Goal: Task Accomplishment & Management: Manage account settings

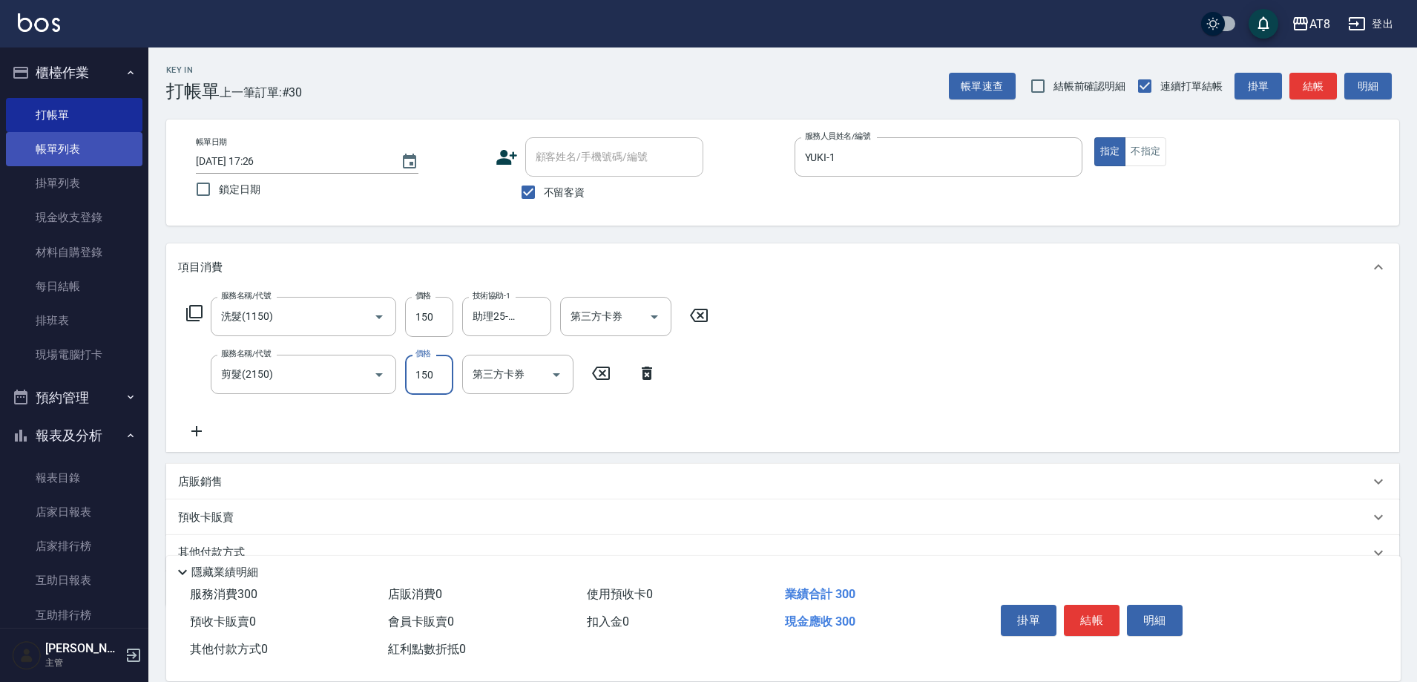
click at [42, 144] on link "帳單列表" at bounding box center [74, 149] width 137 height 34
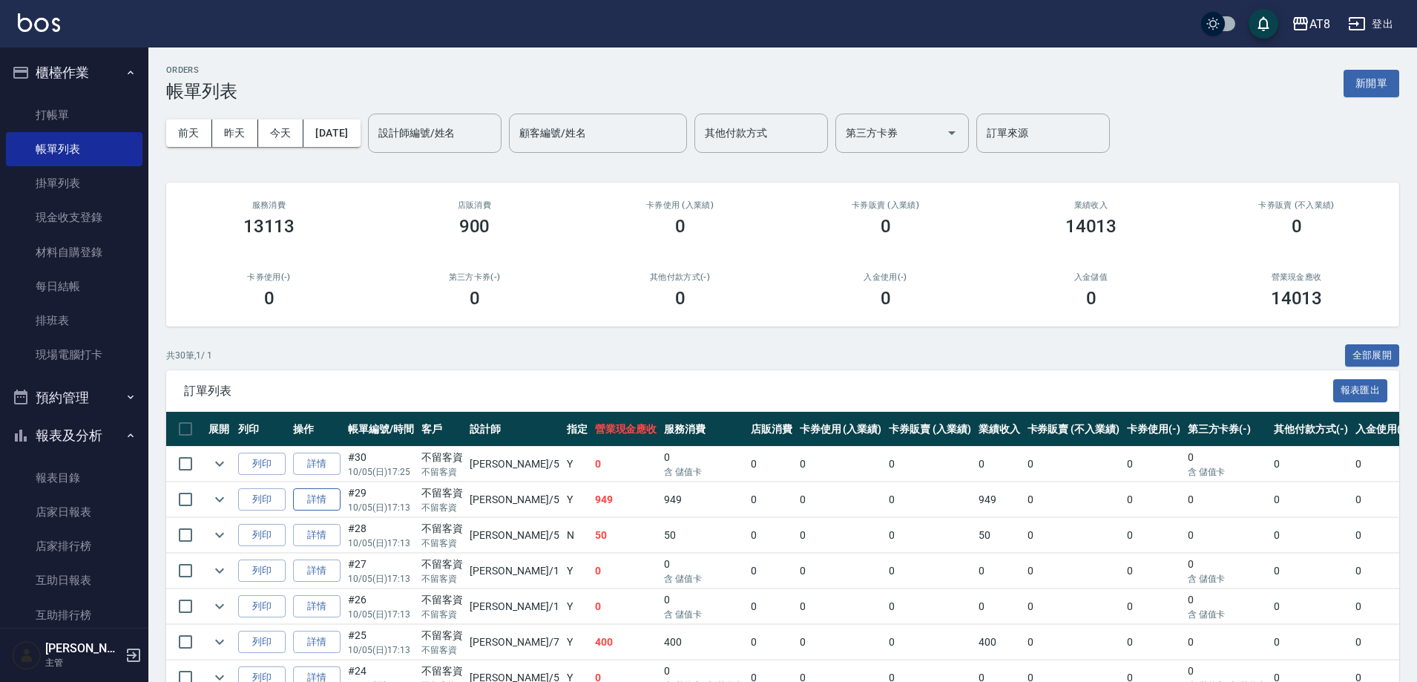
click at [319, 511] on link "詳情" at bounding box center [316, 499] width 47 height 23
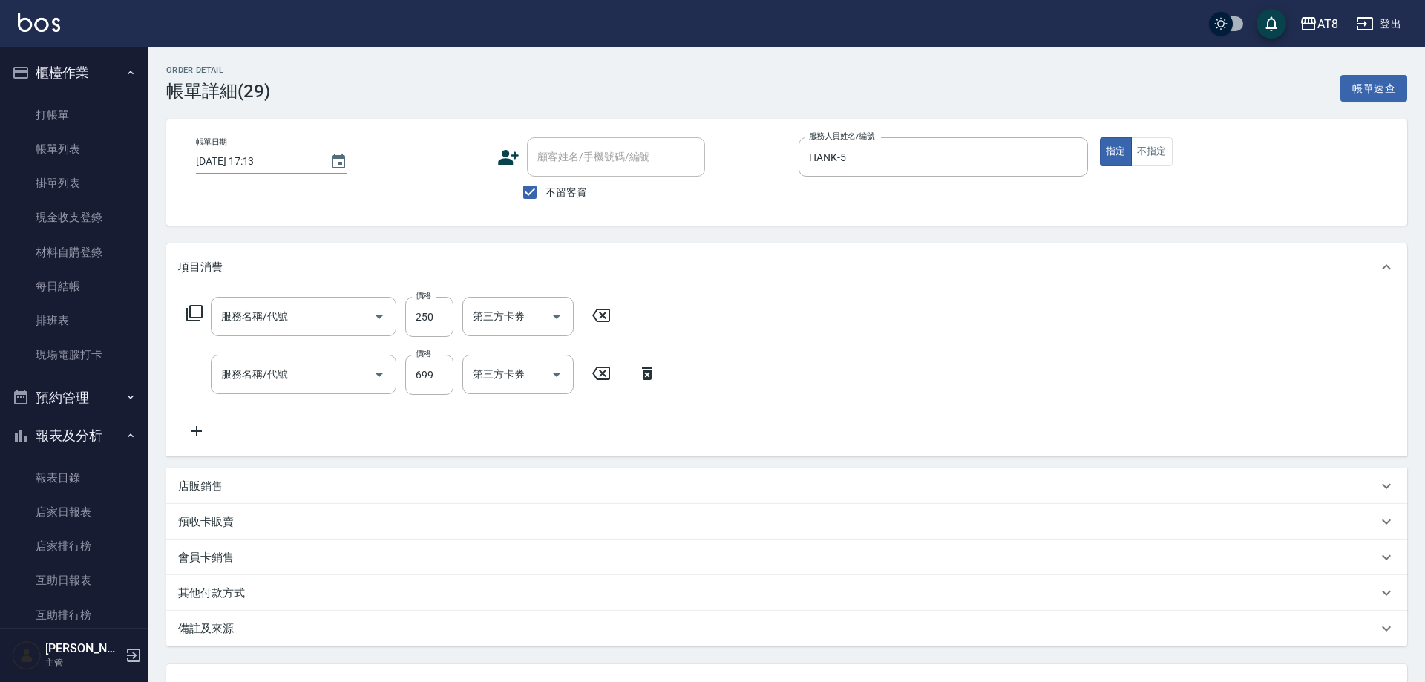
type input "2025/10/05 17:13"
checkbox input "true"
type input "HANK-5"
type input "入金剪250(20250)"
type input "入金SPA699(60699)"
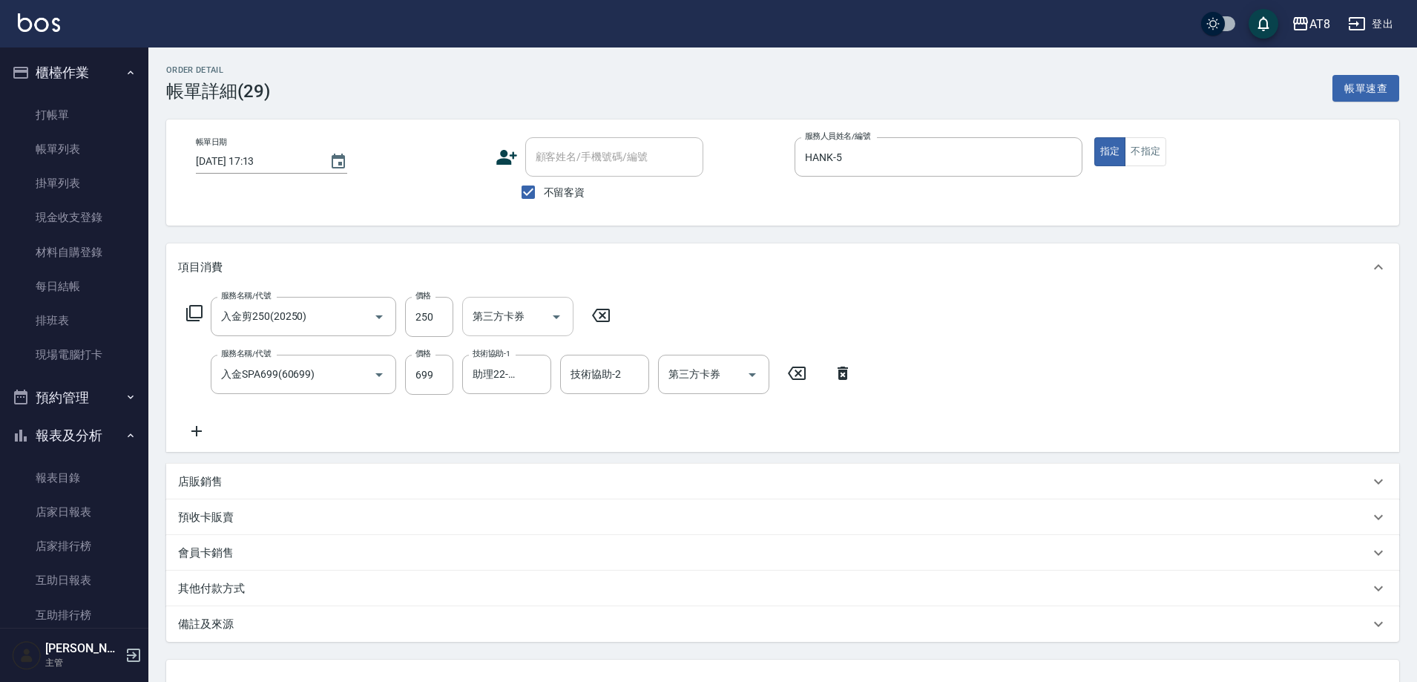
click at [568, 322] on button "Open" at bounding box center [557, 317] width 24 height 24
click at [555, 451] on span "儲值卡" at bounding box center [522, 456] width 111 height 24
type input "儲值卡"
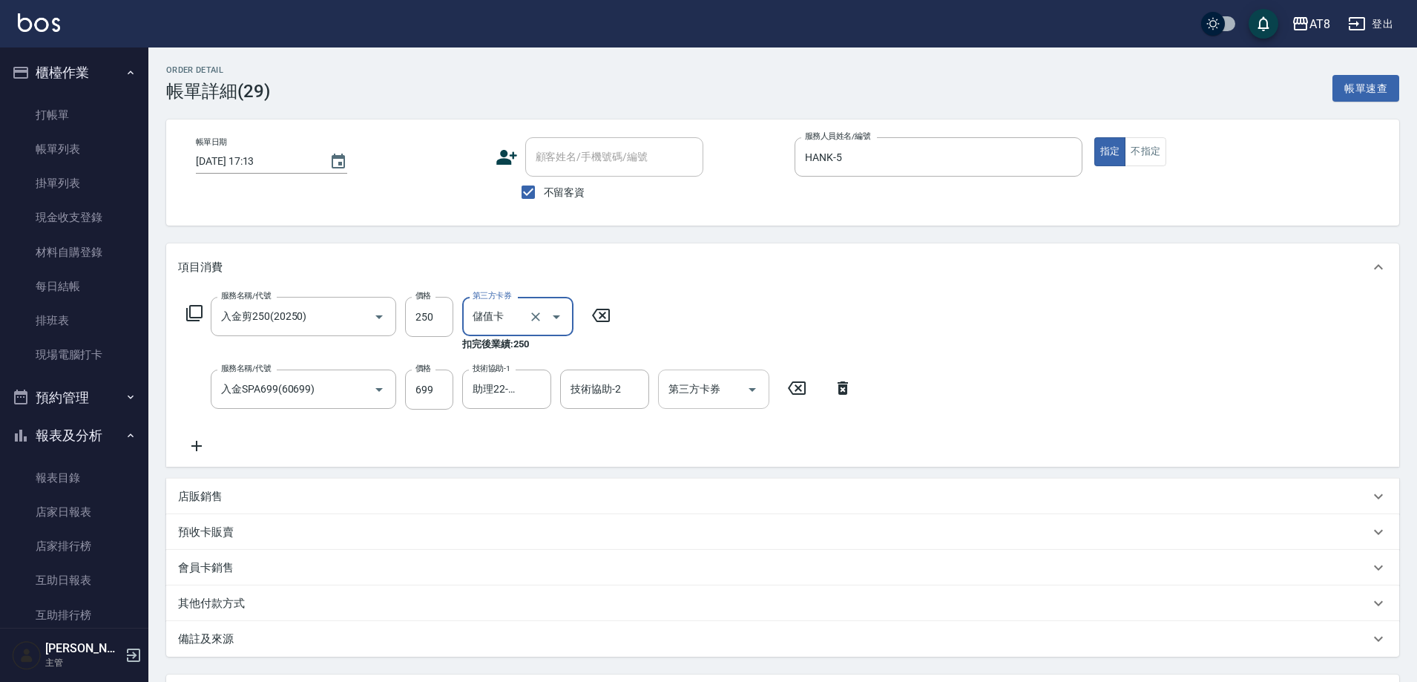
click at [762, 397] on button "Open" at bounding box center [752, 390] width 24 height 24
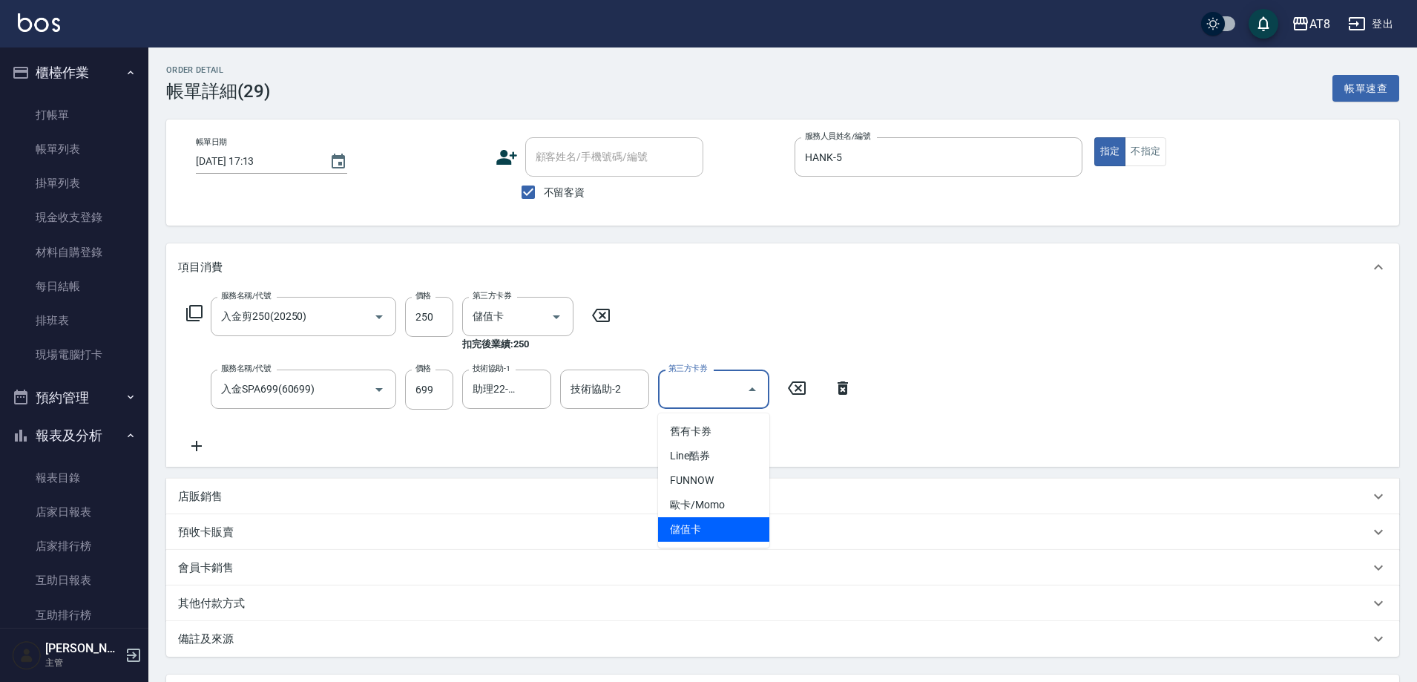
click at [752, 525] on span "儲值卡" at bounding box center [713, 529] width 111 height 24
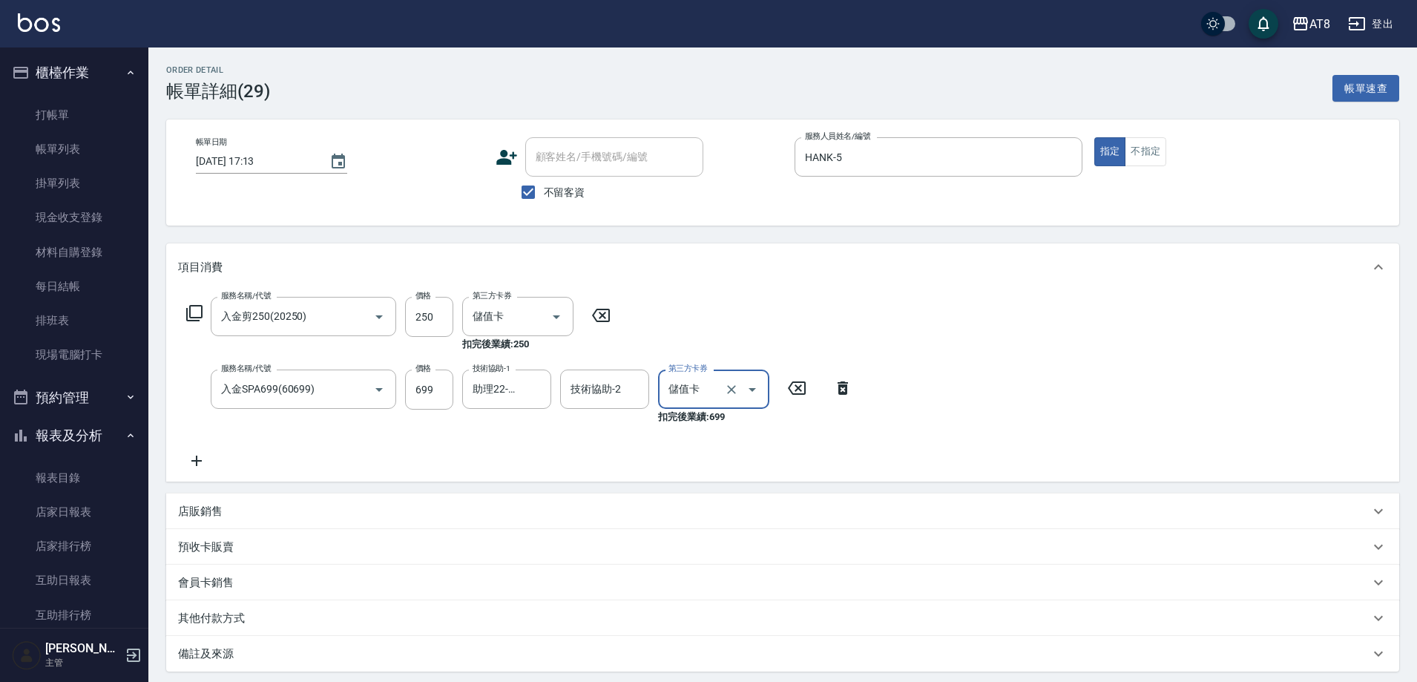
type input "儲值卡"
click at [207, 467] on icon at bounding box center [196, 461] width 37 height 18
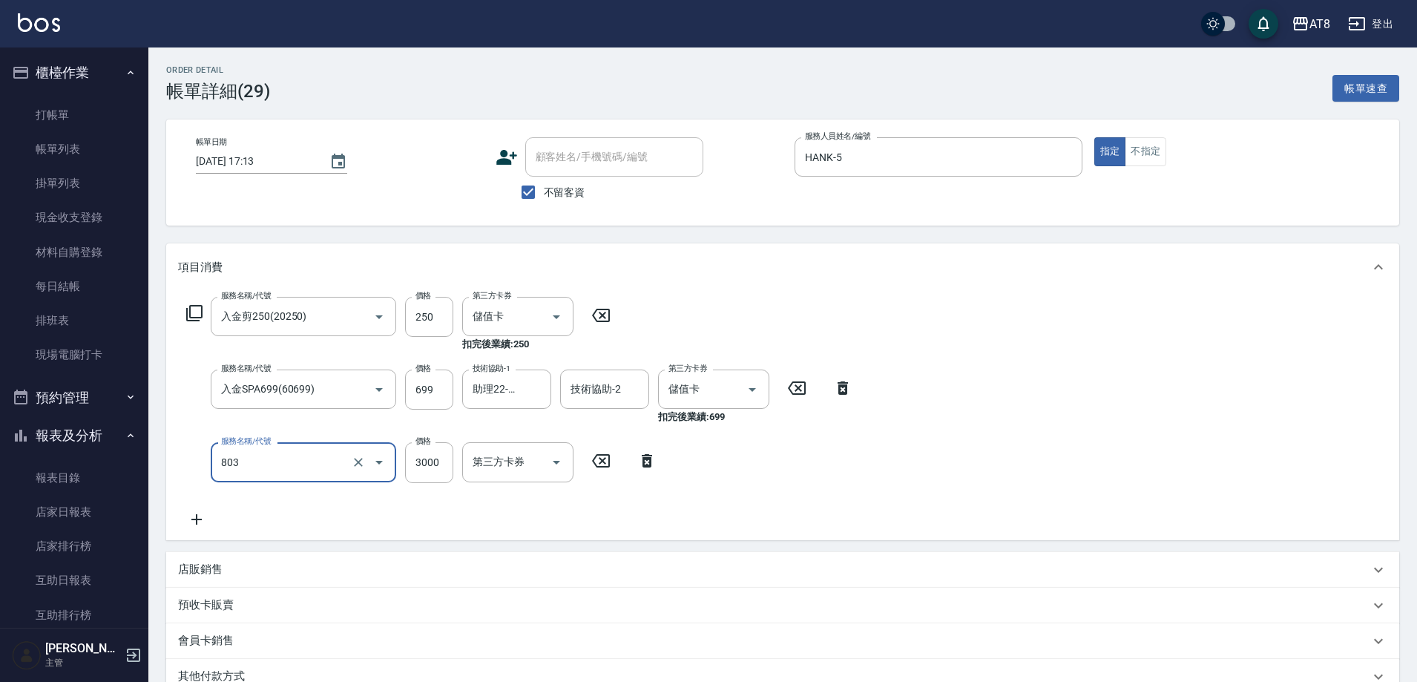
type input "頂級豪華3(803)"
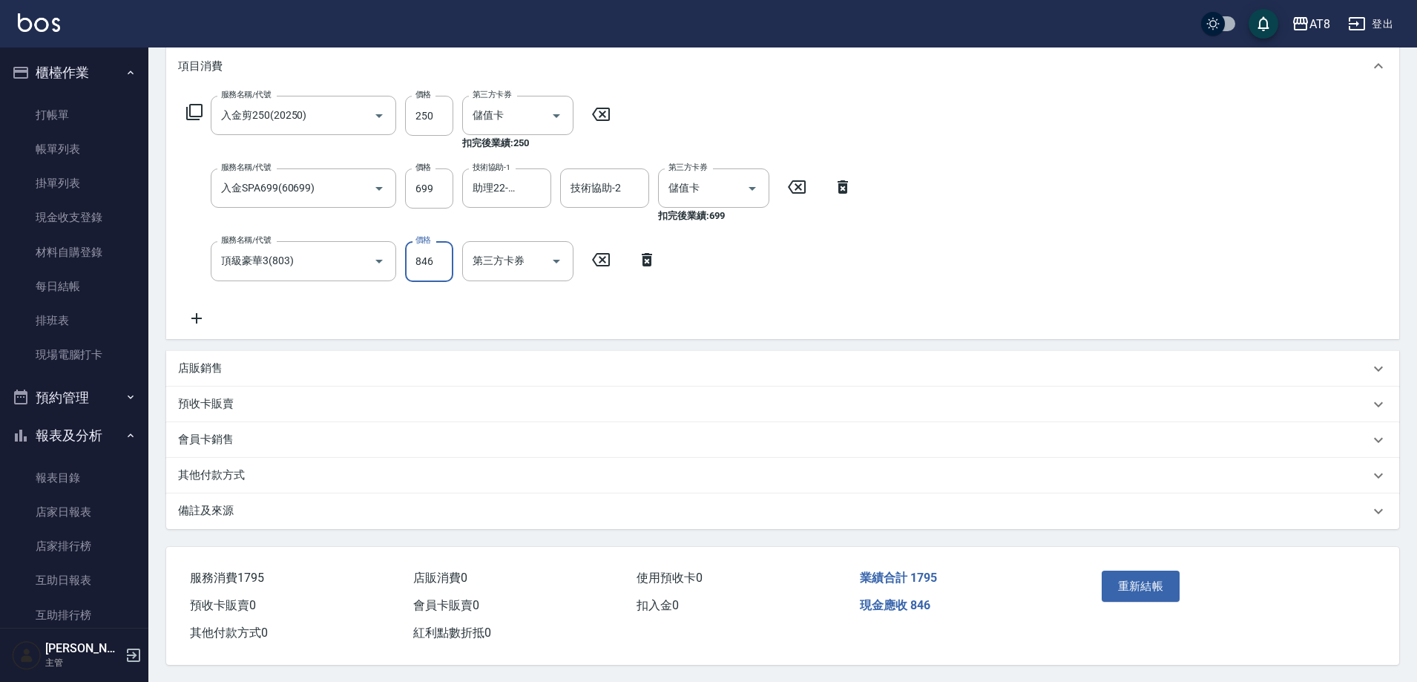
scroll to position [229, 0]
type input "846"
click at [1152, 577] on button "重新結帳" at bounding box center [1141, 585] width 79 height 31
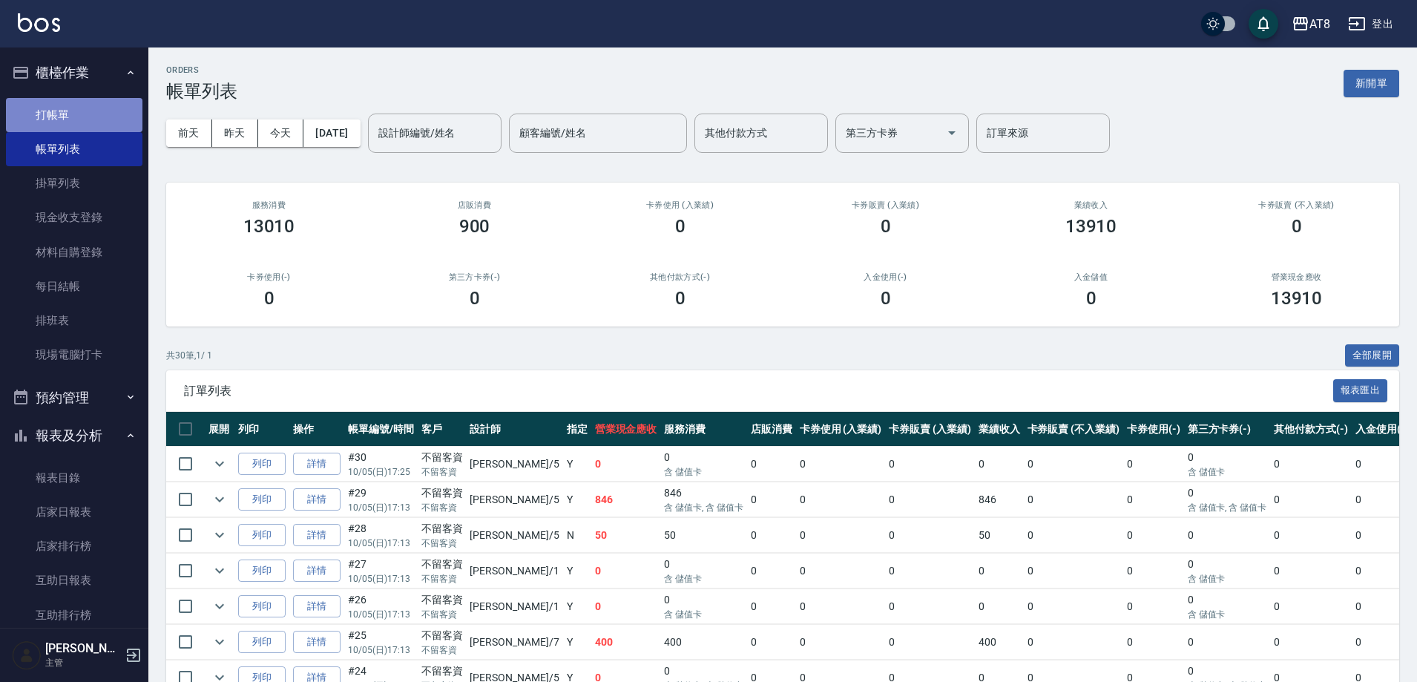
click at [74, 101] on link "打帳單" at bounding box center [74, 115] width 137 height 34
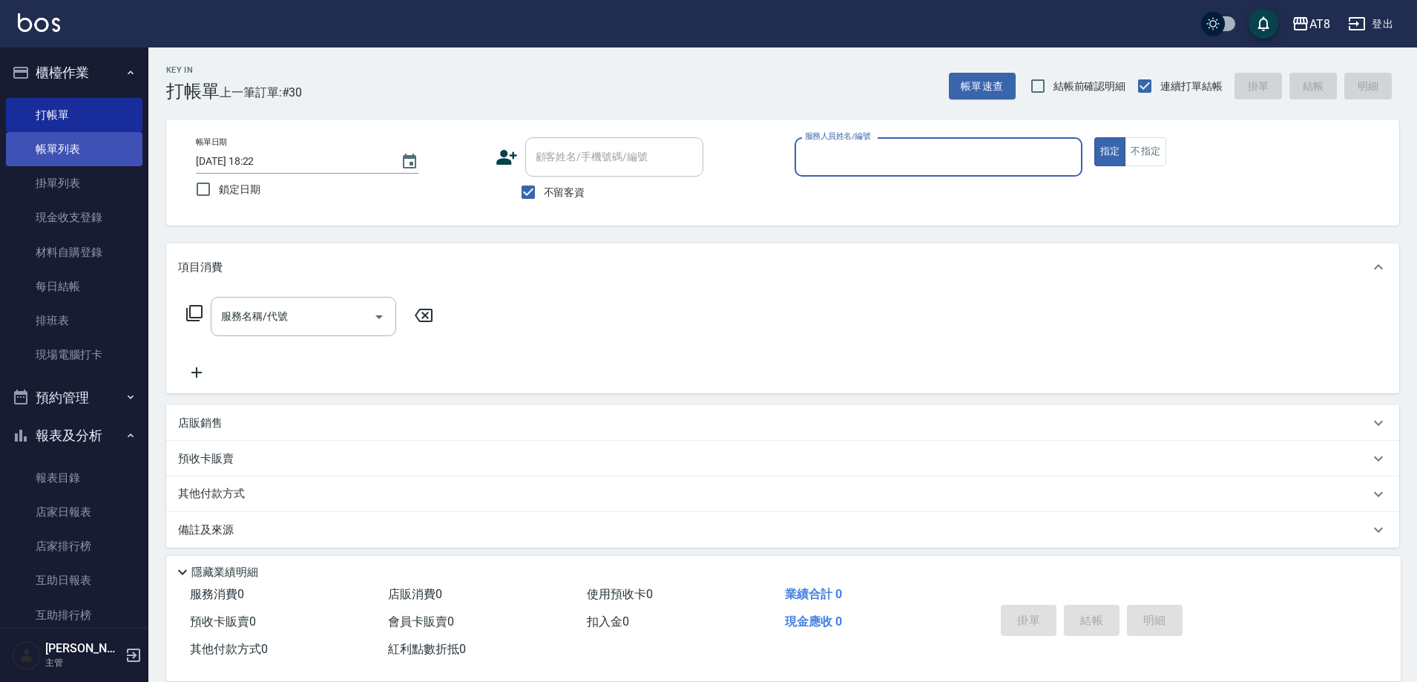
click at [76, 147] on link "帳單列表" at bounding box center [74, 149] width 137 height 34
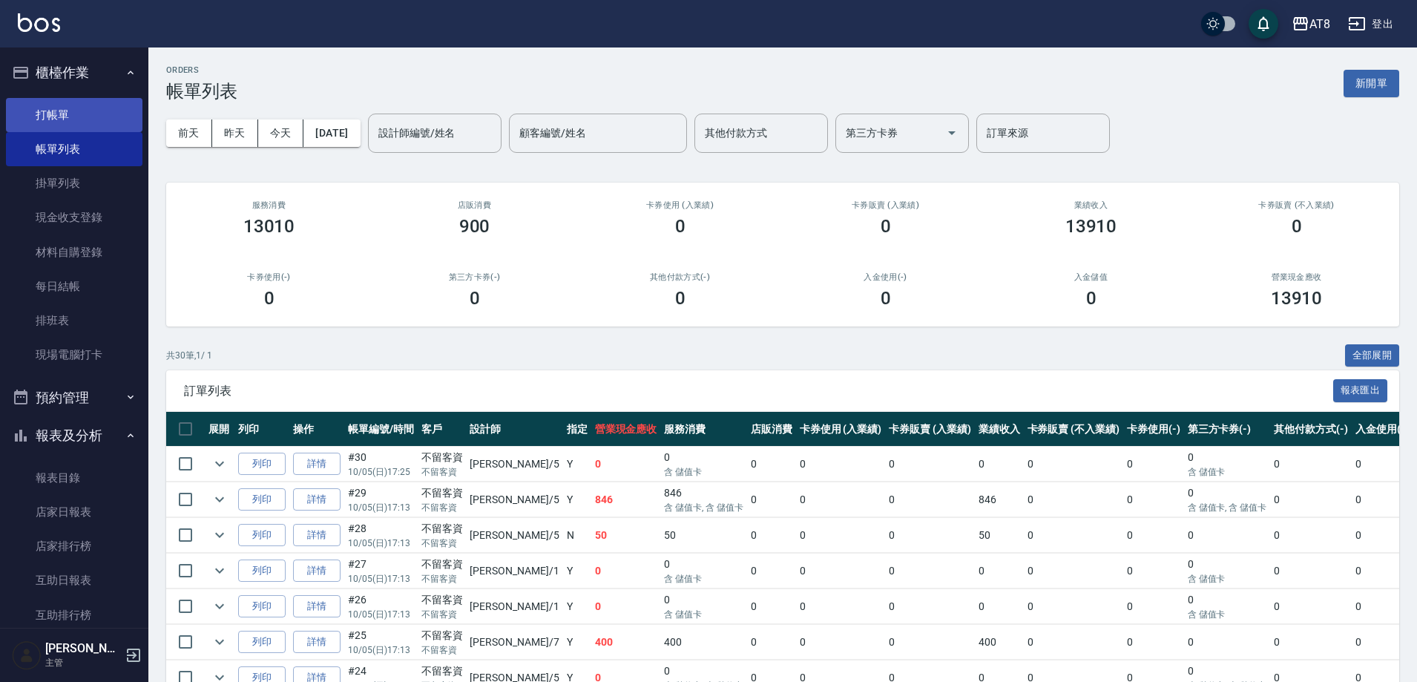
click at [92, 111] on link "打帳單" at bounding box center [74, 115] width 137 height 34
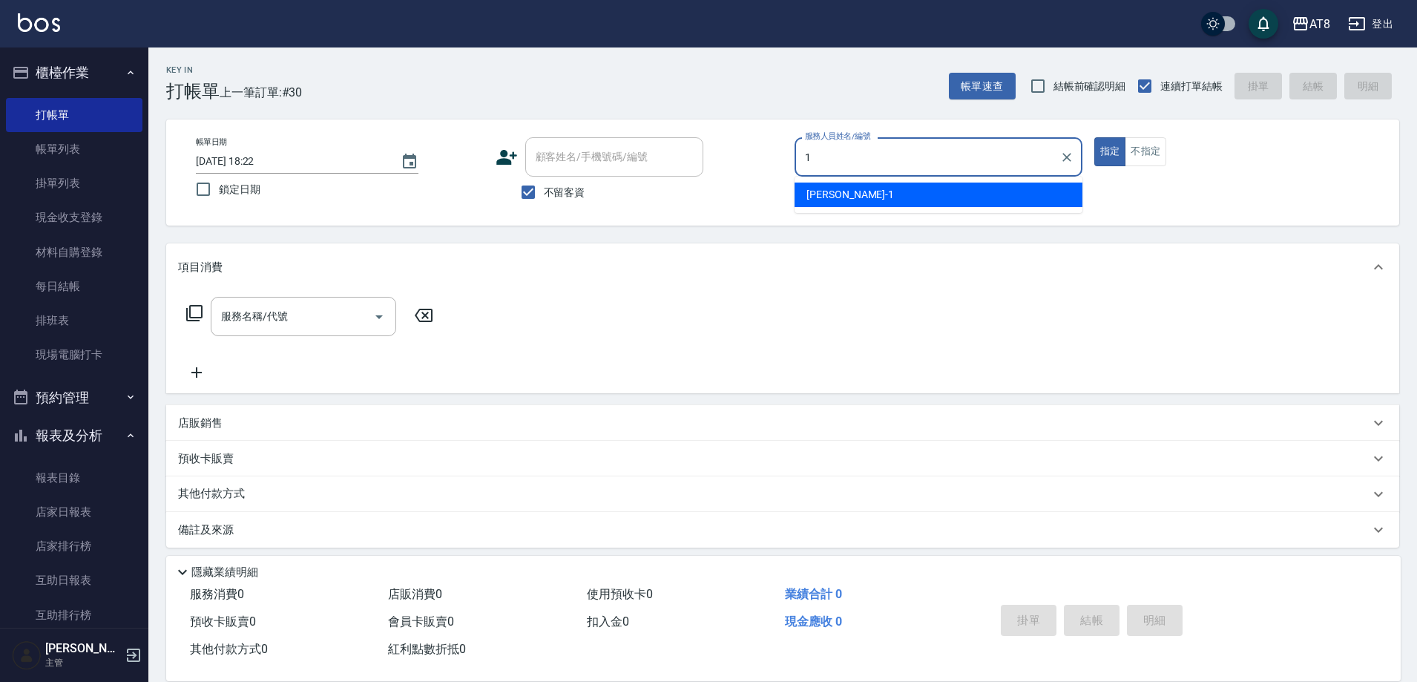
type input "YUKI-1"
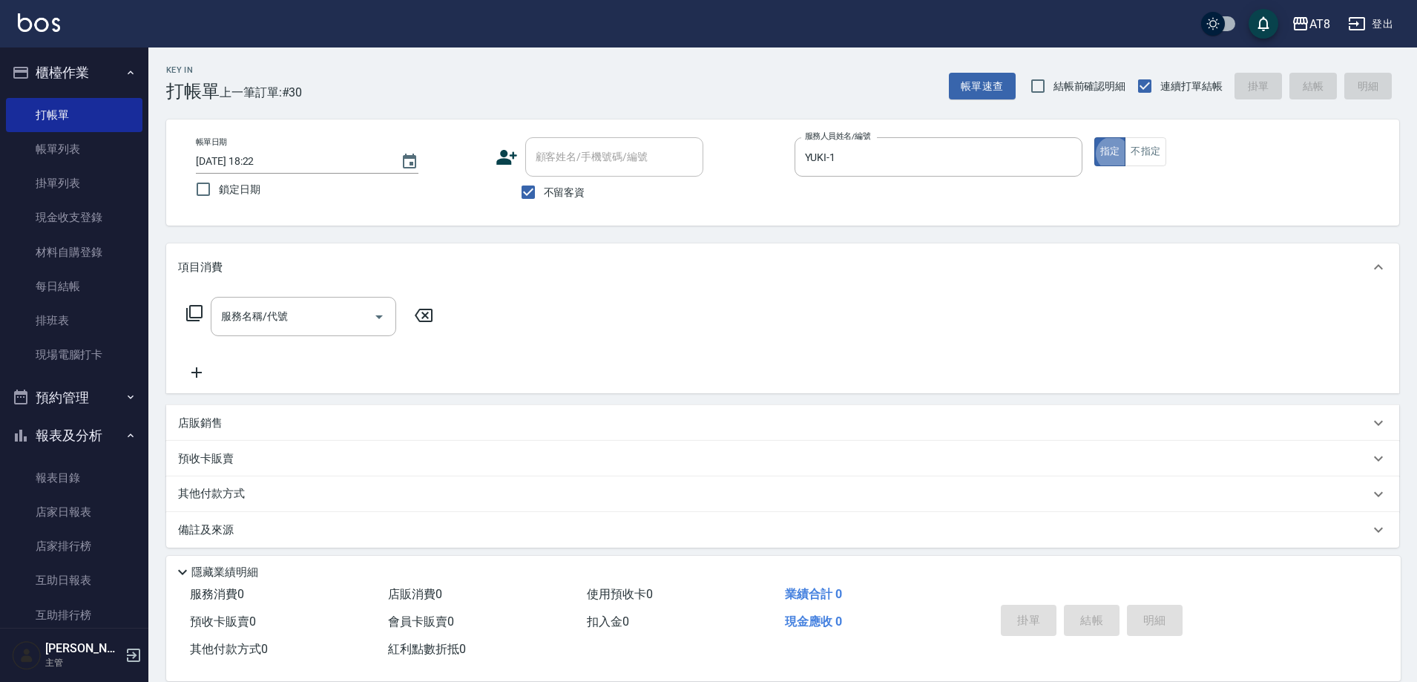
type button "true"
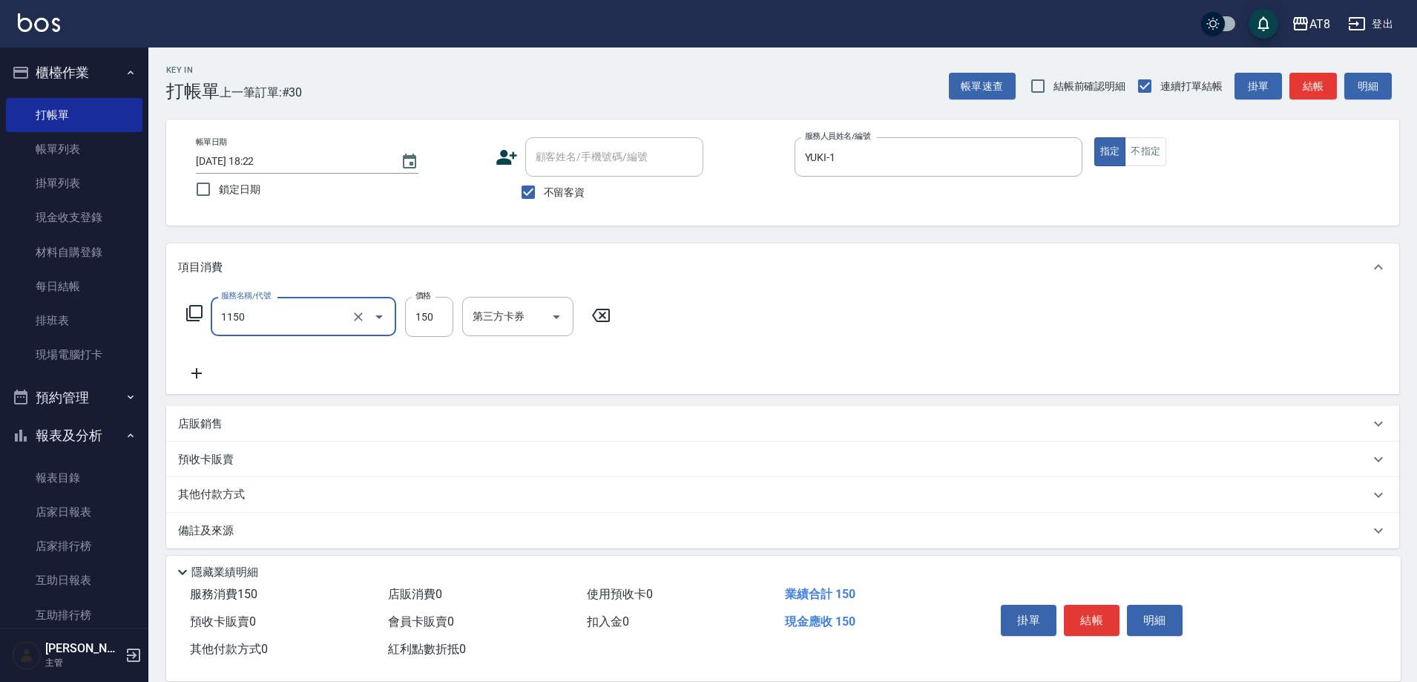
type input "洗髮(1150)"
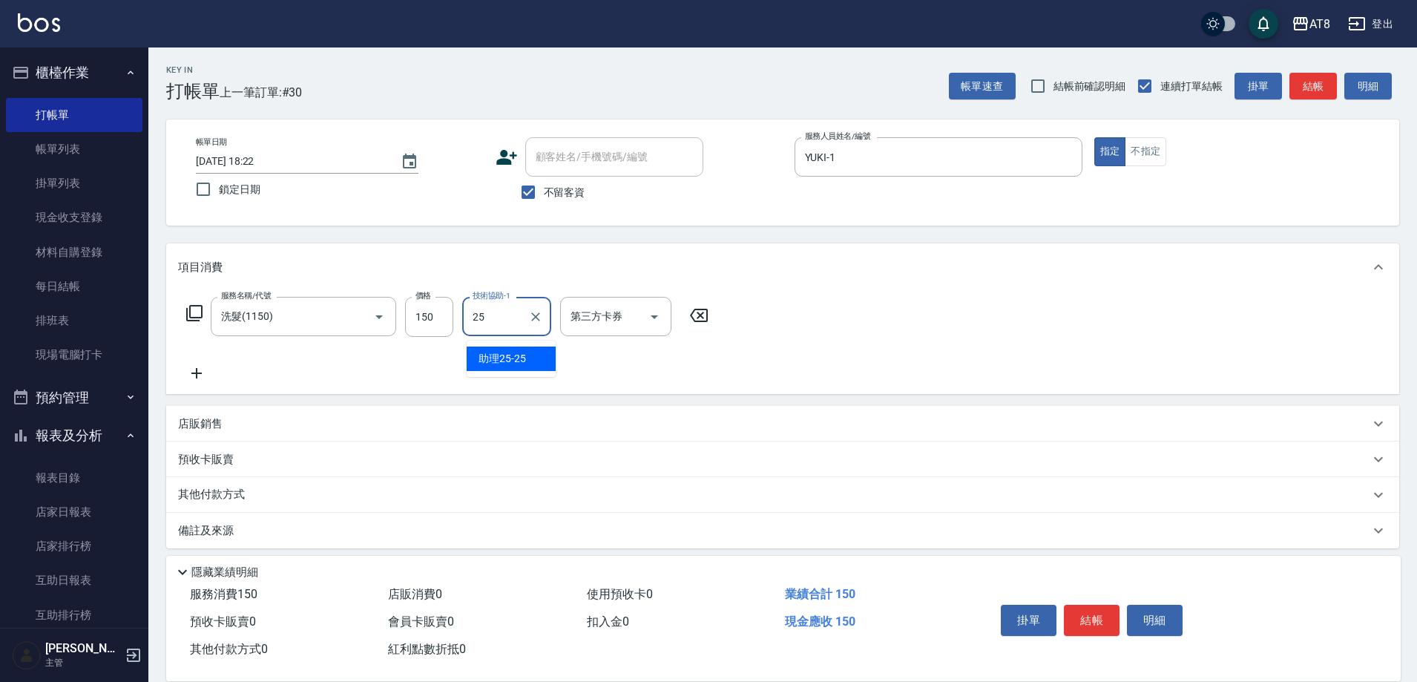
type input "助理25-25"
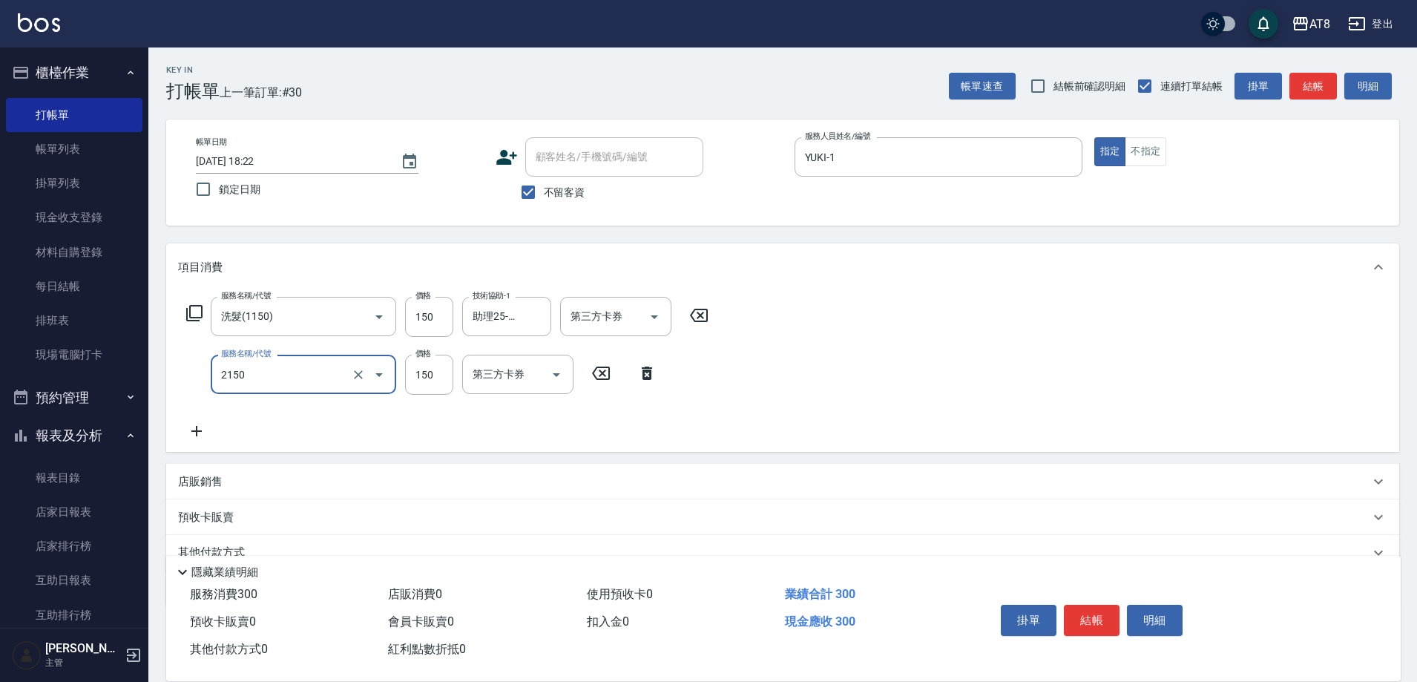
type input "剪髮(2150)"
click at [1108, 605] on button "結帳" at bounding box center [1092, 620] width 56 height 31
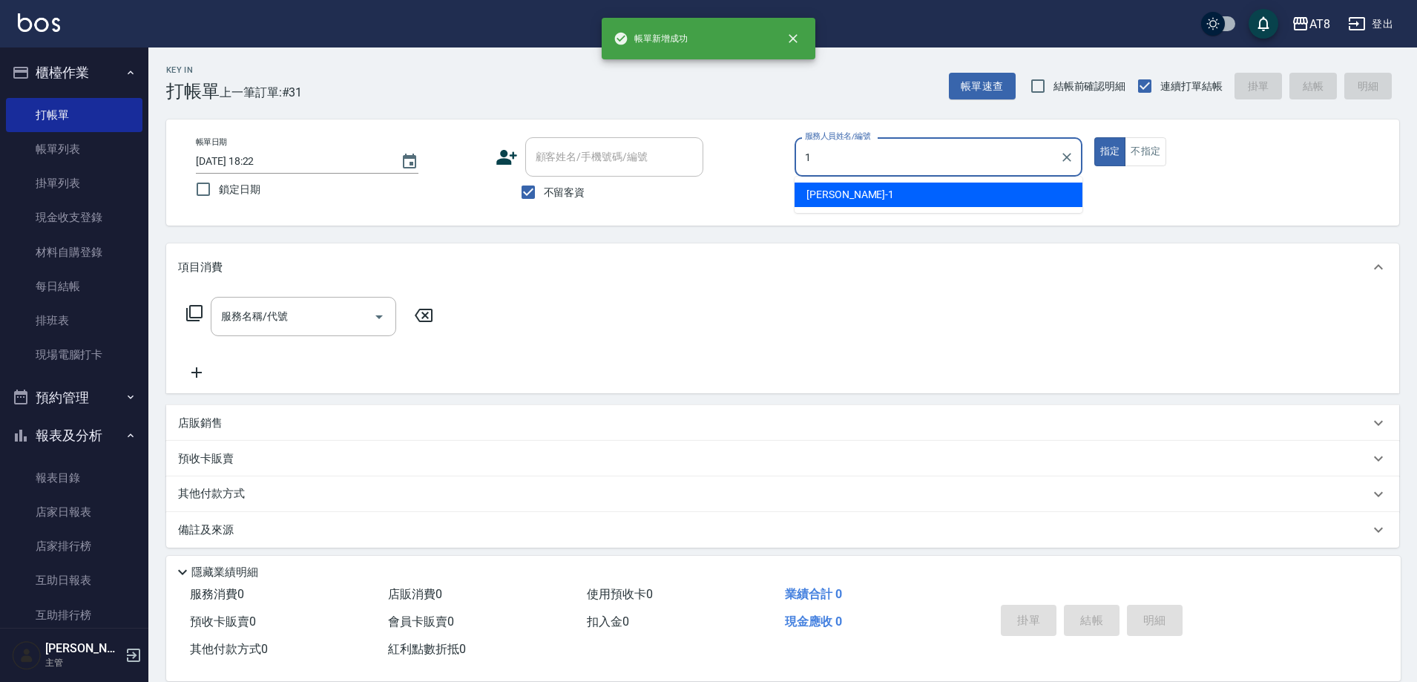
type input "YUKI-1"
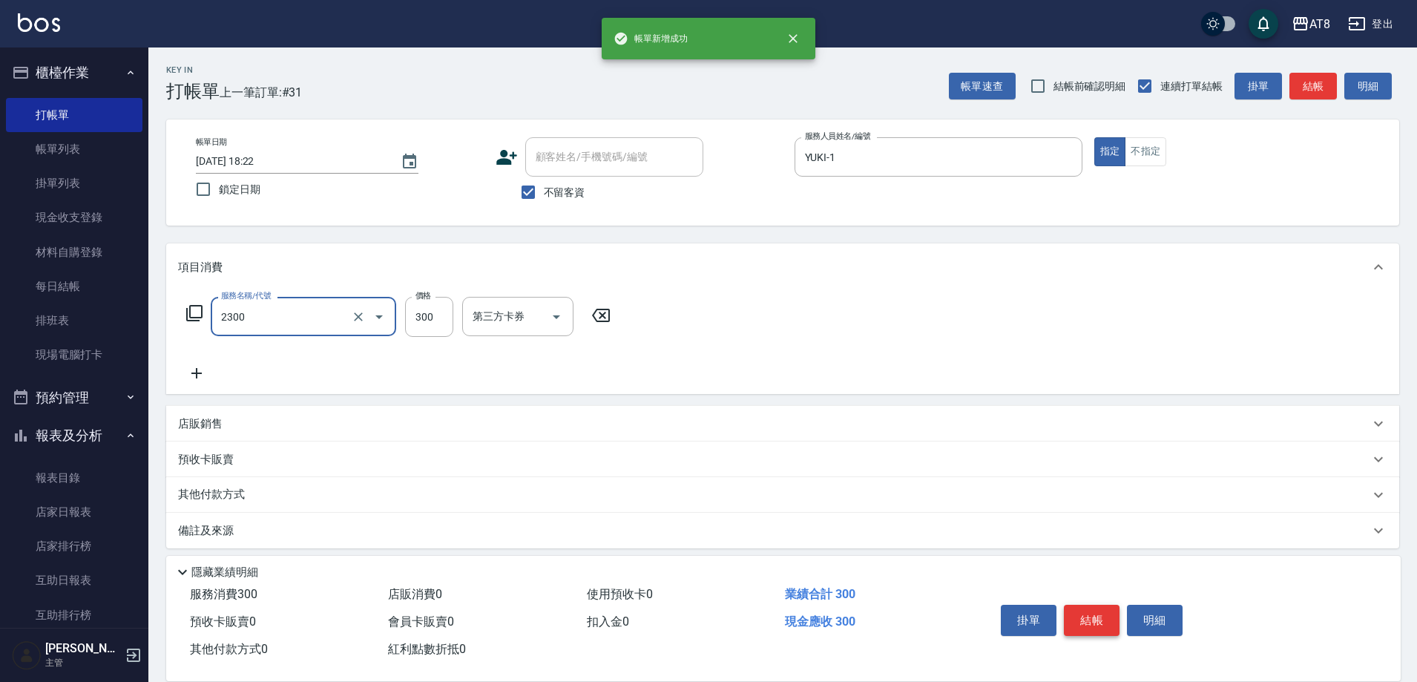
type input "入金洗剪300(2300)"
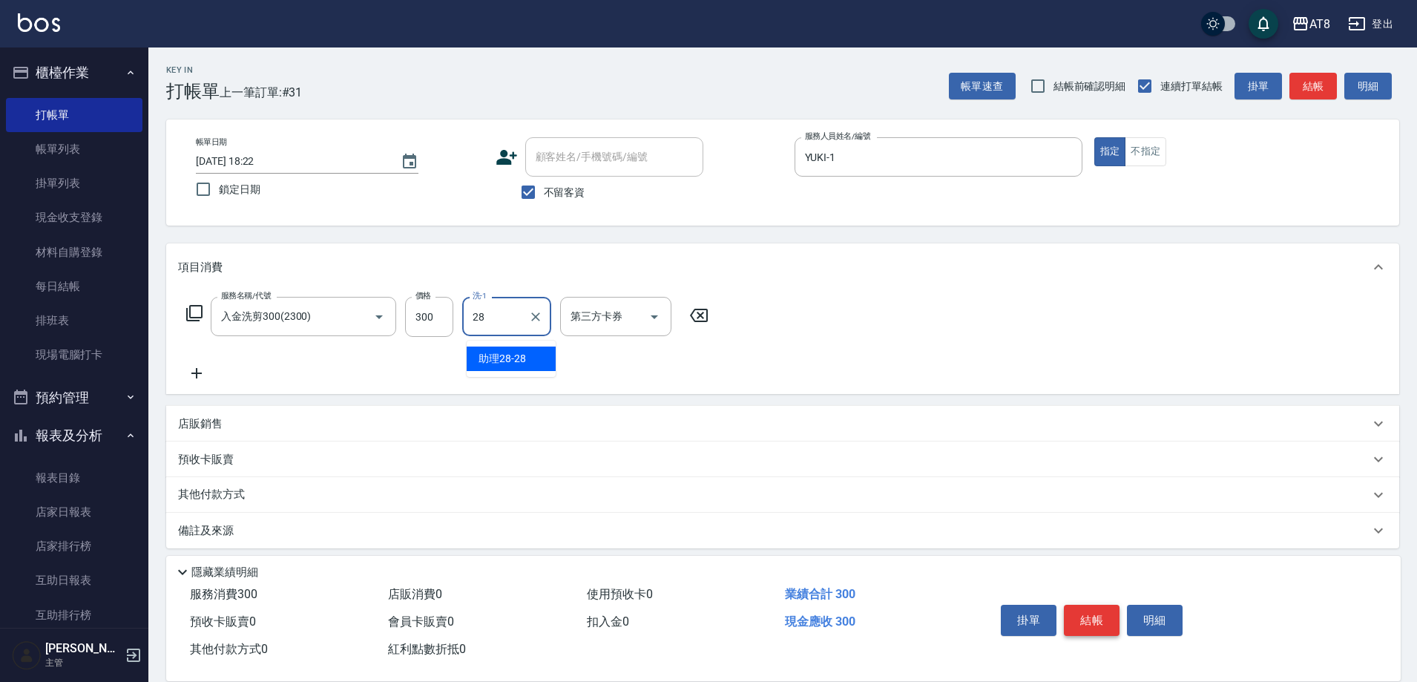
type input "助理28-28"
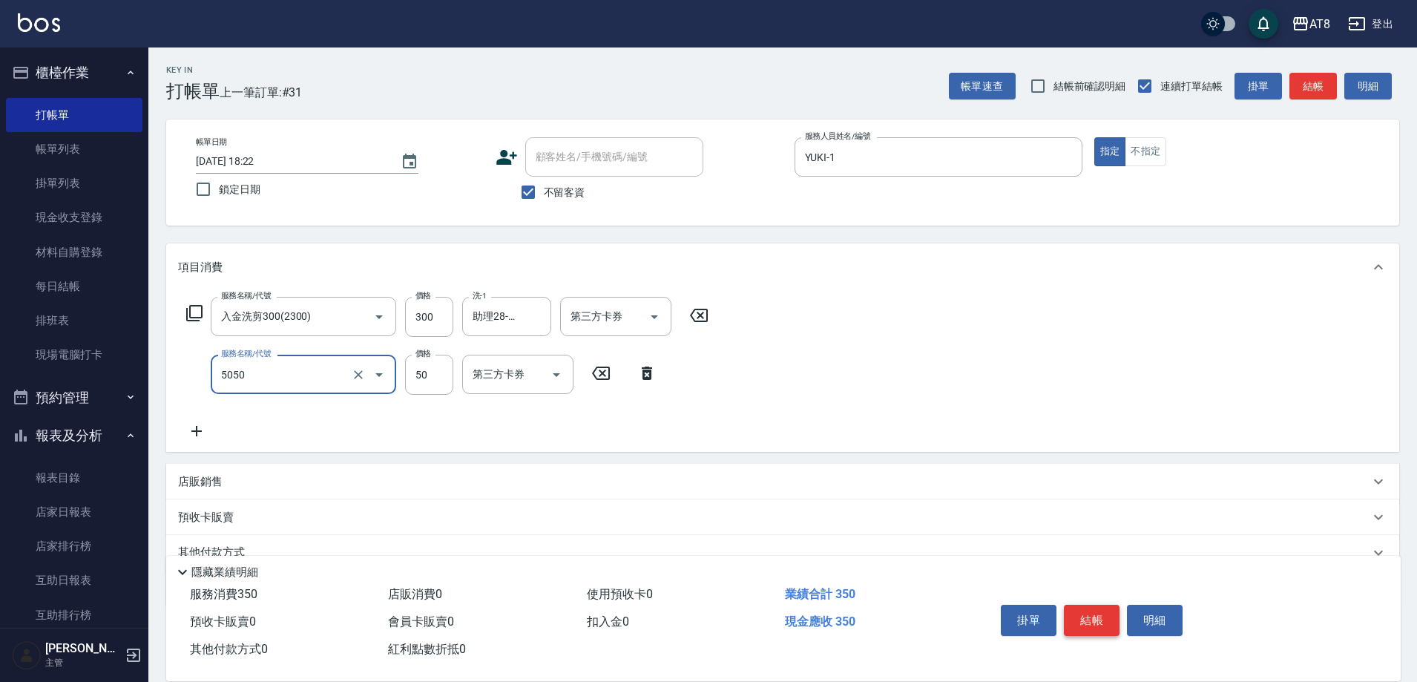
type input "入金精油50(5050)"
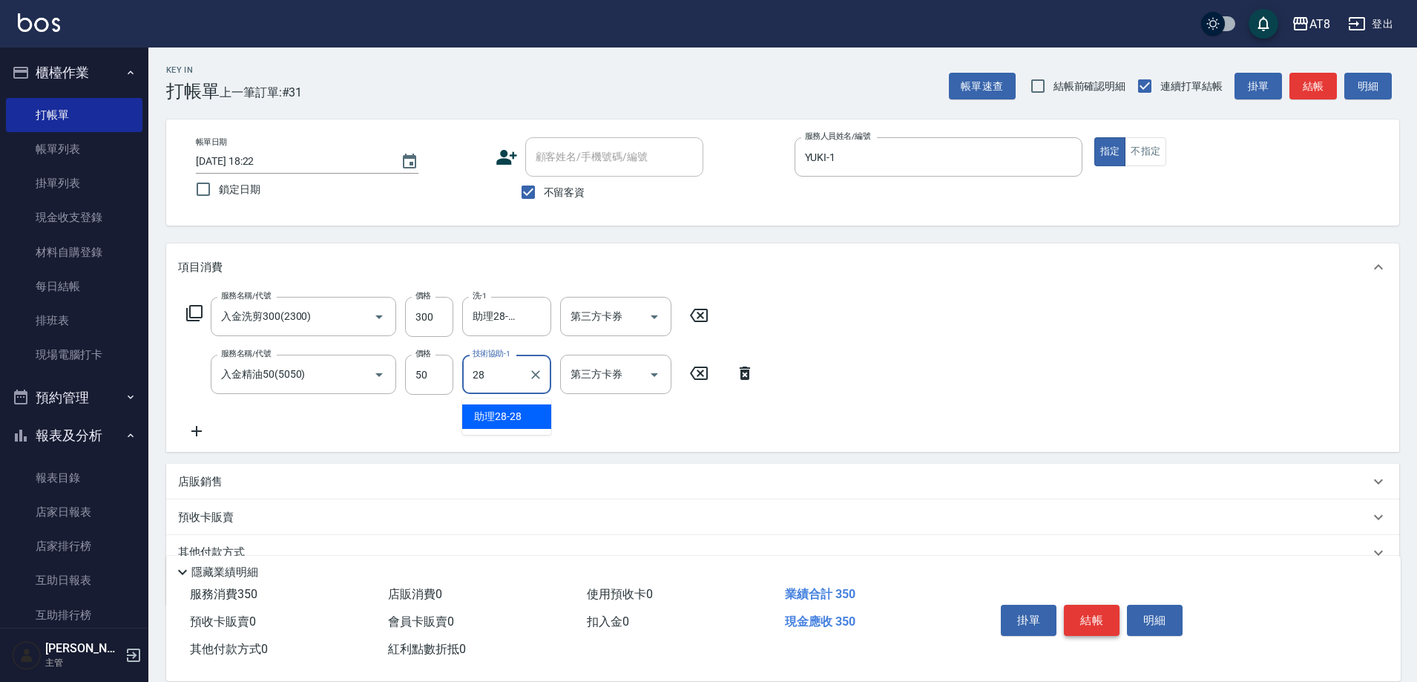
type input "助理28-28"
click at [1092, 613] on button "結帳" at bounding box center [1092, 620] width 56 height 31
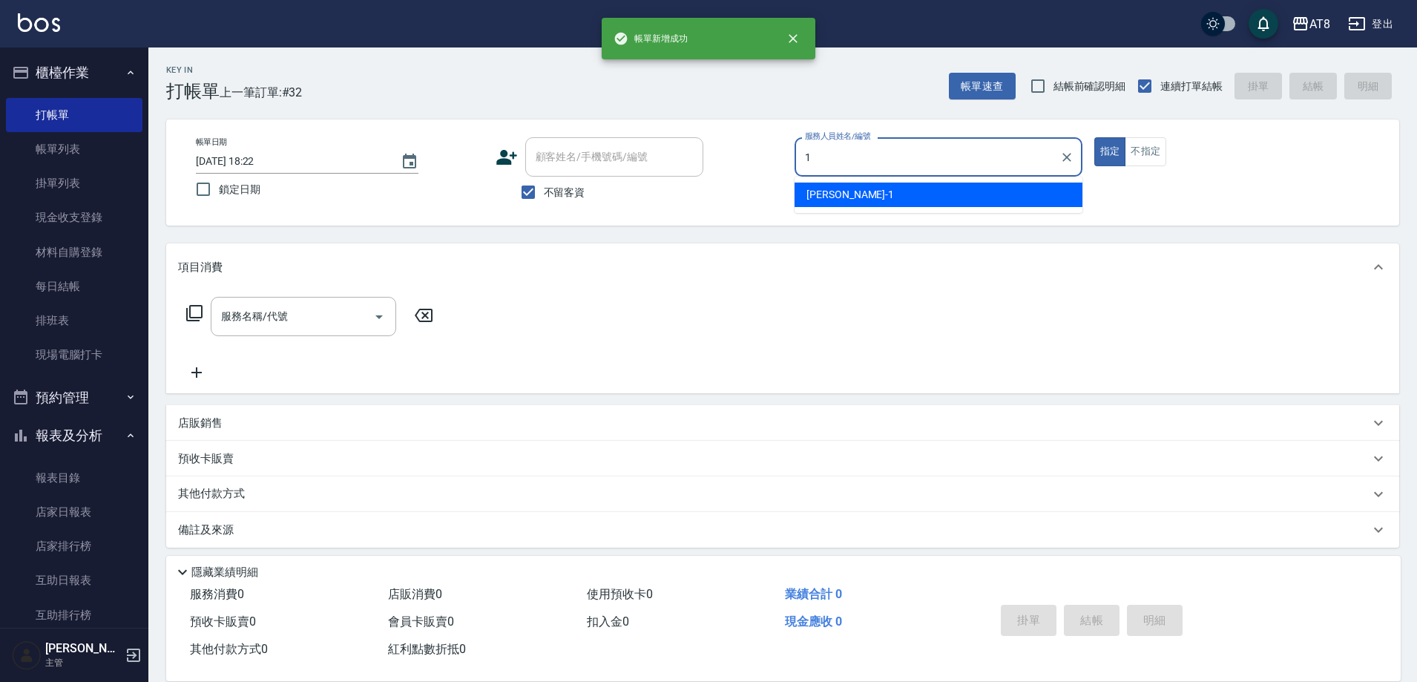
type input "YUKI-1"
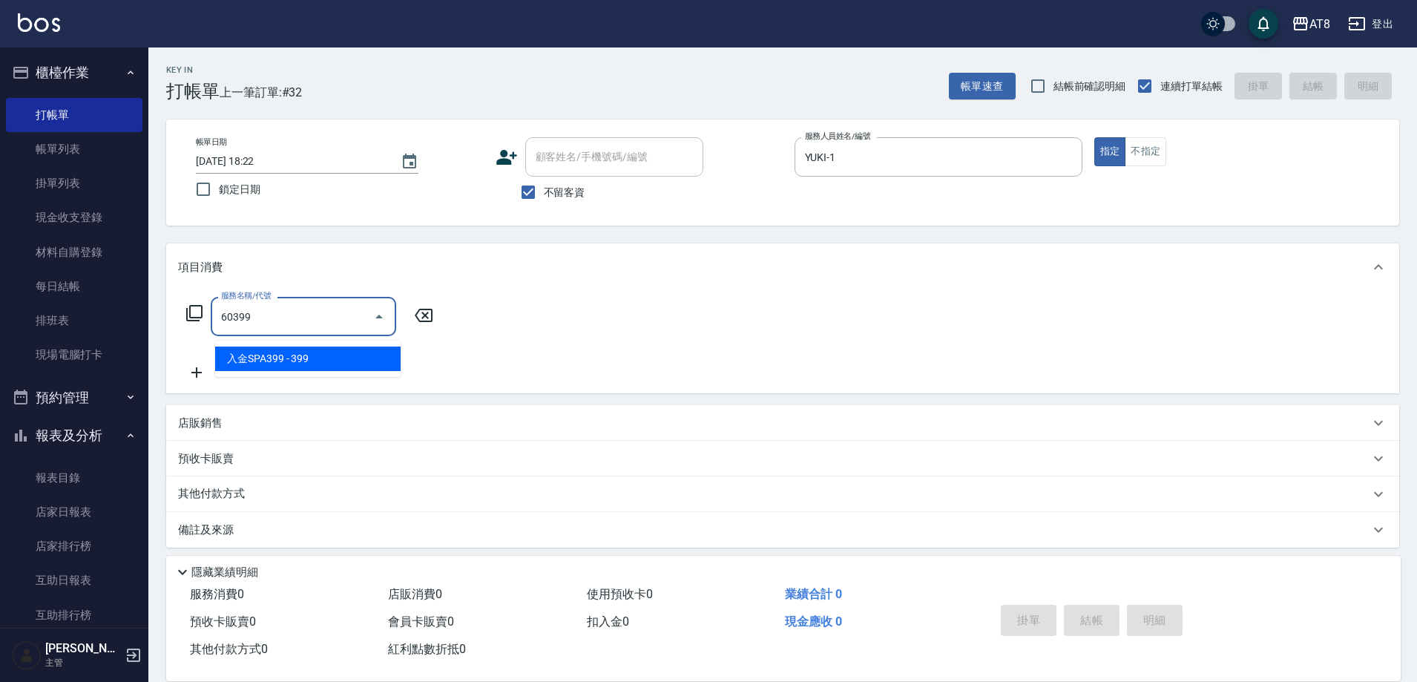
type input "入金SPA399(60399)"
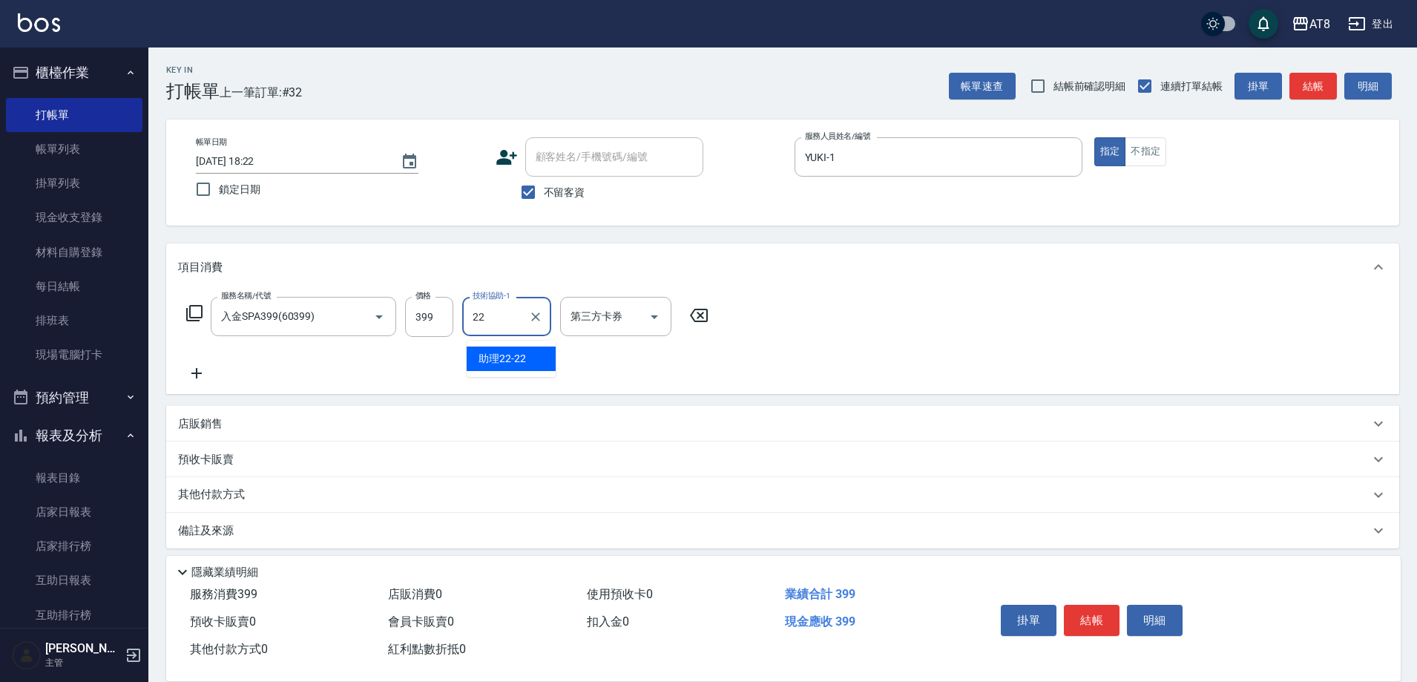
type input "助理22-22"
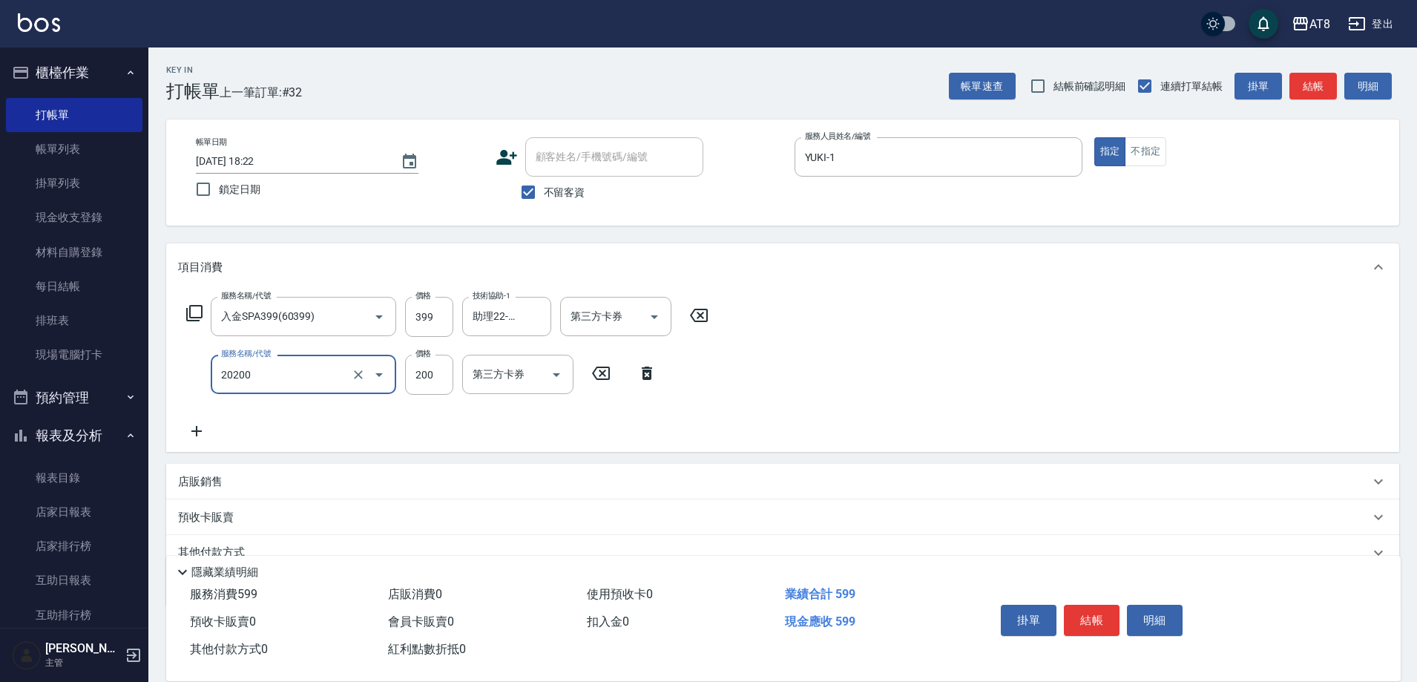
type input "入金剪髮200(20200)"
click at [1087, 605] on button "結帳" at bounding box center [1092, 620] width 56 height 31
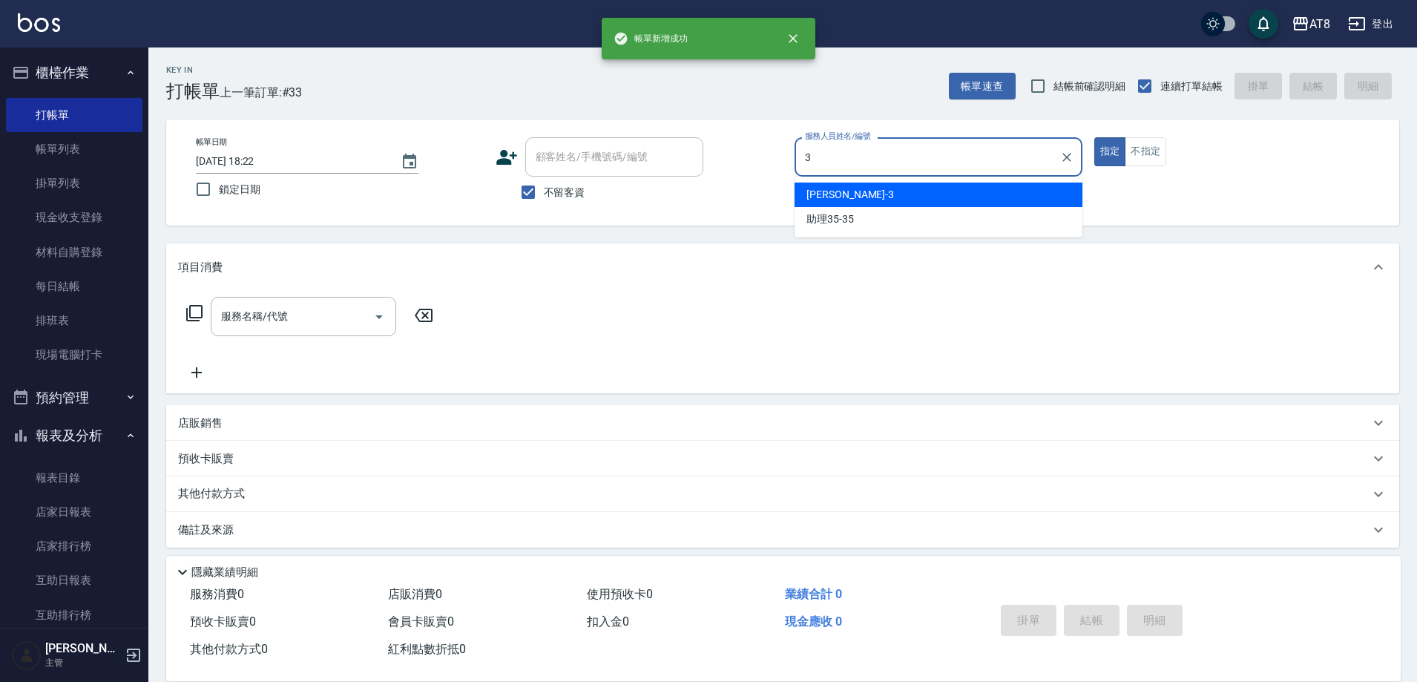
type input "RACHEL-3"
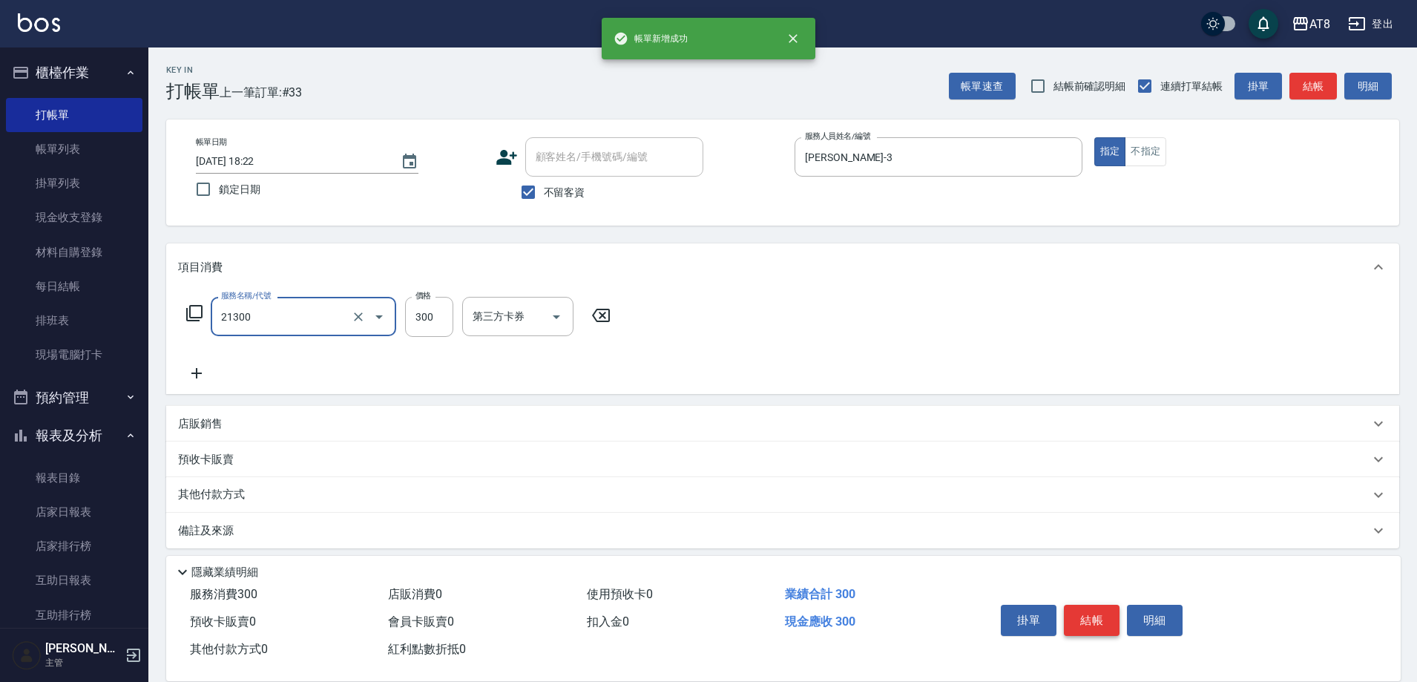
type input "剪髮(21300)"
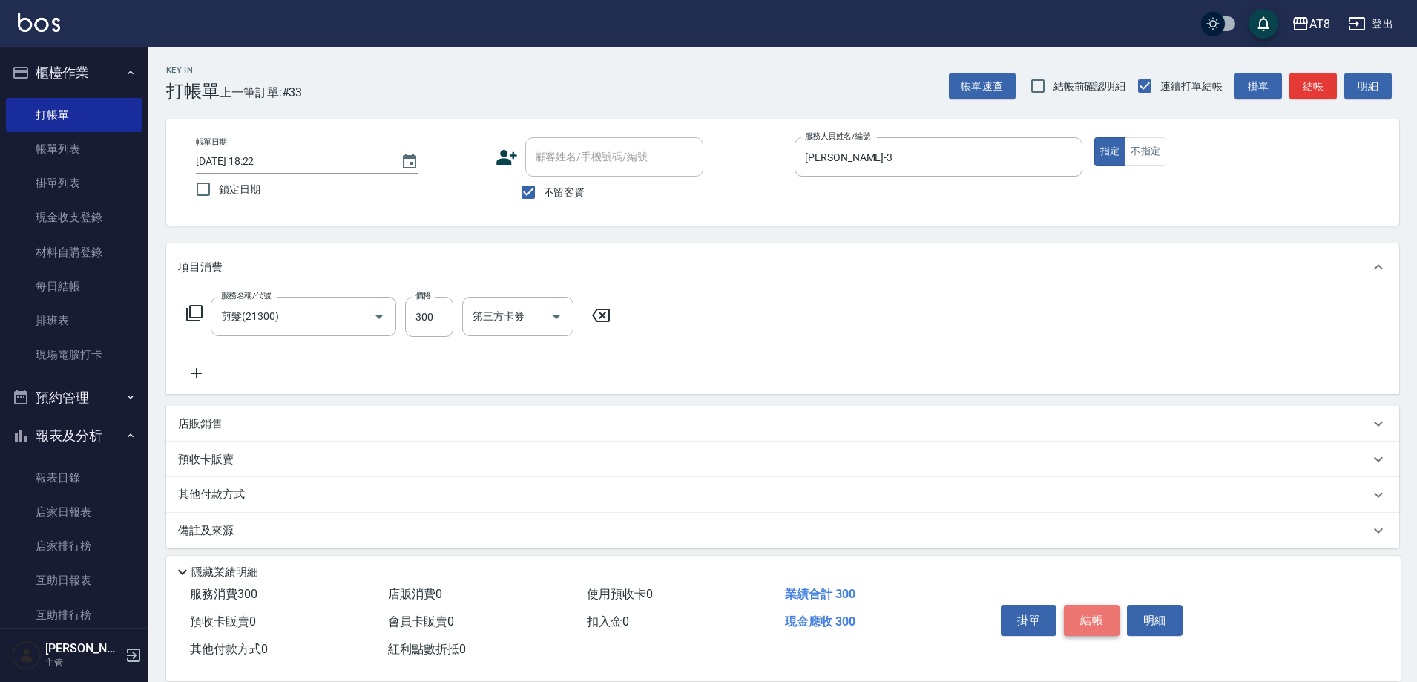
click at [1087, 605] on button "結帳" at bounding box center [1092, 620] width 56 height 31
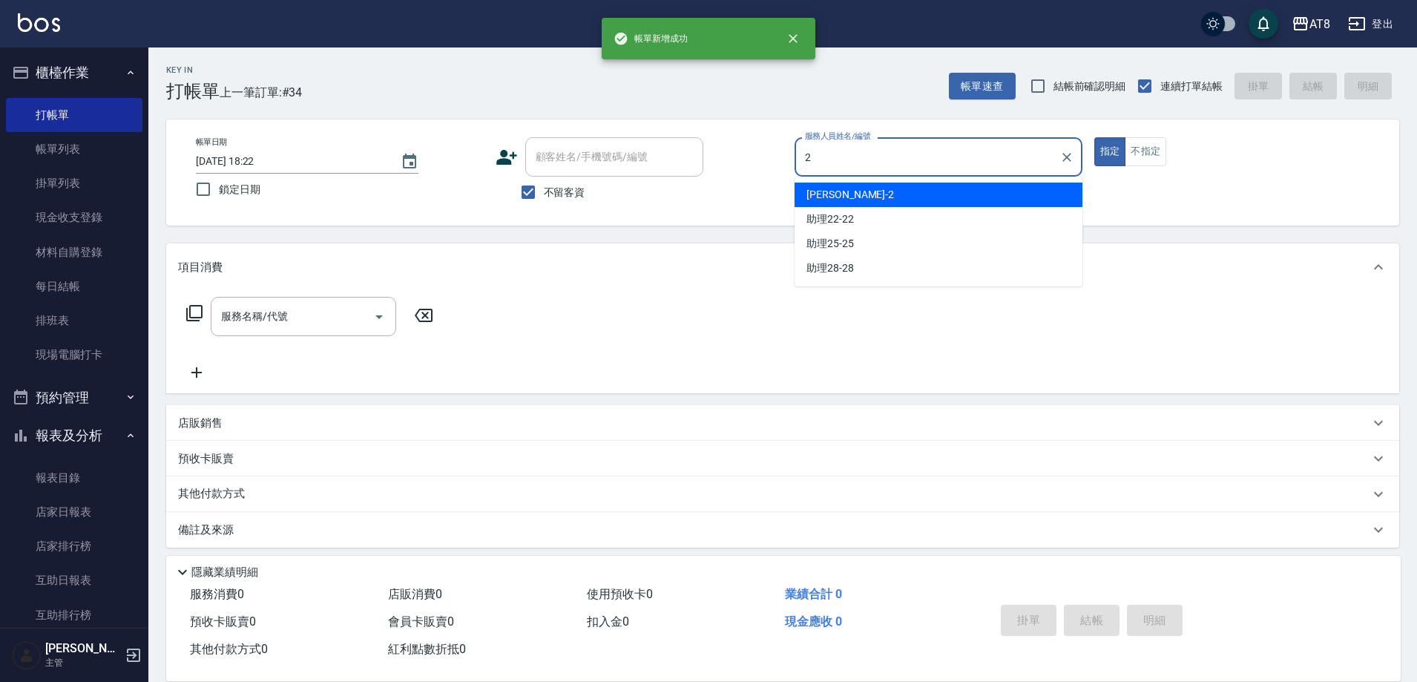
type input "VICKY-2"
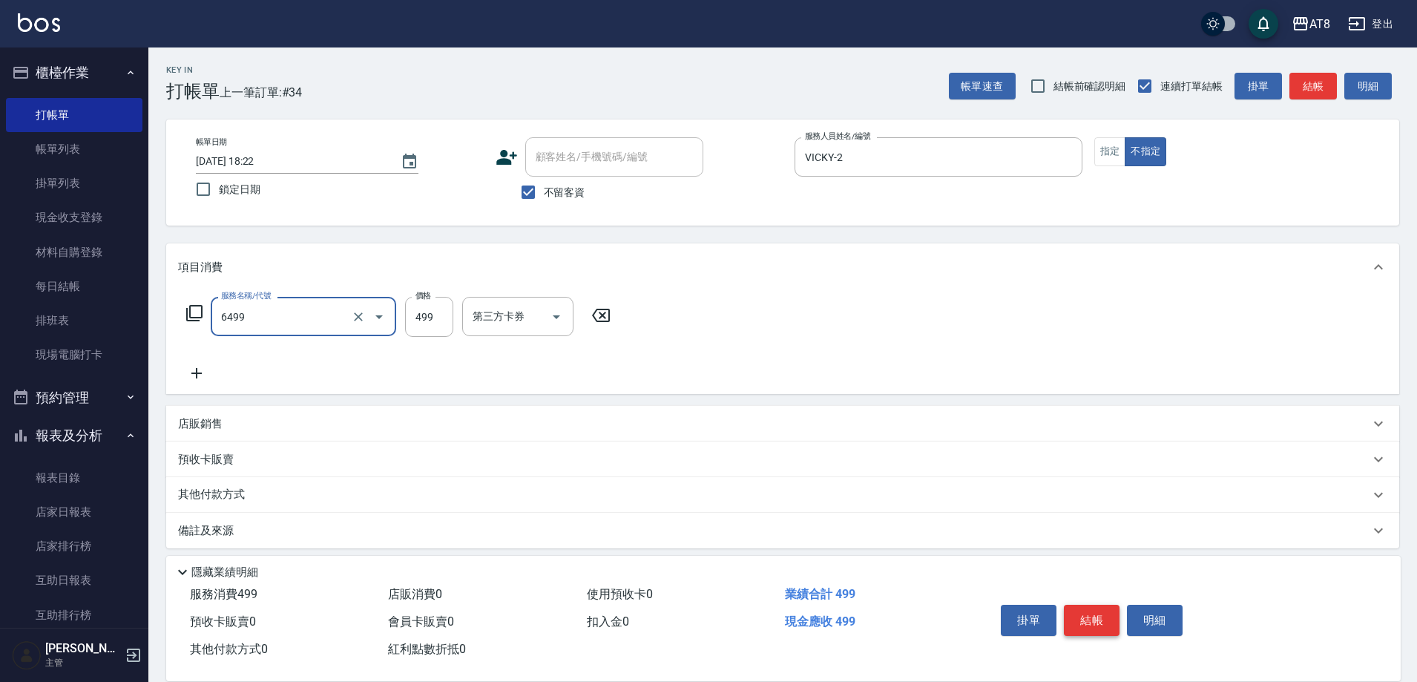
type input "SPA499(6499)"
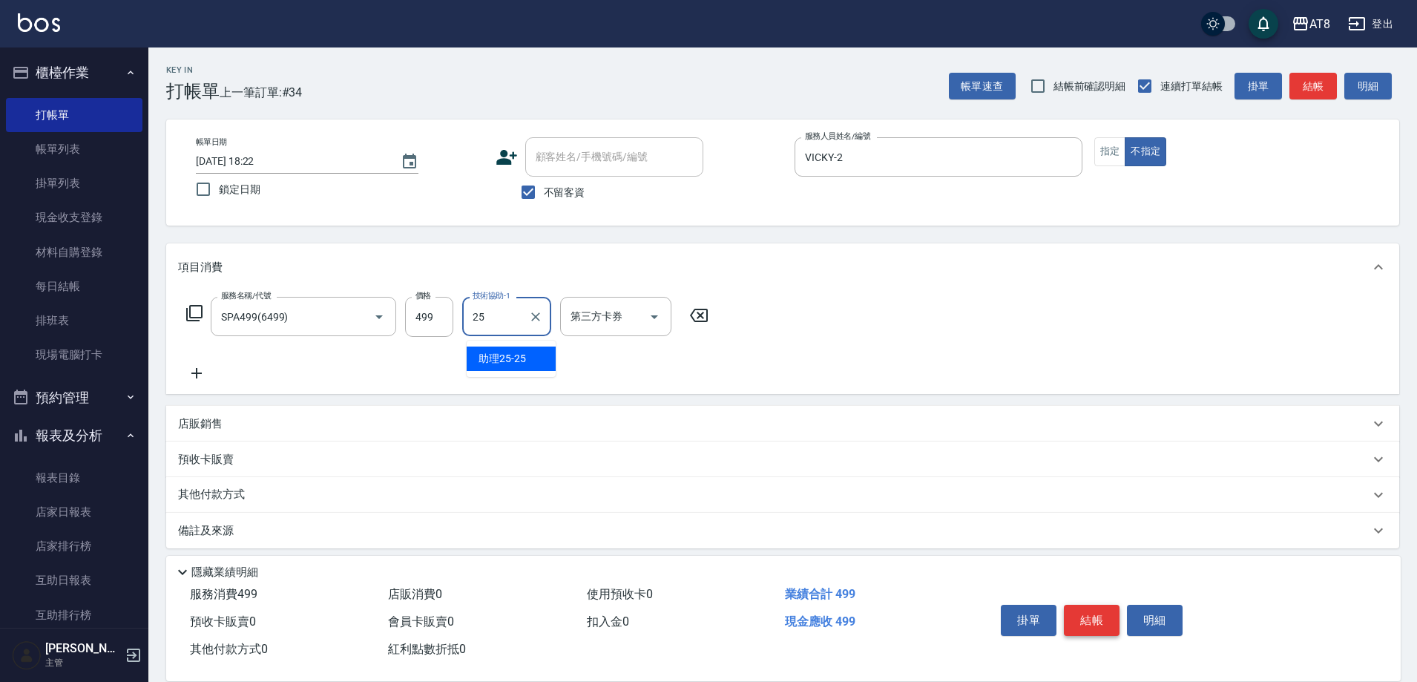
type input "助理25-25"
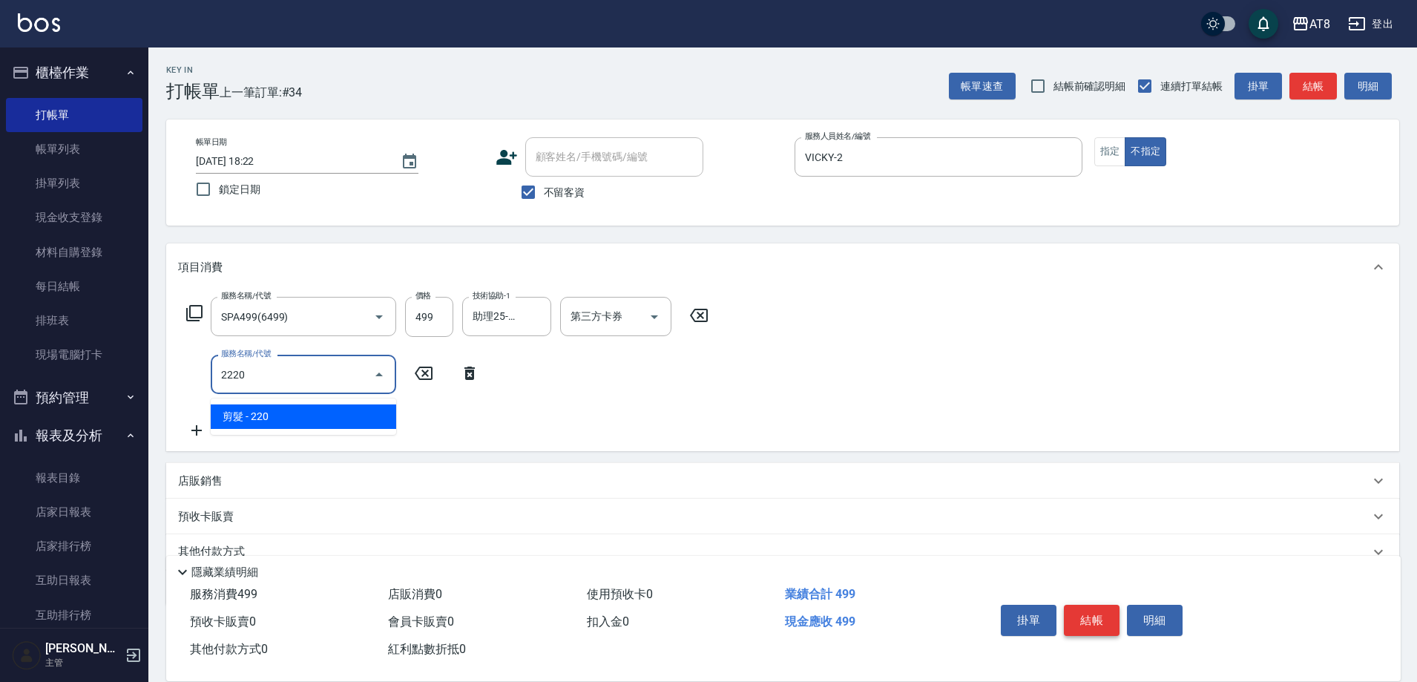
type input "剪髮(2220)"
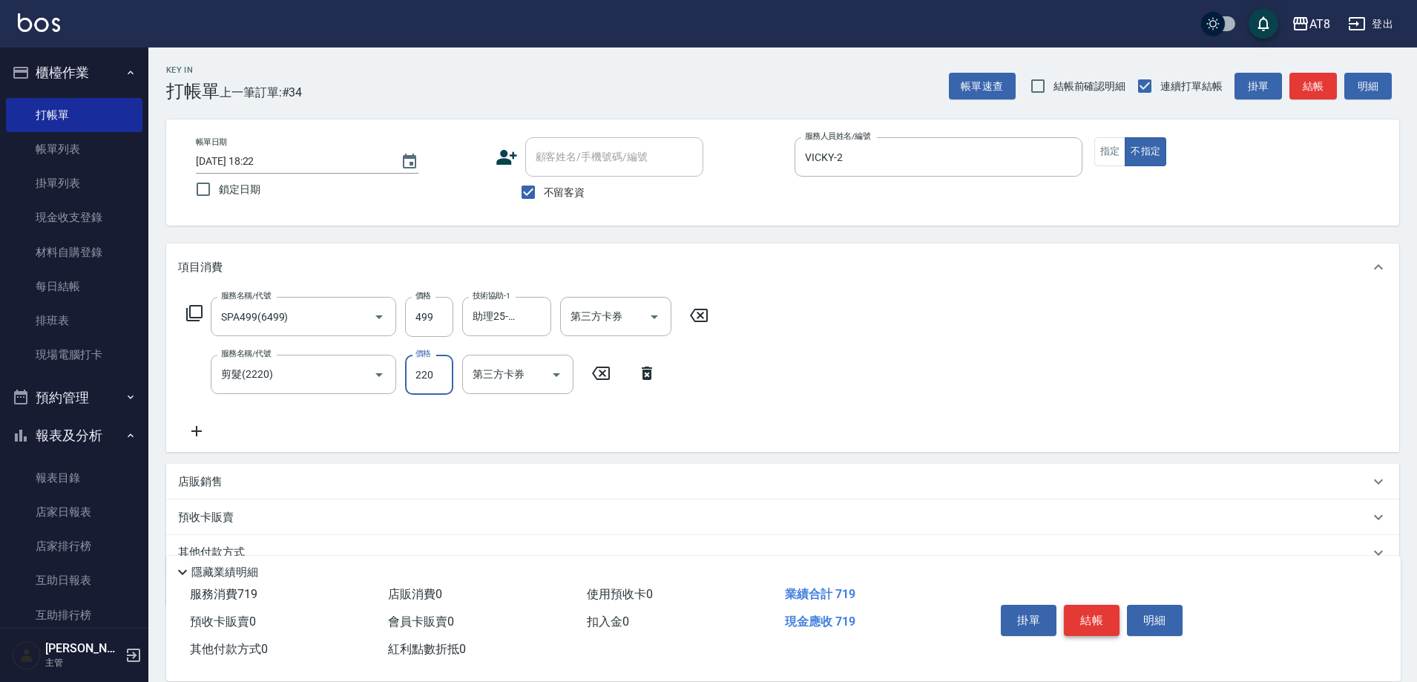
click at [1087, 605] on button "結帳" at bounding box center [1092, 620] width 56 height 31
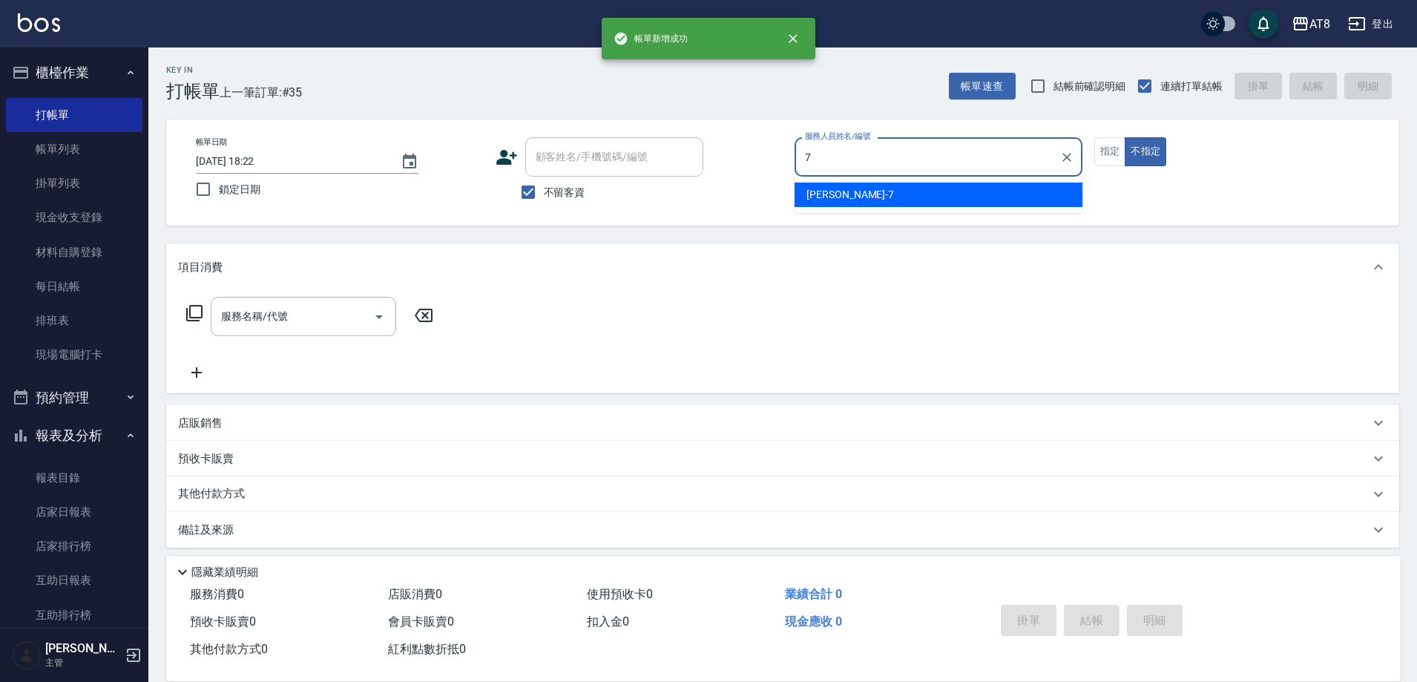
type input "NINA-7"
type button "false"
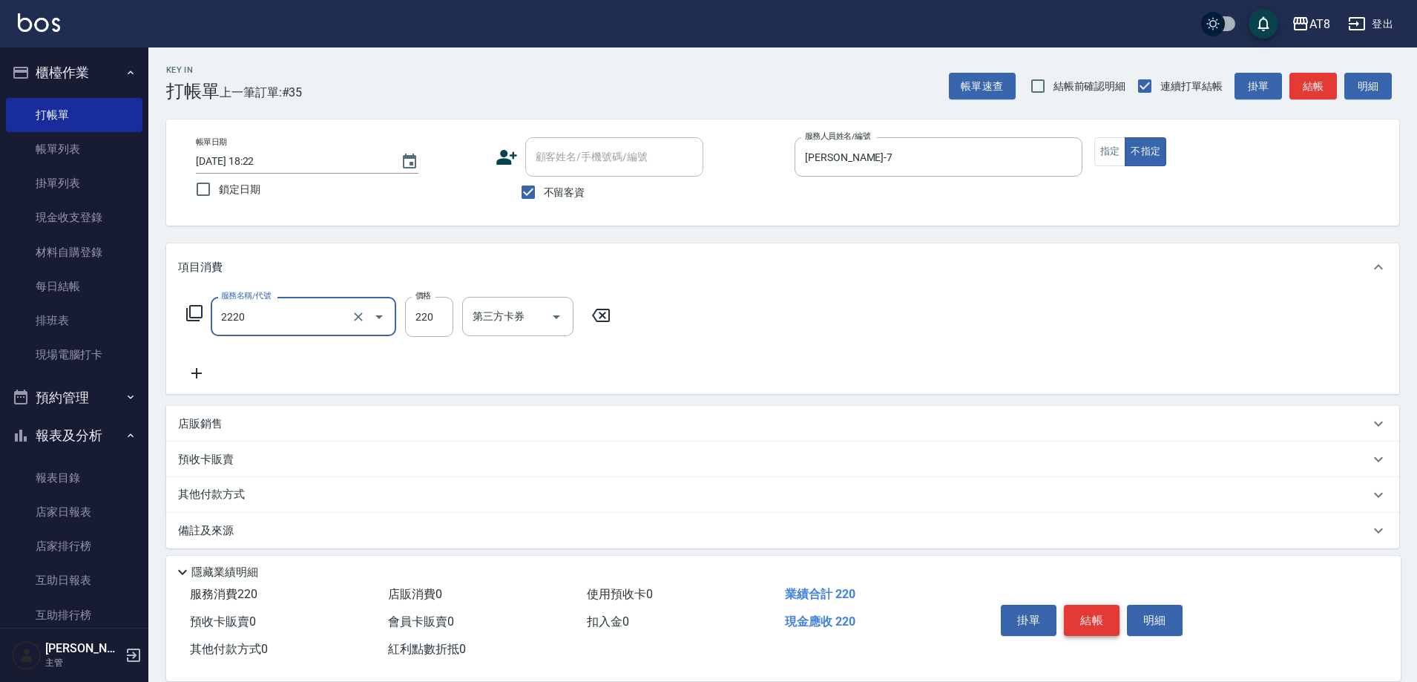
type input "剪髮(2220)"
click at [1087, 605] on button "結帳" at bounding box center [1092, 620] width 56 height 31
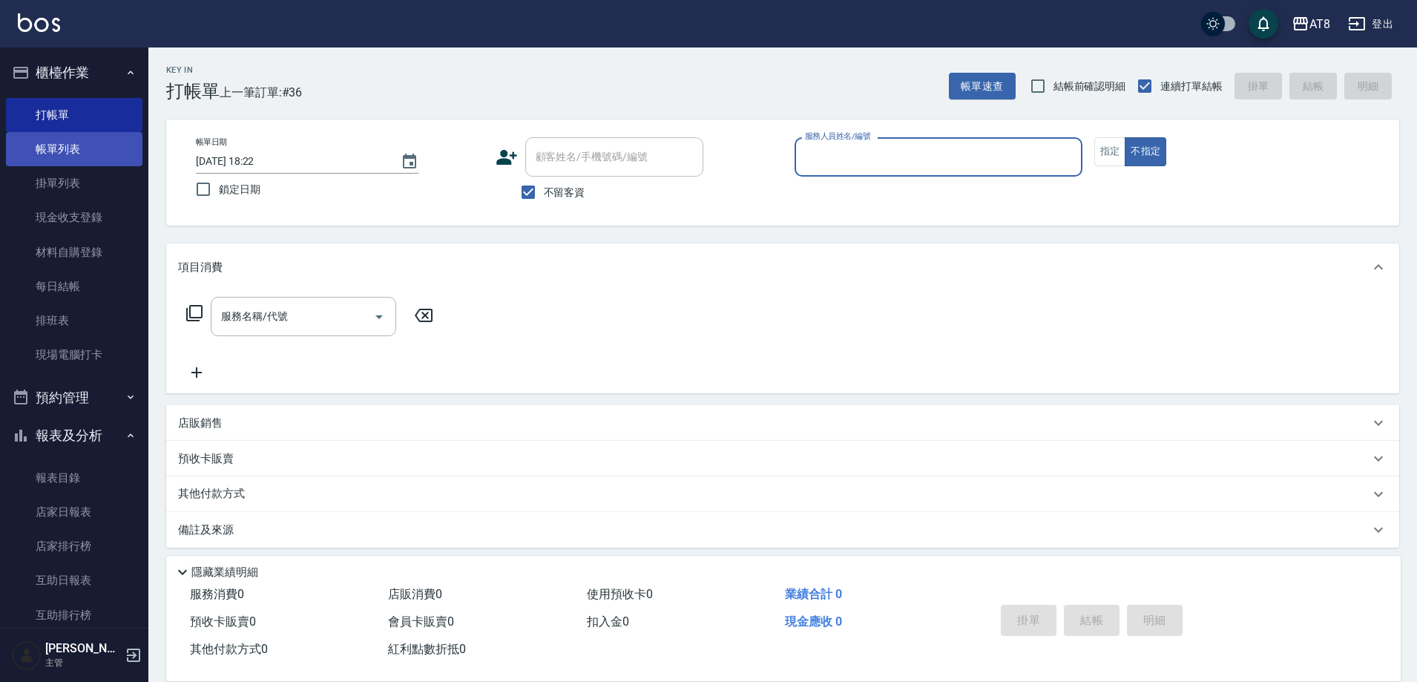
click at [97, 143] on link "帳單列表" at bounding box center [74, 149] width 137 height 34
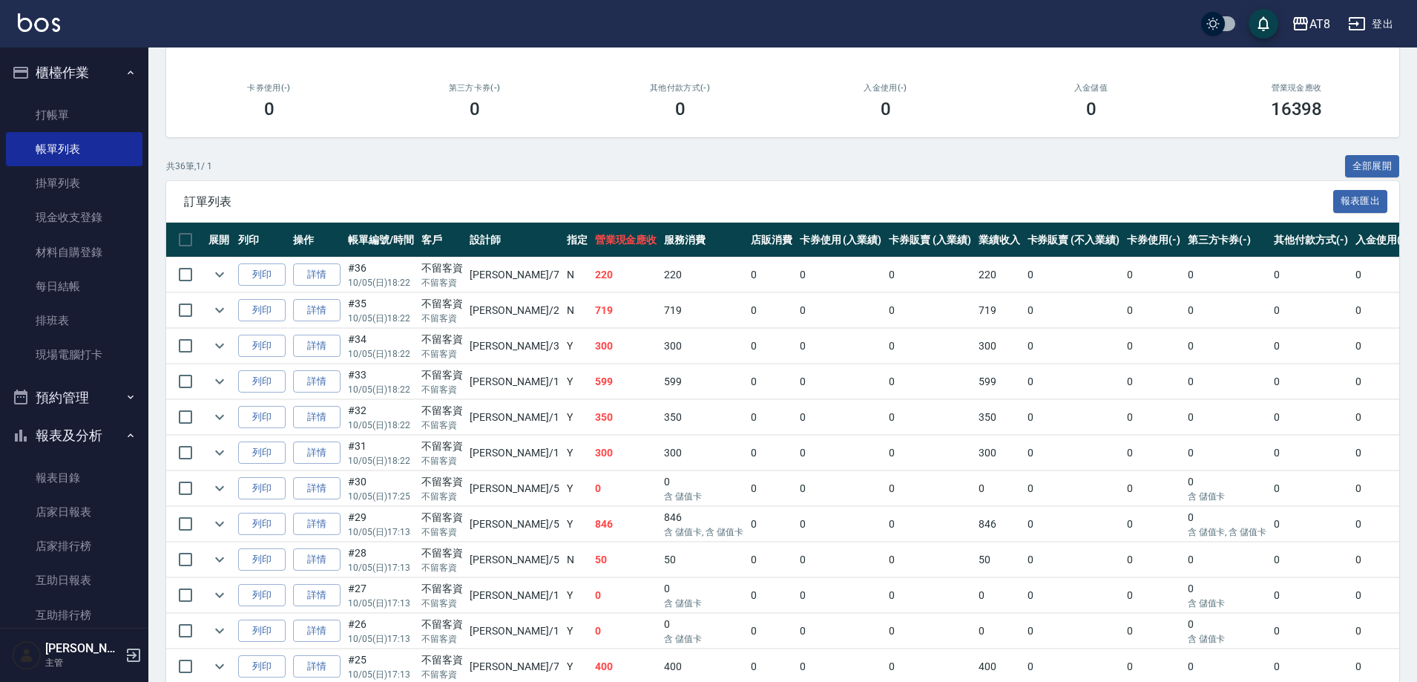
scroll to position [191, 0]
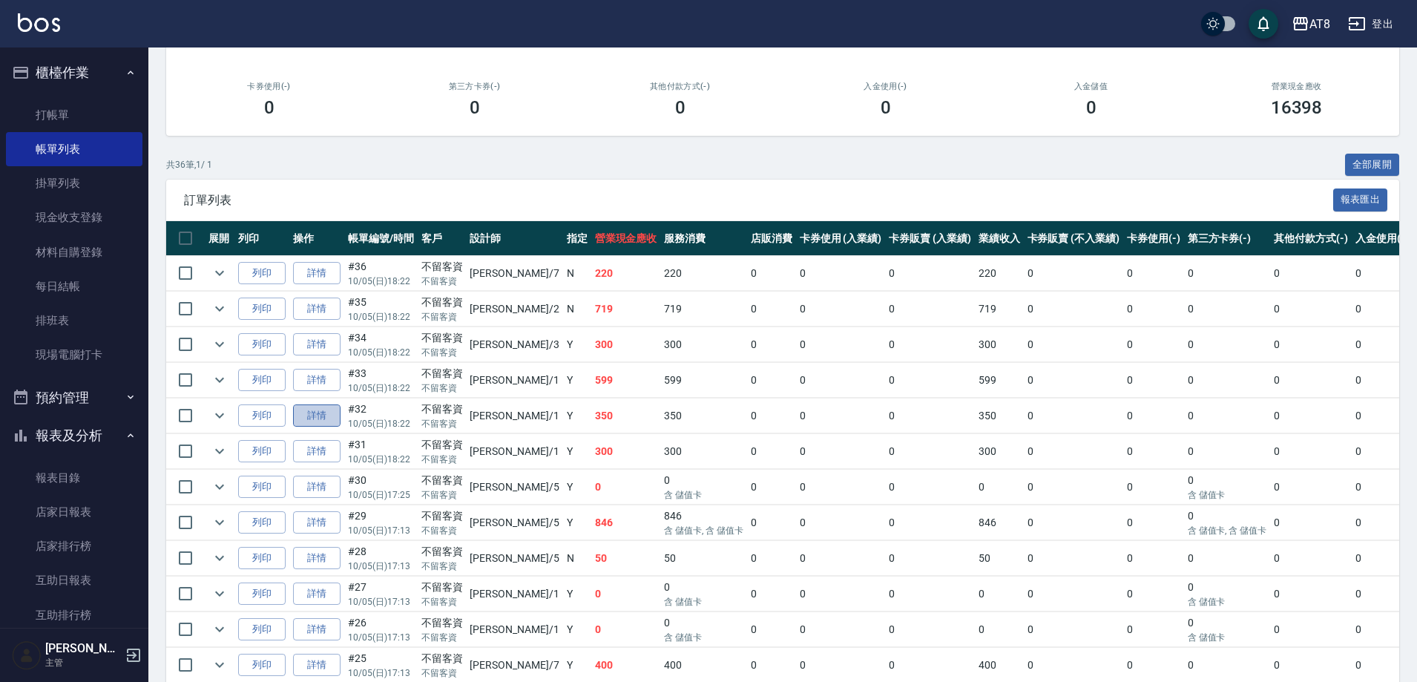
click at [311, 427] on link "詳情" at bounding box center [316, 415] width 47 height 23
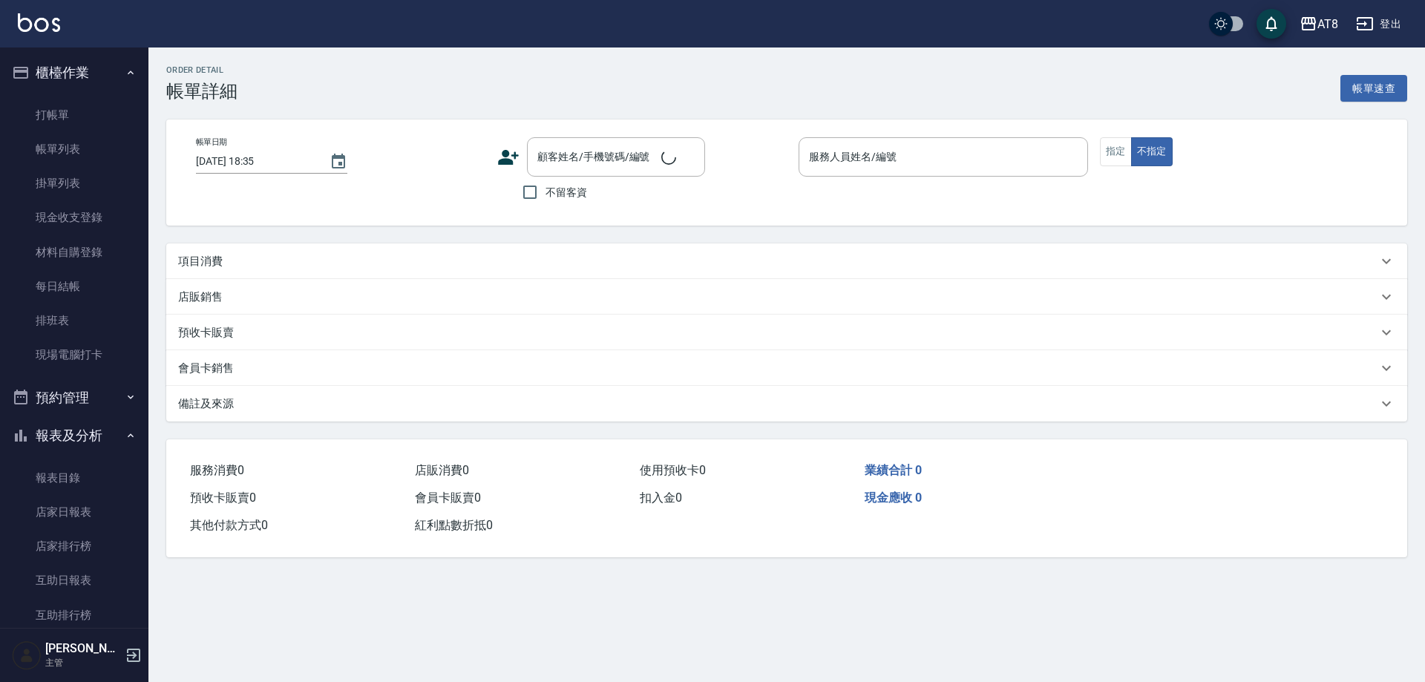
type input "2025/10/05 18:22"
checkbox input "true"
type input "YUKI-1"
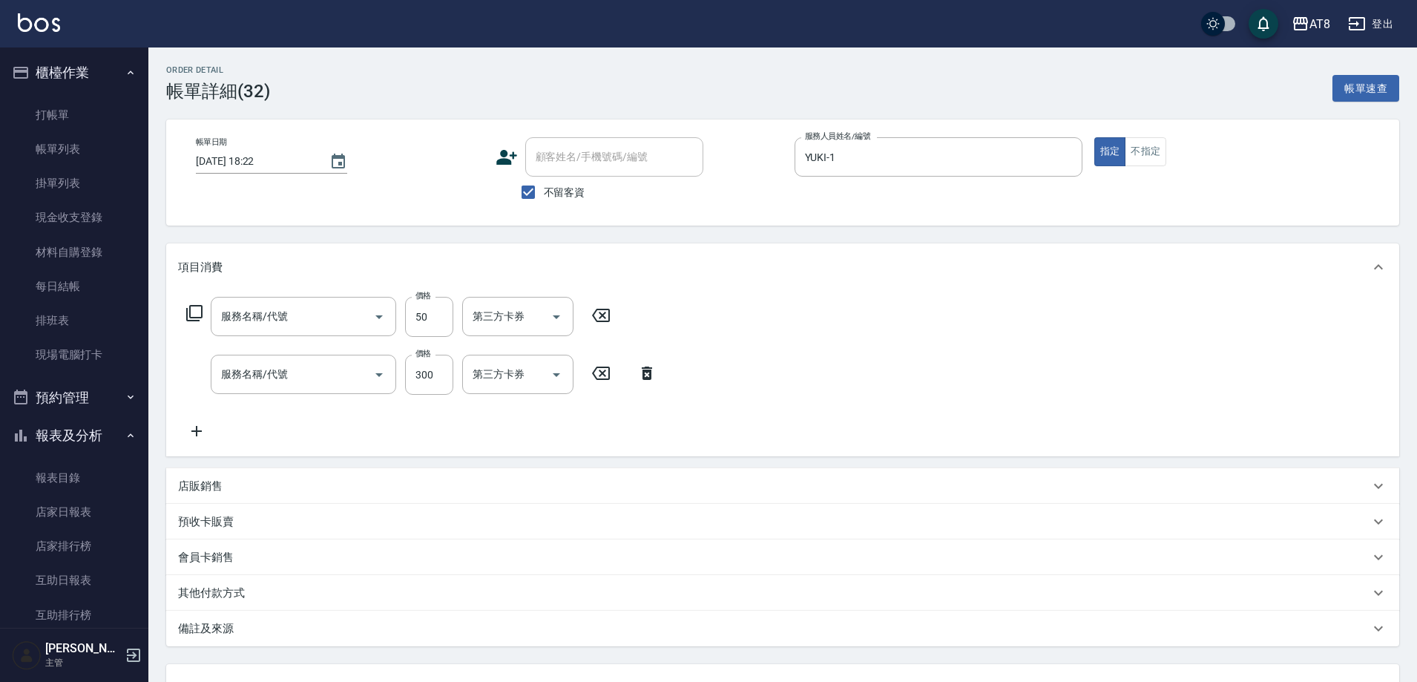
type input "入金精油50(5050)"
type input "入金洗剪300(2300)"
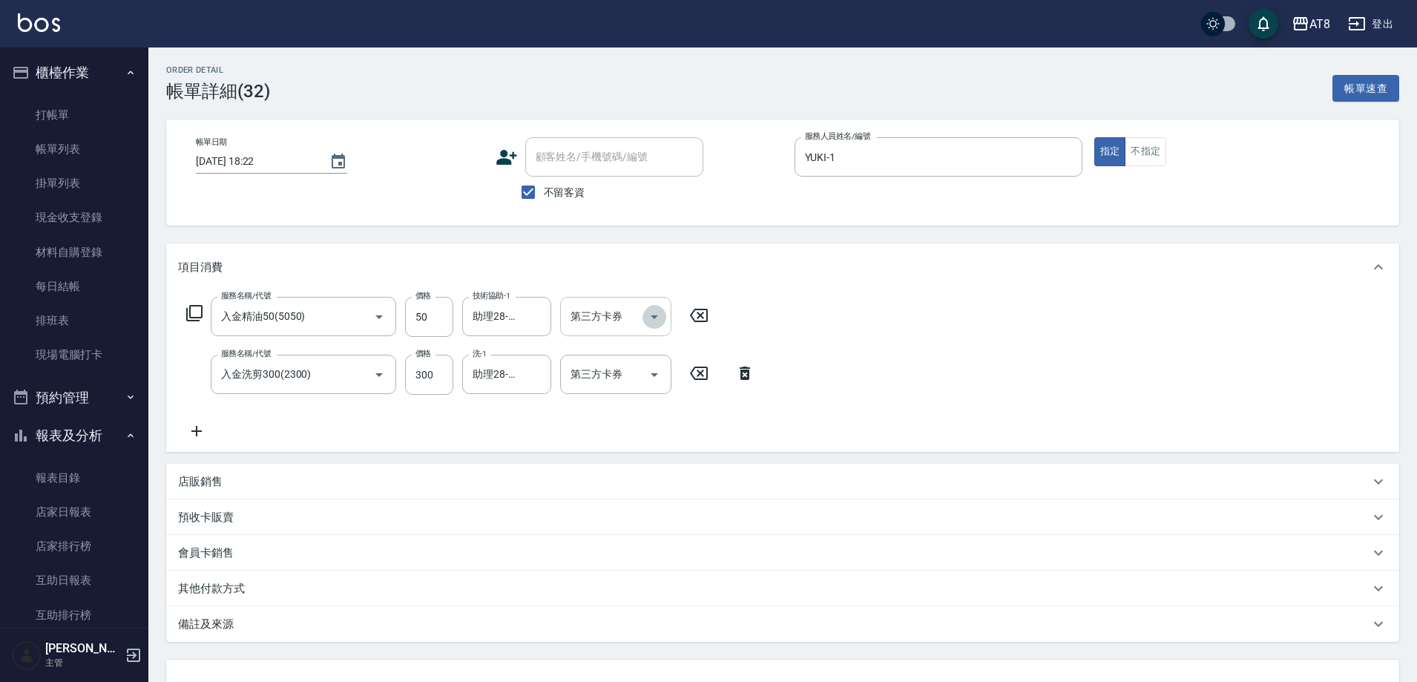
click at [654, 326] on icon "Open" at bounding box center [654, 317] width 18 height 18
click at [642, 459] on span "儲值卡" at bounding box center [620, 456] width 111 height 24
type input "儲值卡"
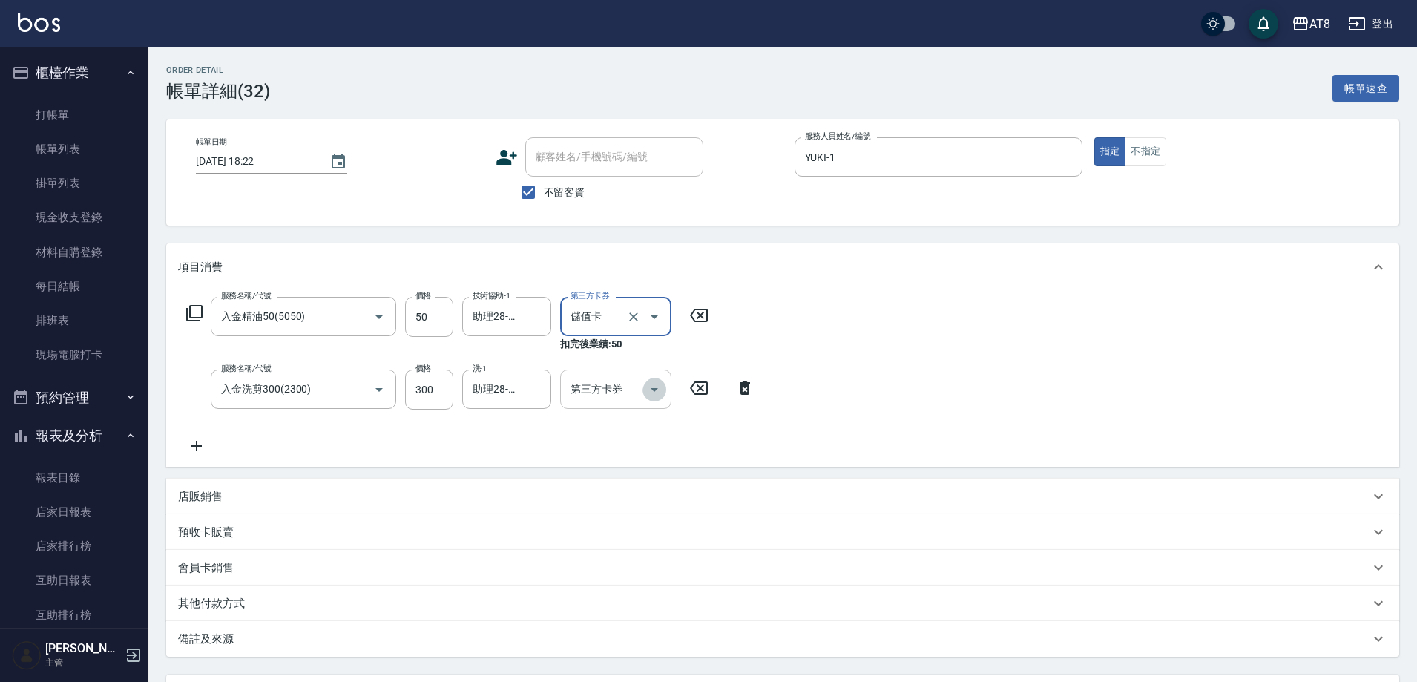
click at [663, 398] on icon "Open" at bounding box center [654, 390] width 18 height 18
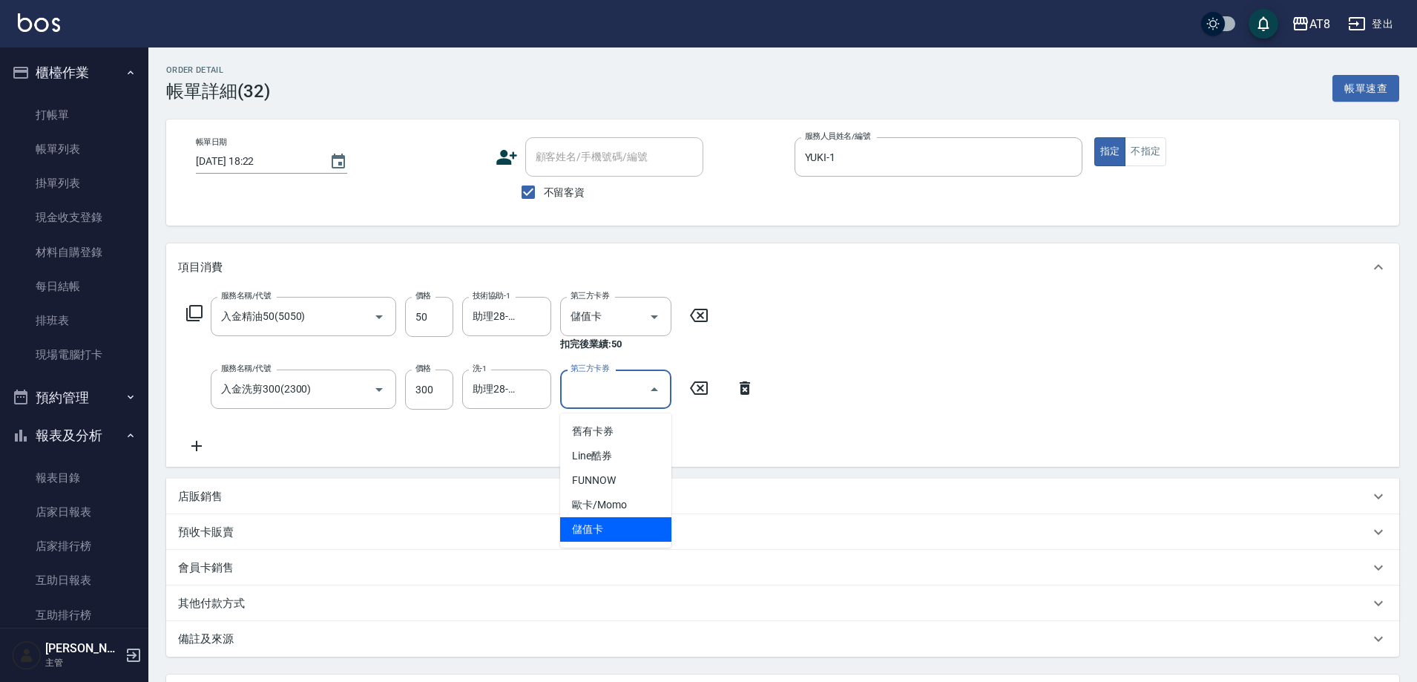
click at [644, 536] on span "儲值卡" at bounding box center [615, 529] width 111 height 24
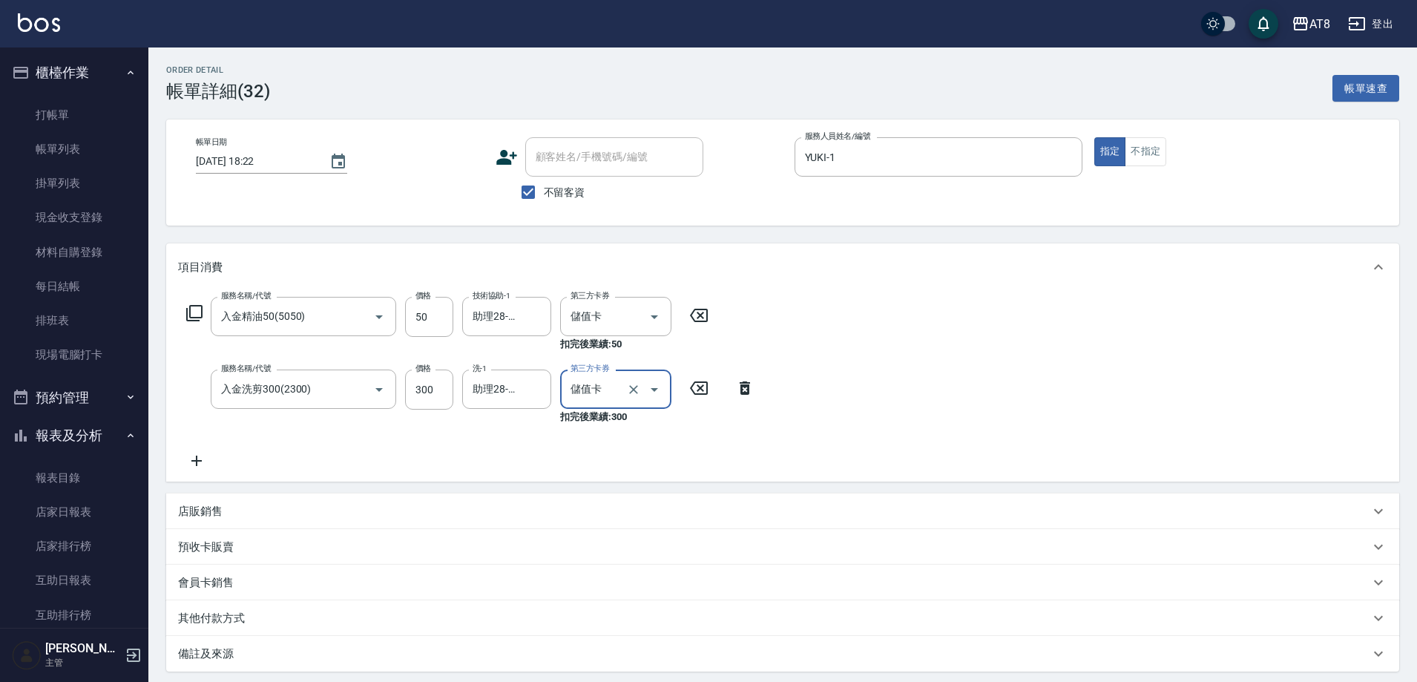
type input "儲值卡"
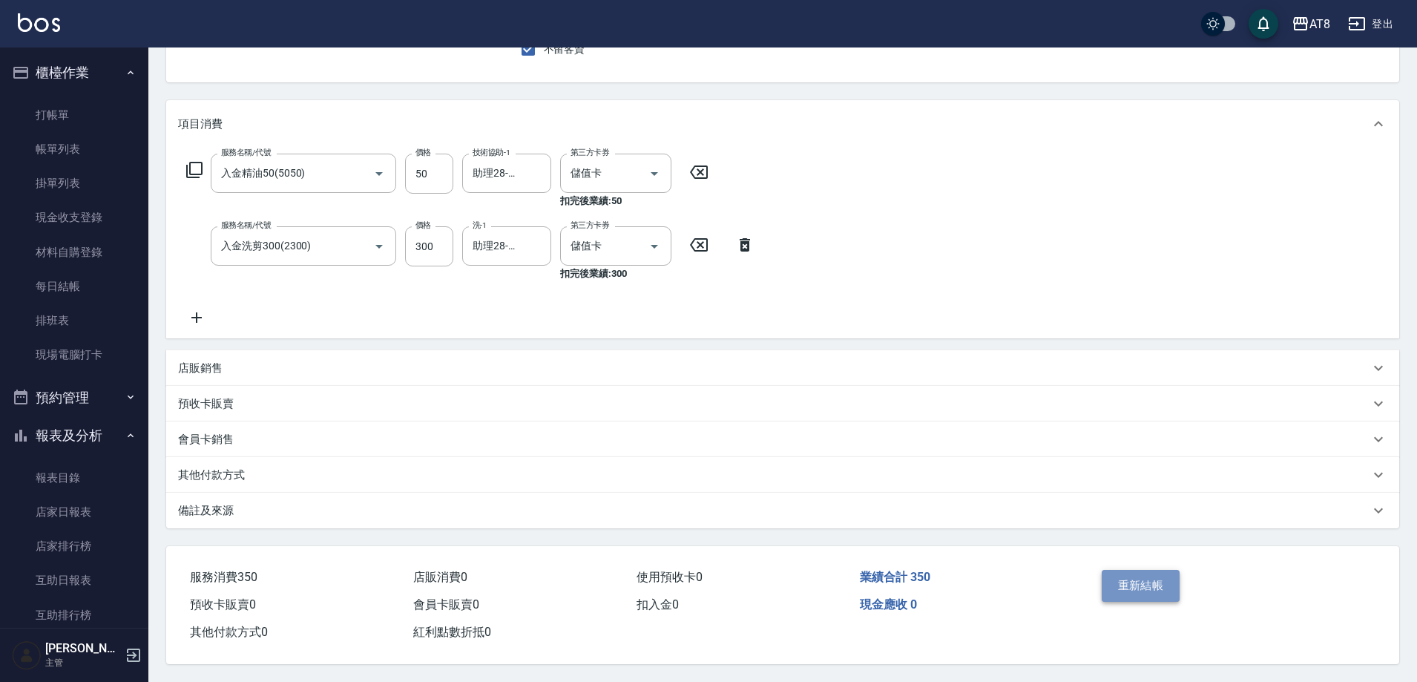
click at [1127, 570] on button "重新結帳" at bounding box center [1141, 585] width 79 height 31
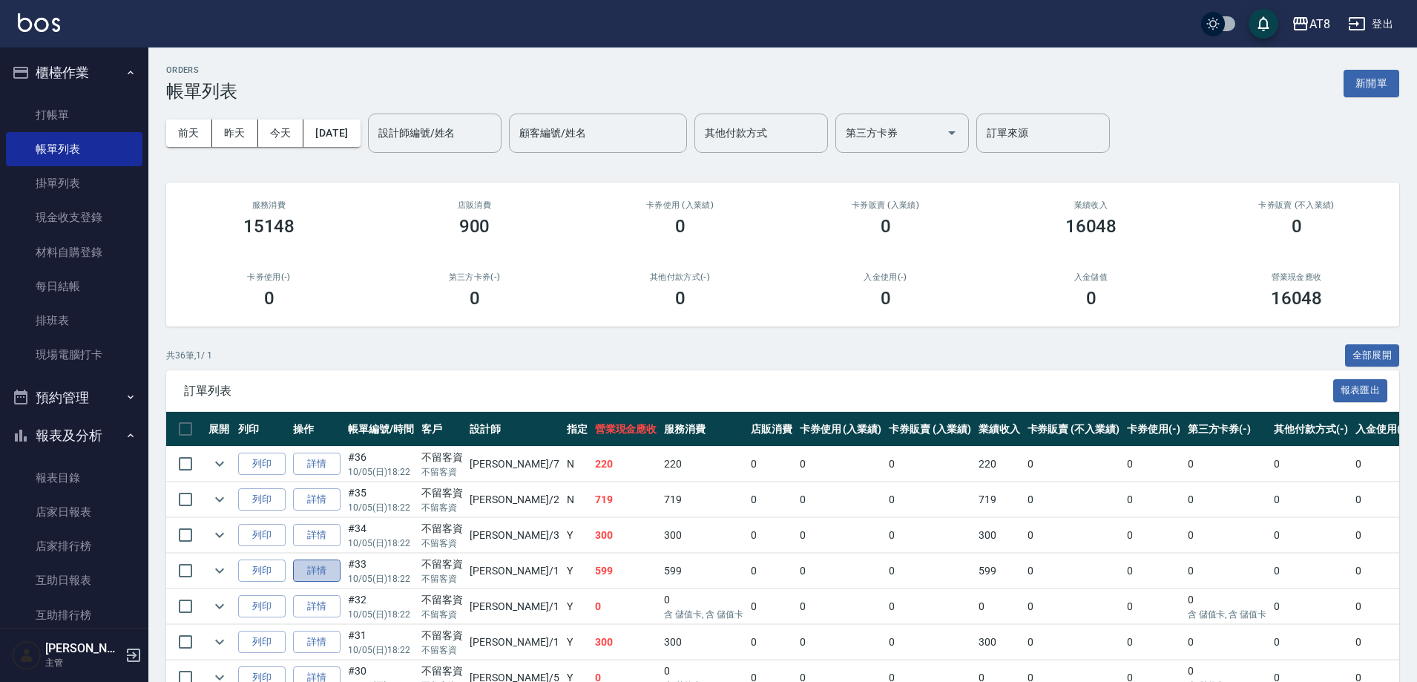
click at [318, 582] on link "詳情" at bounding box center [316, 570] width 47 height 23
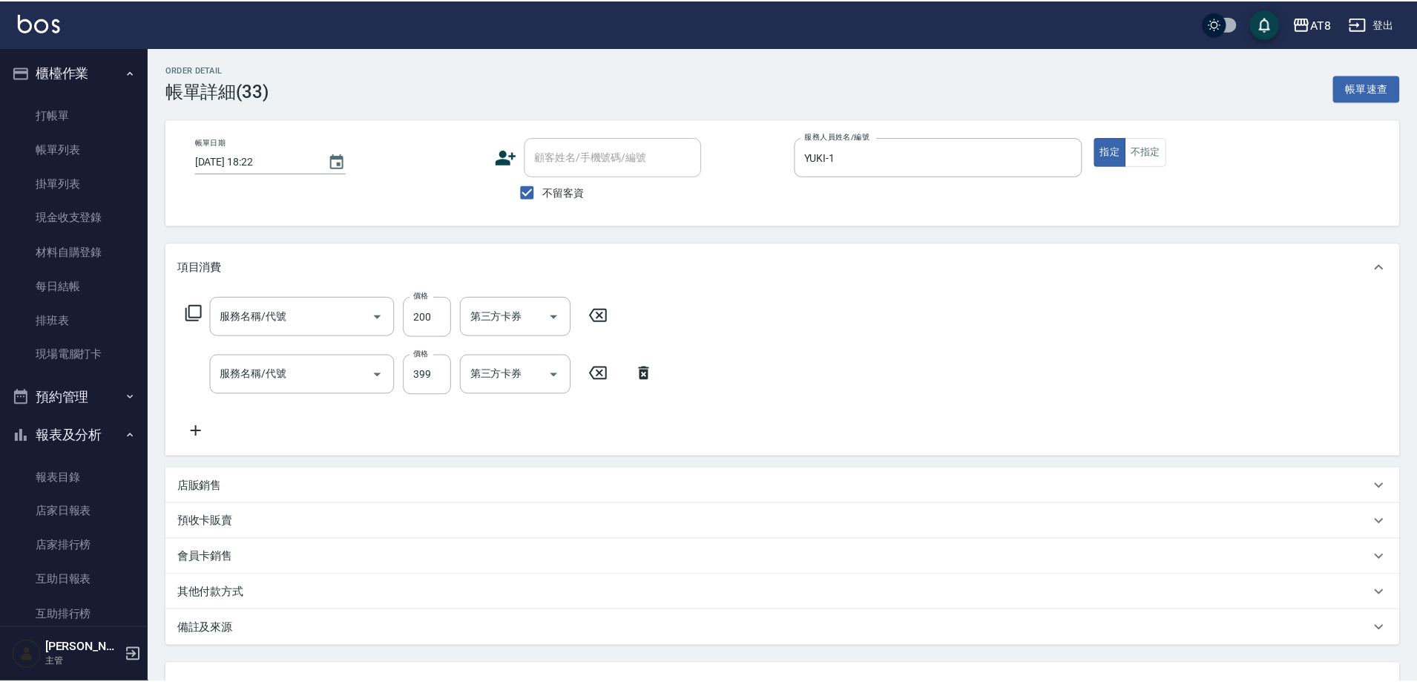
type input "2025/10/05 18:22"
checkbox input "true"
type input "YUKI-1"
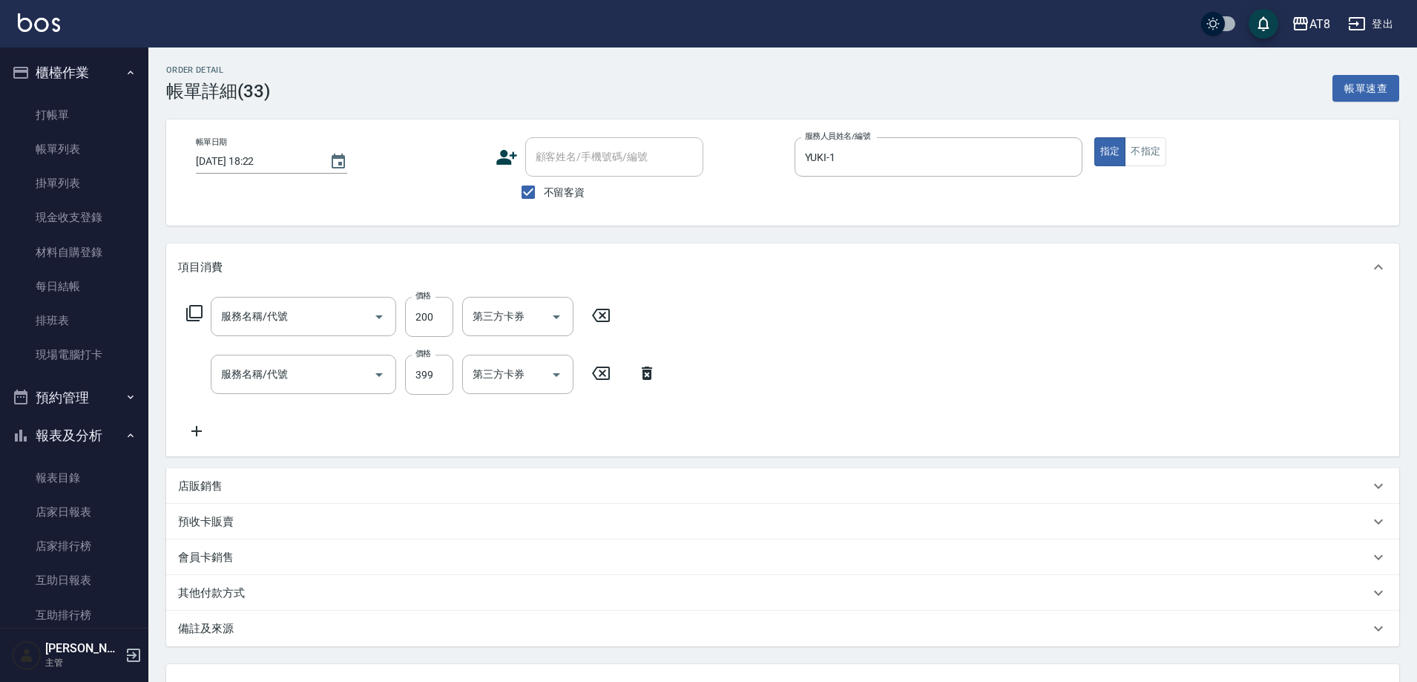
type input "入金剪髮200(20200)"
type input "入金SPA399(60399)"
click at [565, 326] on icon "Open" at bounding box center [557, 317] width 18 height 18
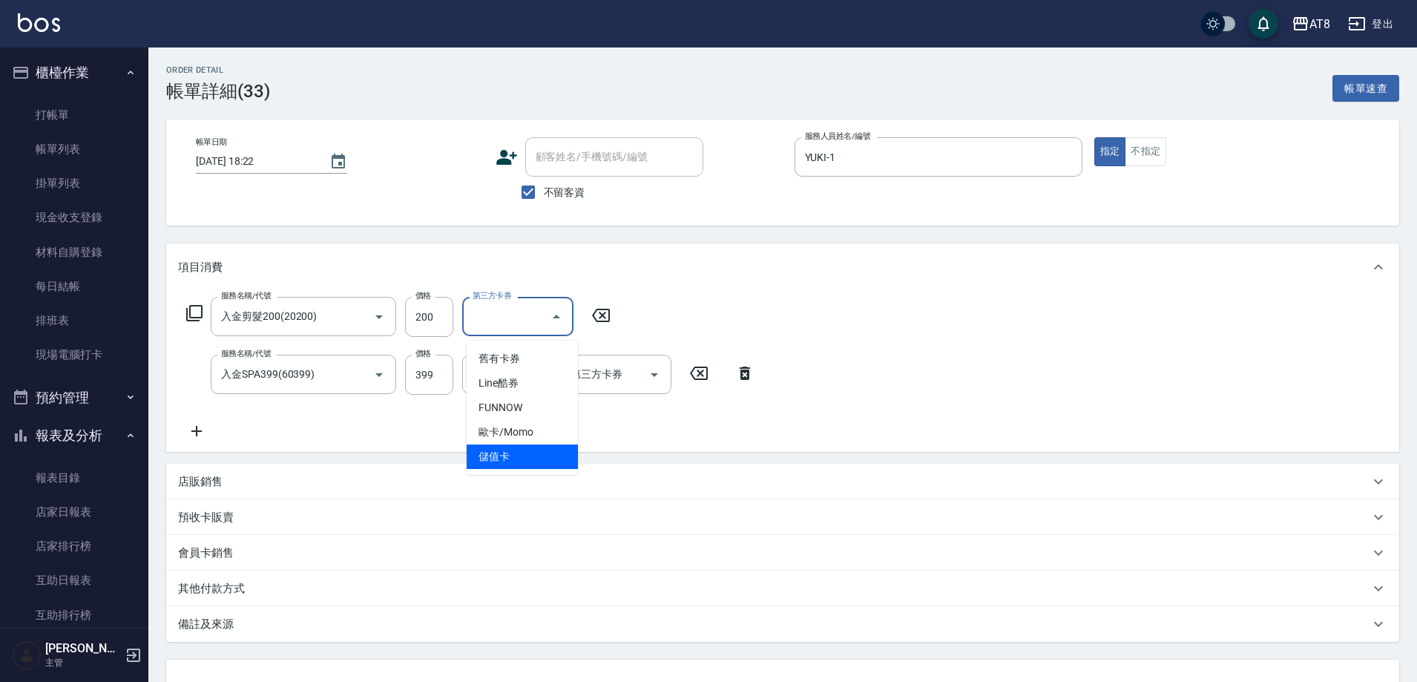
click at [539, 449] on span "儲值卡" at bounding box center [522, 456] width 111 height 24
type input "儲值卡"
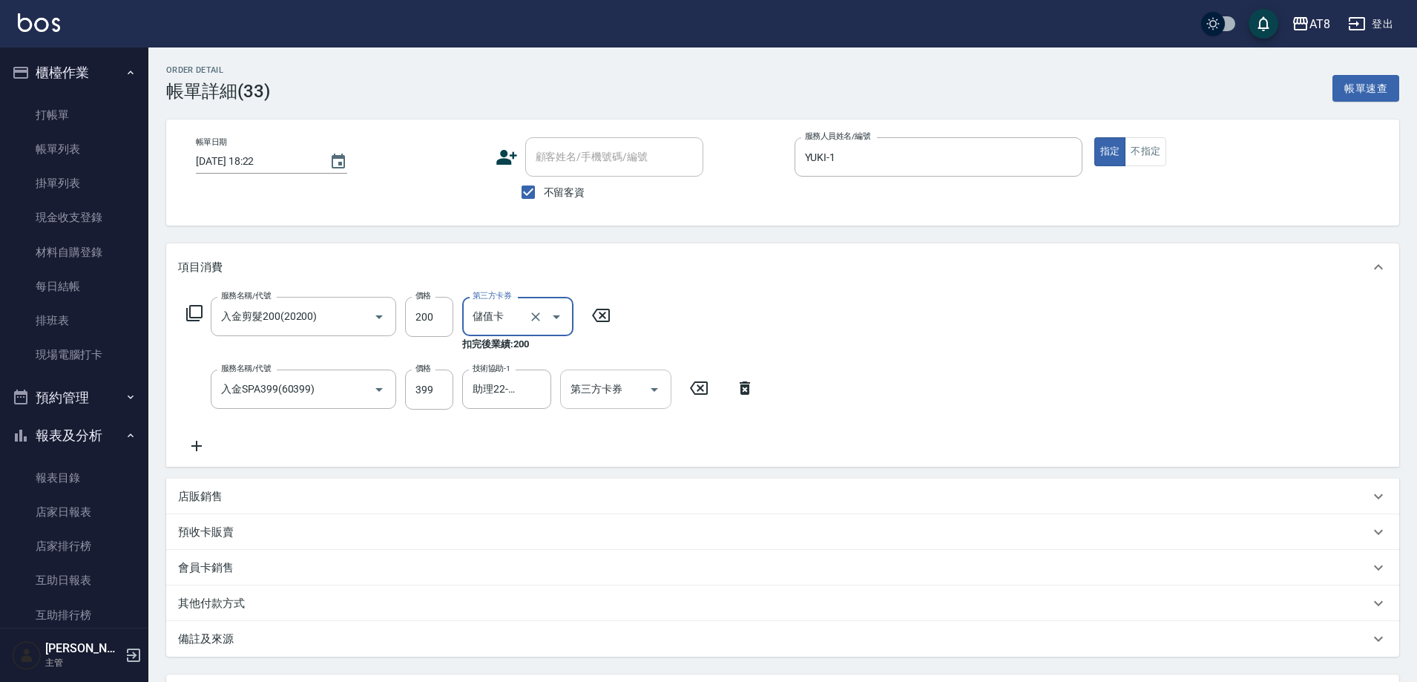
click at [645, 392] on icon "Open" at bounding box center [654, 390] width 18 height 18
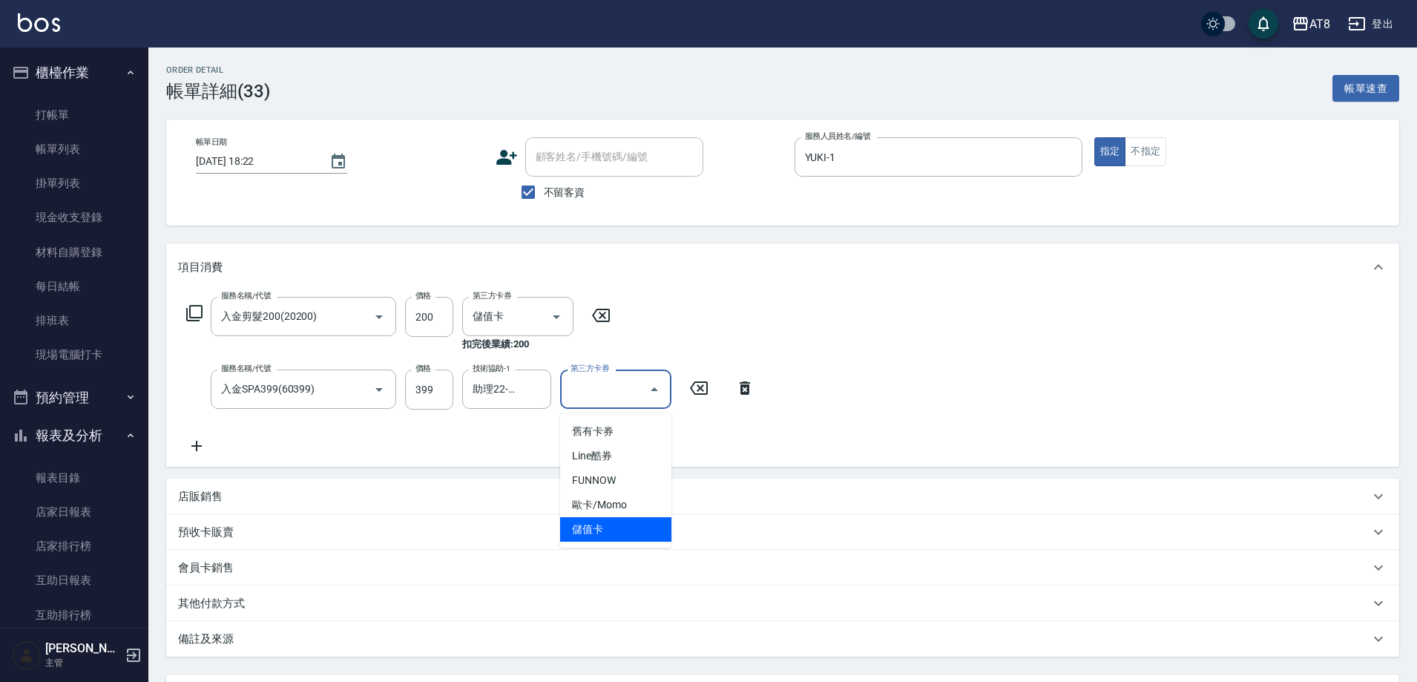
click at [630, 530] on span "儲值卡" at bounding box center [615, 529] width 111 height 24
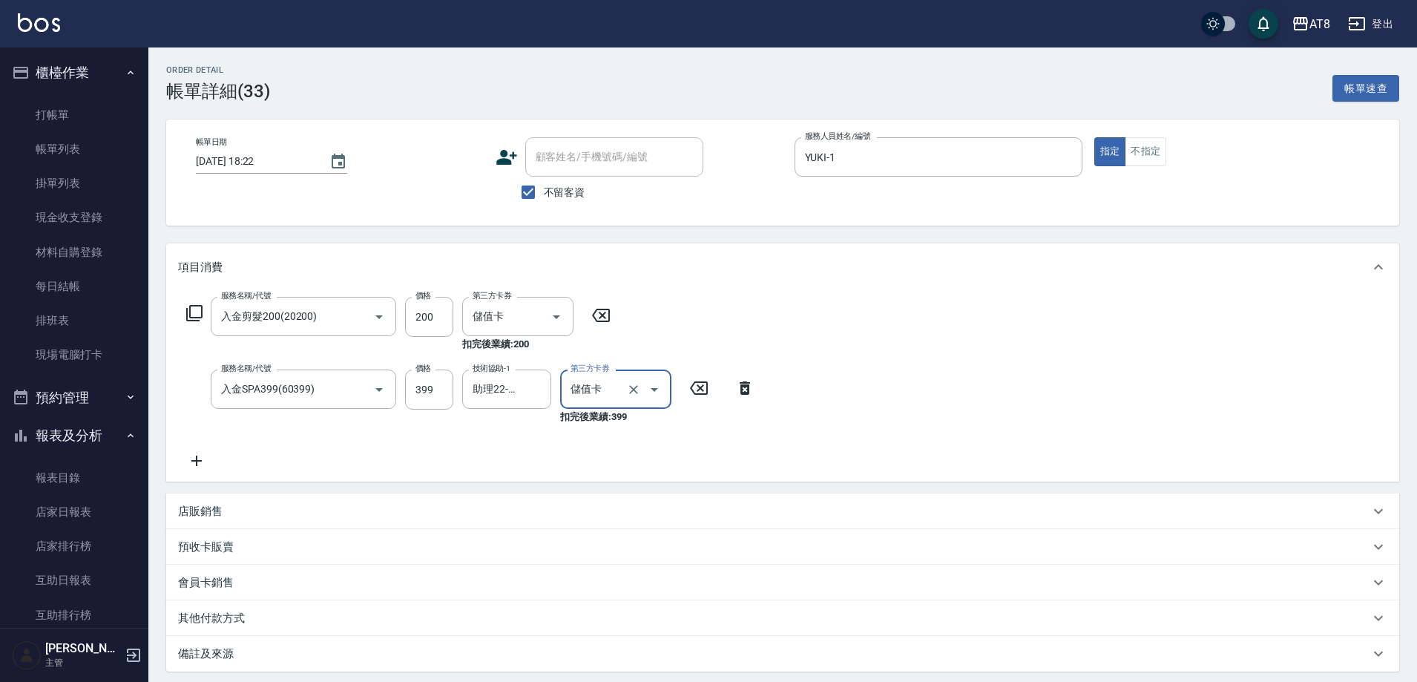
type input "儲值卡"
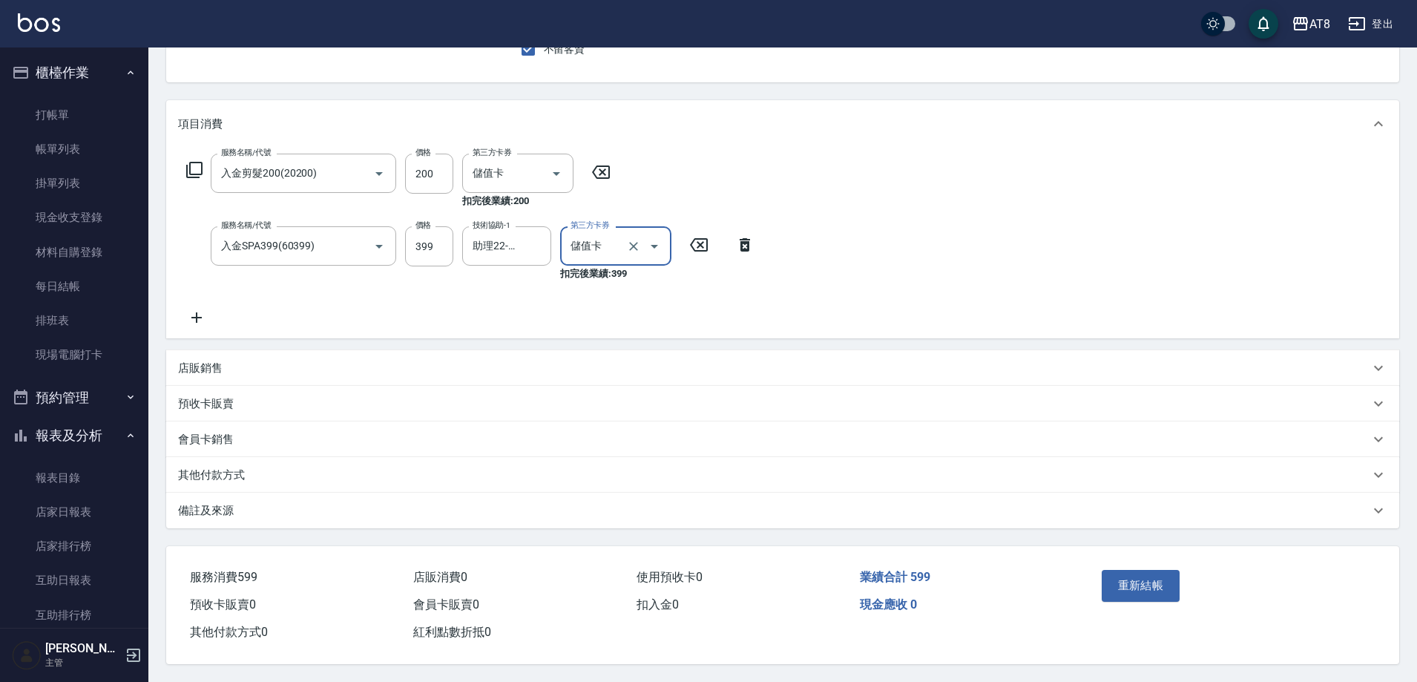
scroll to position [154, 0]
click at [1152, 591] on button "重新結帳" at bounding box center [1141, 585] width 79 height 31
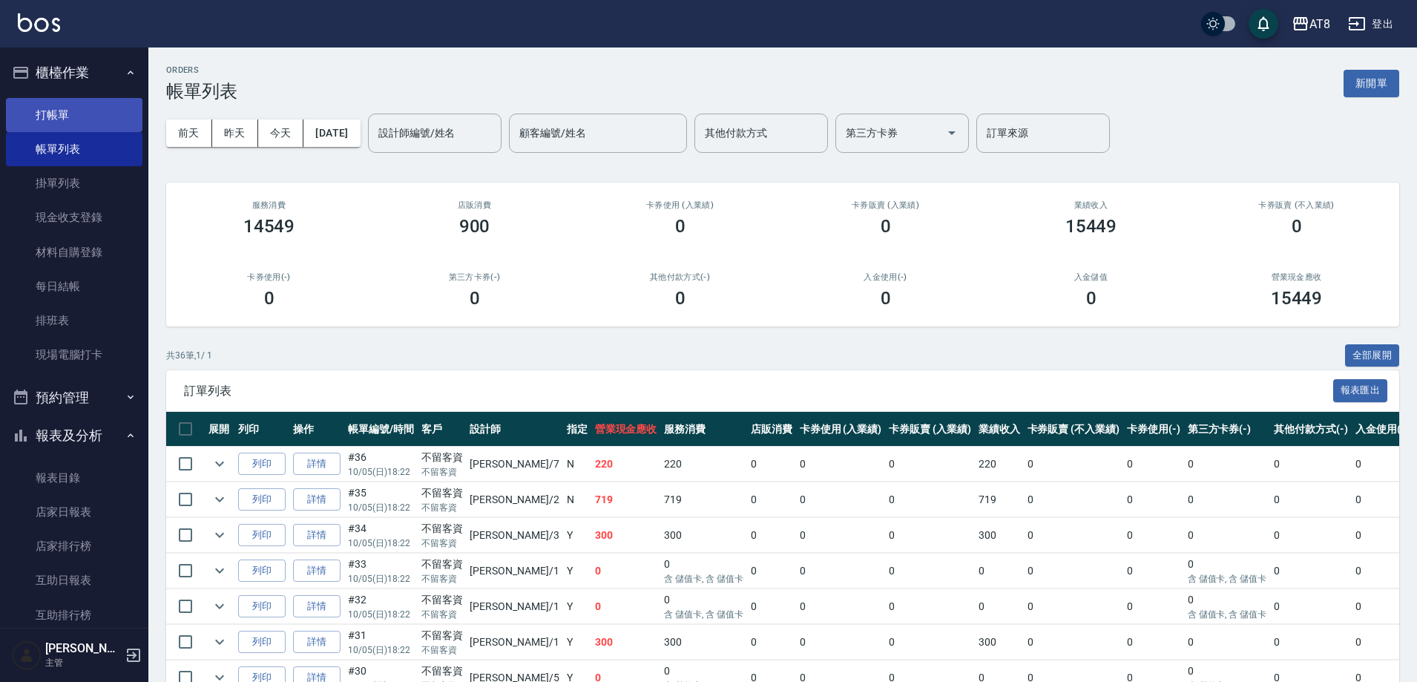
click at [46, 113] on link "打帳單" at bounding box center [74, 115] width 137 height 34
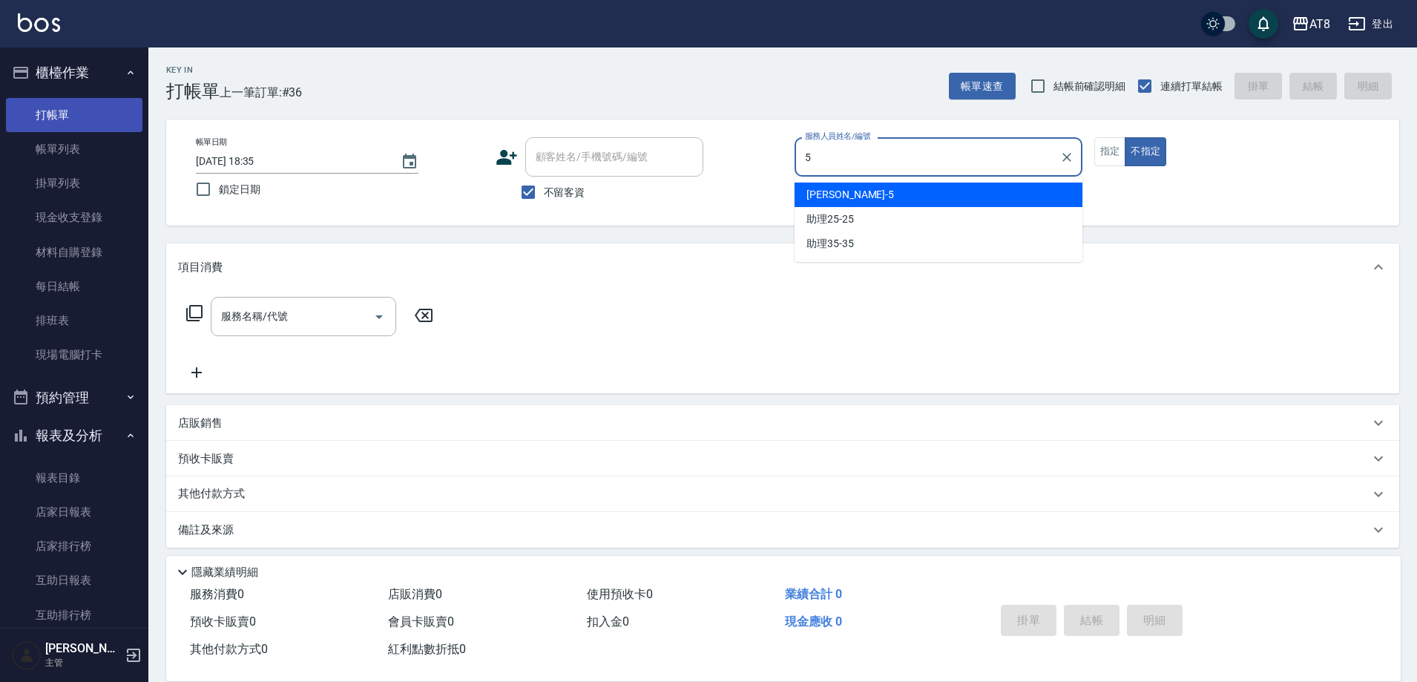
type input "HANK-5"
type button "false"
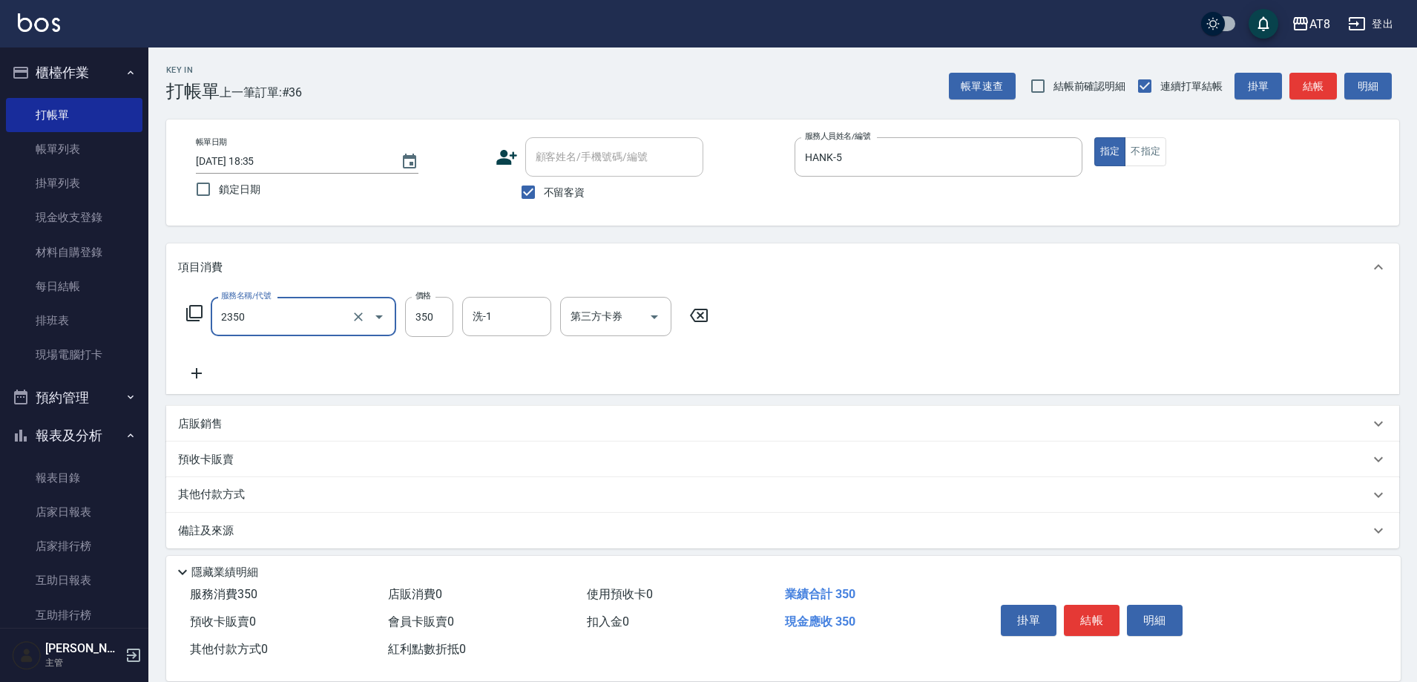
type input "入金洗剪350(2350)"
type input "助理22-22"
click at [1100, 607] on button "結帳" at bounding box center [1092, 620] width 56 height 31
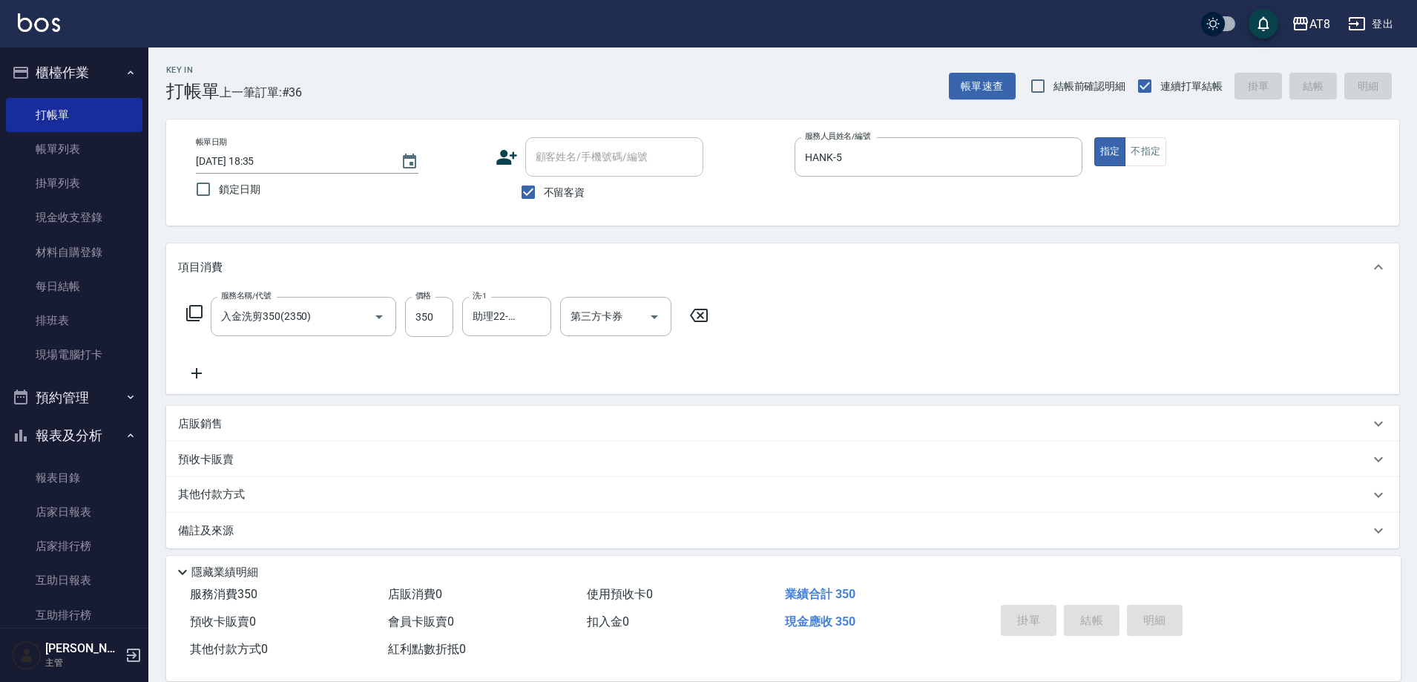
type input "2025/10/05 18:36"
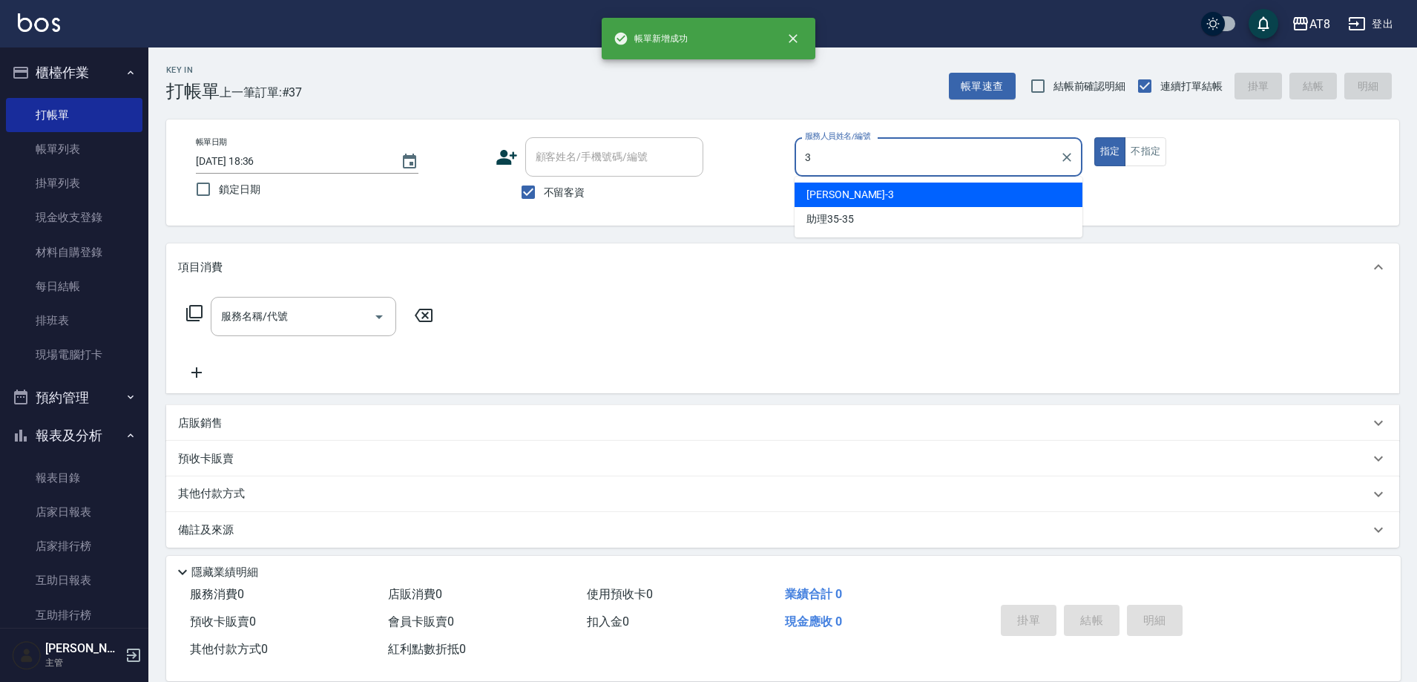
type input "RACHEL-3"
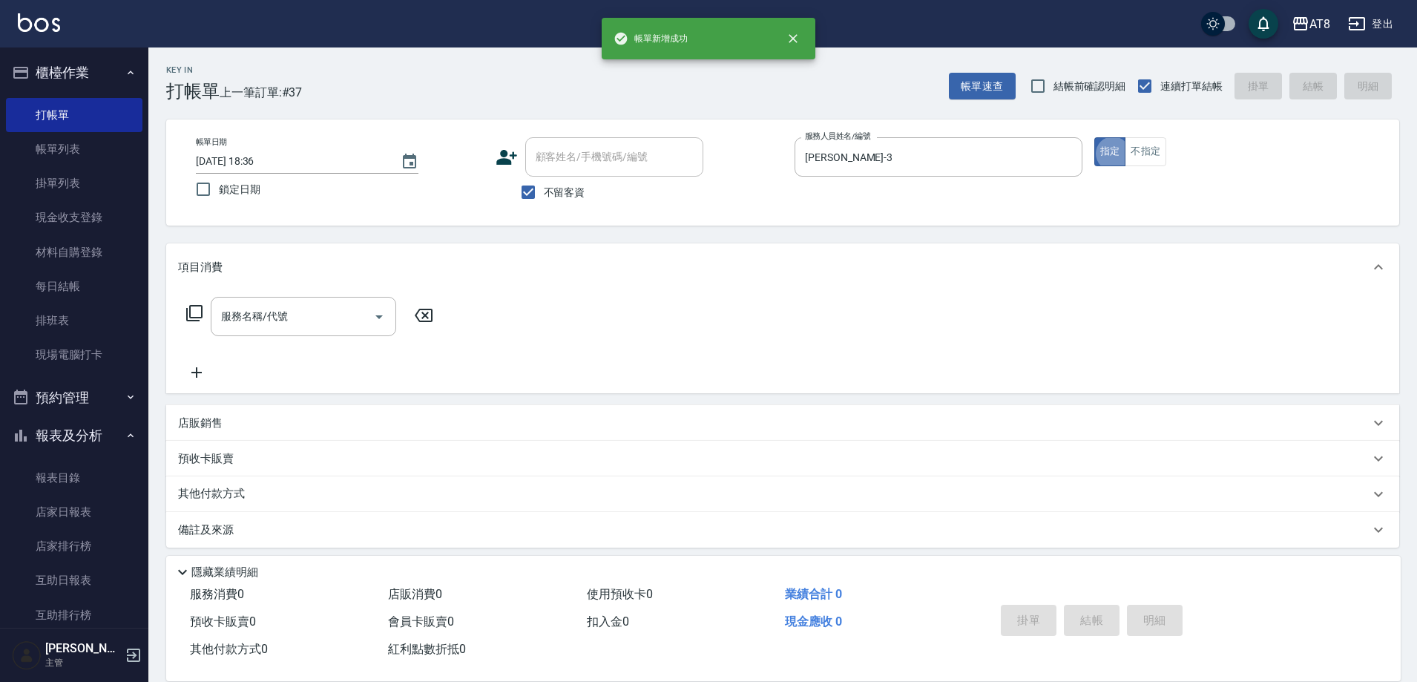
type button "true"
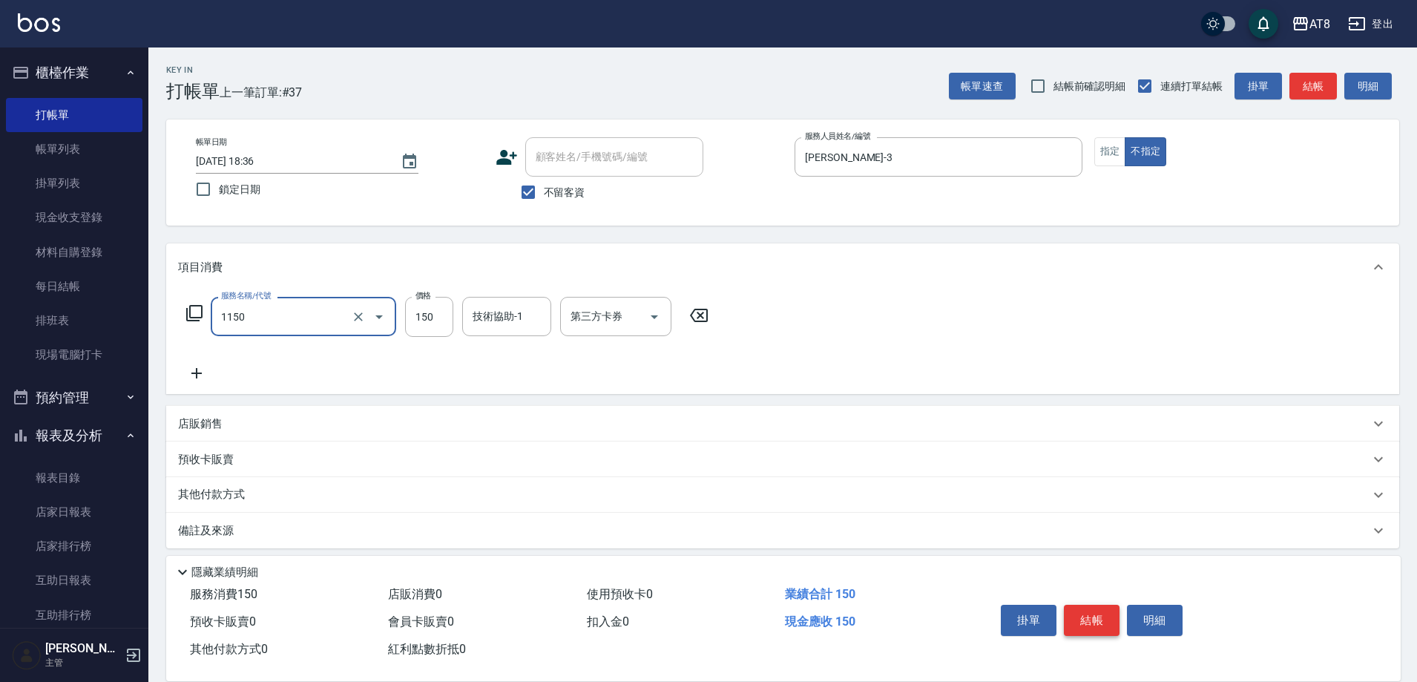
type input "洗髮(1150)"
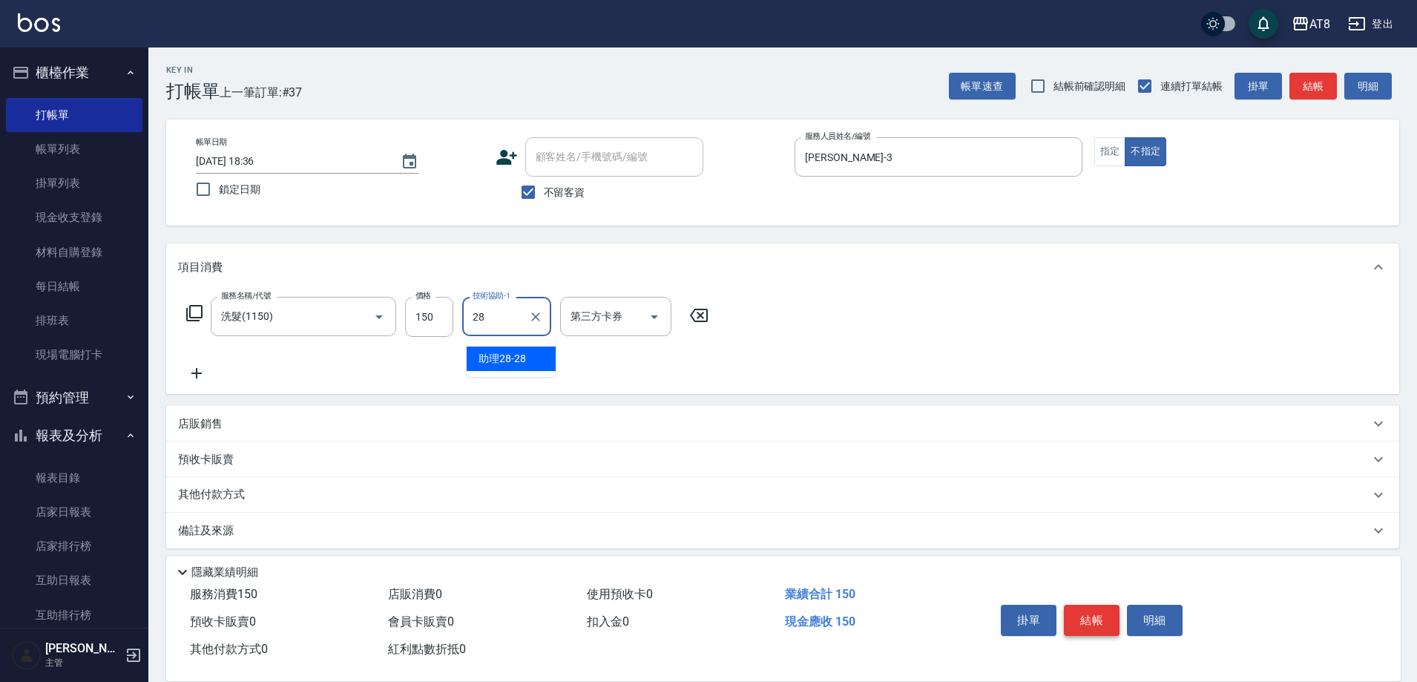
type input "助理28-28"
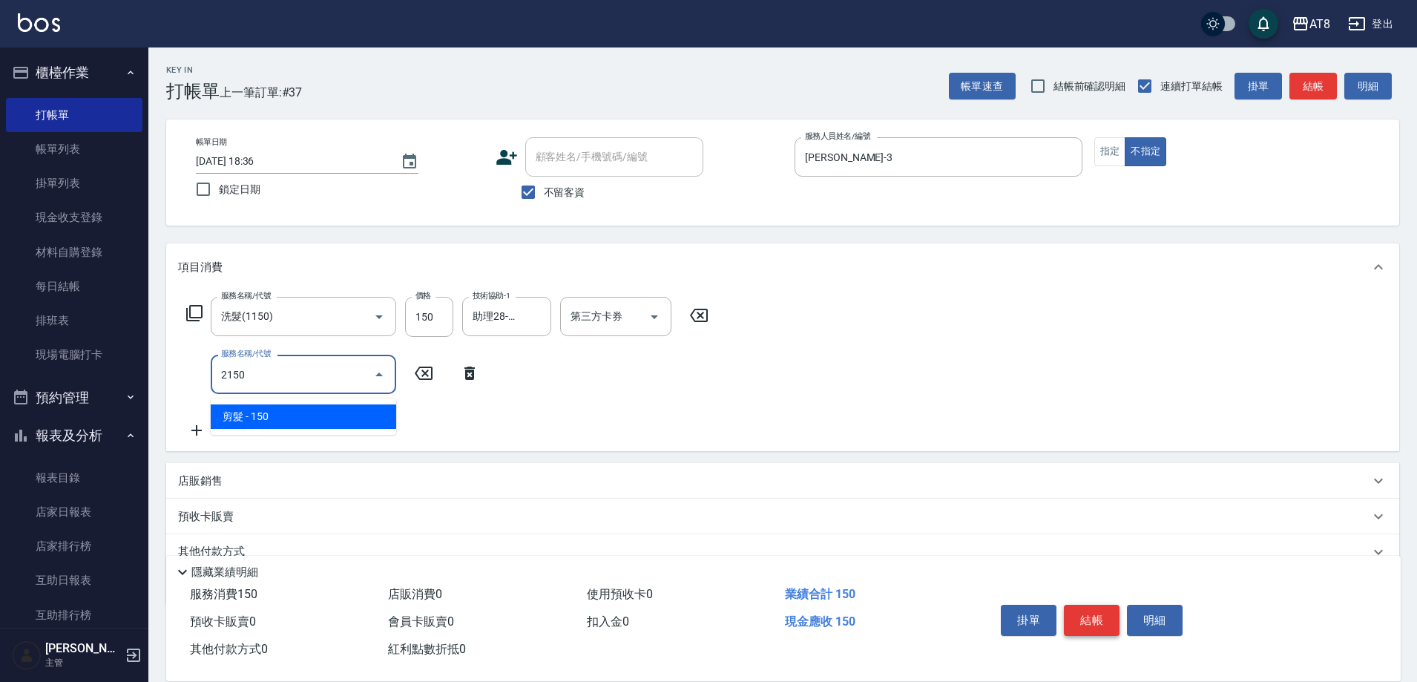
type input "剪髮(2150)"
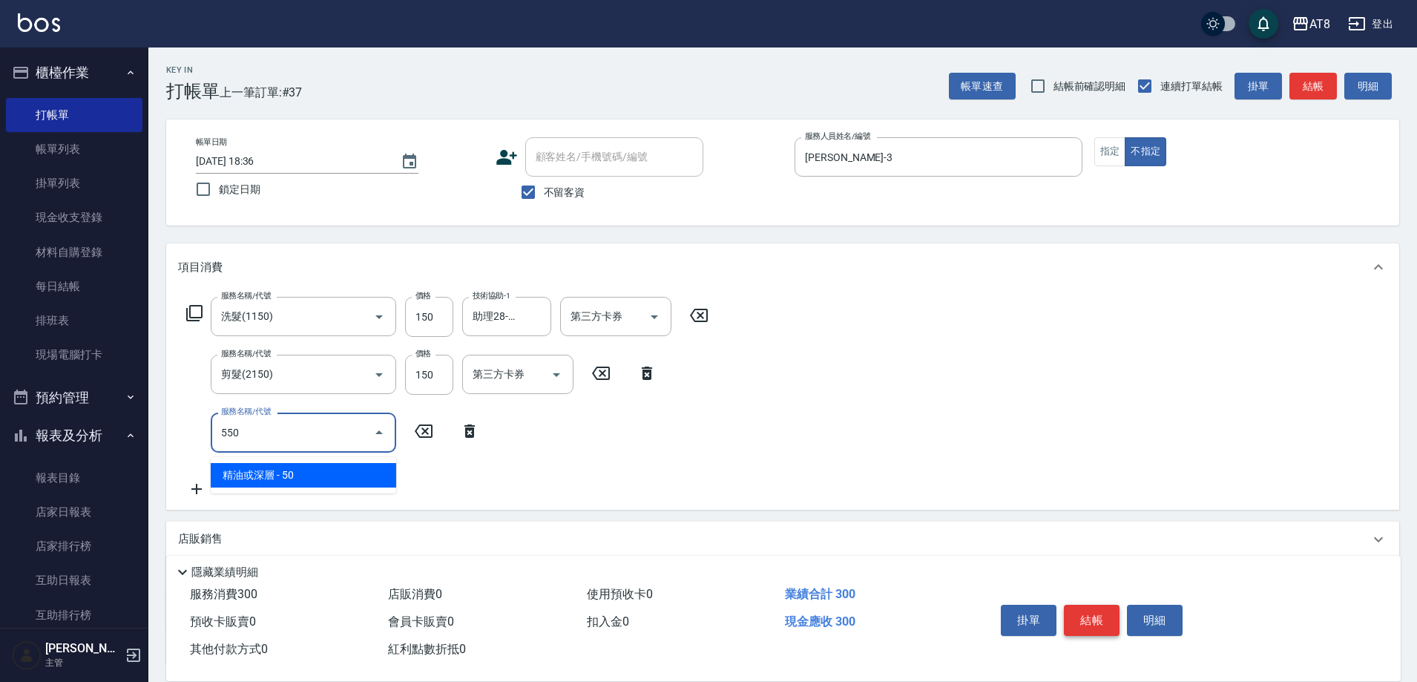
type input "精油或深層(550)"
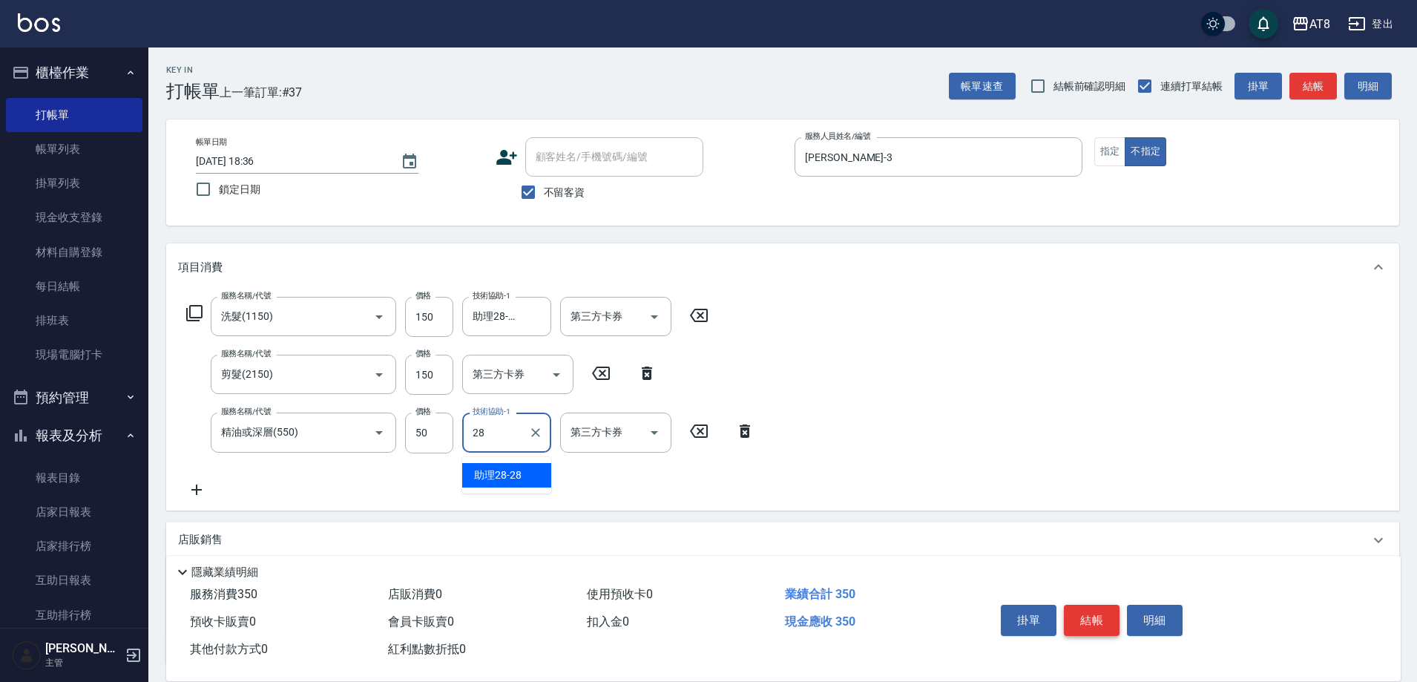
type input "助理28-28"
click at [1100, 607] on button "結帳" at bounding box center [1092, 620] width 56 height 31
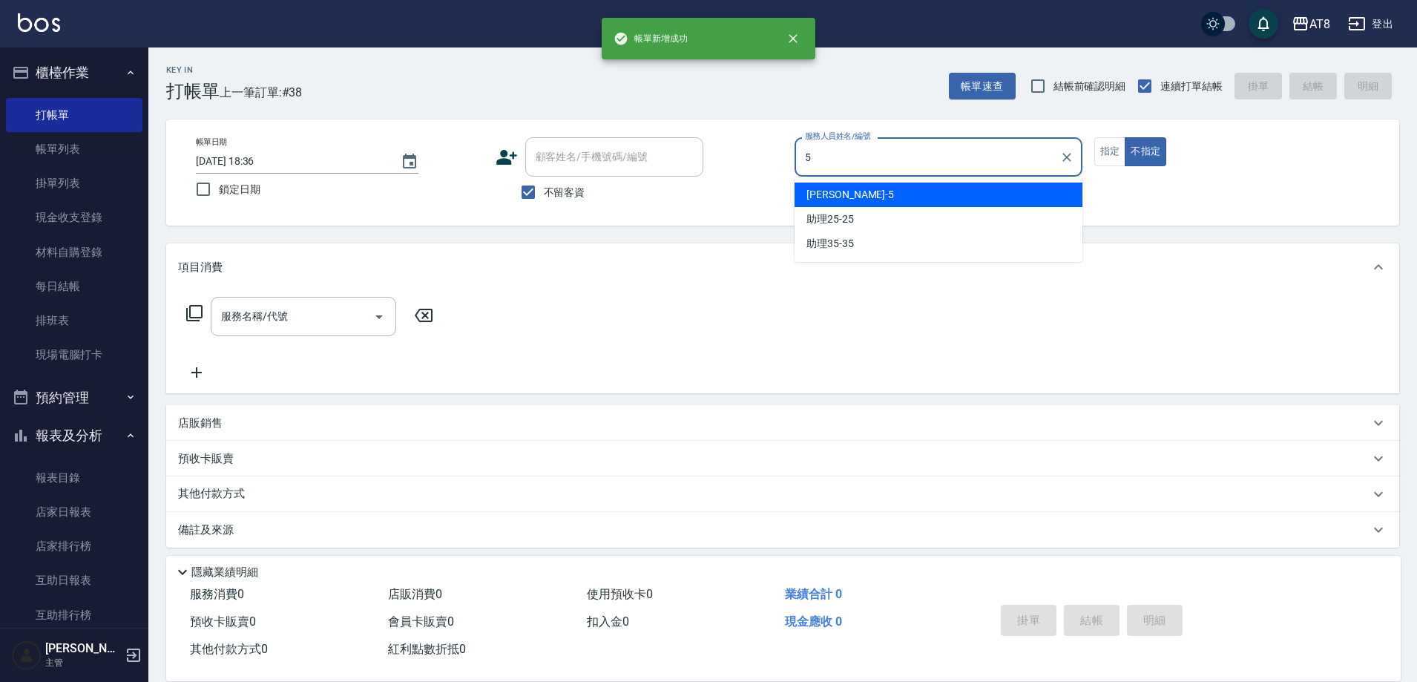
type input "HANK-5"
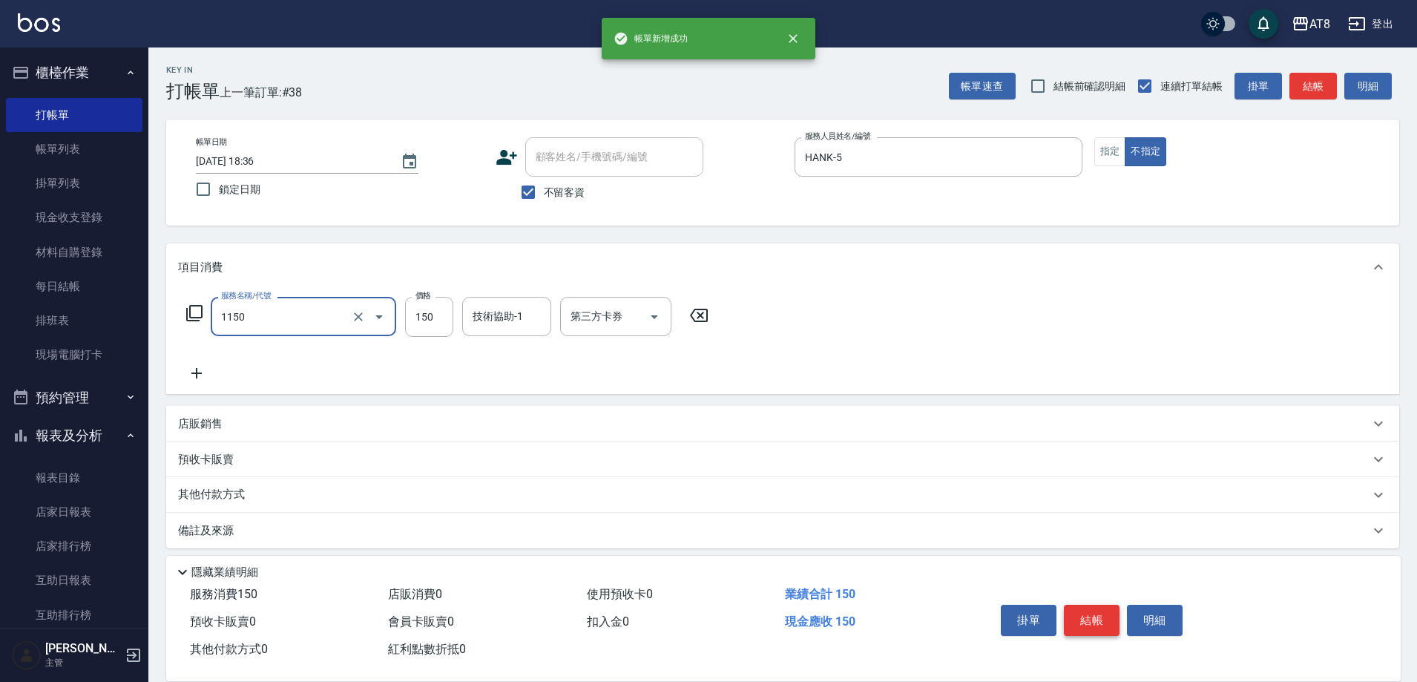
type input "洗髮(1150)"
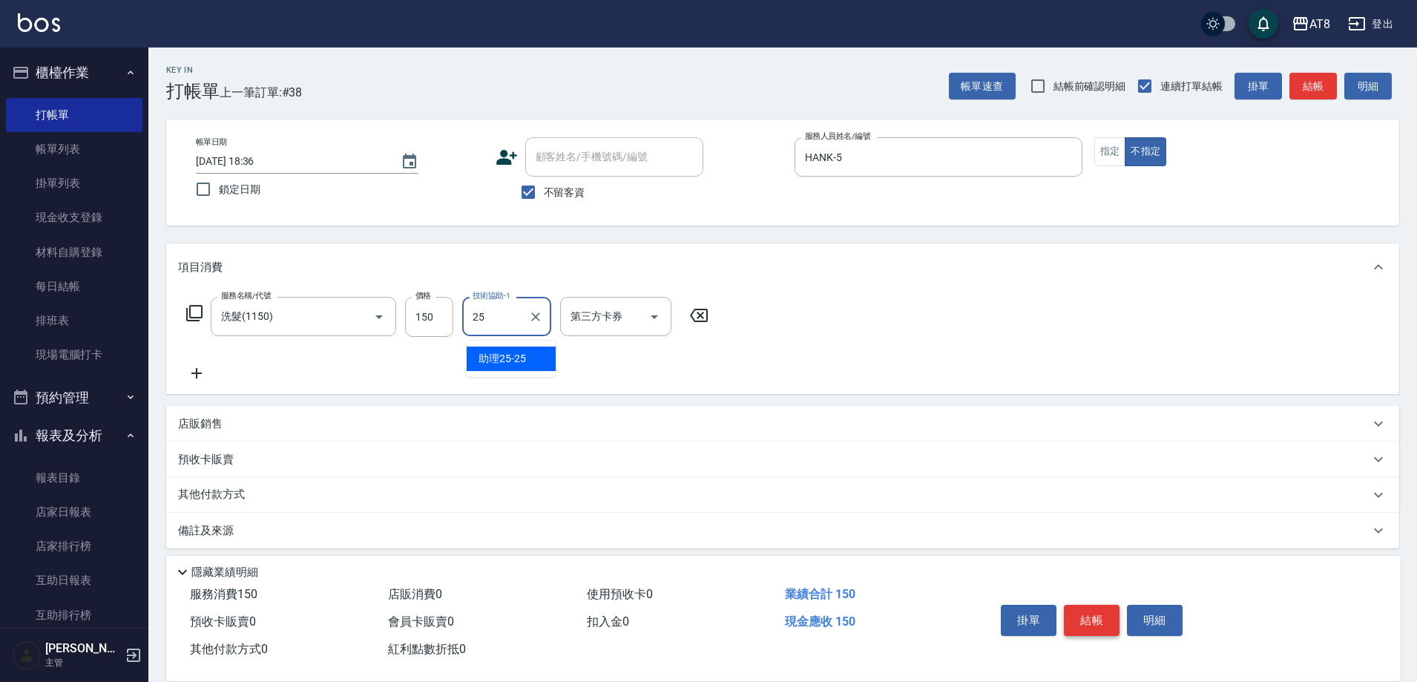
type input "助理25-25"
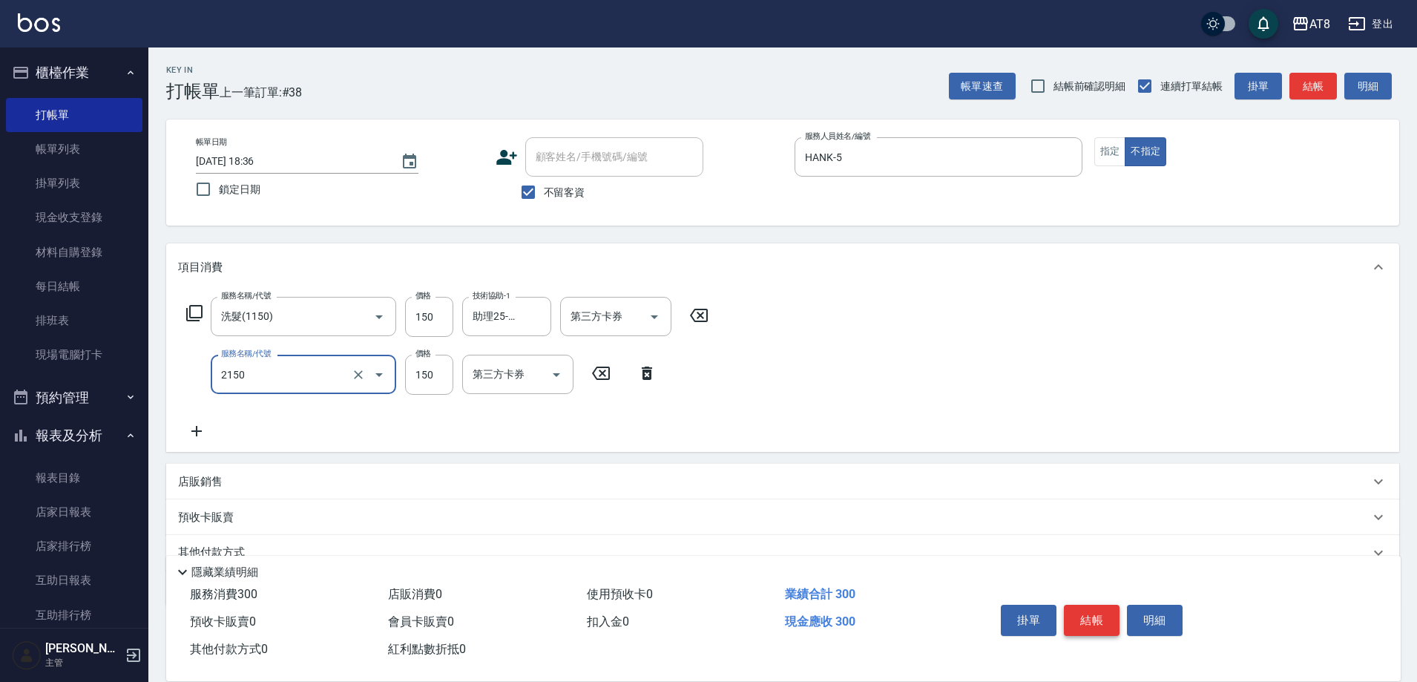
type input "剪髮(2150)"
click at [1100, 607] on button "結帳" at bounding box center [1092, 620] width 56 height 31
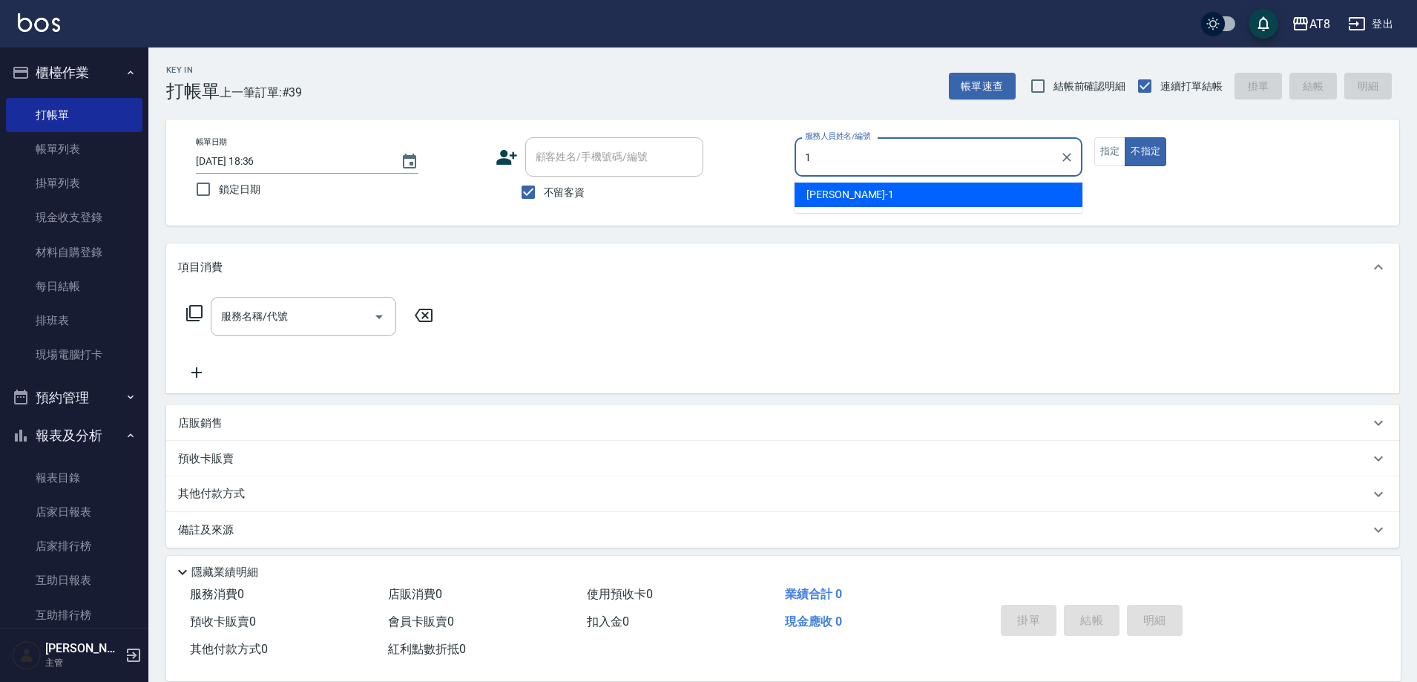
type input "YUKI-1"
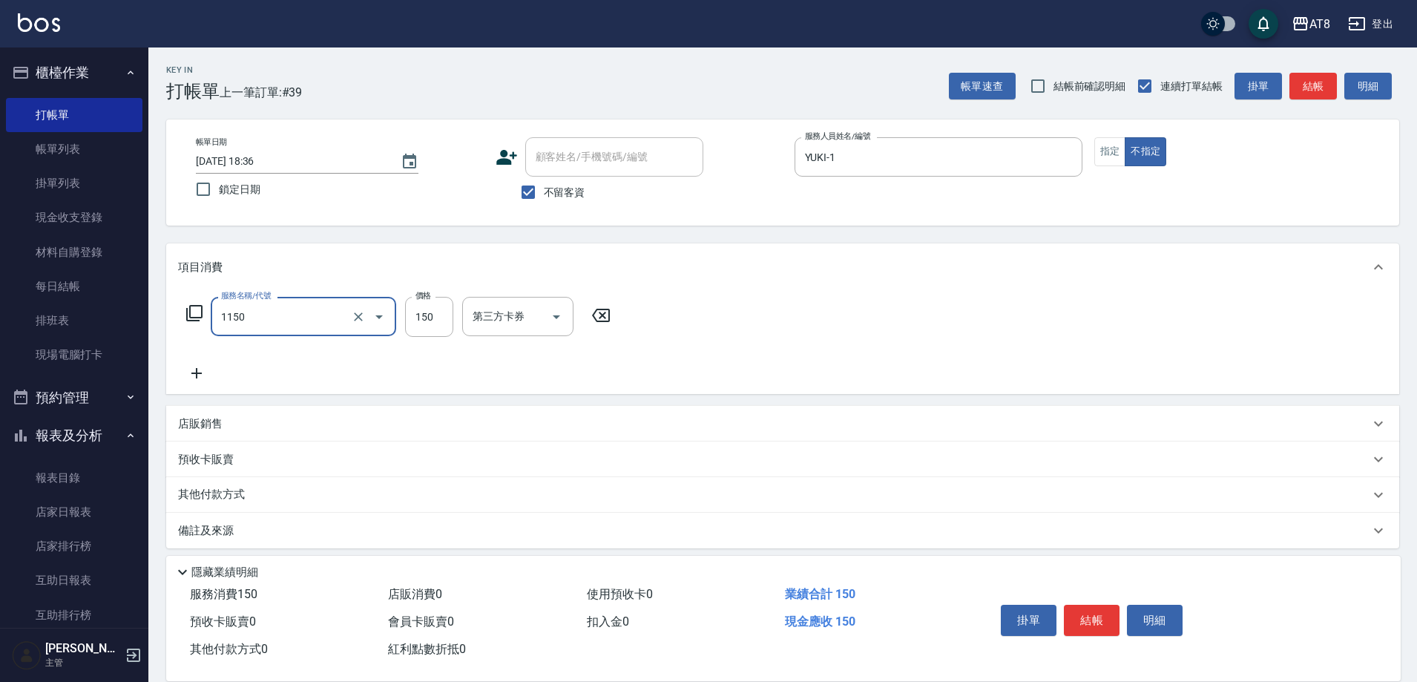
type input "洗髮(1150)"
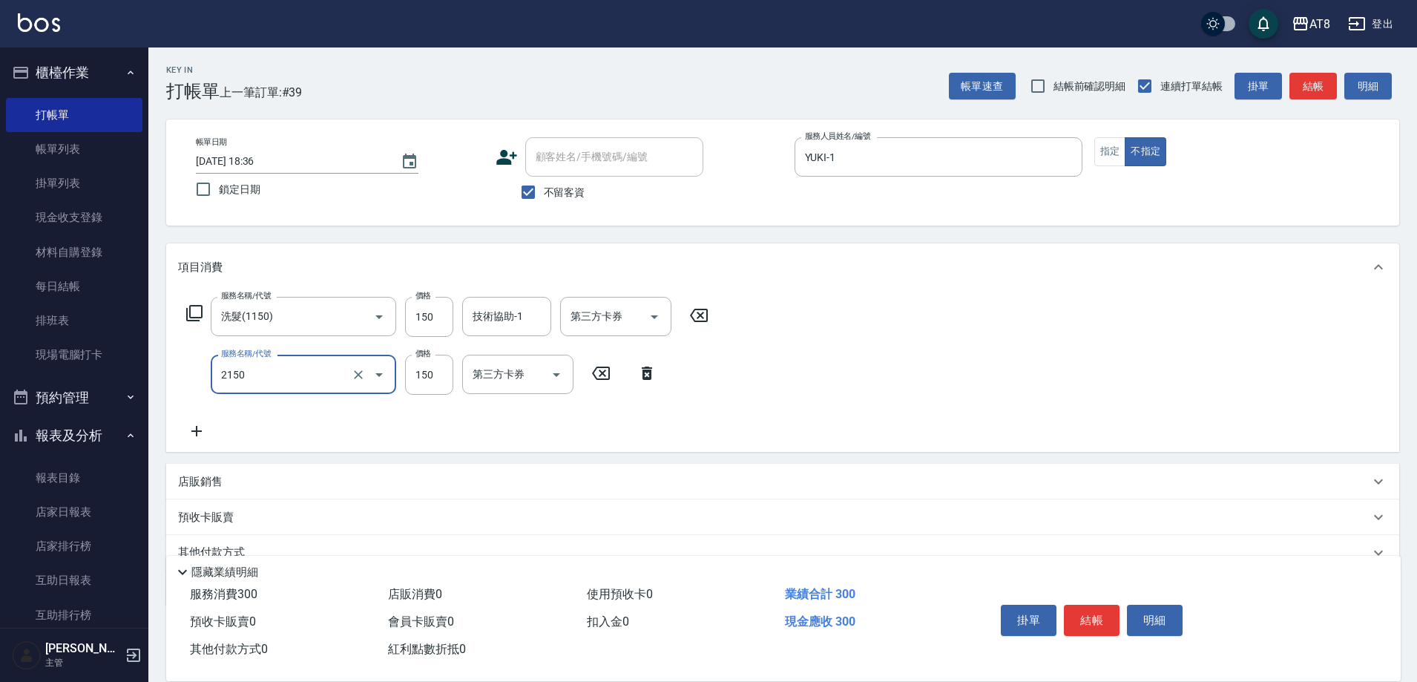
type input "剪髮(2150)"
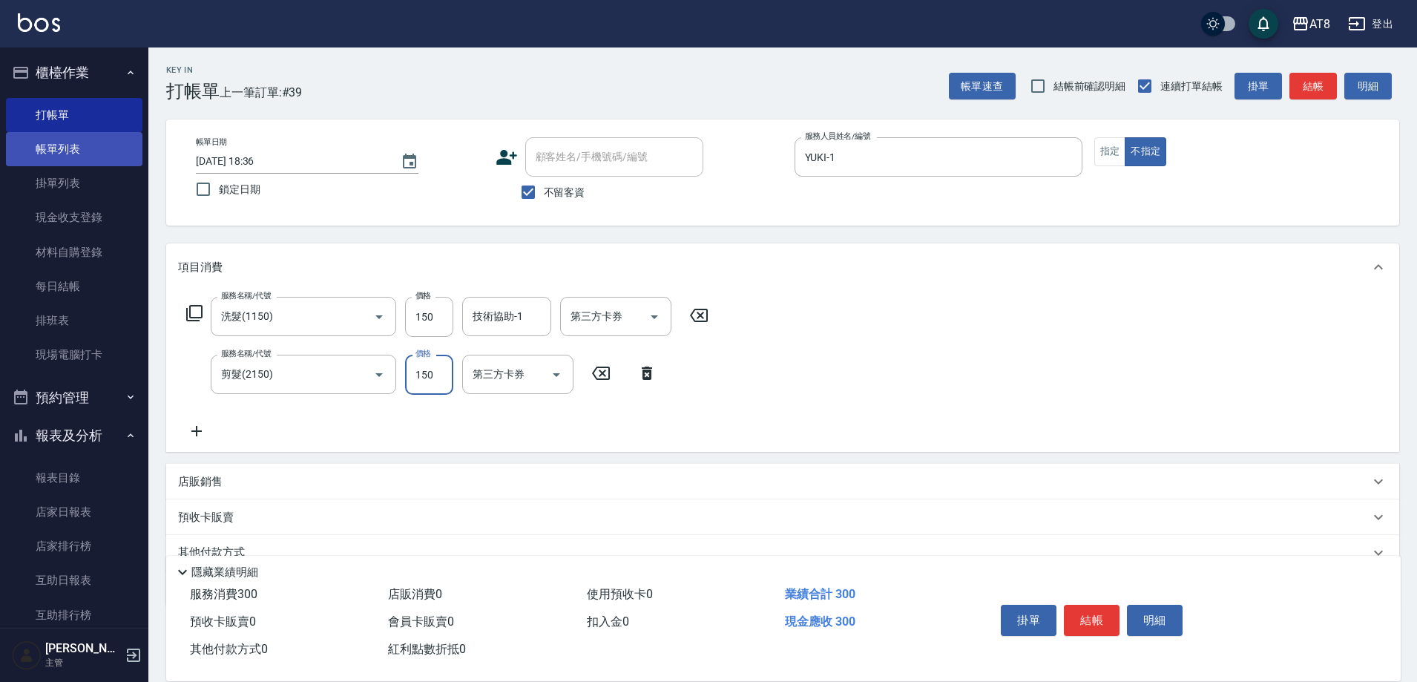
click at [109, 146] on link "帳單列表" at bounding box center [74, 149] width 137 height 34
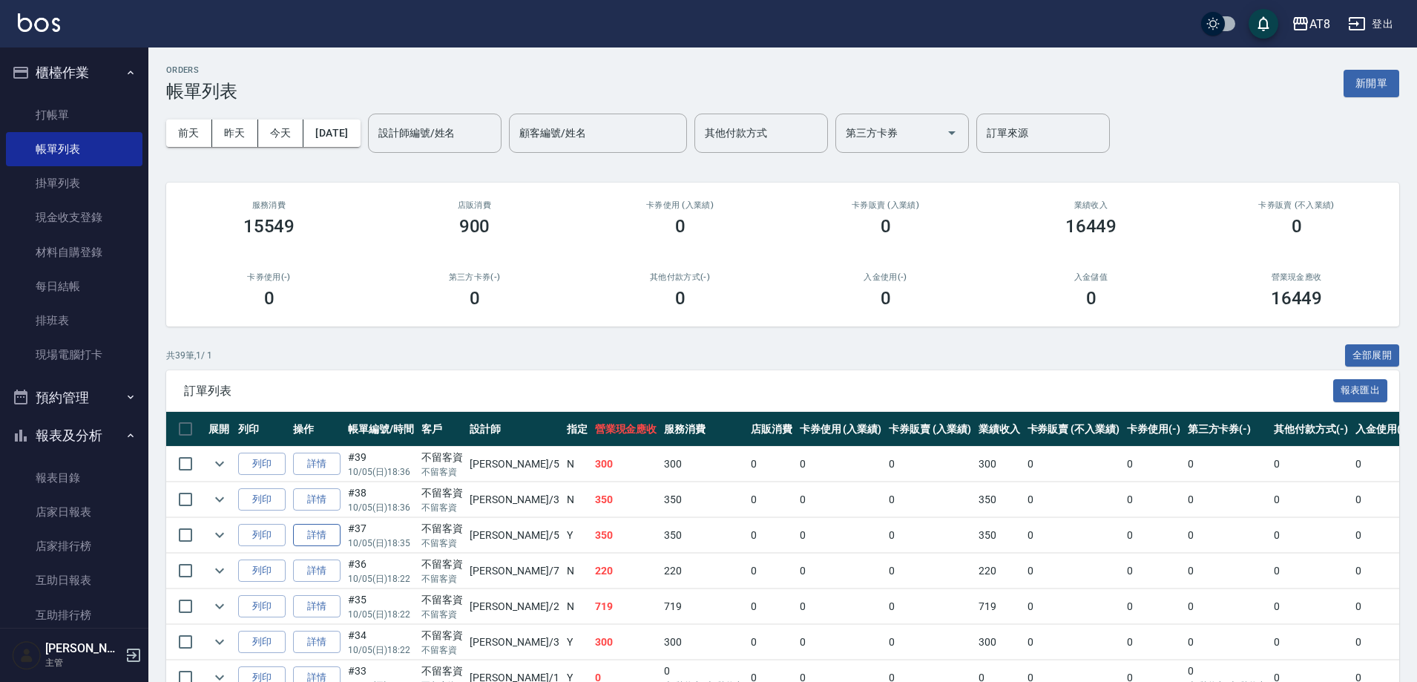
click at [324, 547] on link "詳情" at bounding box center [316, 535] width 47 height 23
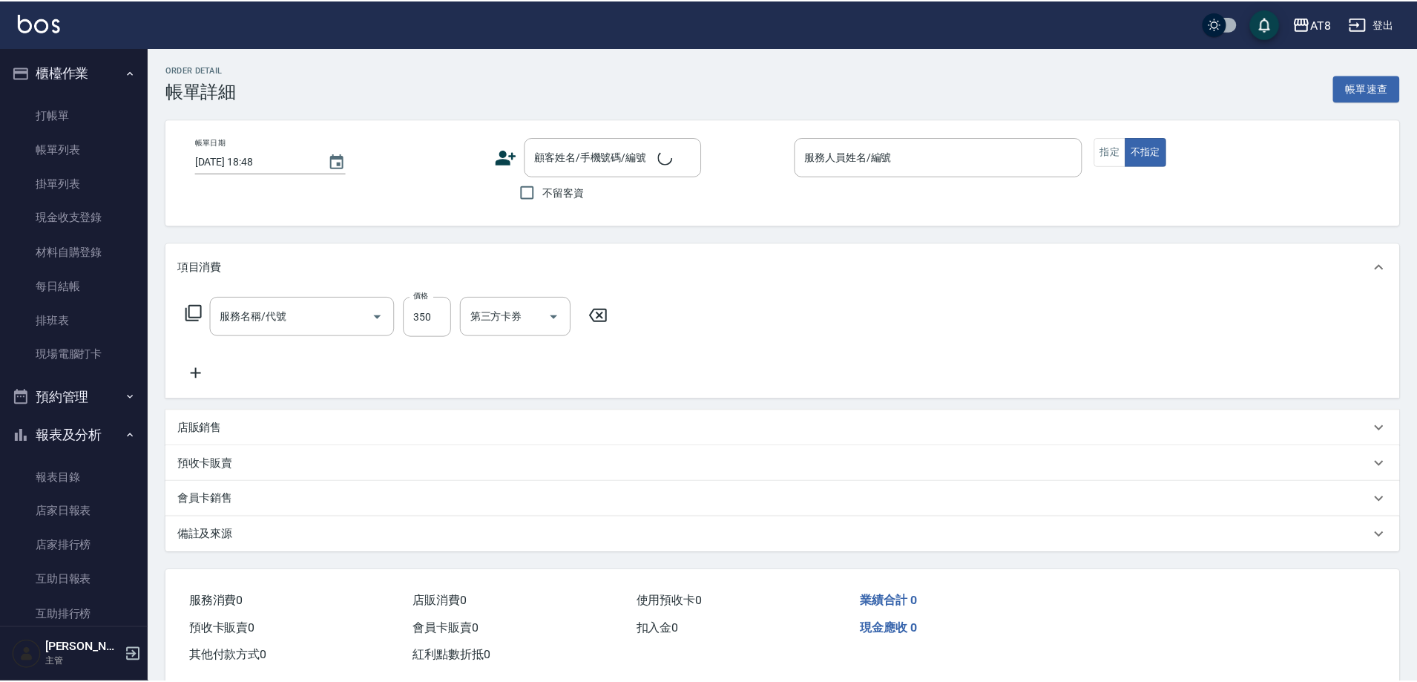
type input "2025/10/05 18:35"
checkbox input "true"
type input "HANK-5"
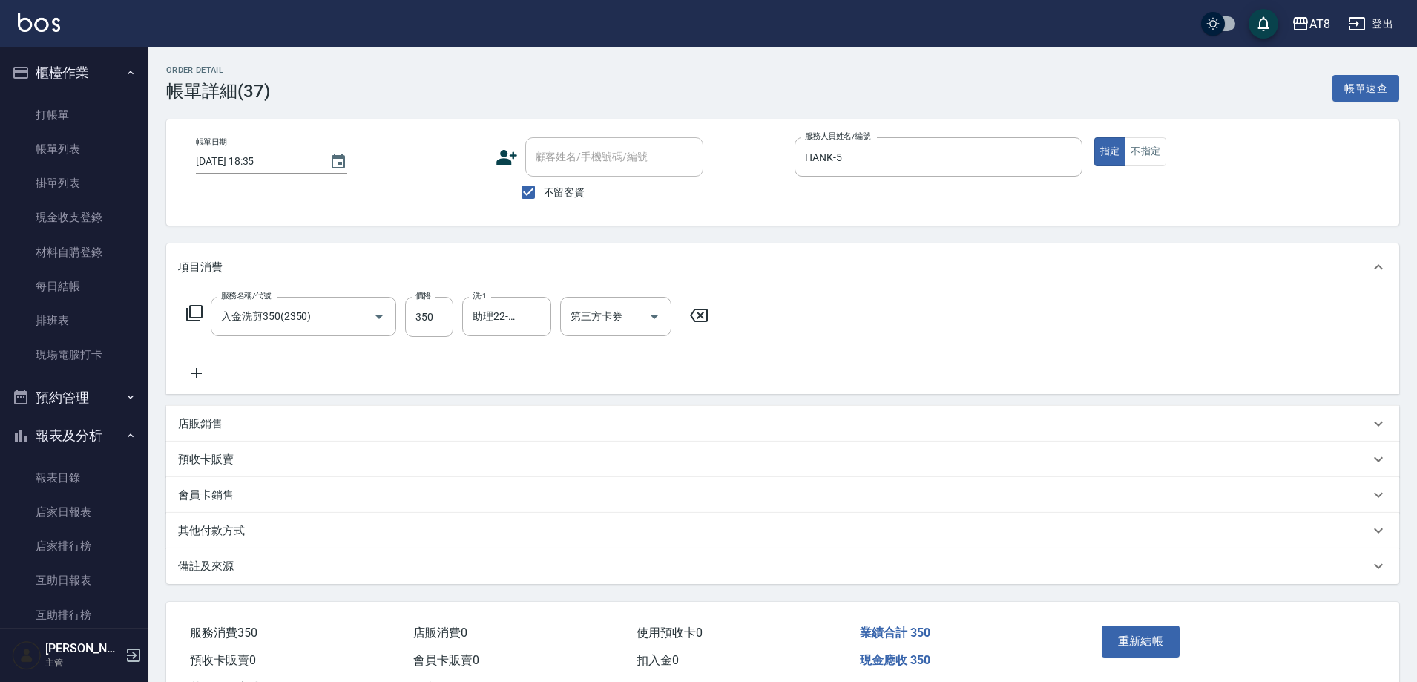
type input "入金洗剪350(2350)"
click at [654, 326] on icon "Open" at bounding box center [654, 317] width 18 height 18
click at [649, 469] on ul "舊有卡券 Line酷券 FUNNOW 歐卡/Momo 儲值卡" at bounding box center [620, 408] width 111 height 134
click at [649, 457] on span "儲值卡" at bounding box center [620, 456] width 111 height 24
type input "儲值卡"
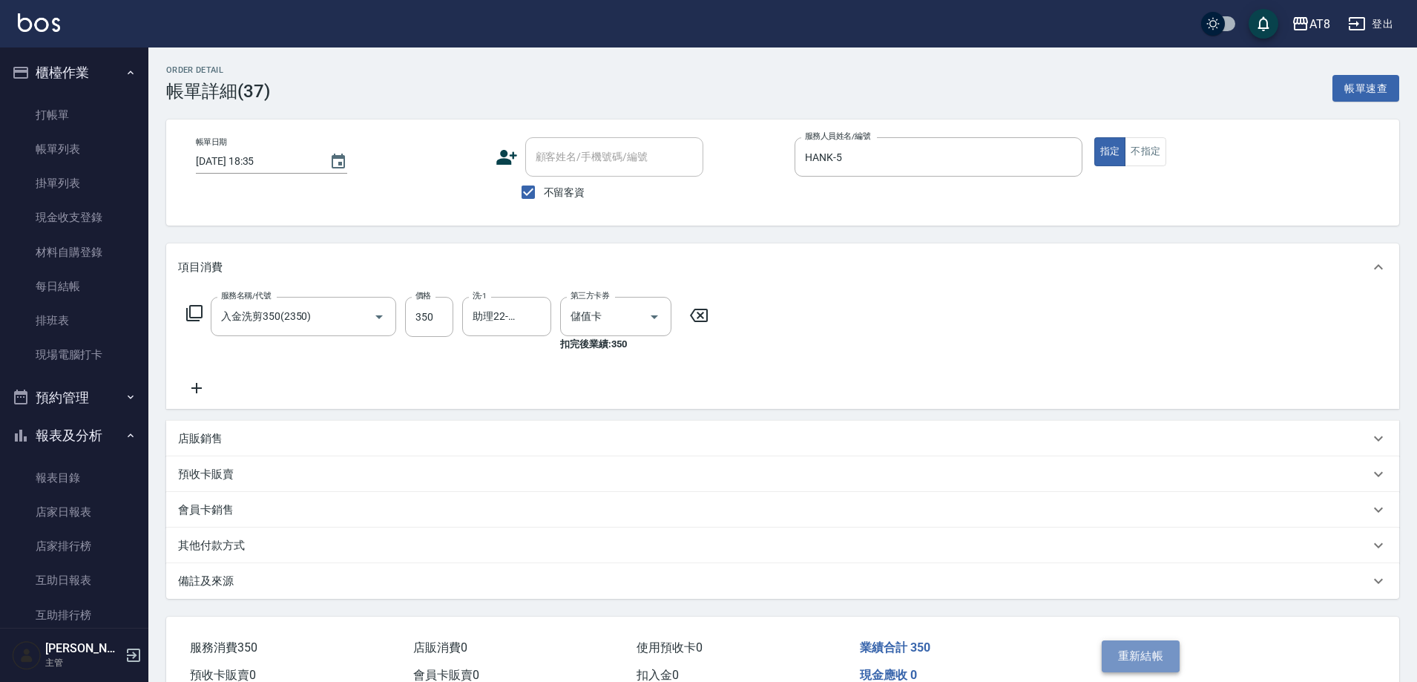
click at [1154, 670] on button "重新結帳" at bounding box center [1141, 655] width 79 height 31
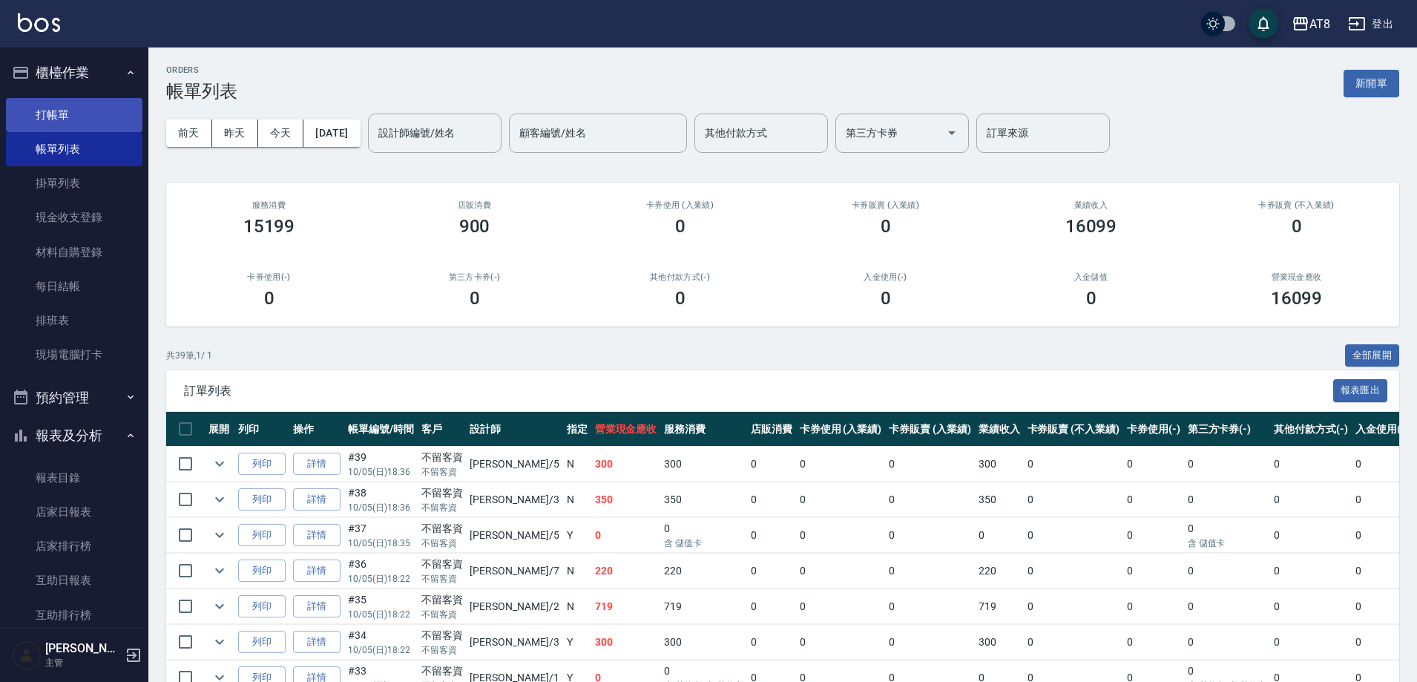
click at [69, 119] on link "打帳單" at bounding box center [74, 115] width 137 height 34
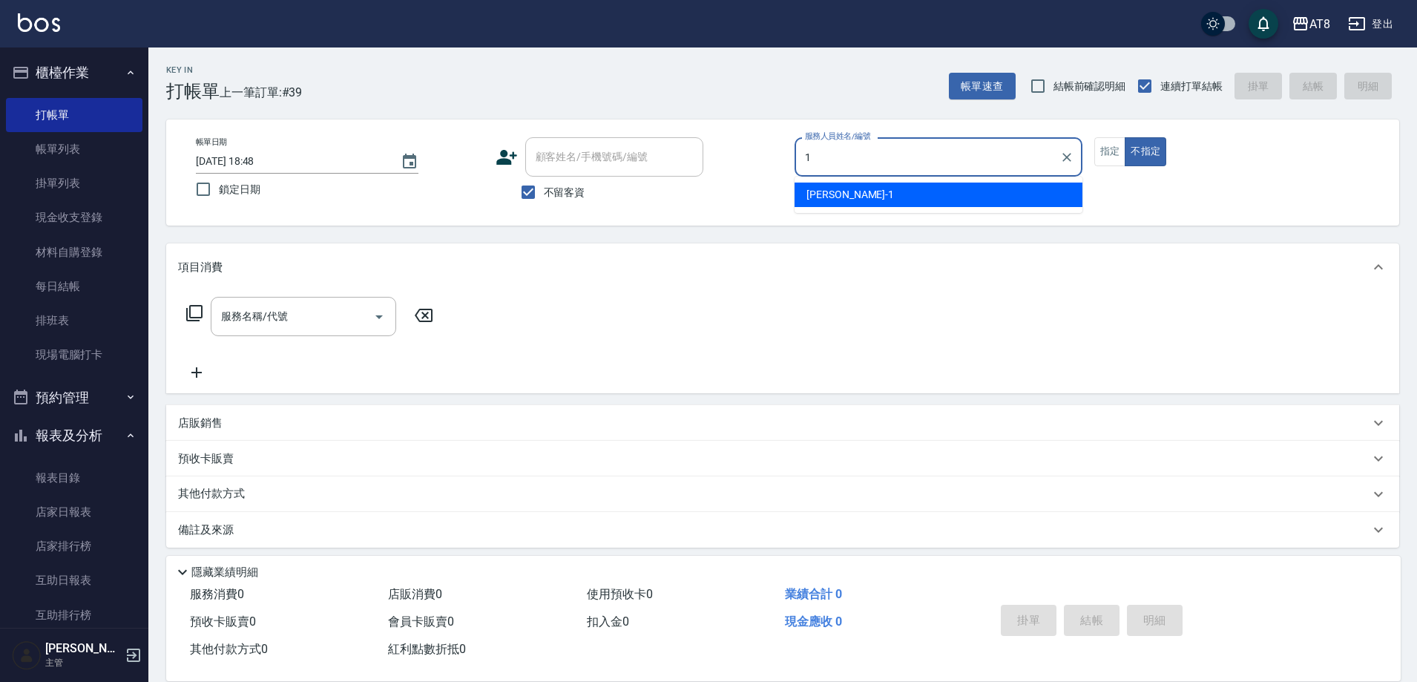
type input "YUKI-1"
type button "false"
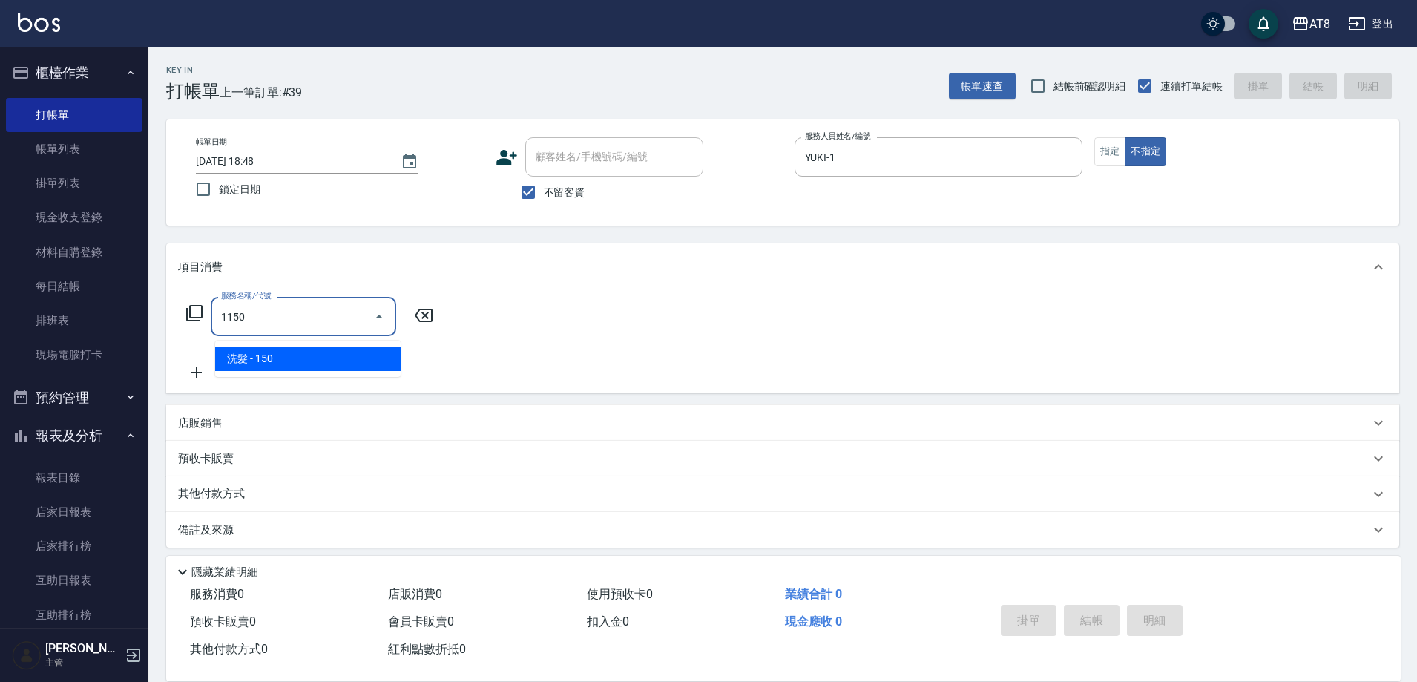
type input "洗髮(1150)"
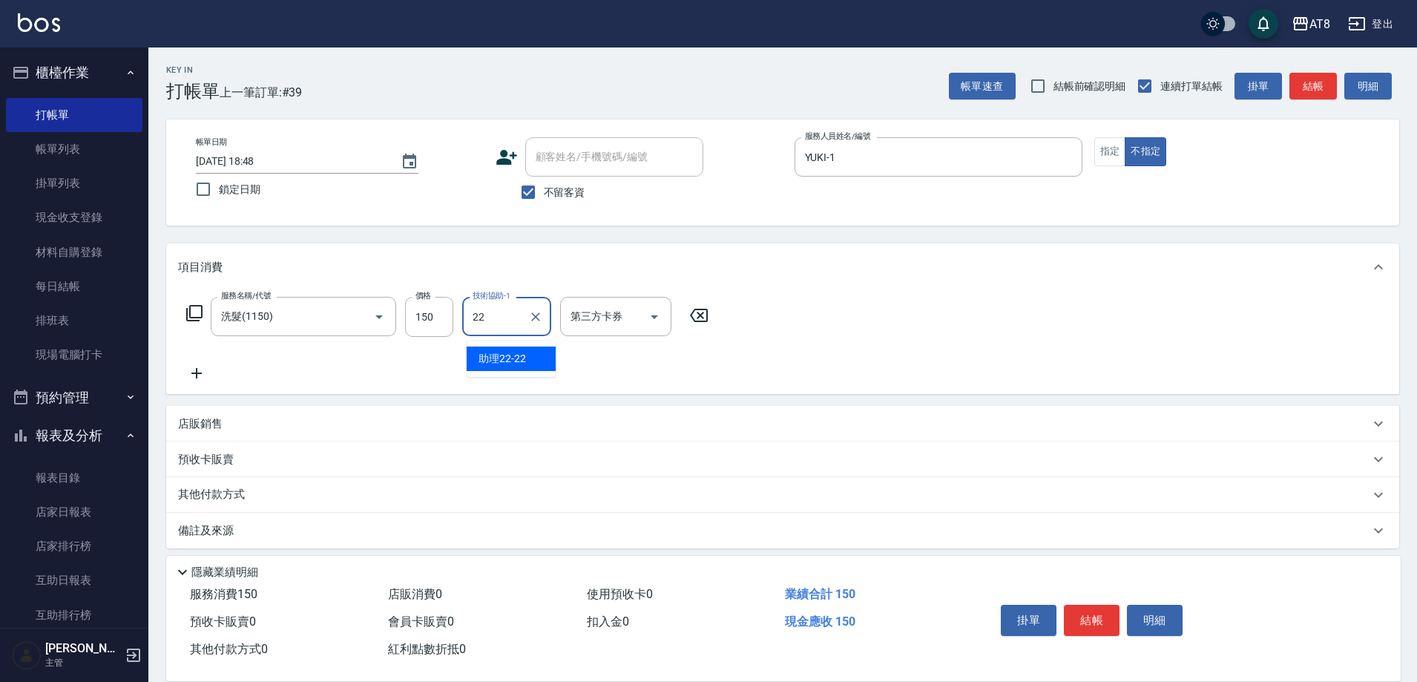
type input "助理22-22"
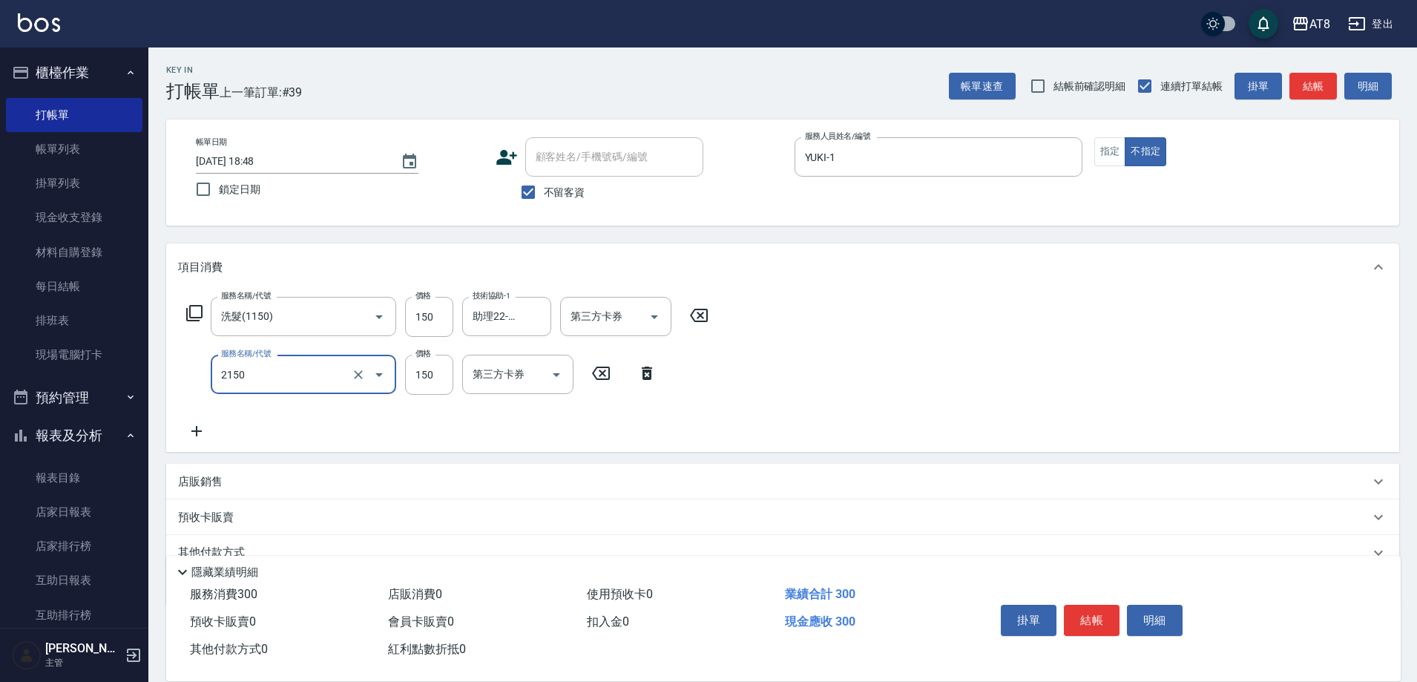
type input "剪髮(2150)"
click at [1103, 612] on button "結帳" at bounding box center [1092, 620] width 56 height 31
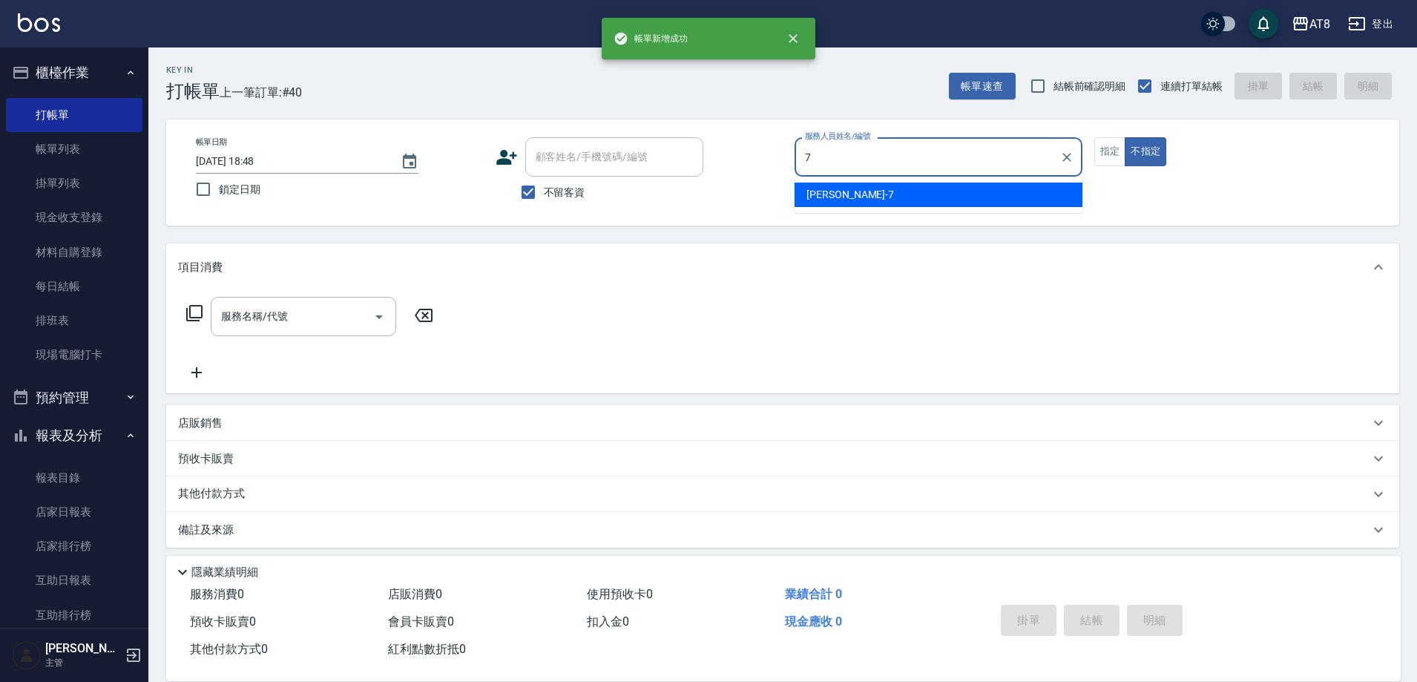
type input "NINA-7"
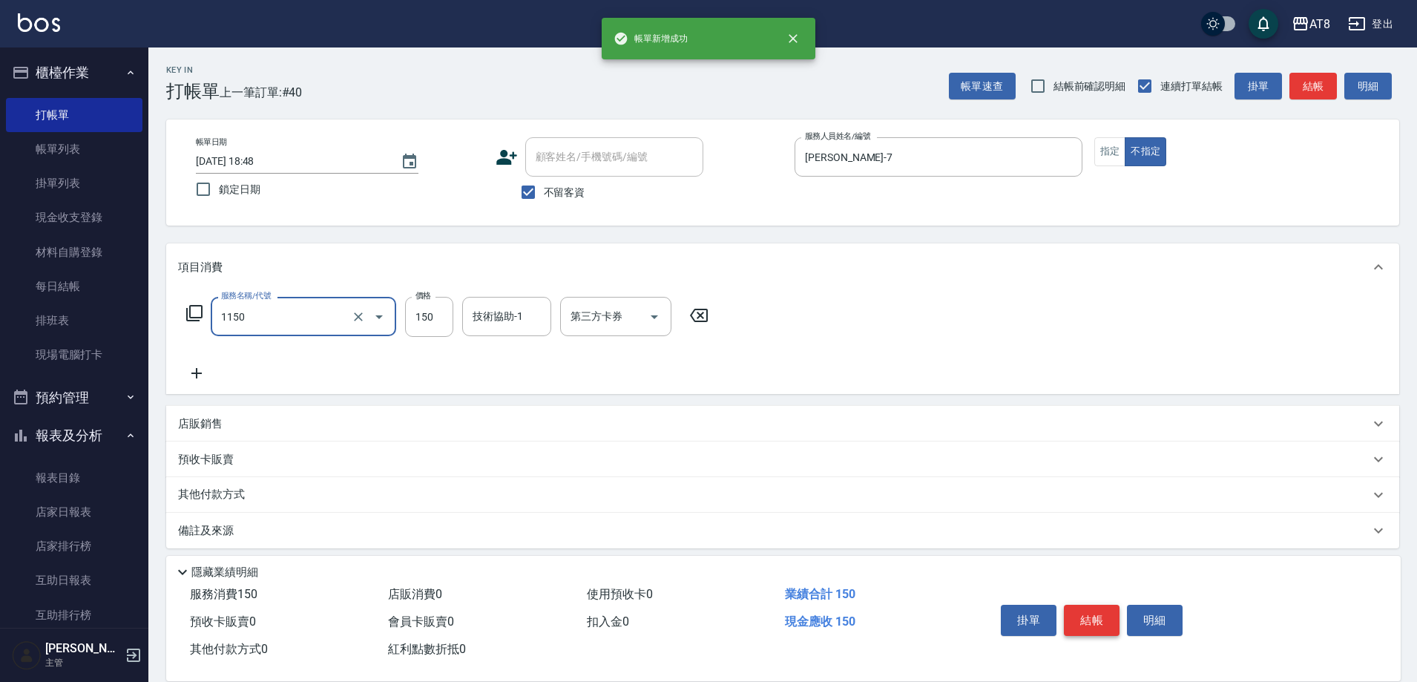
type input "洗髮(1150)"
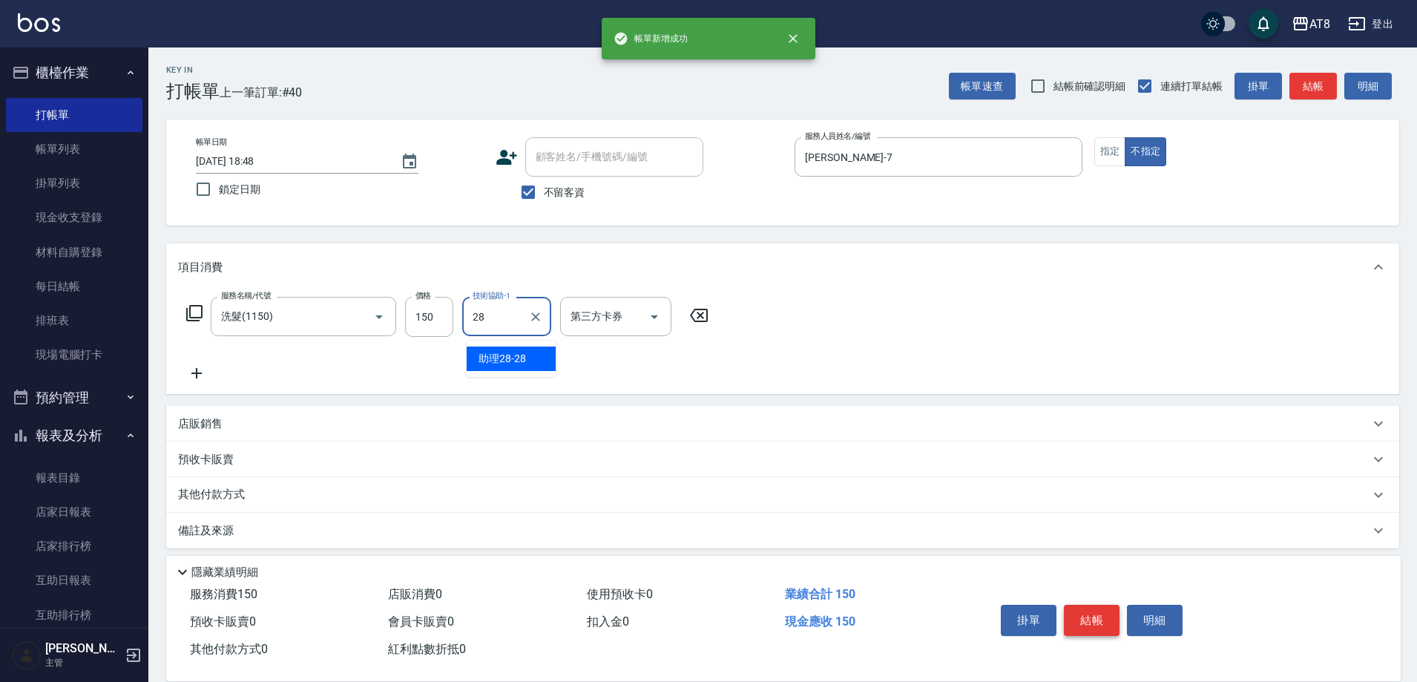
type input "助理28-28"
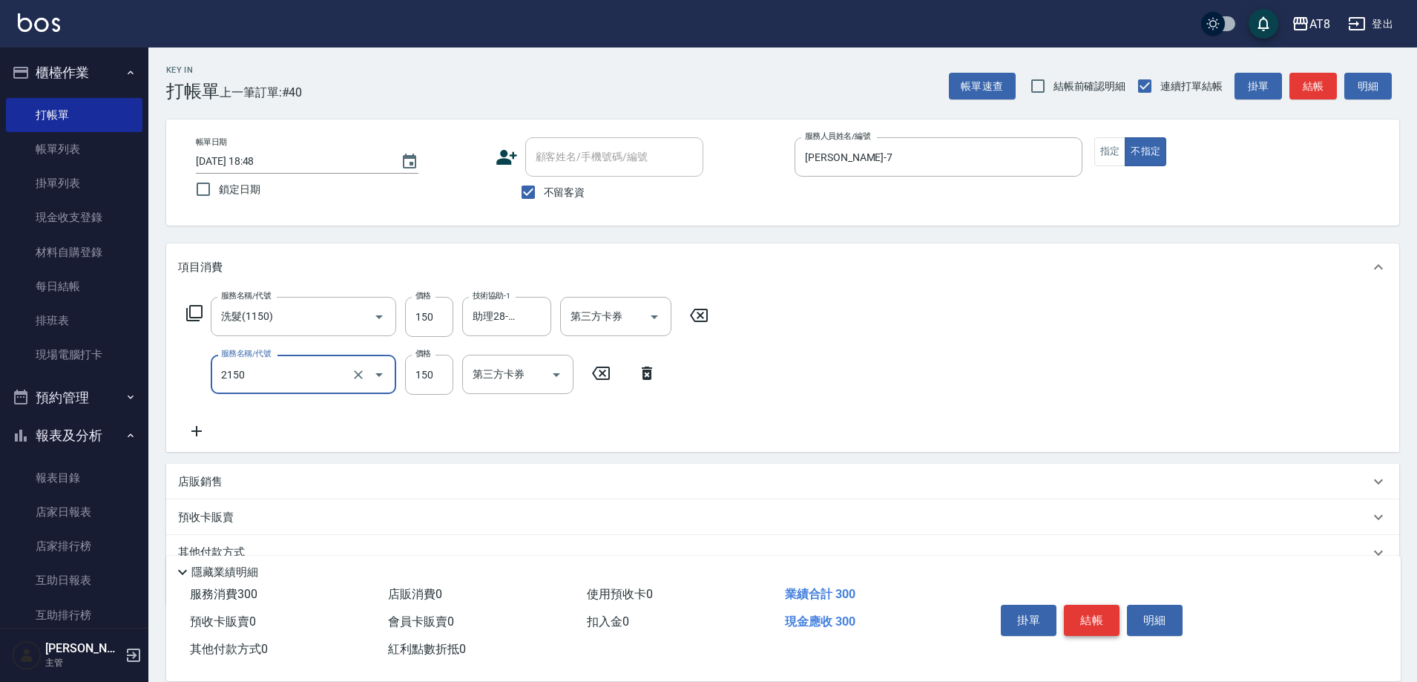
type input "剪髮(2150)"
click at [1103, 612] on button "結帳" at bounding box center [1092, 620] width 56 height 31
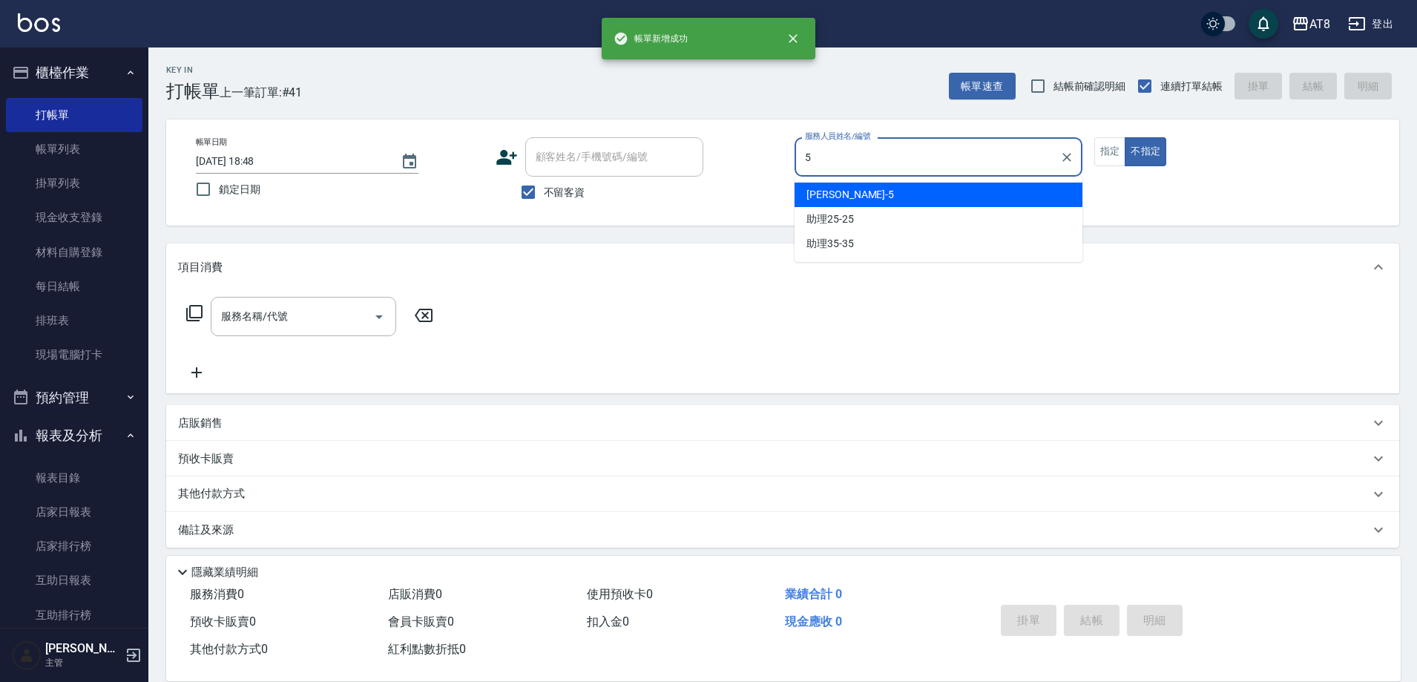
type input "HANK-5"
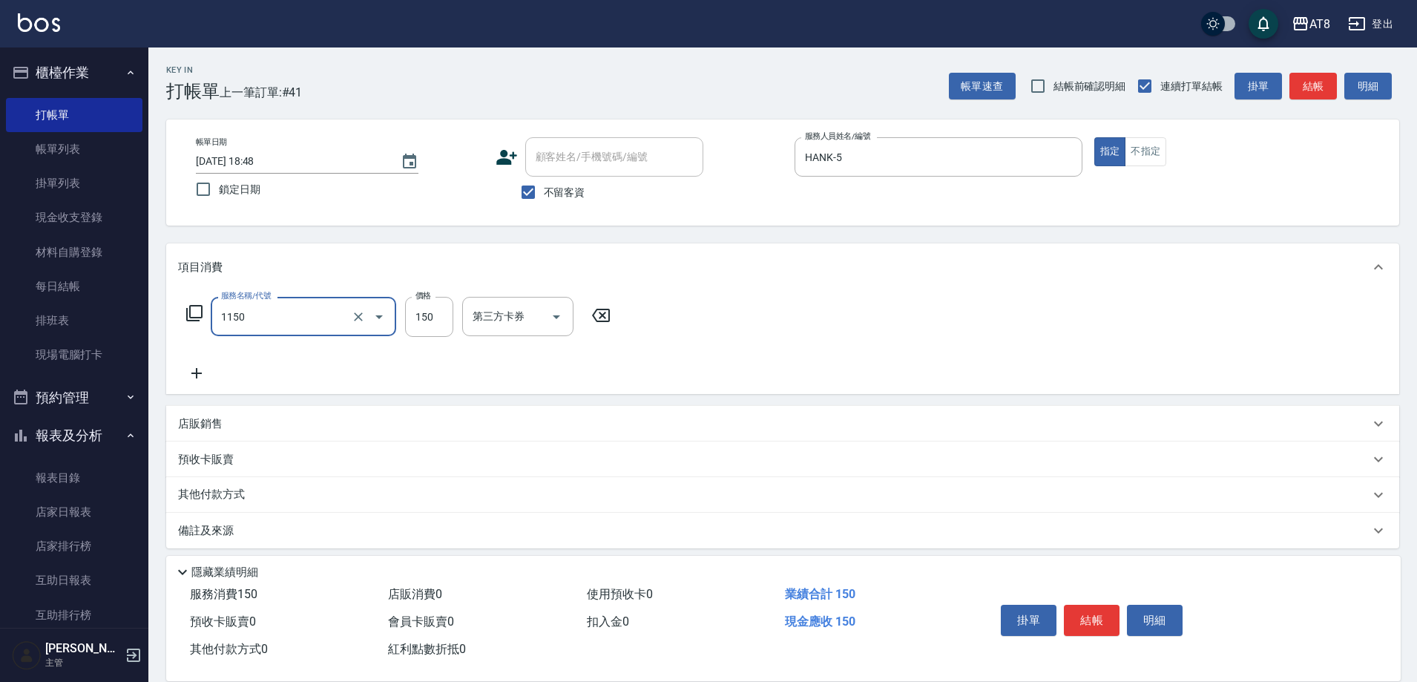
type input "洗髮(1150)"
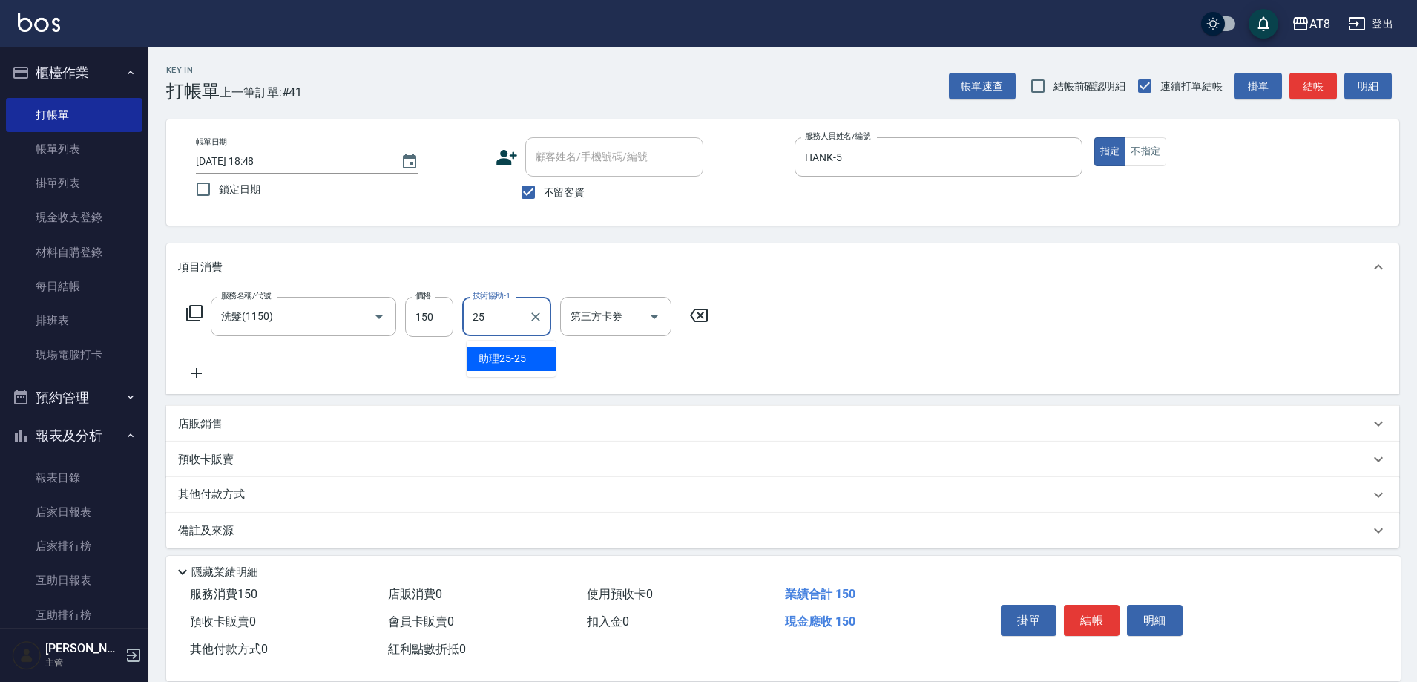
type input "助理25-25"
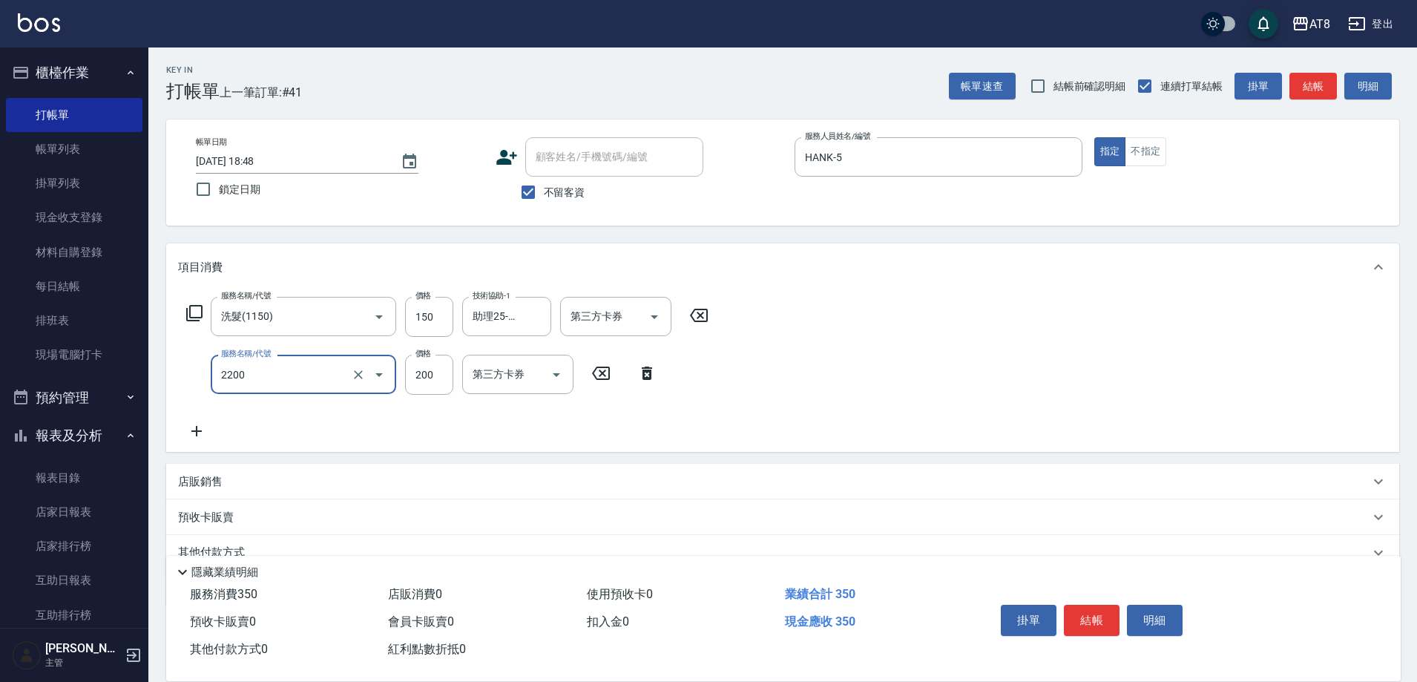
type input "剪髮(2200)"
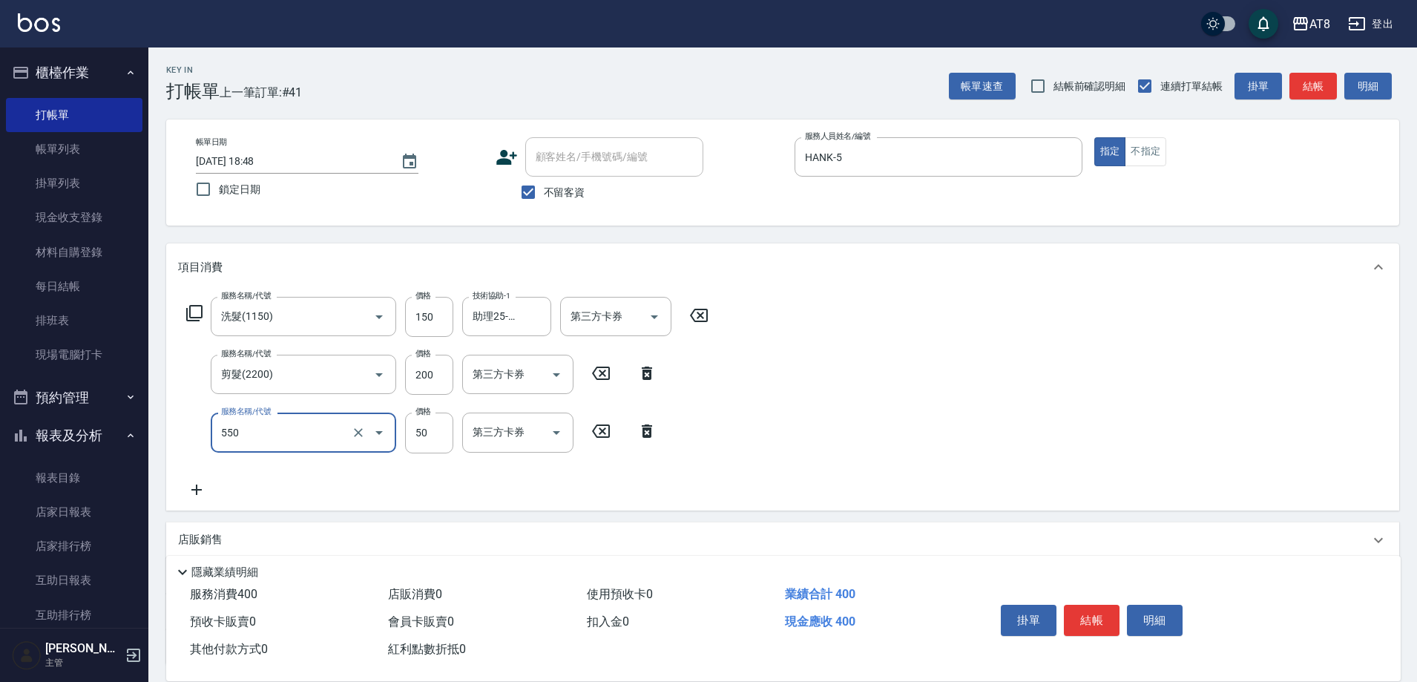
type input "精油或深層(550)"
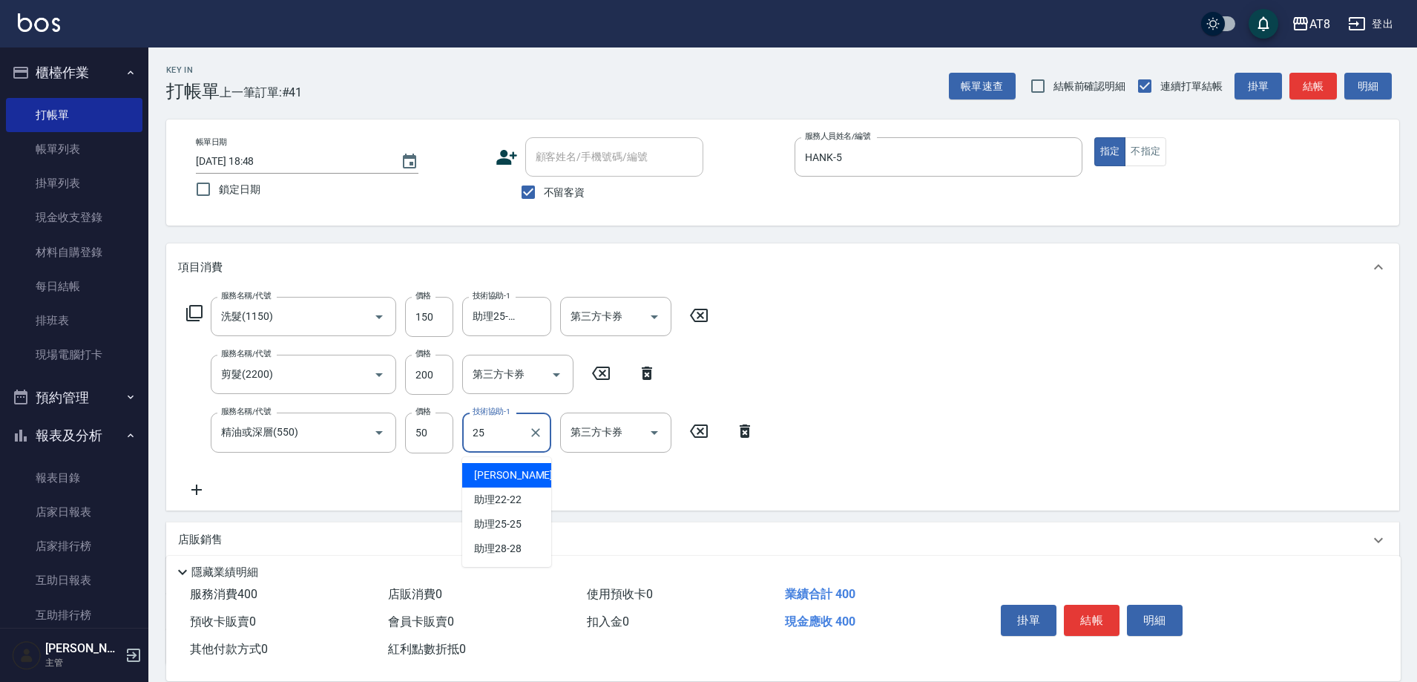
type input "助理25-25"
click at [1089, 605] on button "結帳" at bounding box center [1092, 620] width 56 height 31
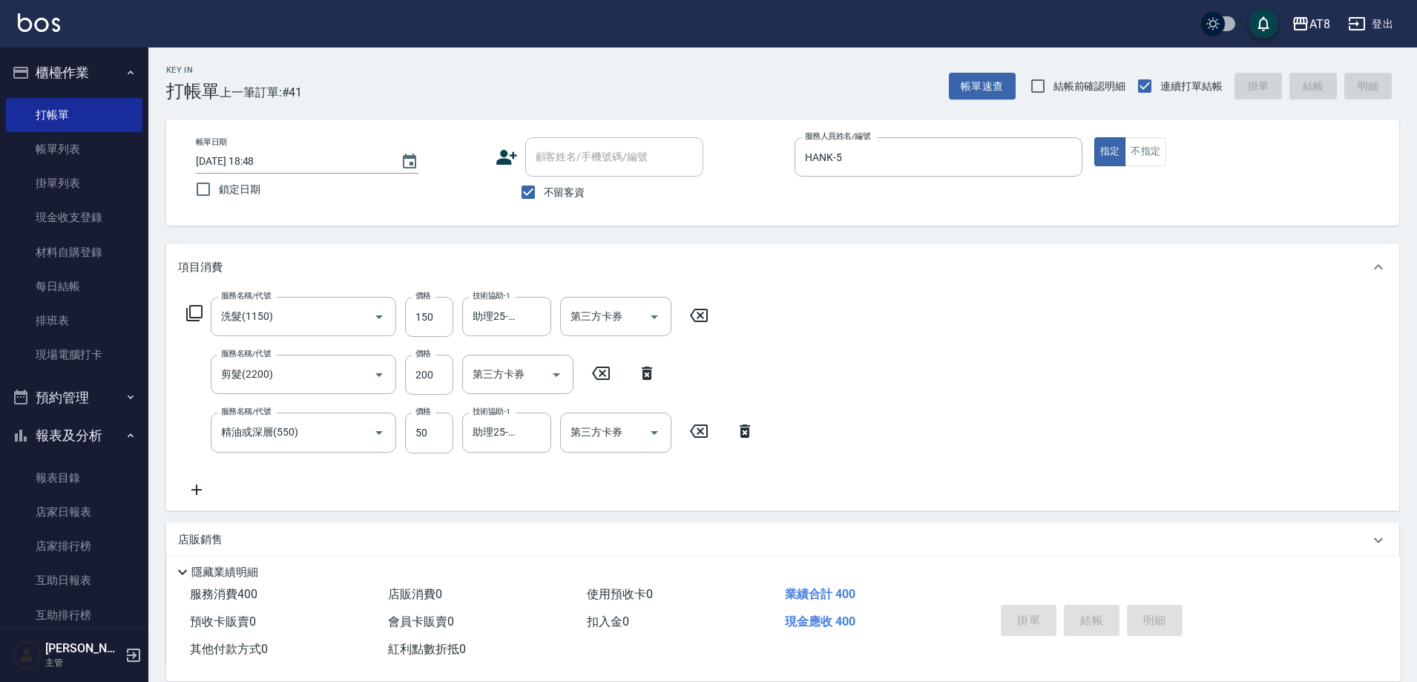
type input "2025/10/05 18:57"
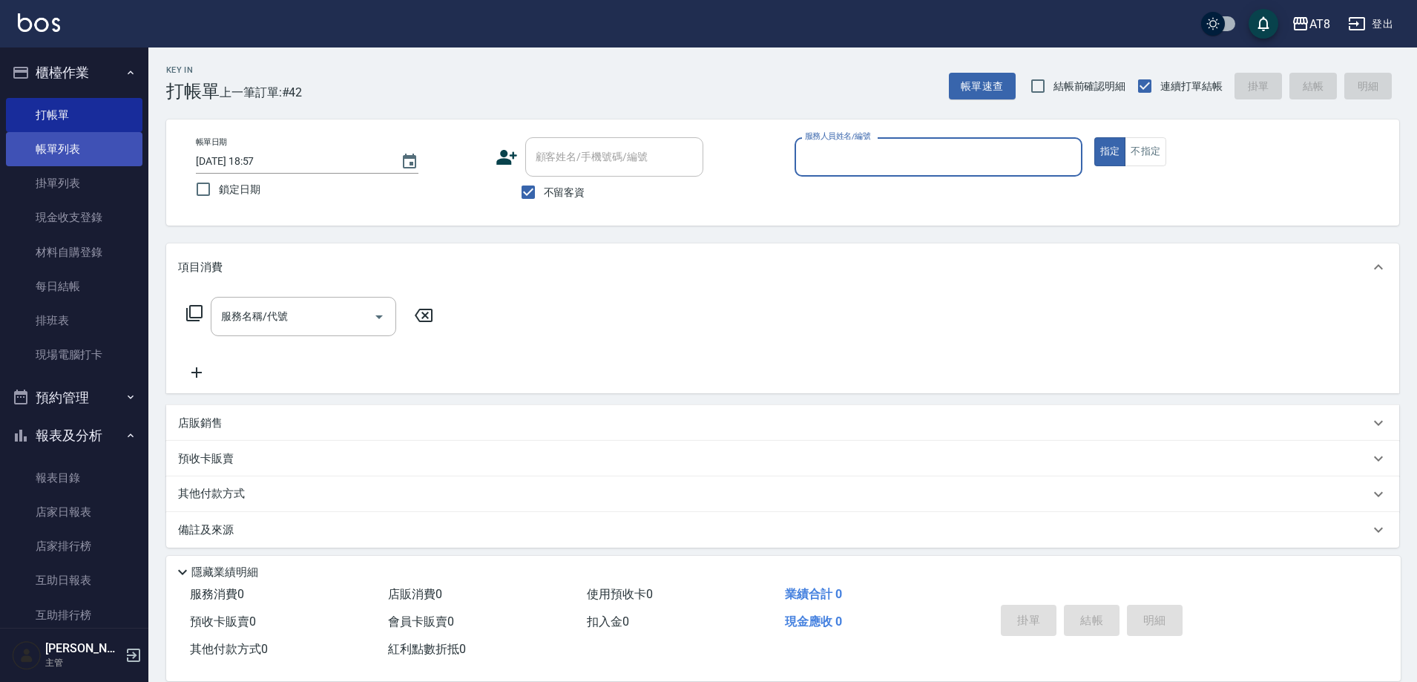
click at [79, 149] on link "帳單列表" at bounding box center [74, 149] width 137 height 34
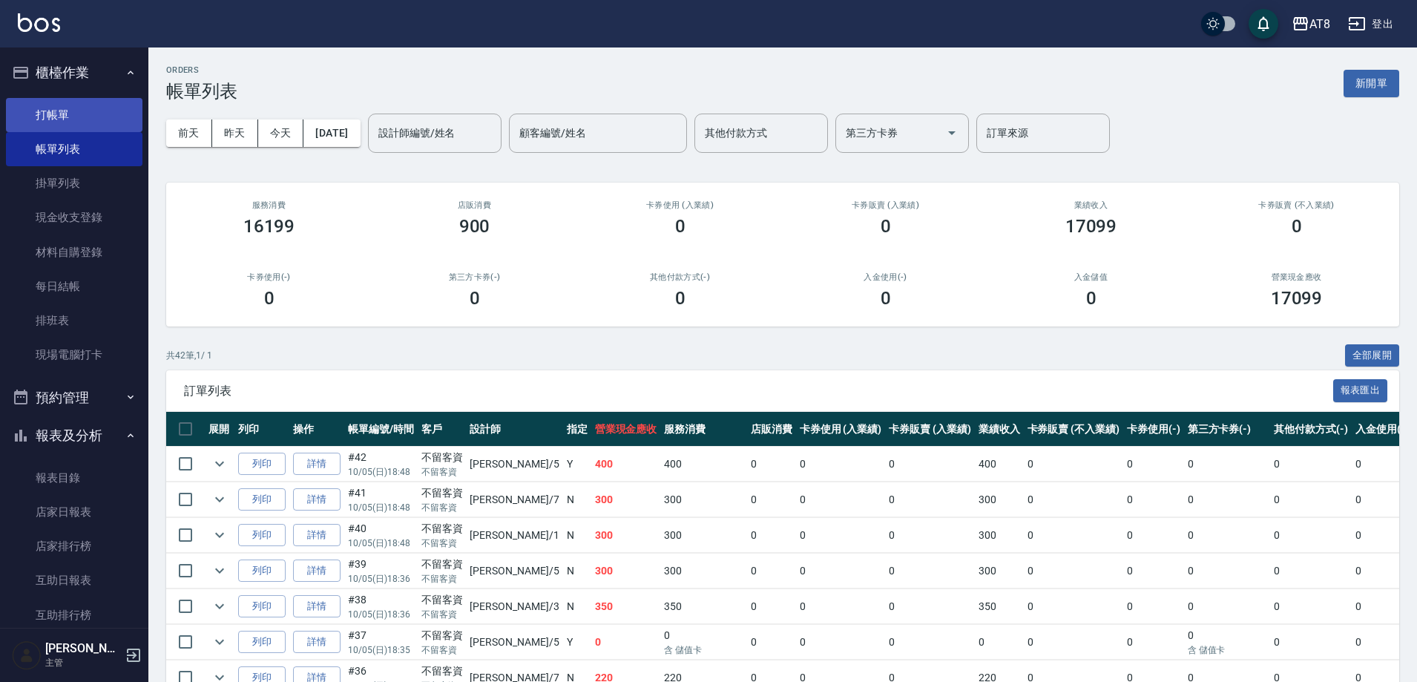
click at [101, 108] on link "打帳單" at bounding box center [74, 115] width 137 height 34
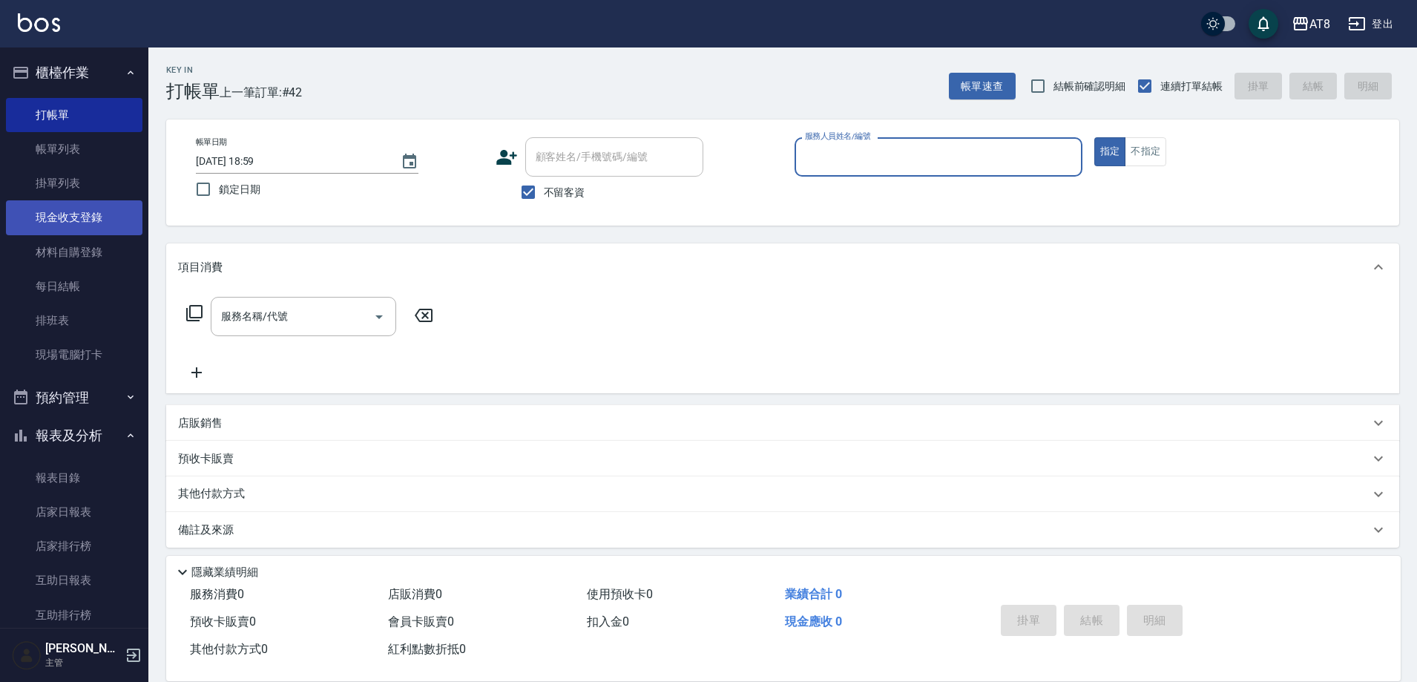
click at [78, 222] on link "現金收支登錄" at bounding box center [74, 217] width 137 height 34
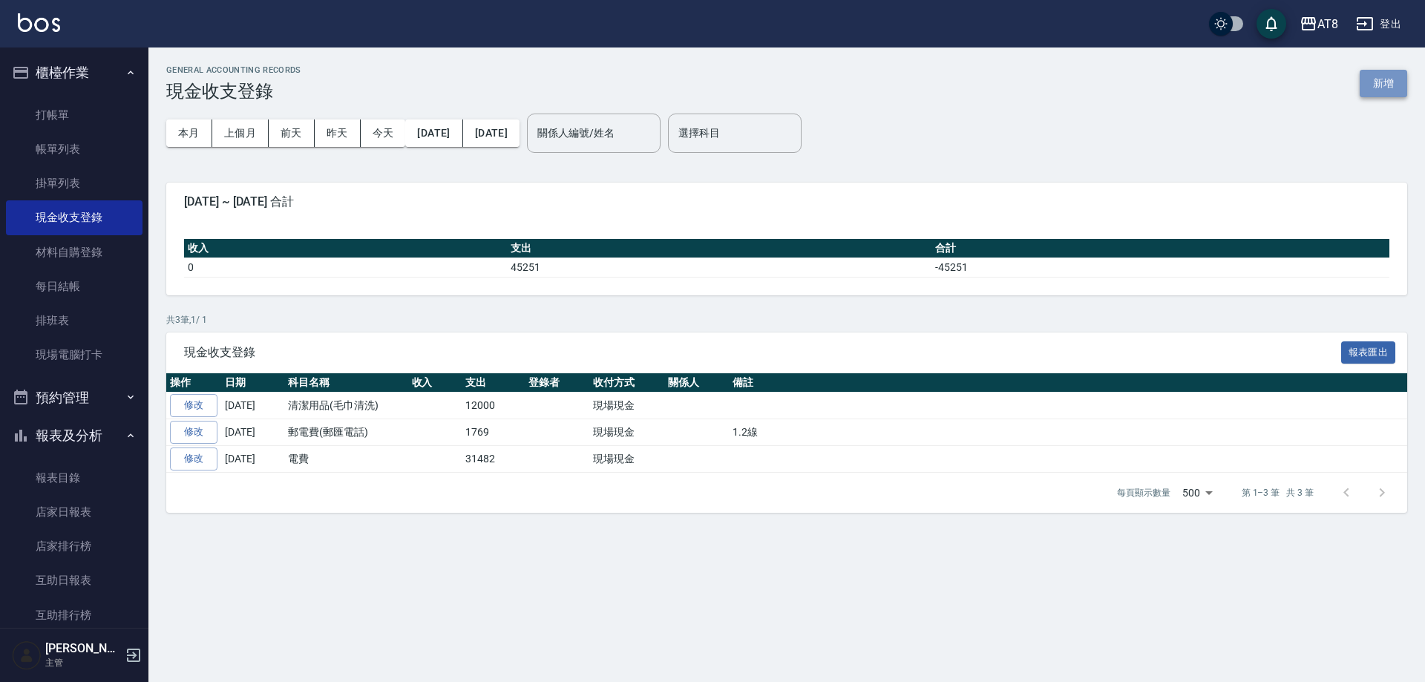
click at [1389, 78] on button "新增" at bounding box center [1382, 83] width 47 height 27
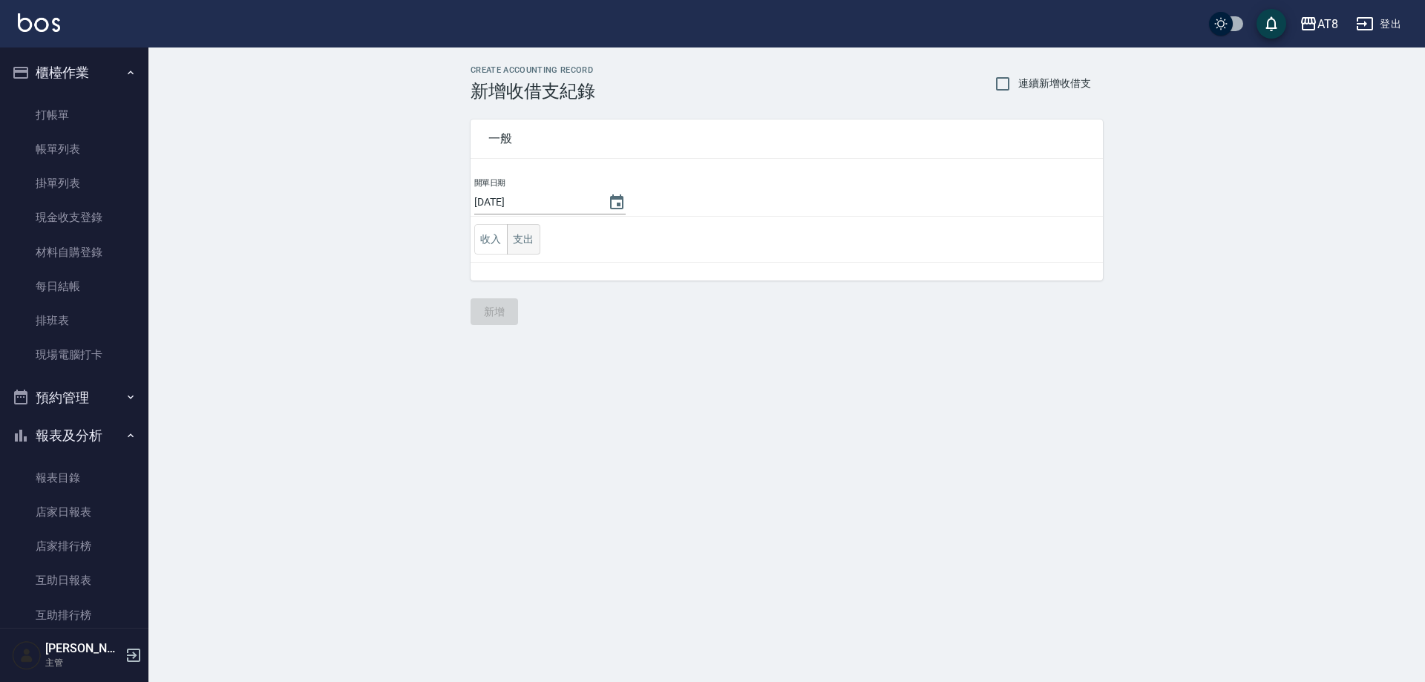
click at [519, 252] on button "支出" at bounding box center [523, 239] width 33 height 30
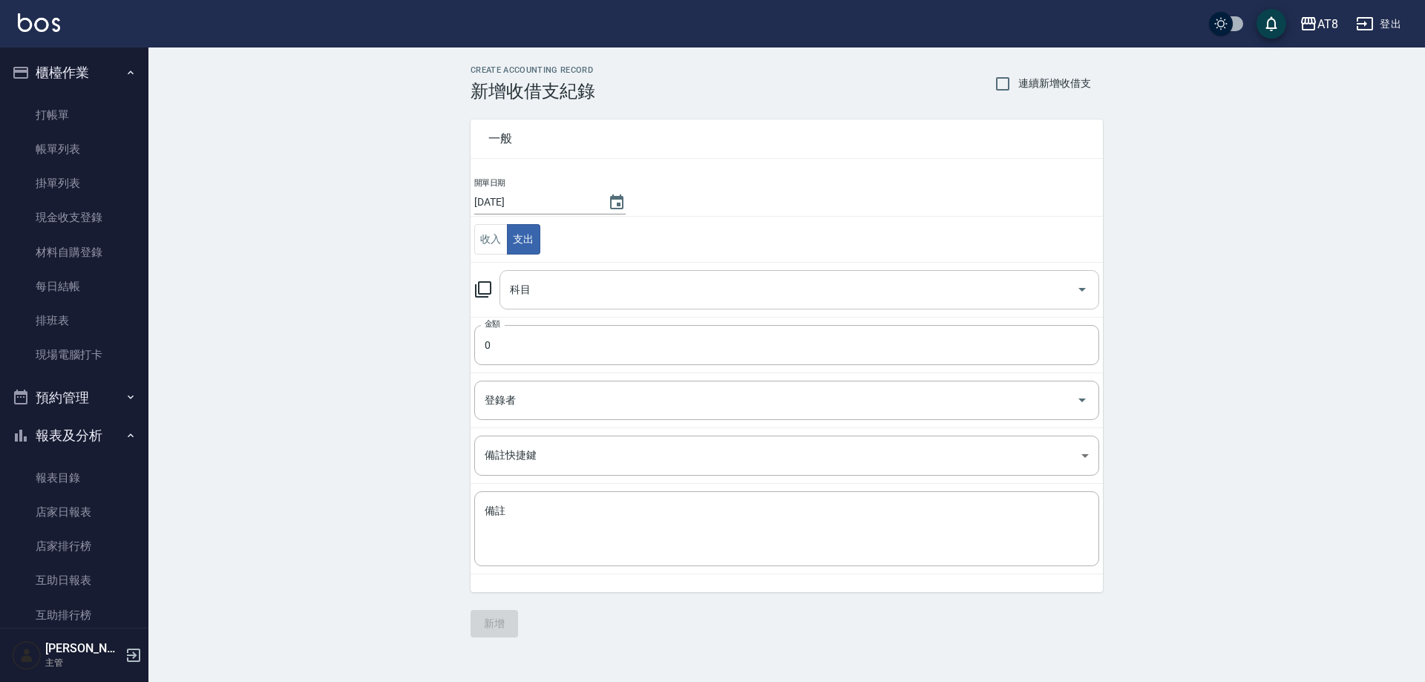
click at [607, 283] on input "科目" at bounding box center [788, 290] width 564 height 26
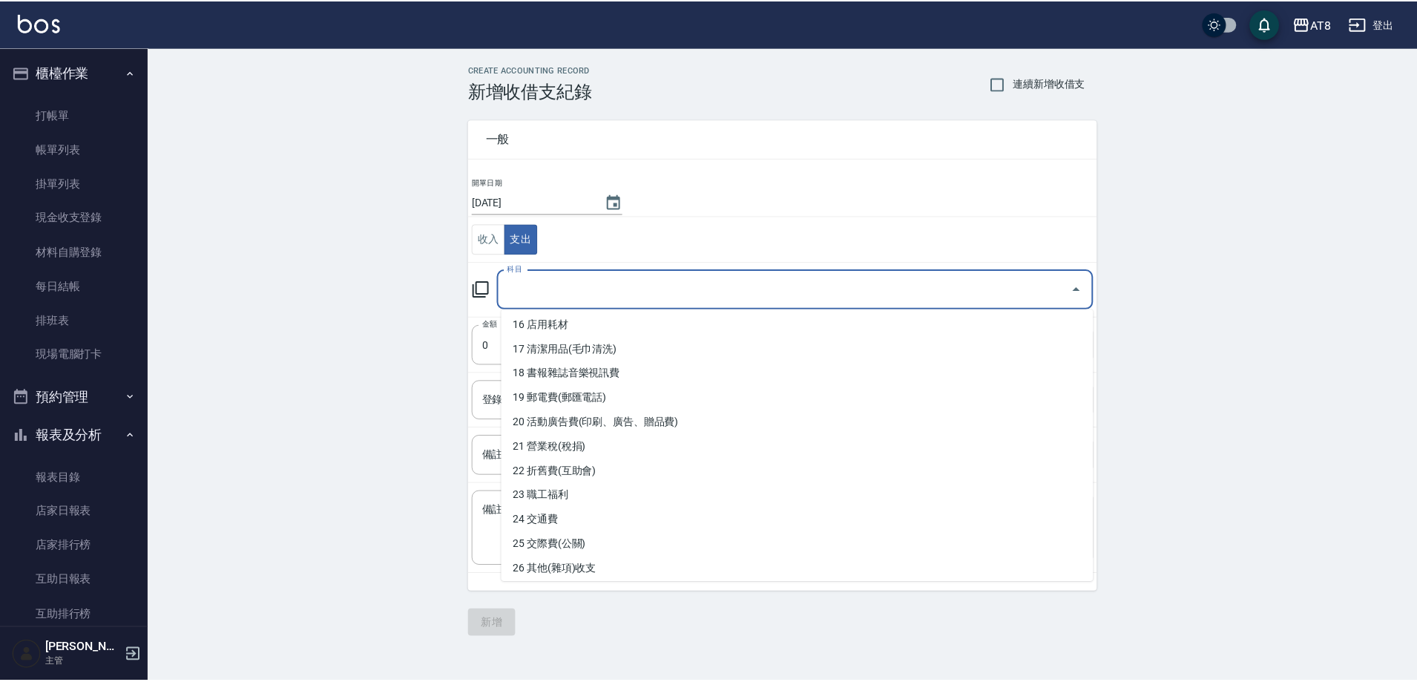
scroll to position [423, 0]
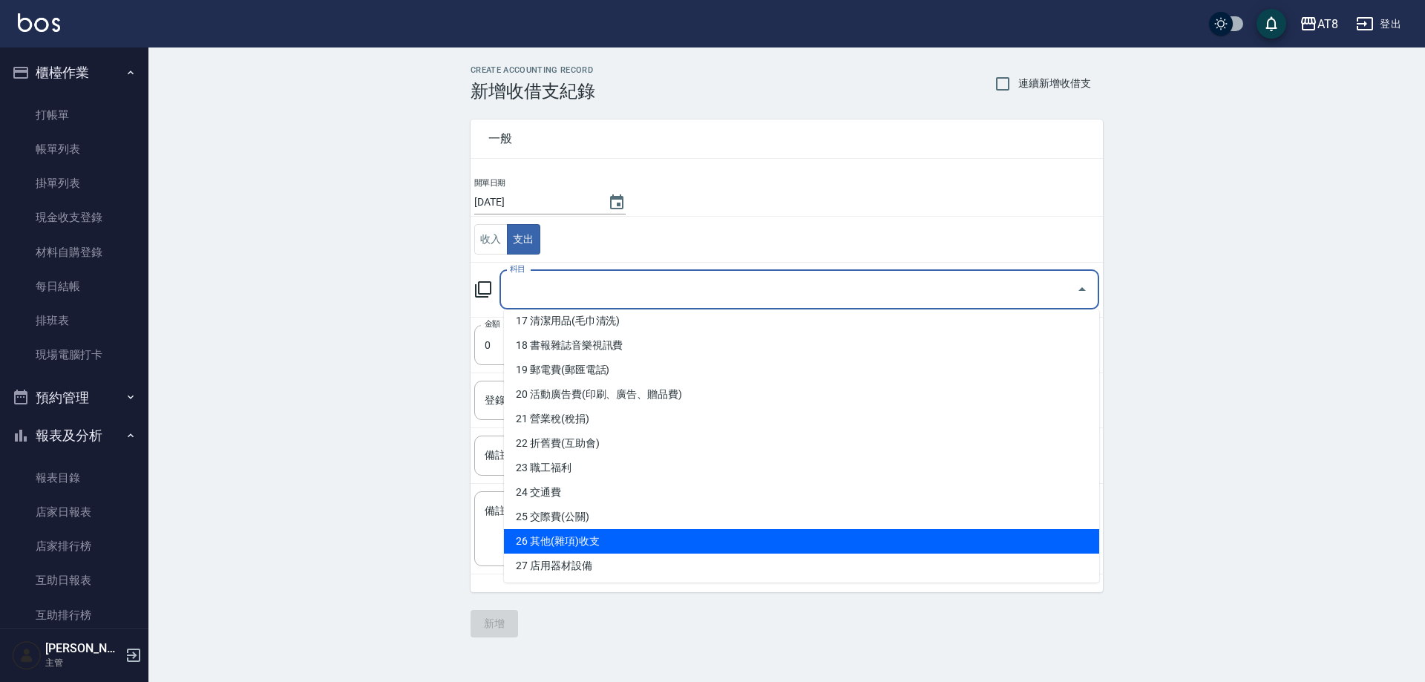
click at [992, 542] on li "26 其他(雜項)收支" at bounding box center [801, 541] width 595 height 24
type input "26 其他(雜項)收支"
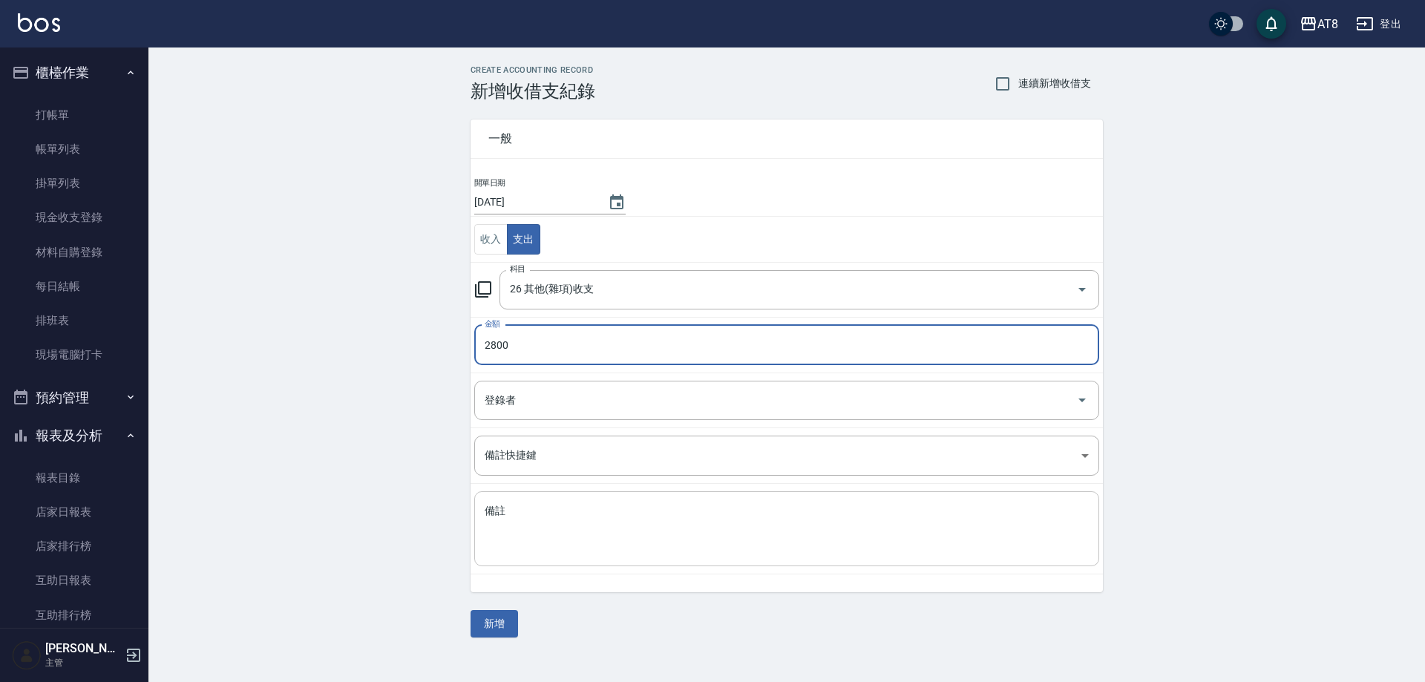
type input "2800"
click at [990, 535] on textarea "備註" at bounding box center [786, 529] width 604 height 50
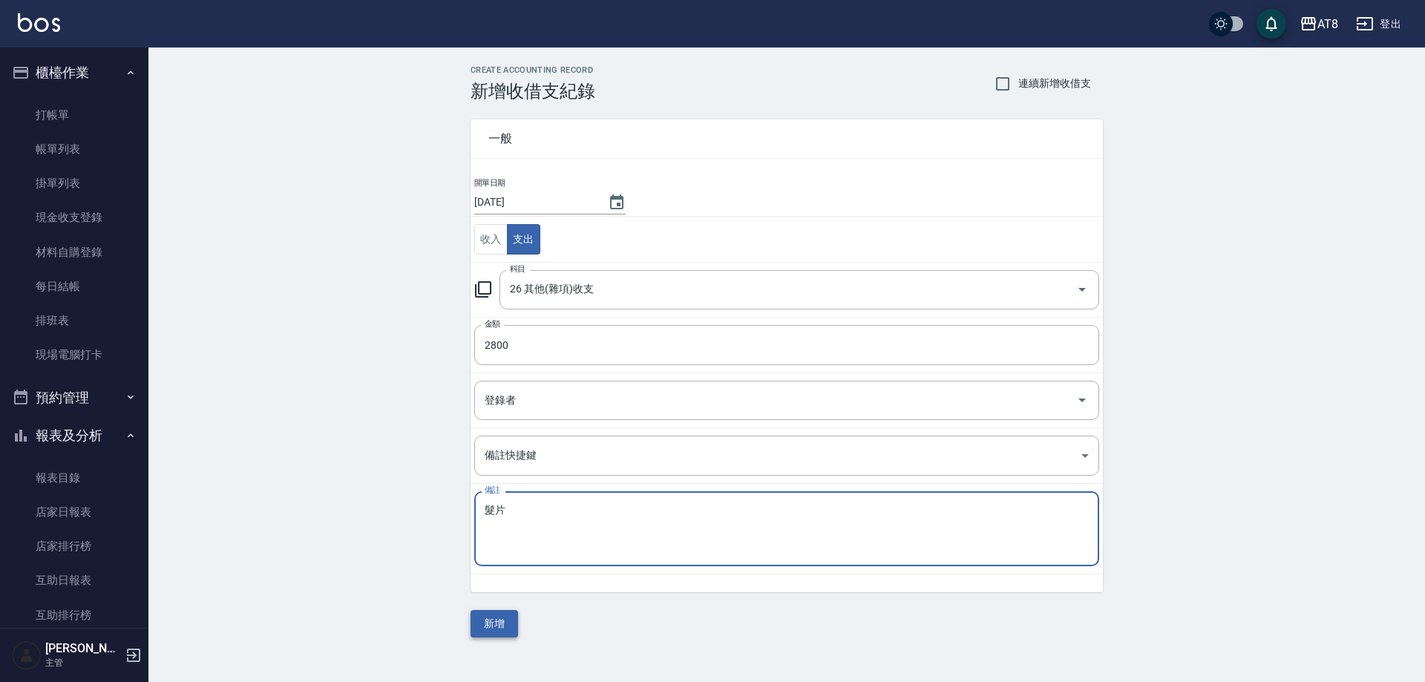
type textarea "髮片"
click at [486, 628] on button "新增" at bounding box center [493, 623] width 47 height 27
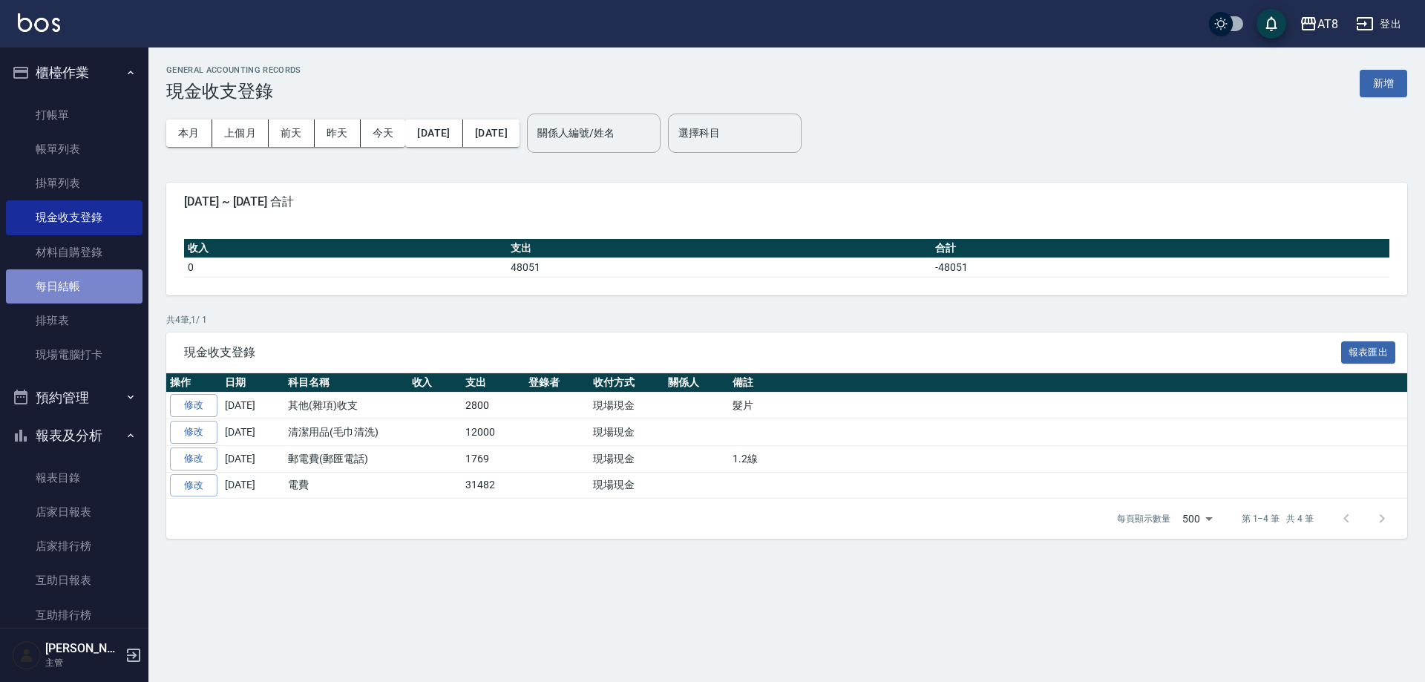
click at [103, 289] on link "每日結帳" at bounding box center [74, 286] width 137 height 34
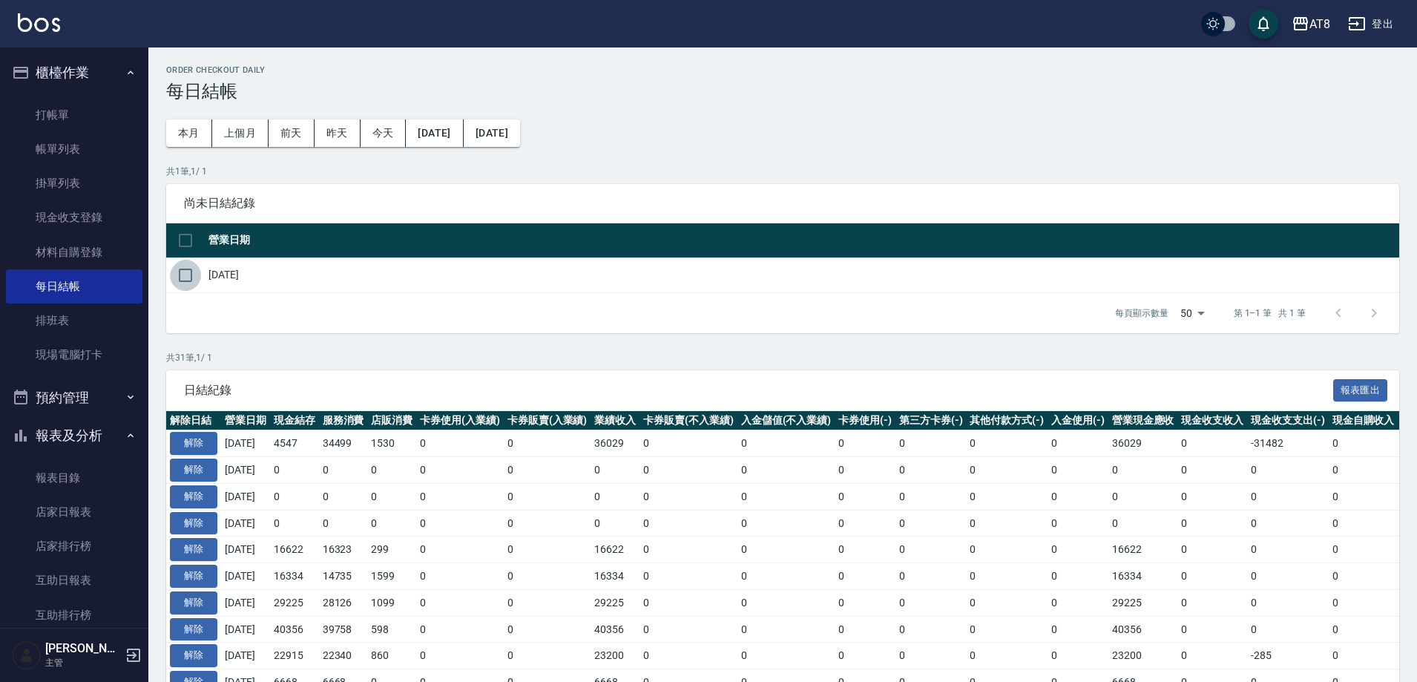
click at [185, 286] on input "checkbox" at bounding box center [185, 275] width 31 height 31
checkbox input "true"
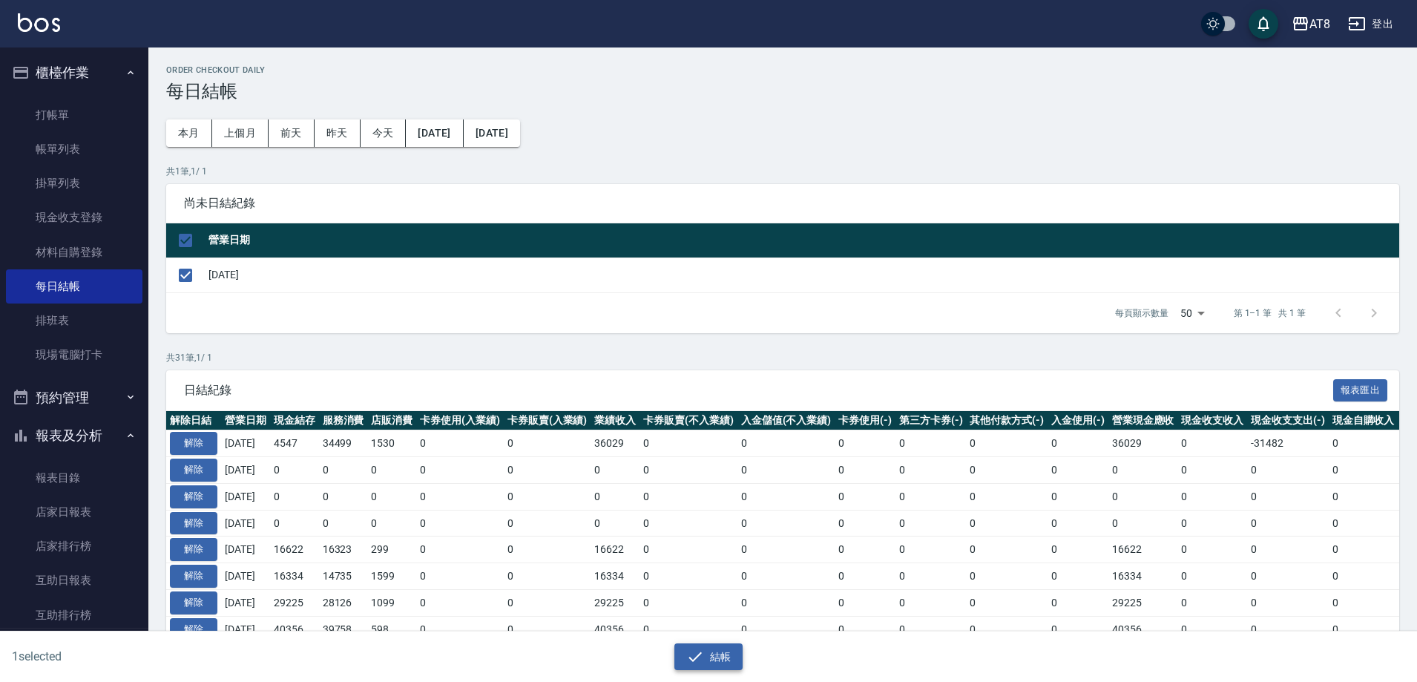
click at [715, 658] on button "結帳" at bounding box center [708, 656] width 69 height 27
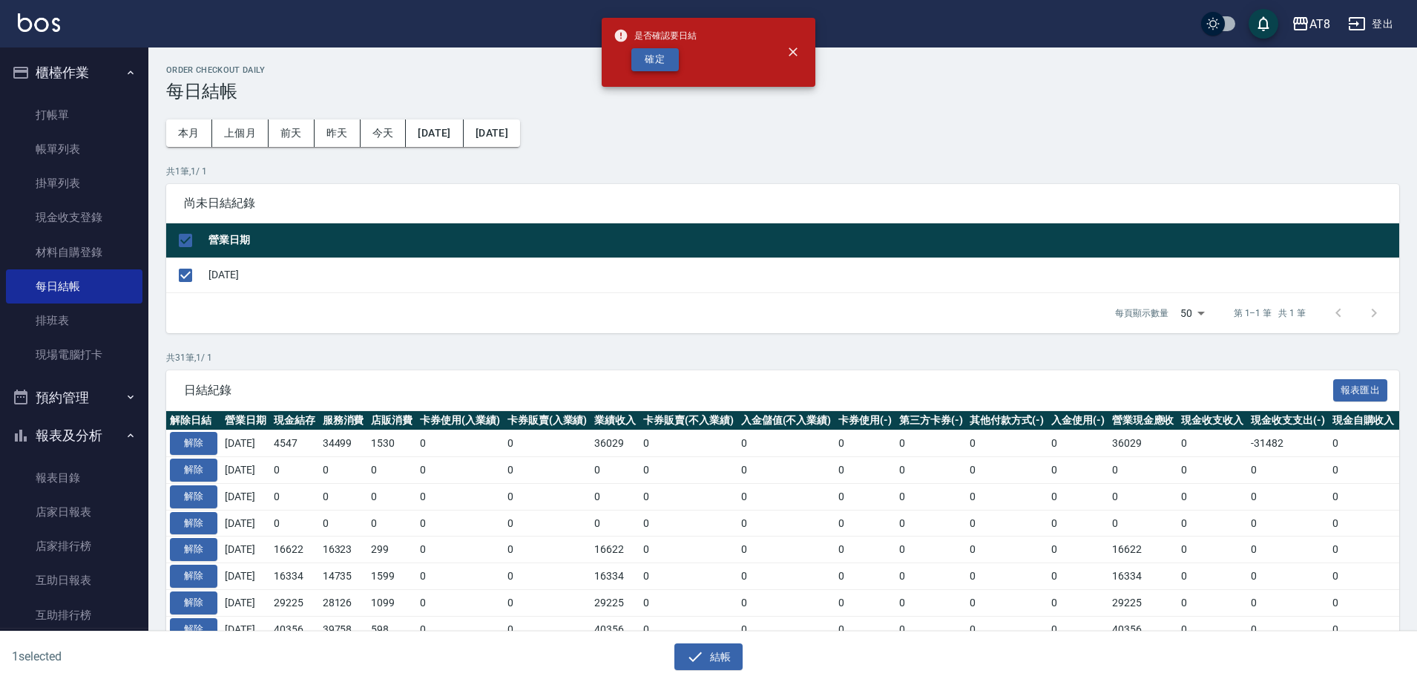
click at [662, 54] on button "確定" at bounding box center [654, 59] width 47 height 23
checkbox input "false"
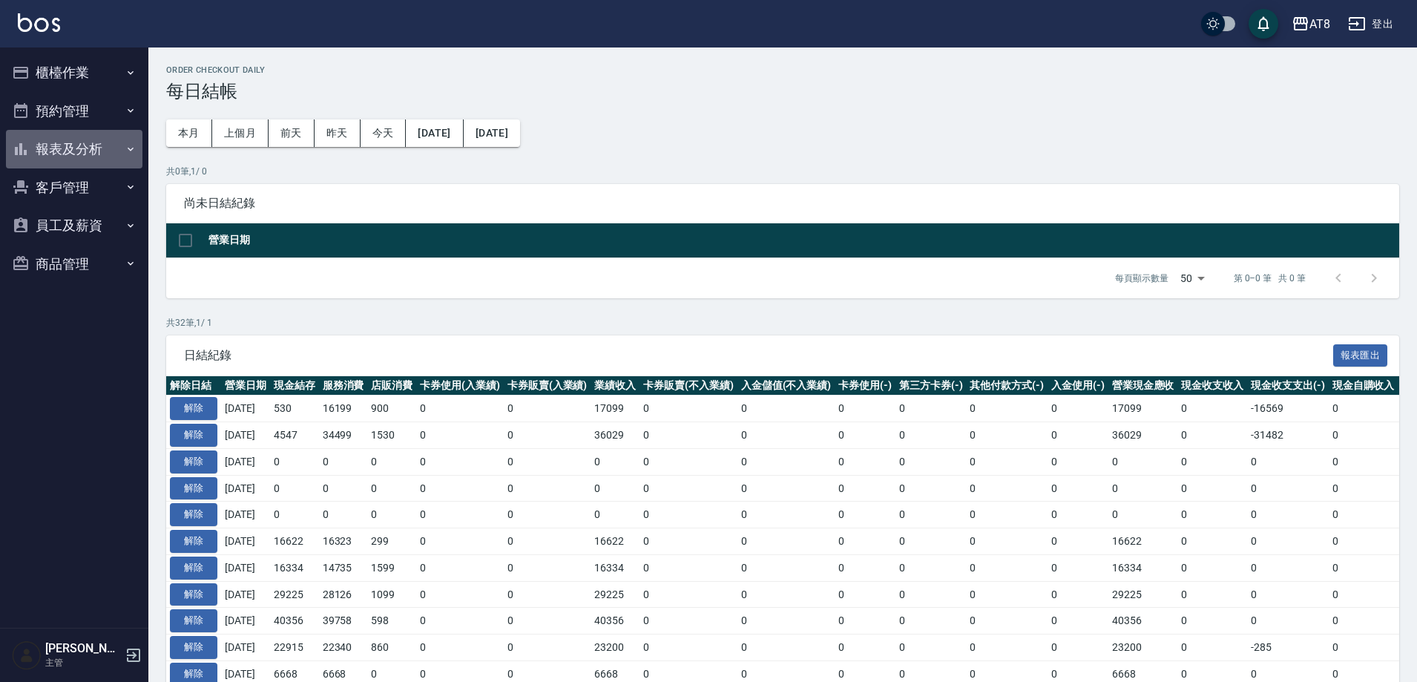
click at [42, 156] on button "報表及分析" at bounding box center [74, 149] width 137 height 39
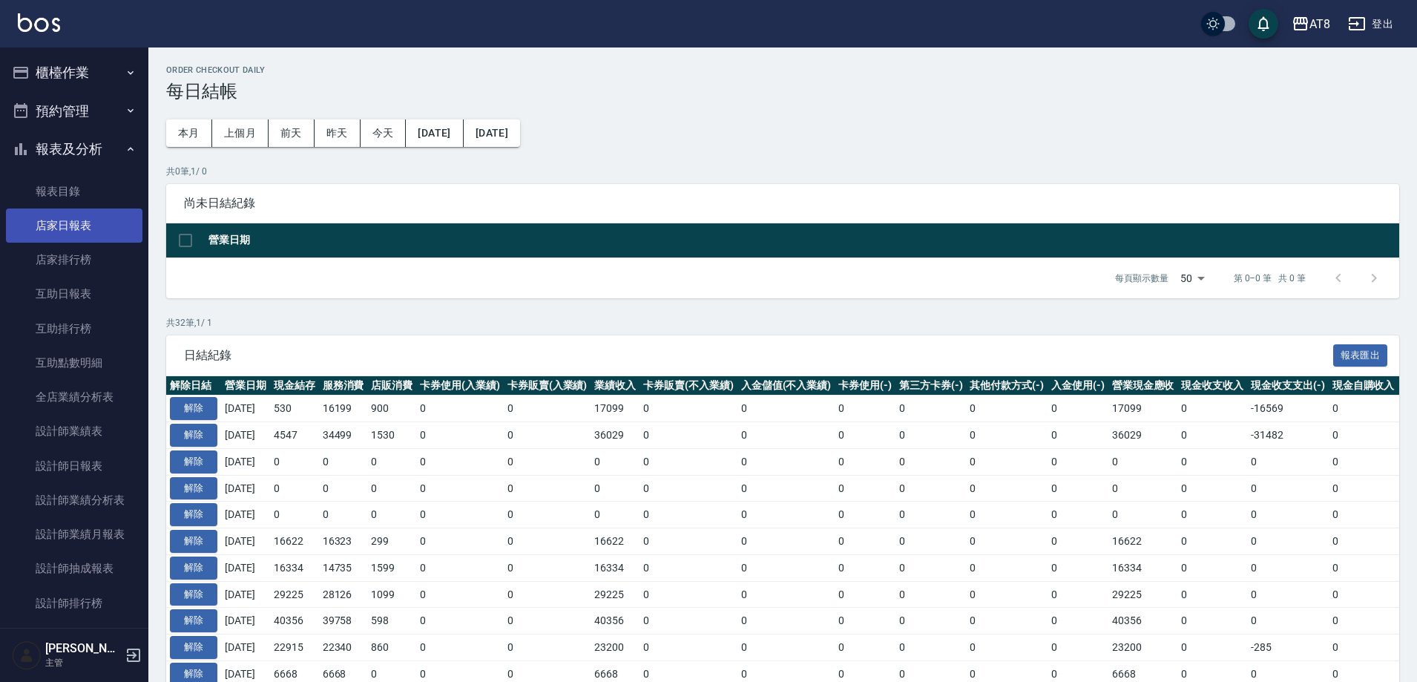
click at [70, 229] on link "店家日報表" at bounding box center [74, 225] width 137 height 34
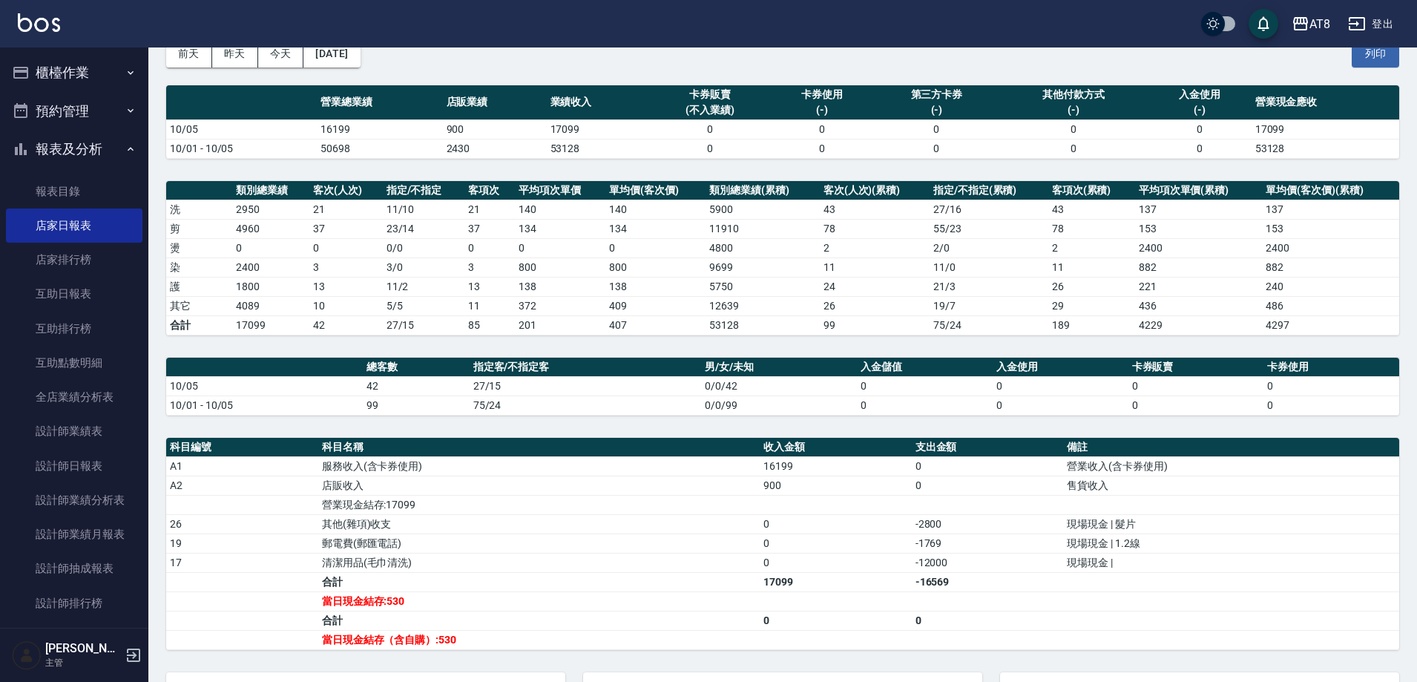
scroll to position [80, 0]
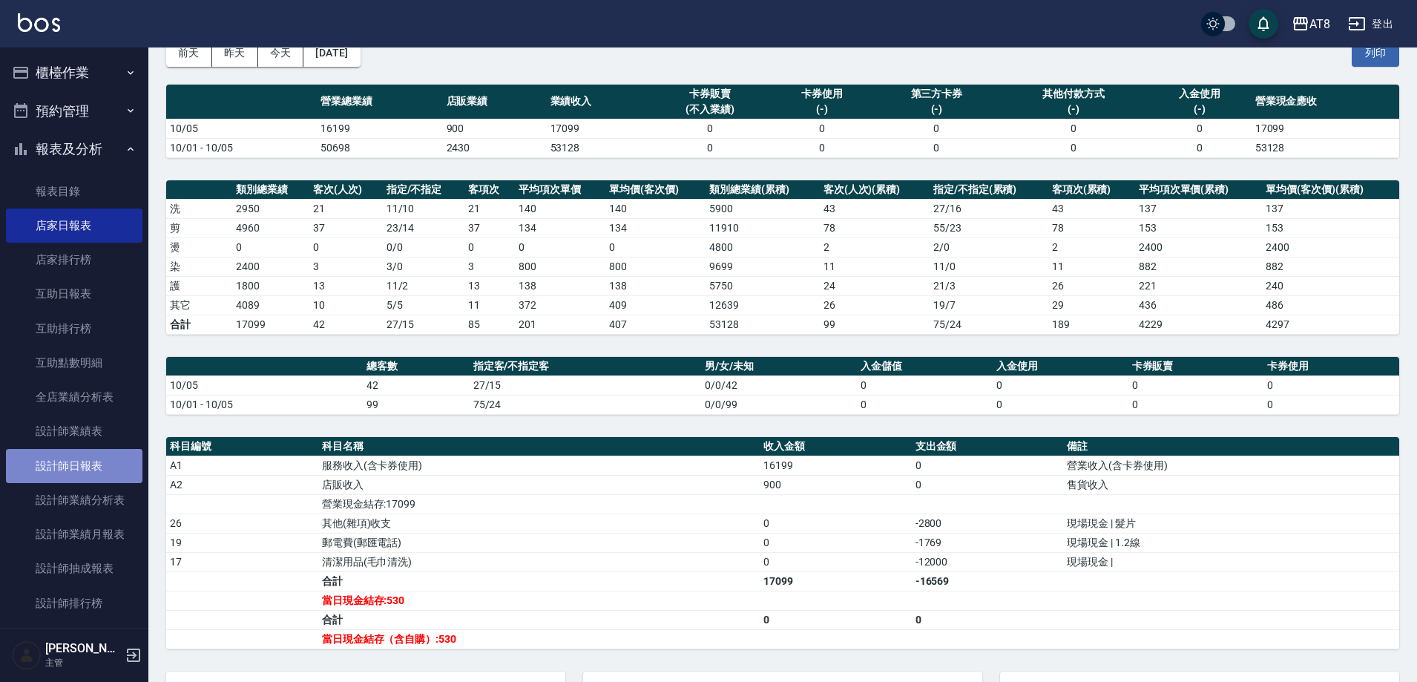
click at [99, 462] on link "設計師日報表" at bounding box center [74, 466] width 137 height 34
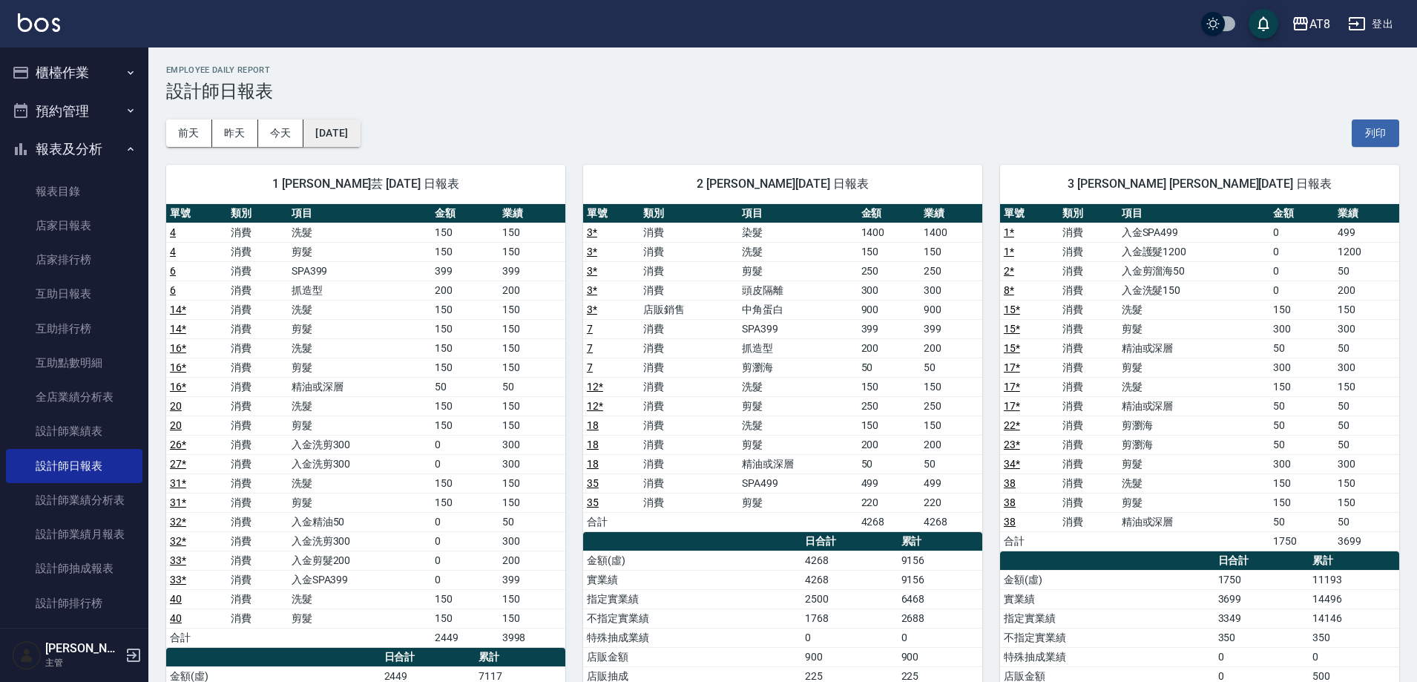
click at [360, 136] on button "[DATE]" at bounding box center [331, 132] width 56 height 27
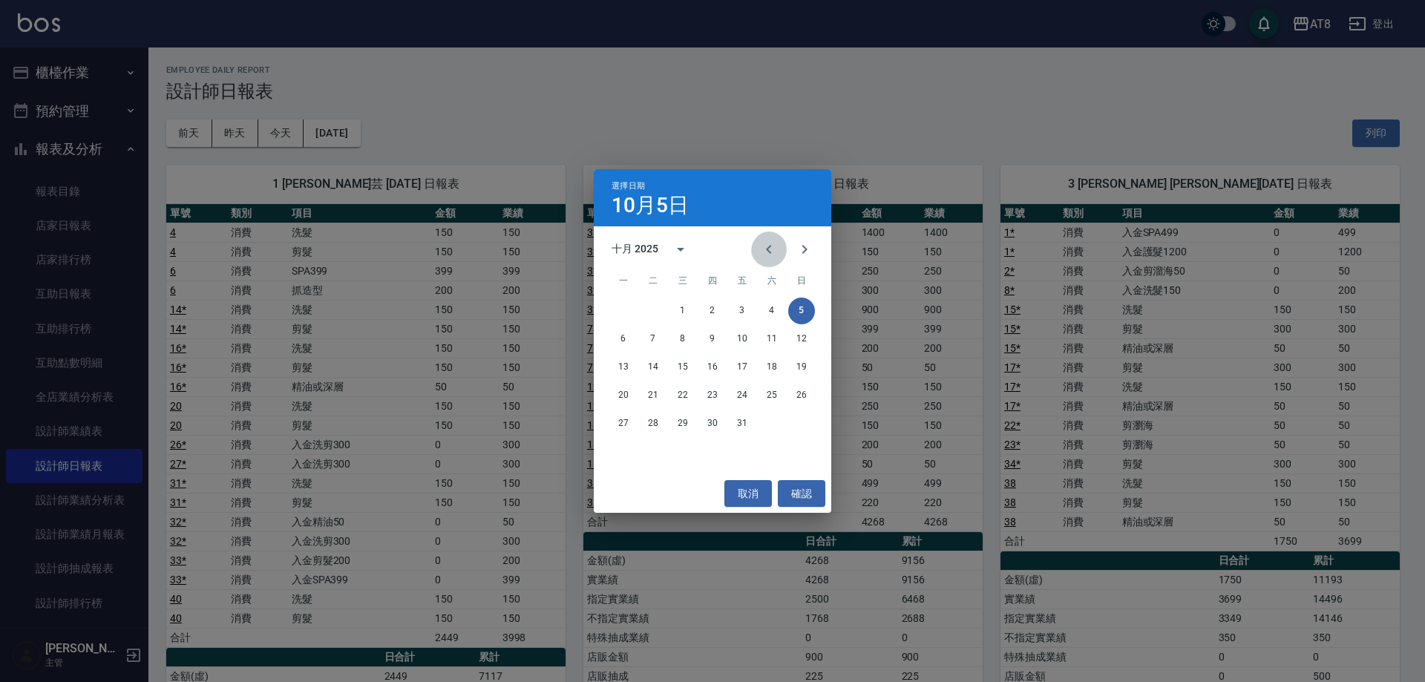
click at [766, 249] on icon "Previous month" at bounding box center [769, 249] width 18 height 18
click at [626, 309] on button "1" at bounding box center [623, 311] width 27 height 27
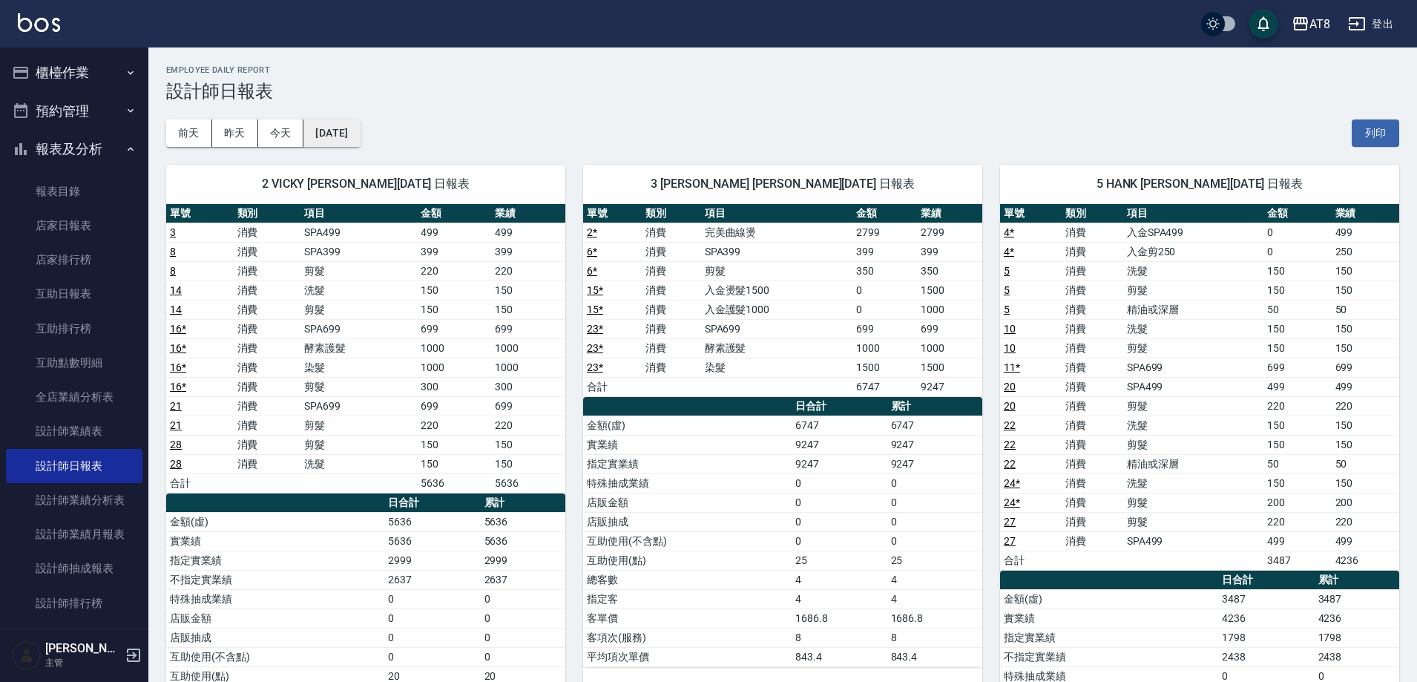
click at [342, 135] on button "[DATE]" at bounding box center [331, 132] width 56 height 27
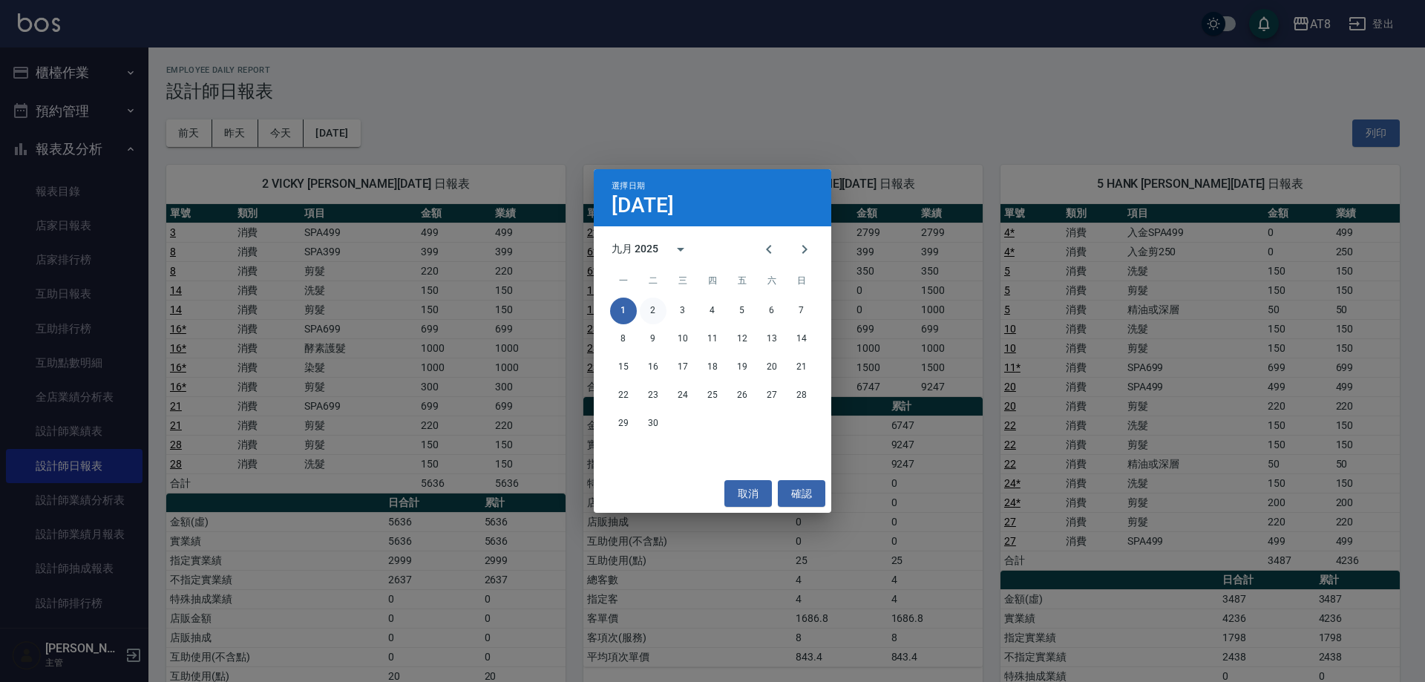
click at [648, 309] on button "2" at bounding box center [653, 311] width 27 height 27
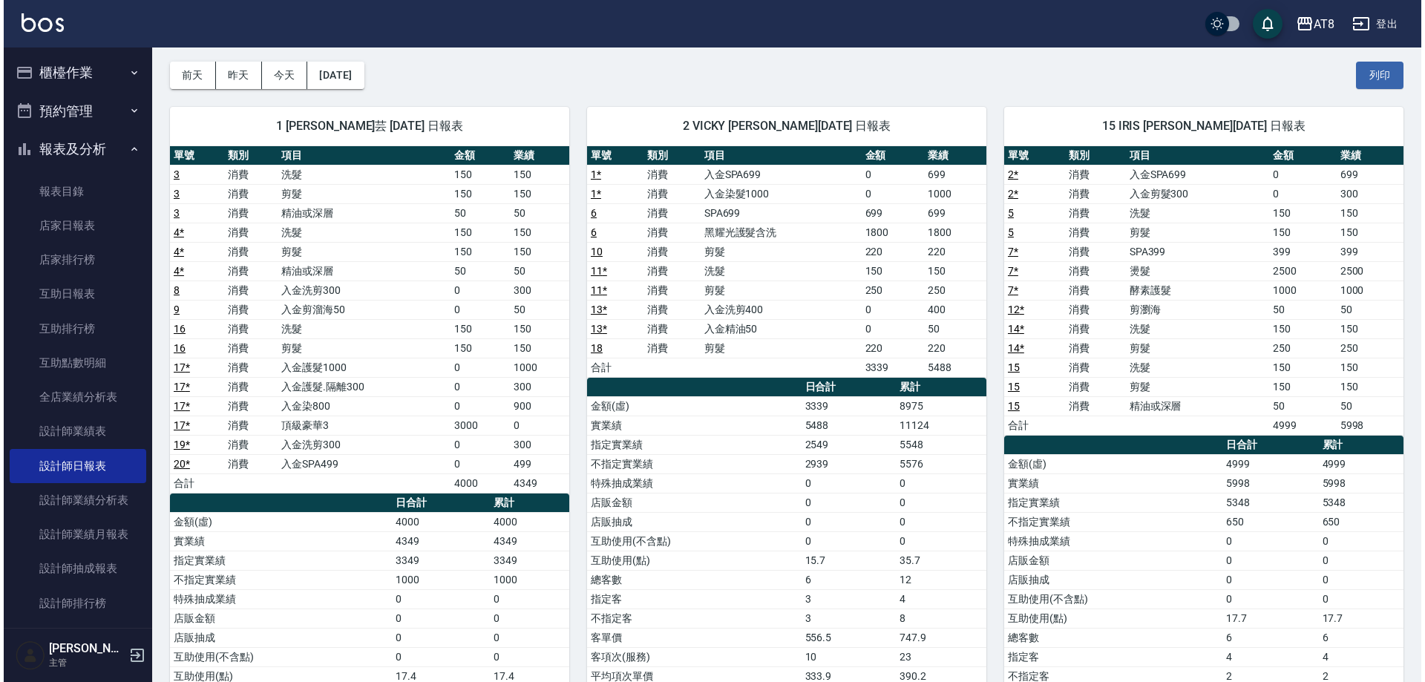
scroll to position [30, 0]
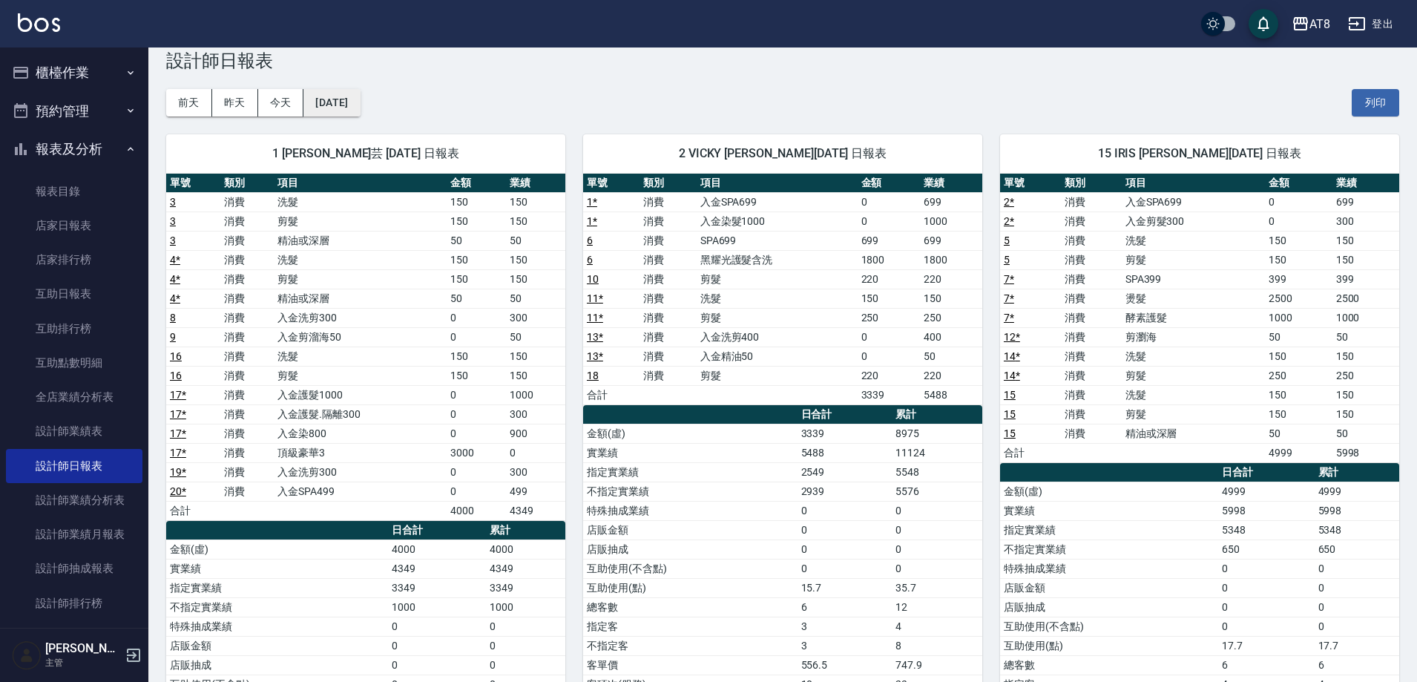
click at [353, 105] on button "[DATE]" at bounding box center [331, 102] width 56 height 27
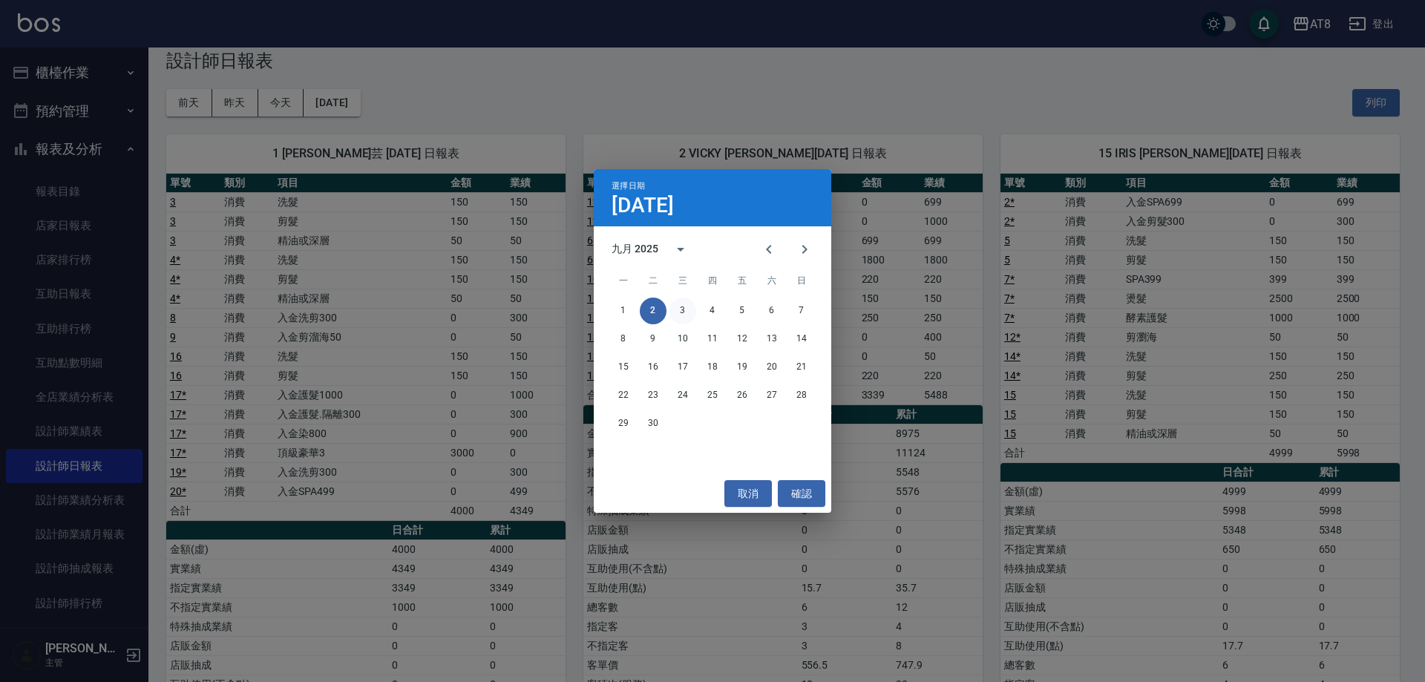
click at [686, 310] on button "3" at bounding box center [682, 311] width 27 height 27
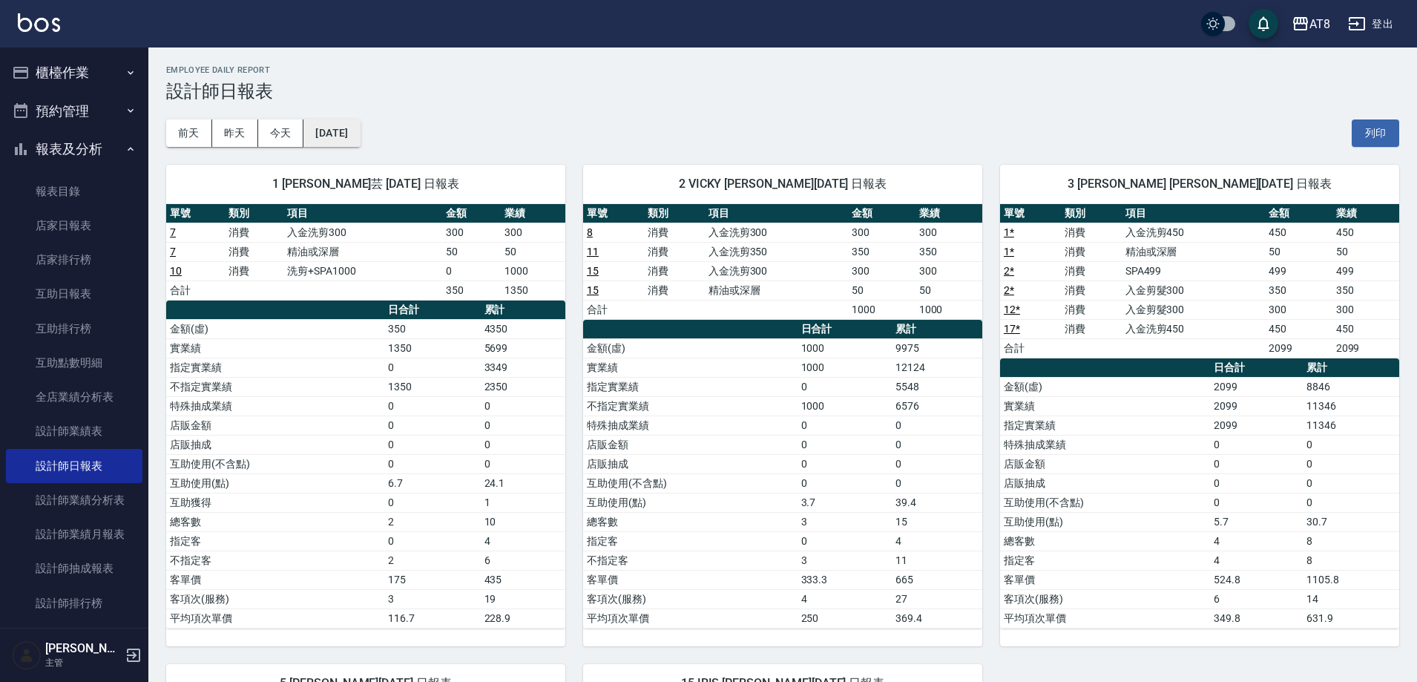
click at [332, 129] on button "[DATE]" at bounding box center [331, 132] width 56 height 27
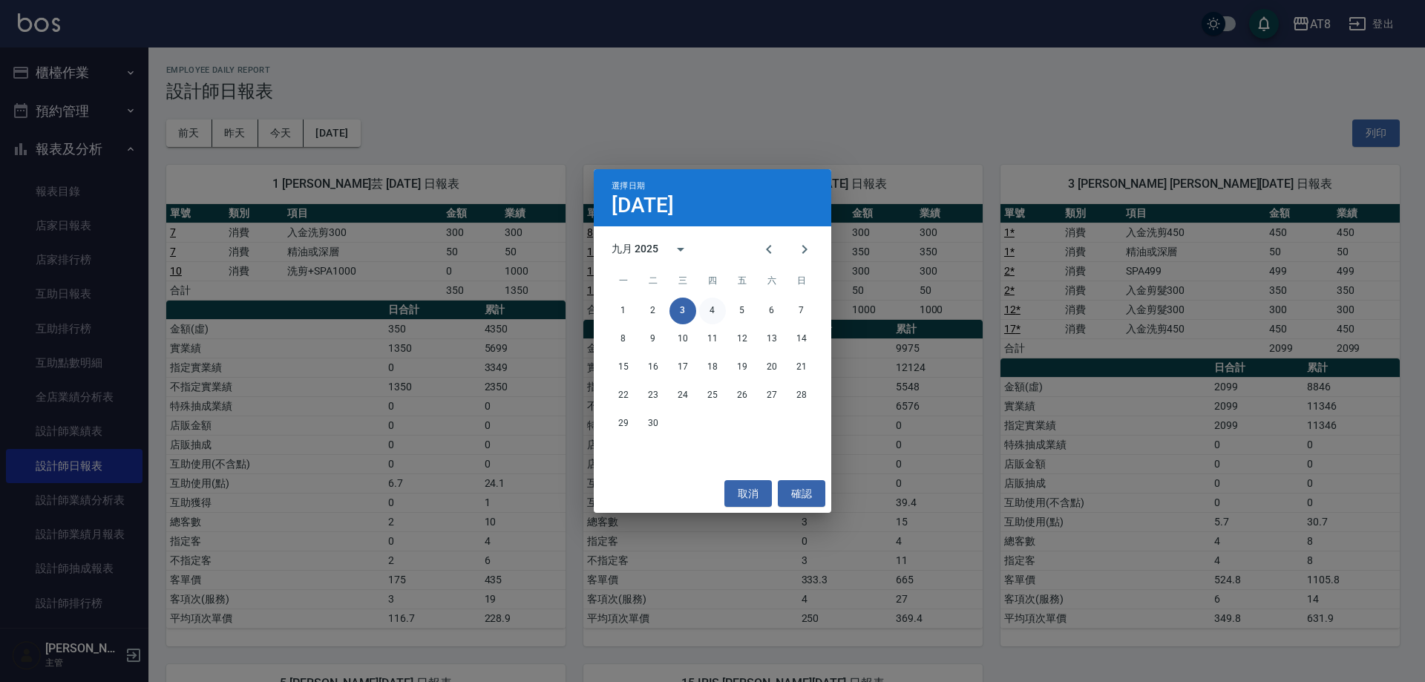
click at [709, 303] on button "4" at bounding box center [712, 311] width 27 height 27
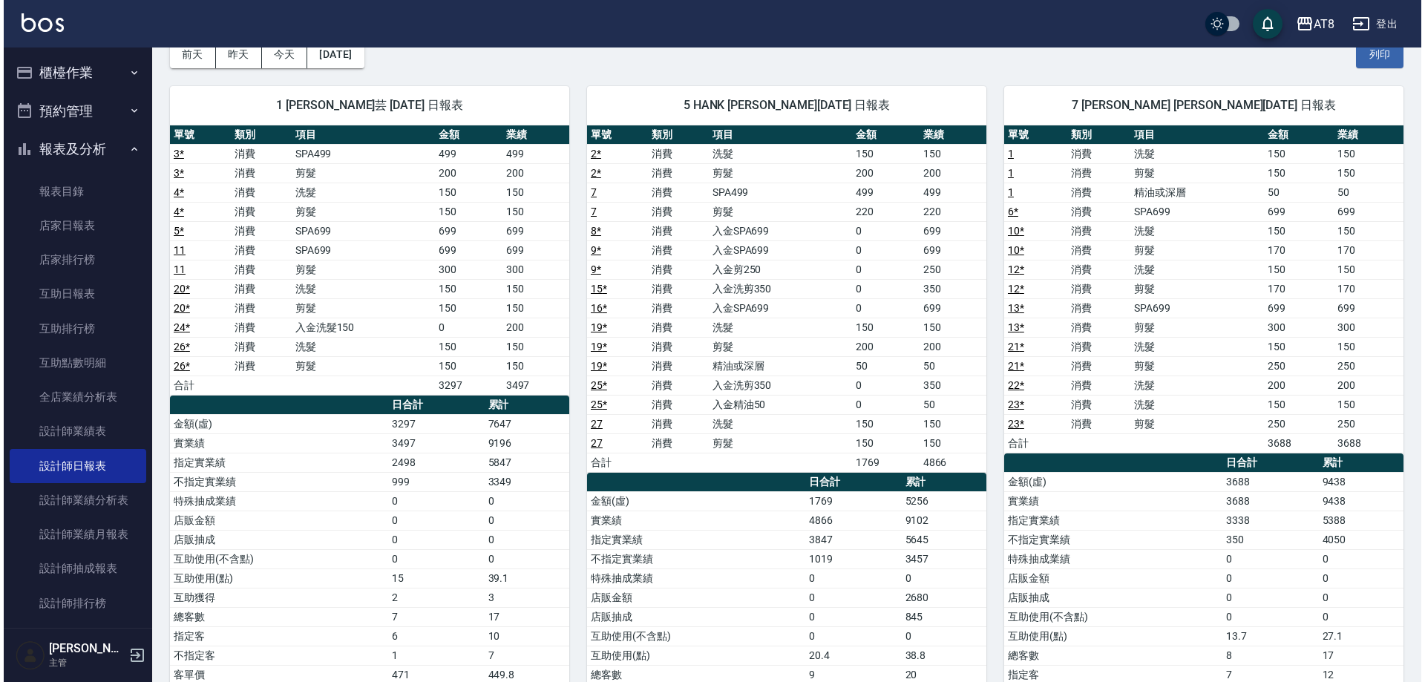
scroll to position [87, 0]
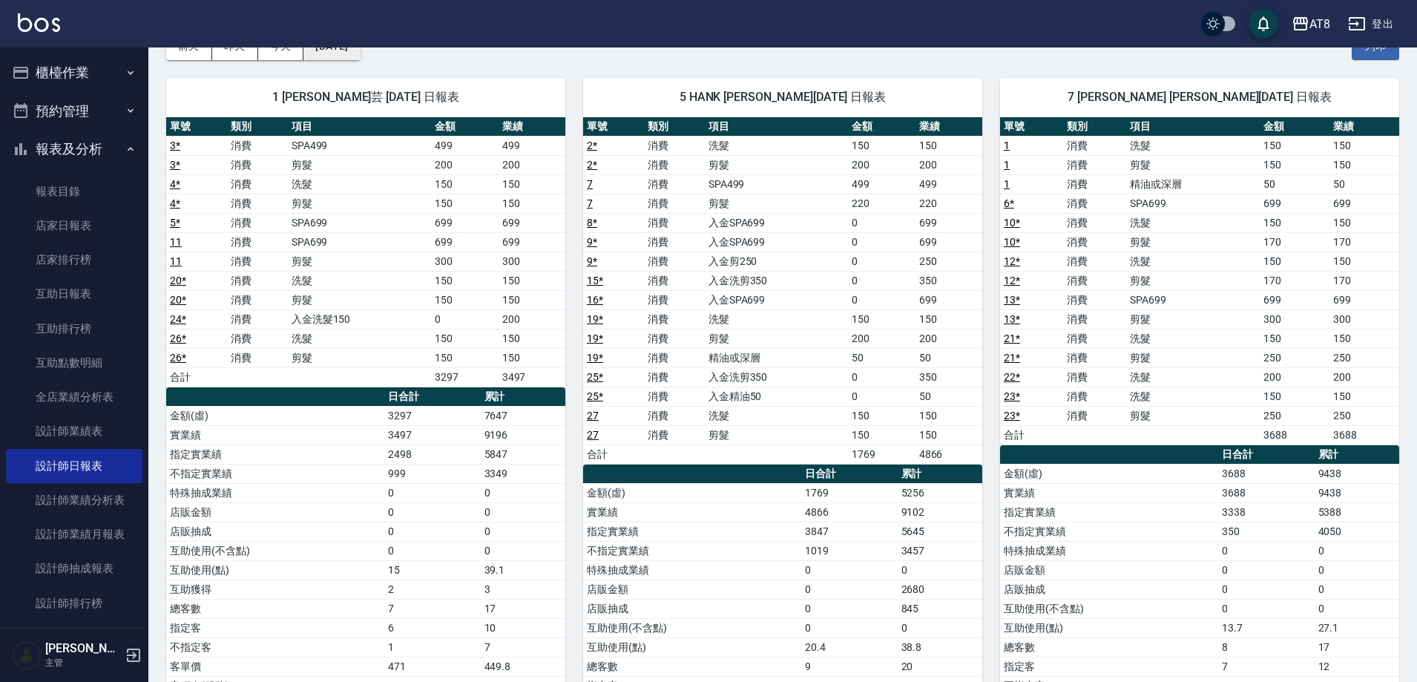
click at [360, 53] on button "[DATE]" at bounding box center [331, 46] width 56 height 27
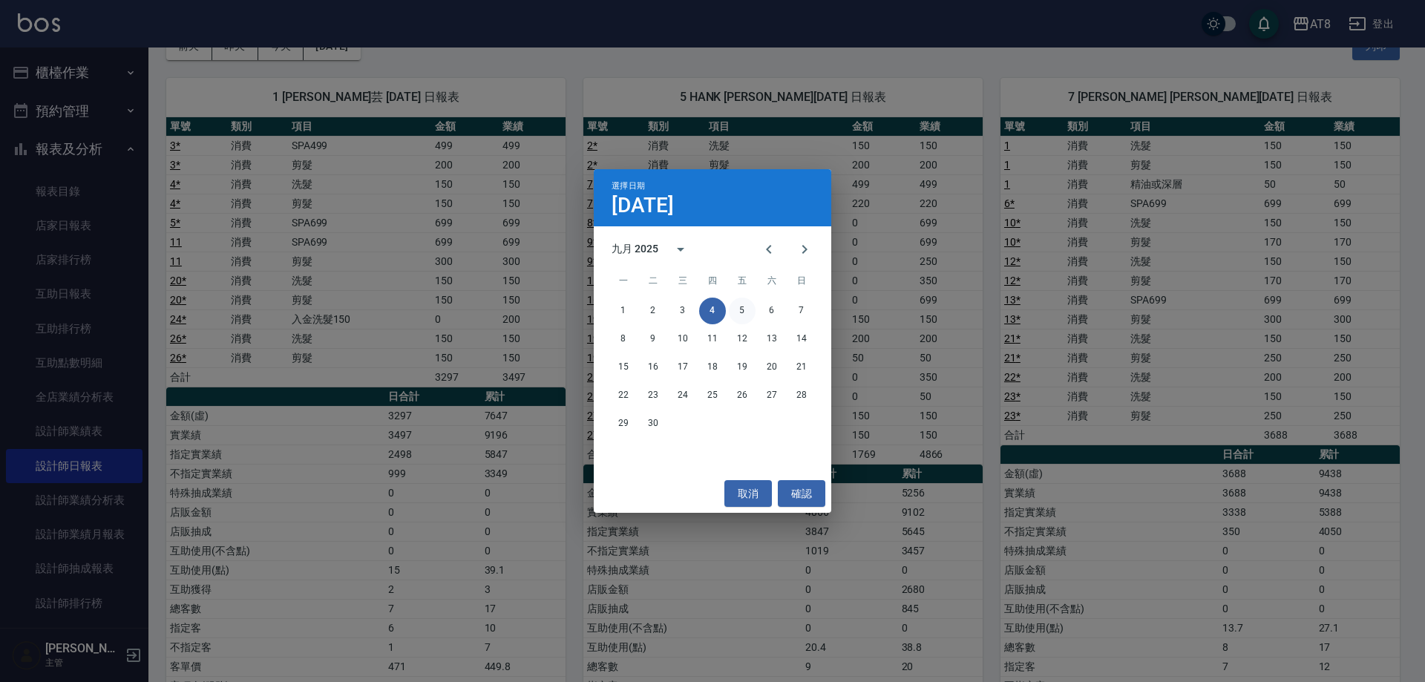
click at [745, 307] on button "5" at bounding box center [742, 311] width 27 height 27
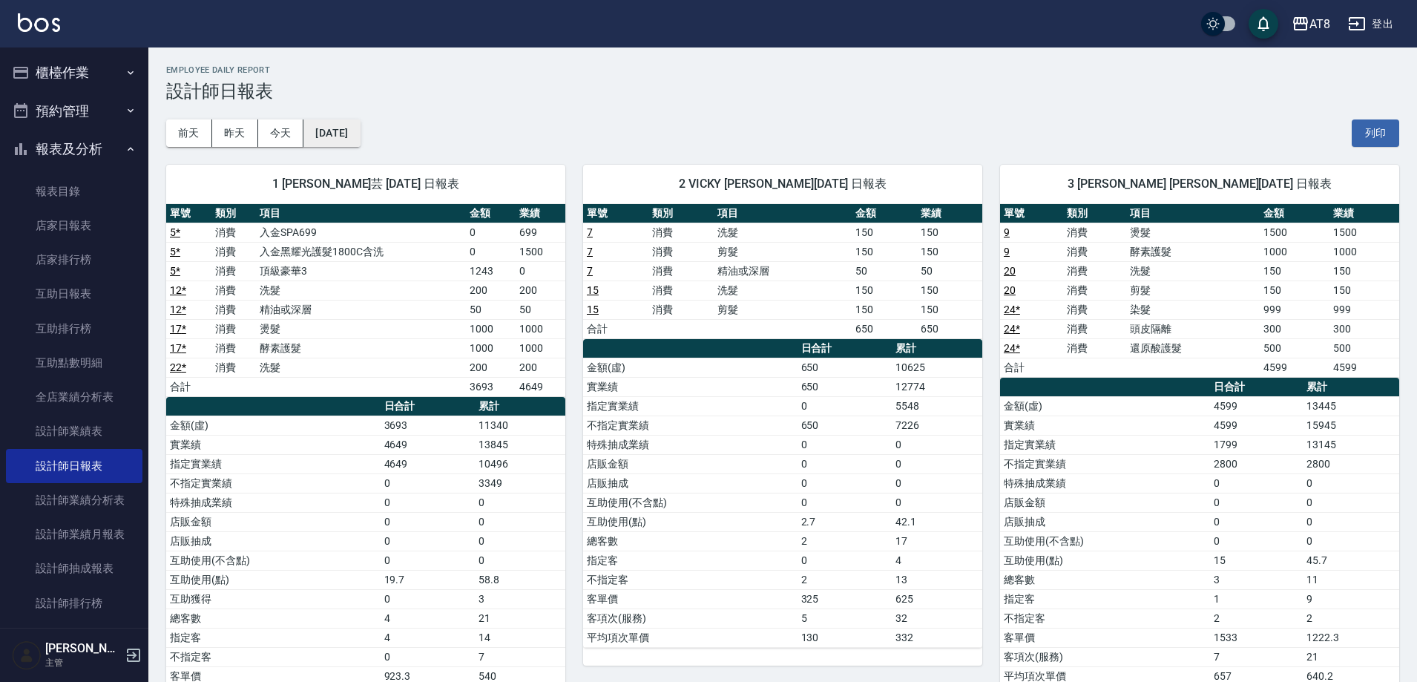
click at [360, 122] on button "[DATE]" at bounding box center [331, 132] width 56 height 27
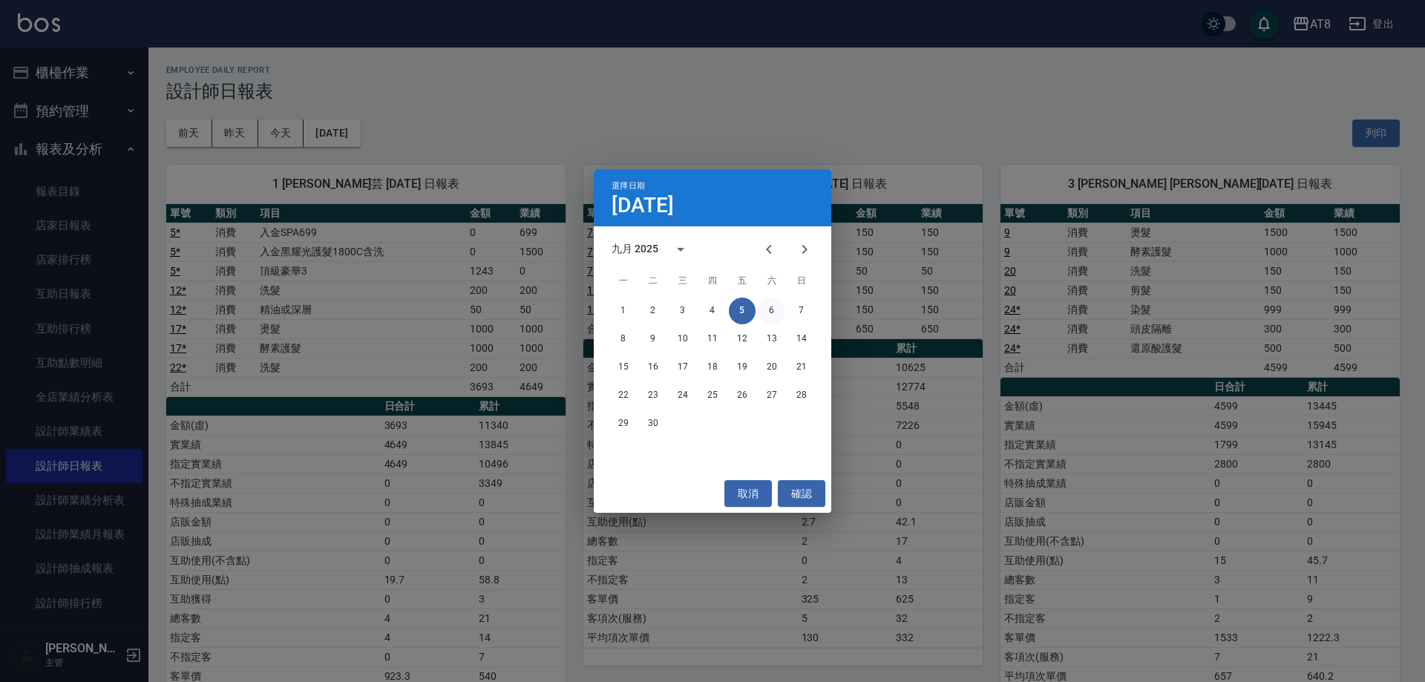
click at [777, 300] on button "6" at bounding box center [771, 311] width 27 height 27
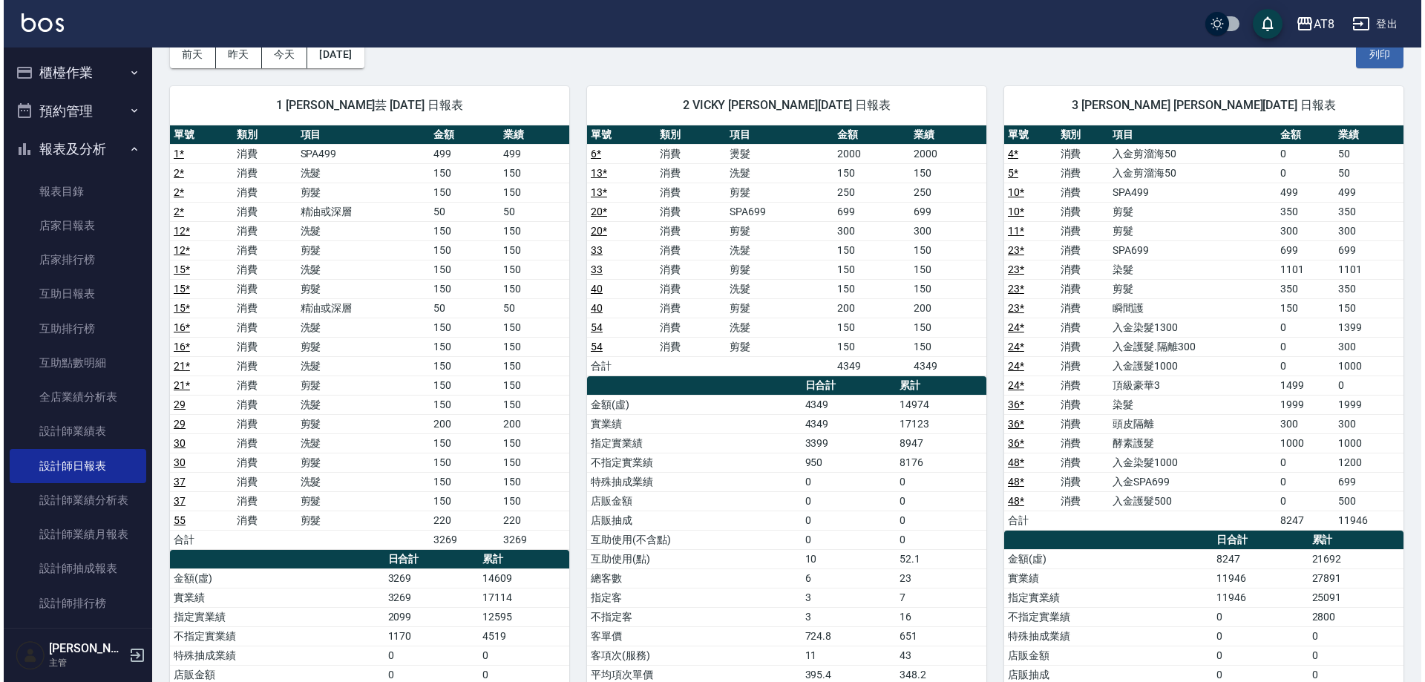
scroll to position [48, 0]
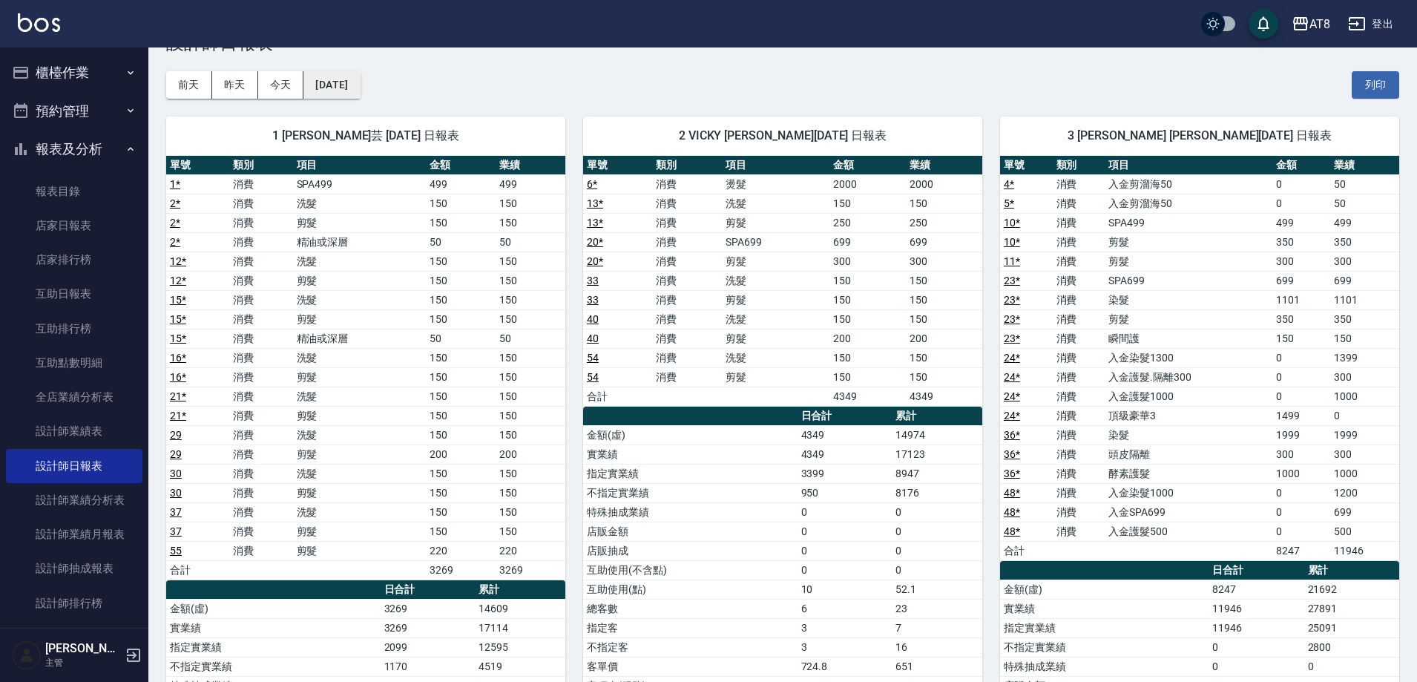
click at [349, 73] on button "[DATE]" at bounding box center [331, 84] width 56 height 27
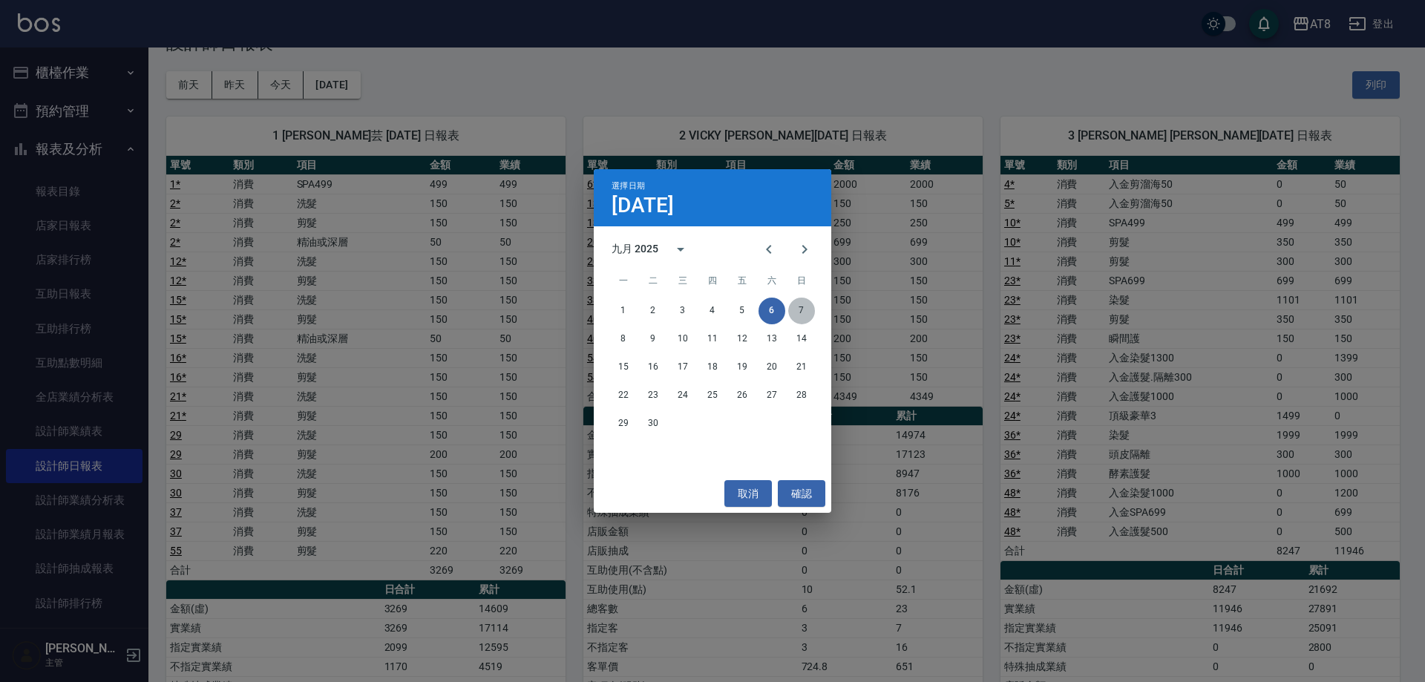
click at [801, 303] on button "7" at bounding box center [801, 311] width 27 height 27
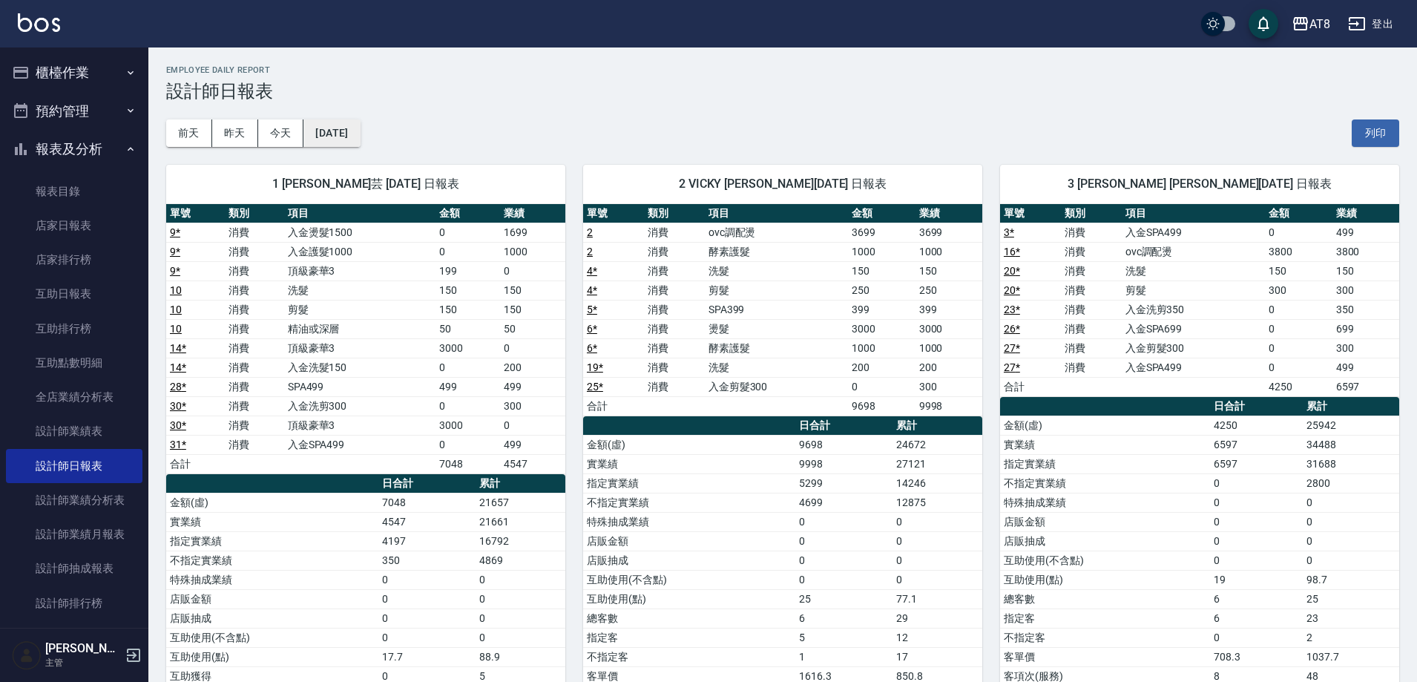
click at [360, 132] on button "[DATE]" at bounding box center [331, 132] width 56 height 27
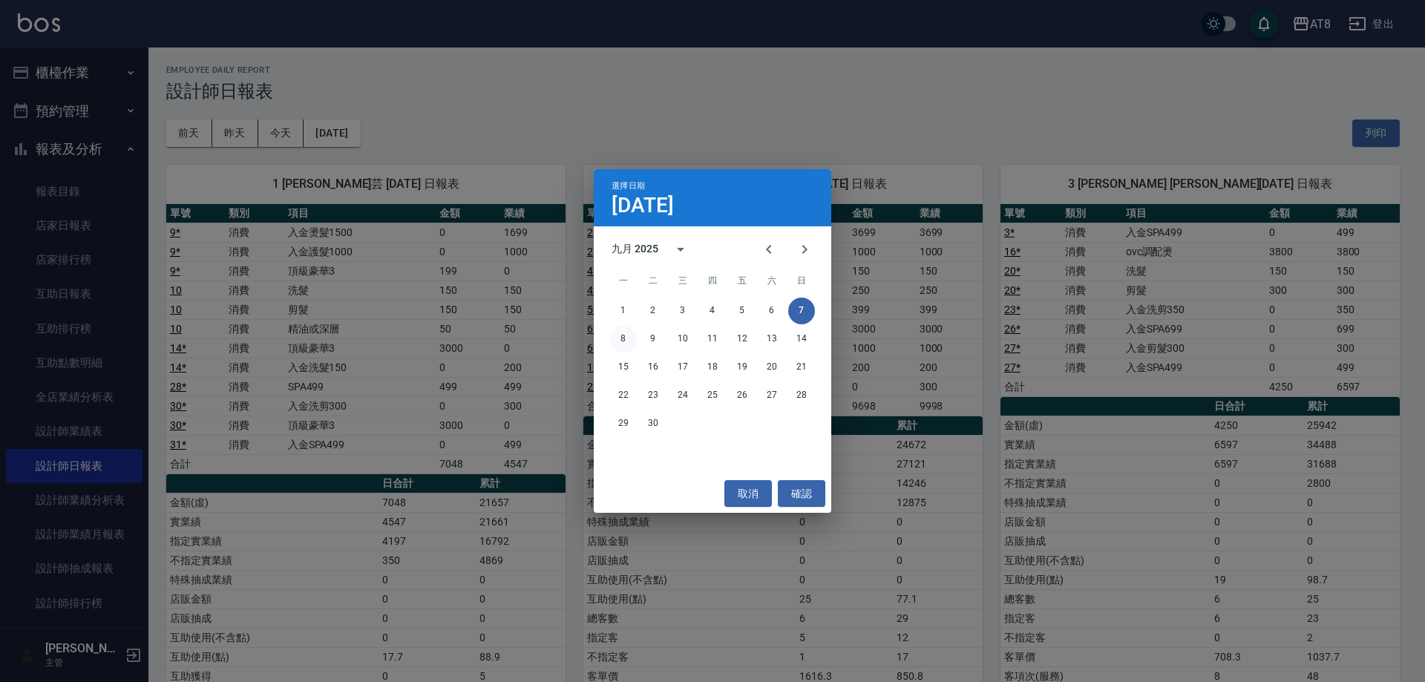
click at [627, 336] on button "8" at bounding box center [623, 339] width 27 height 27
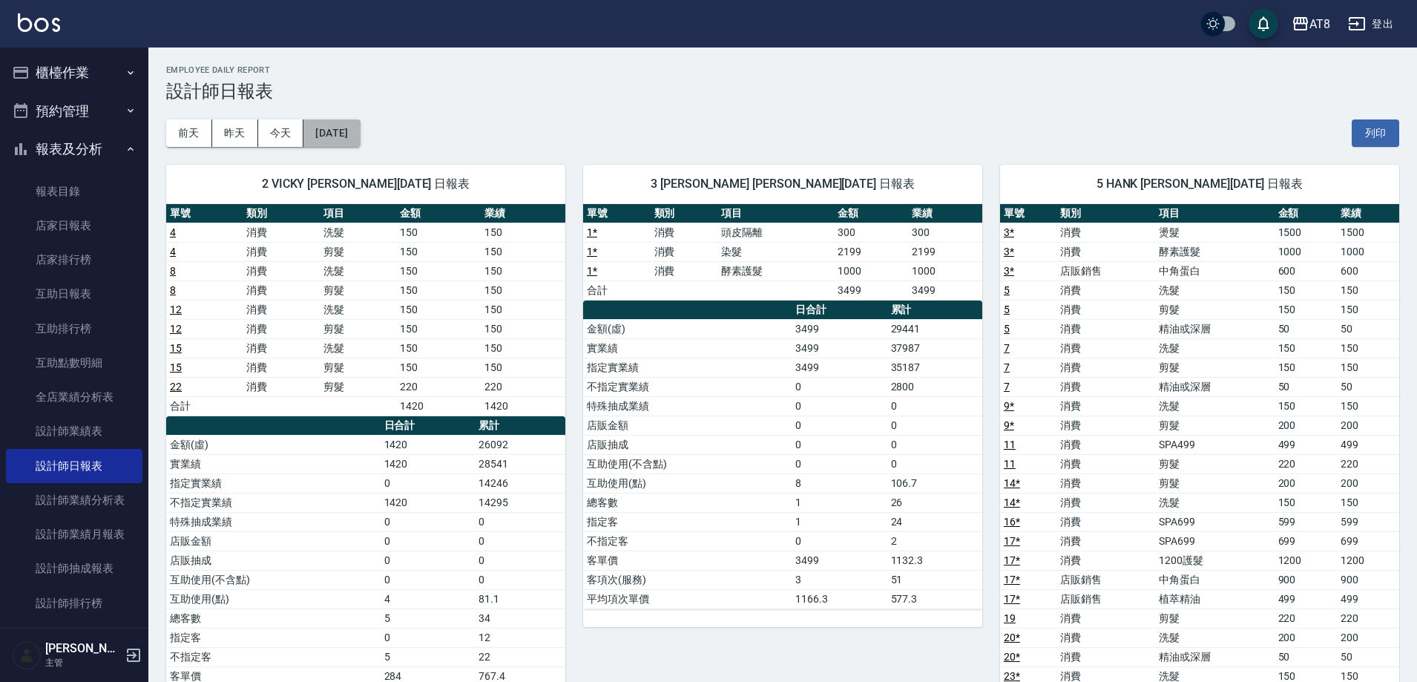
click at [352, 143] on button "[DATE]" at bounding box center [331, 132] width 56 height 27
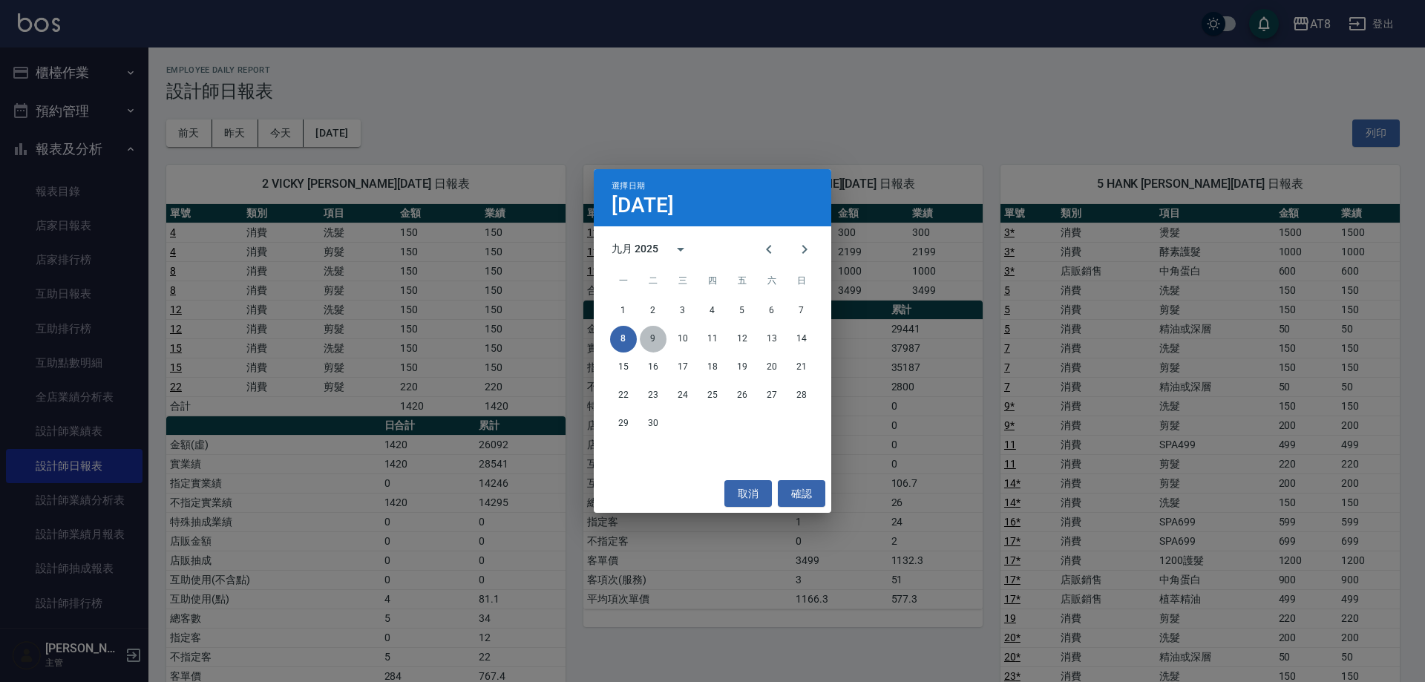
click at [646, 335] on button "9" at bounding box center [653, 339] width 27 height 27
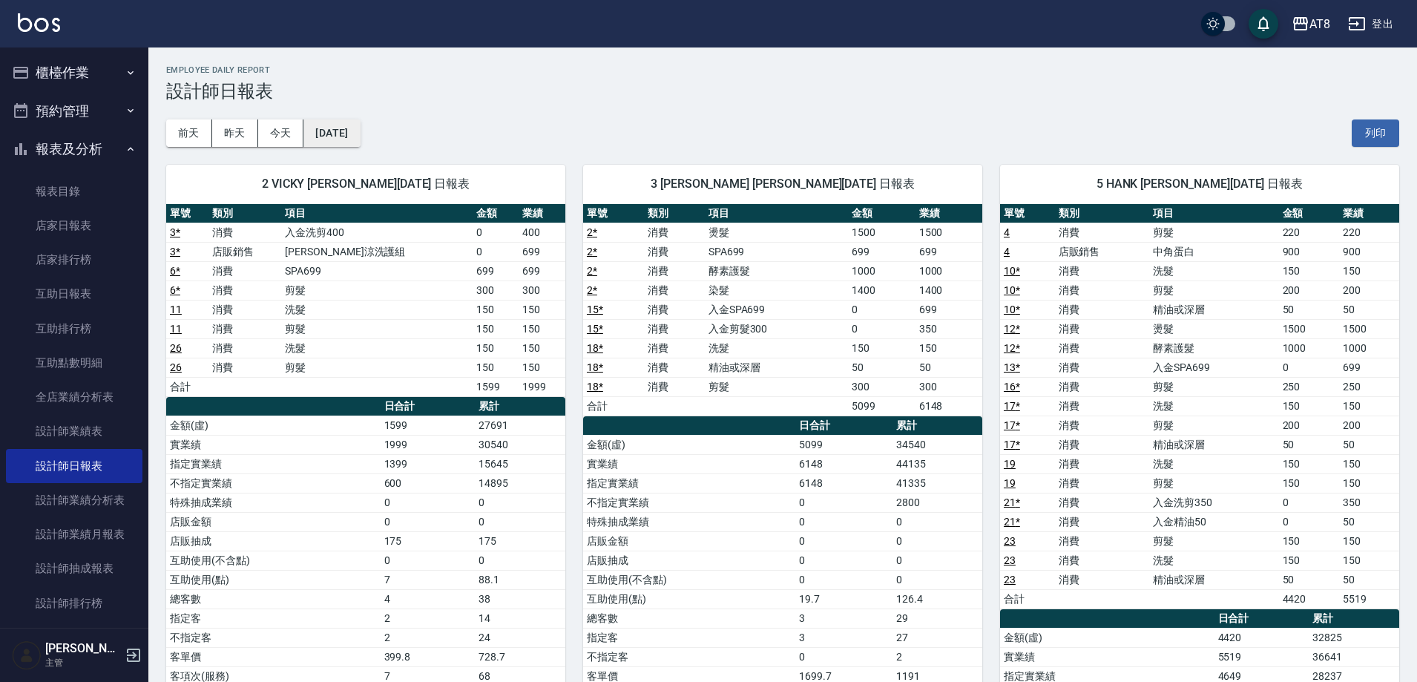
click at [360, 131] on button "[DATE]" at bounding box center [331, 132] width 56 height 27
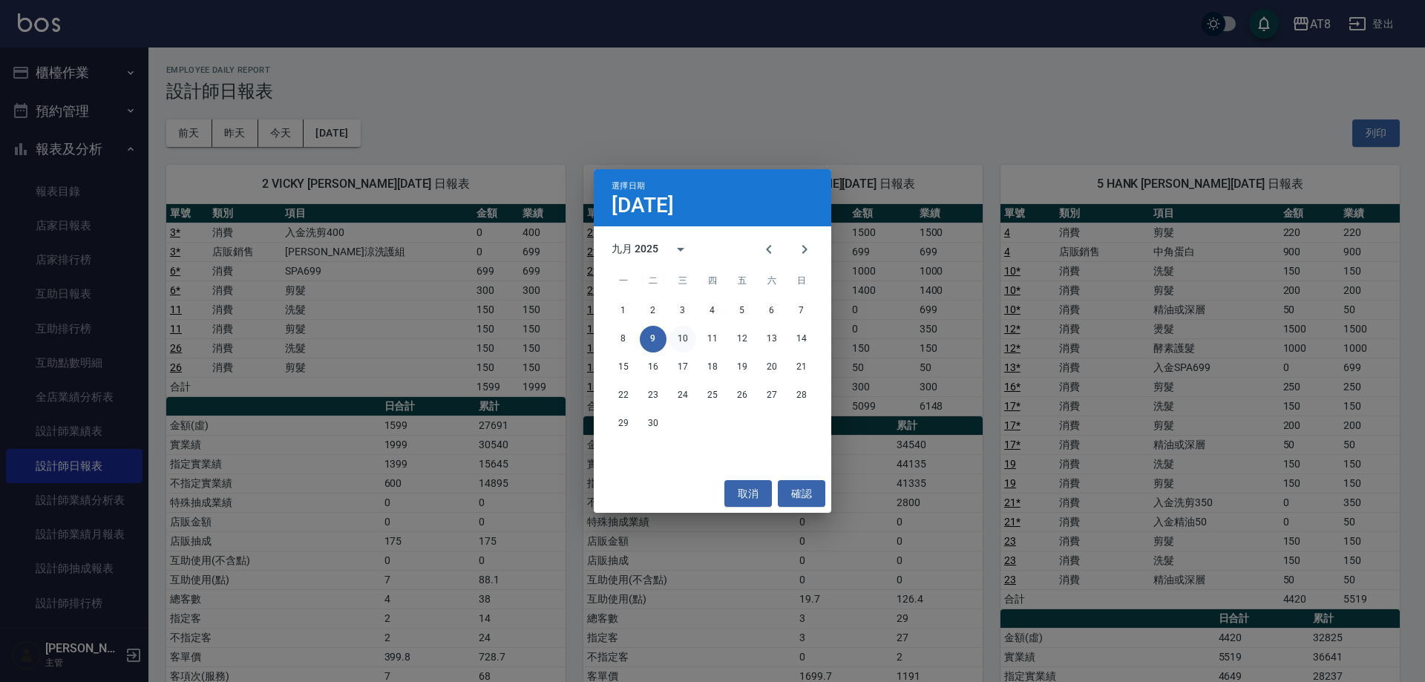
click at [694, 337] on button "10" at bounding box center [682, 339] width 27 height 27
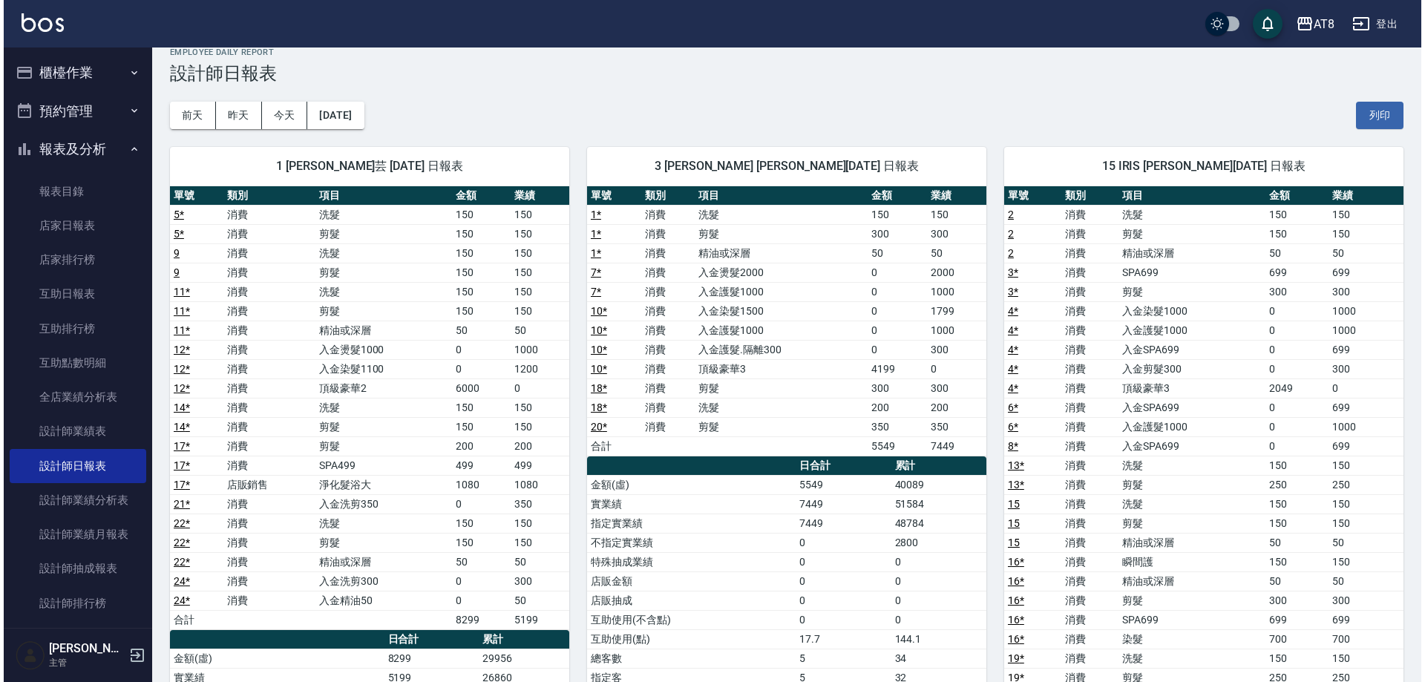
scroll to position [13, 0]
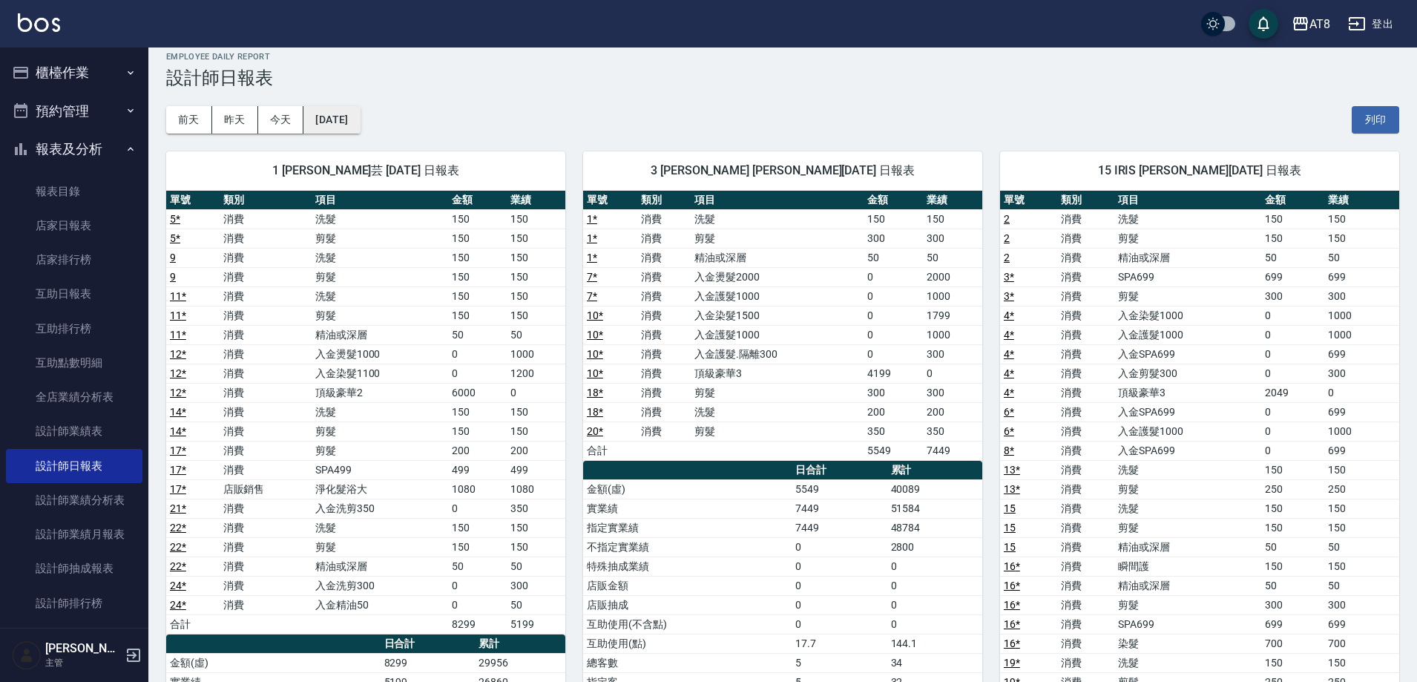
click at [360, 119] on button "[DATE]" at bounding box center [331, 119] width 56 height 27
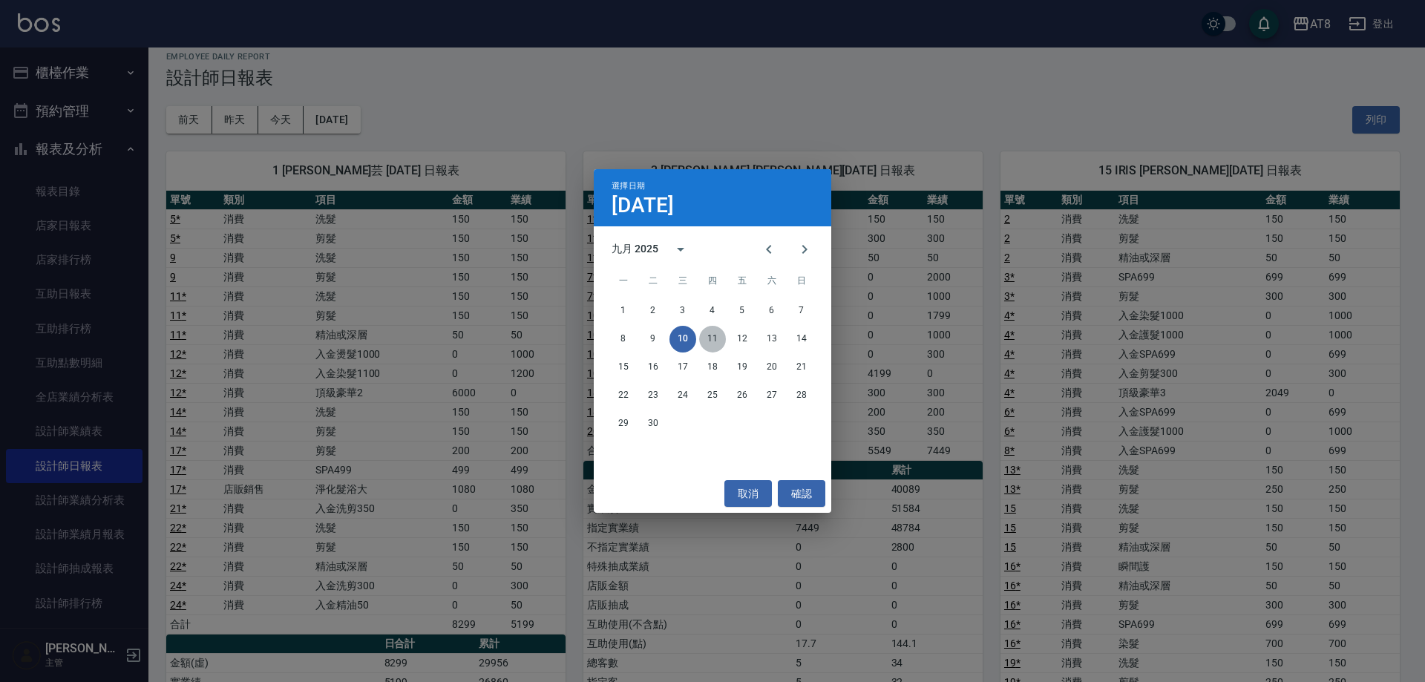
click at [712, 338] on button "11" at bounding box center [712, 339] width 27 height 27
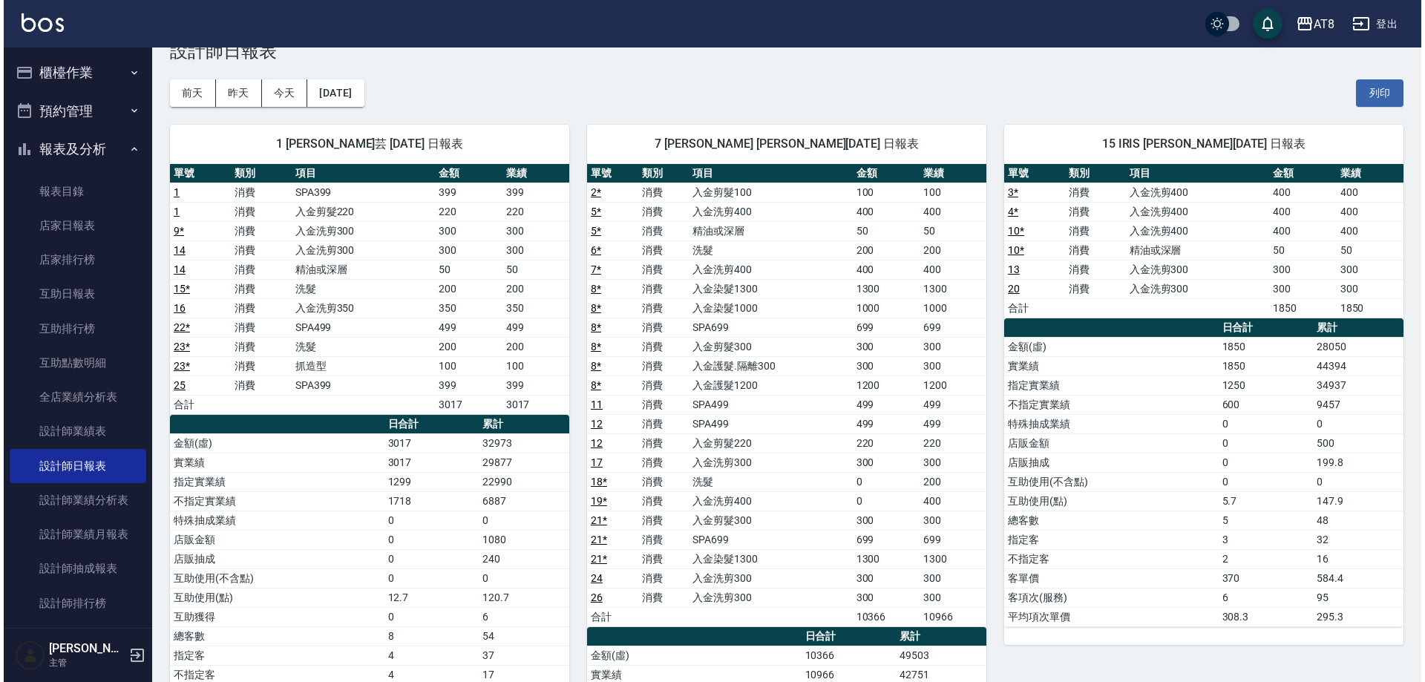
scroll to position [41, 0]
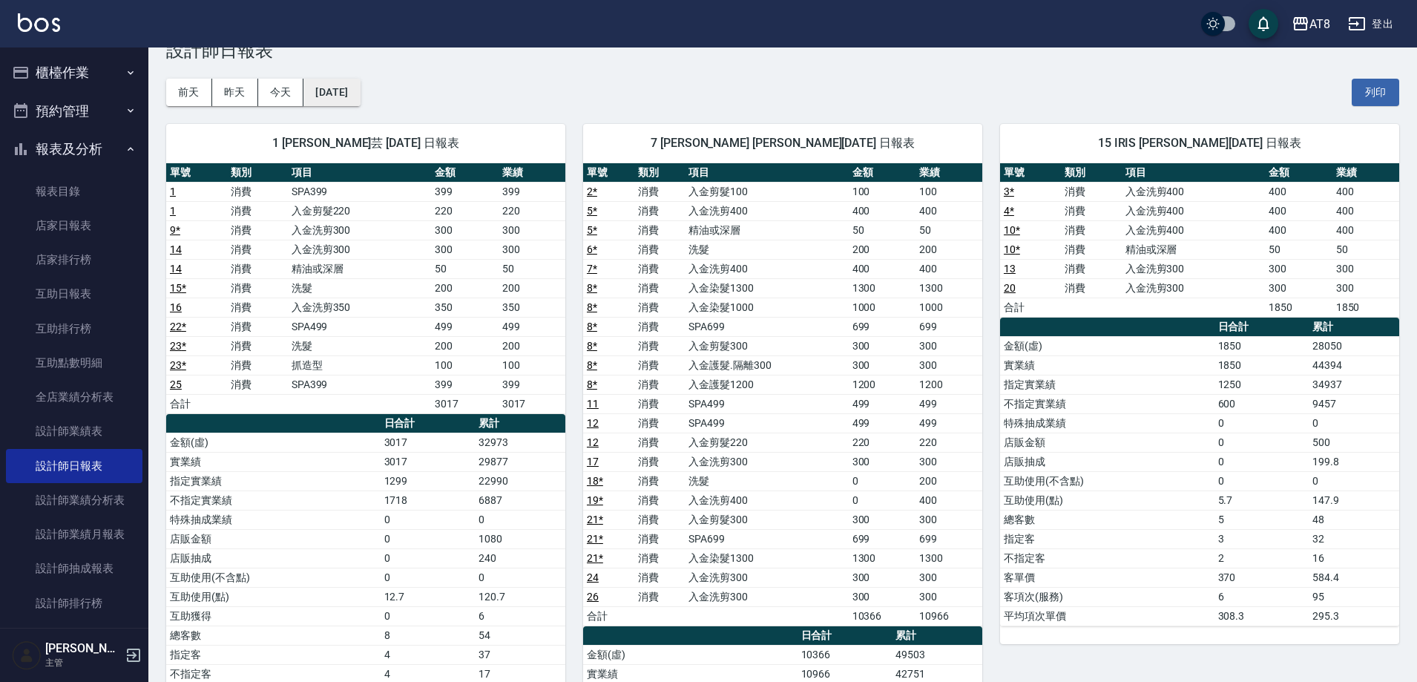
click at [355, 96] on button "[DATE]" at bounding box center [331, 92] width 56 height 27
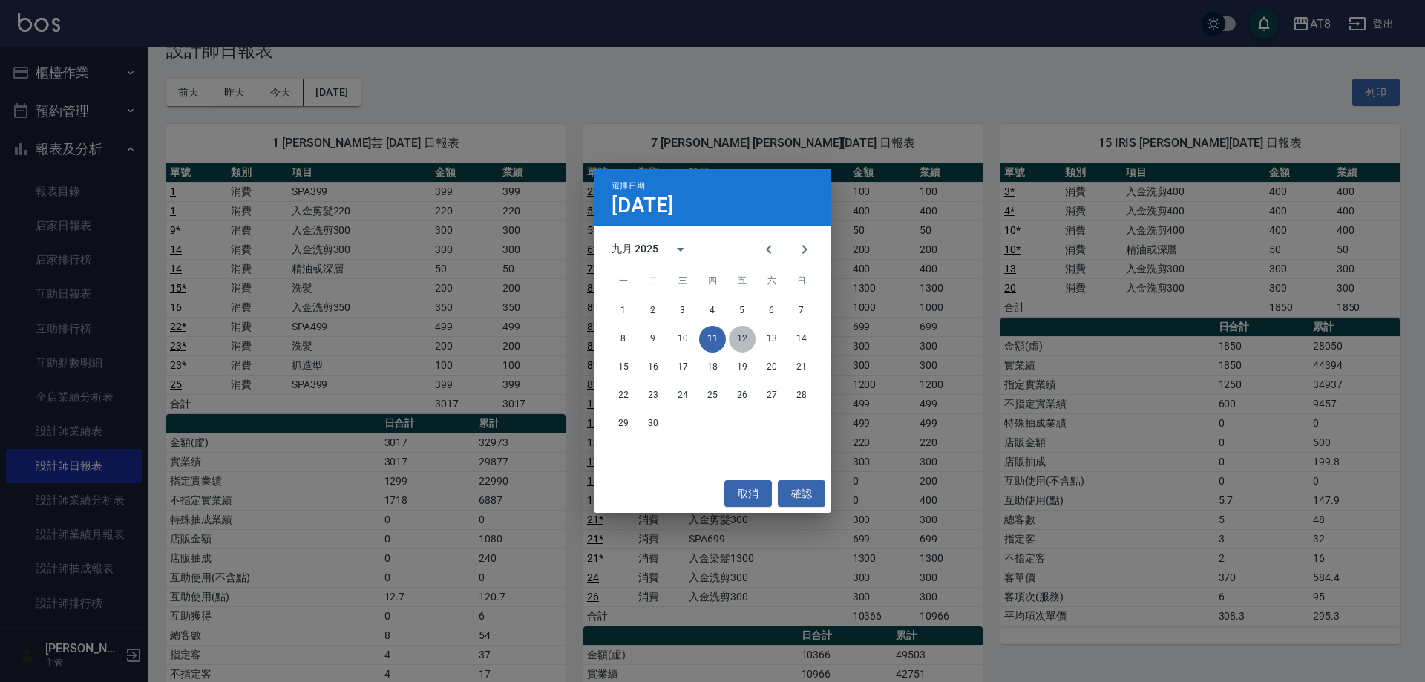
click at [742, 335] on button "12" at bounding box center [742, 339] width 27 height 27
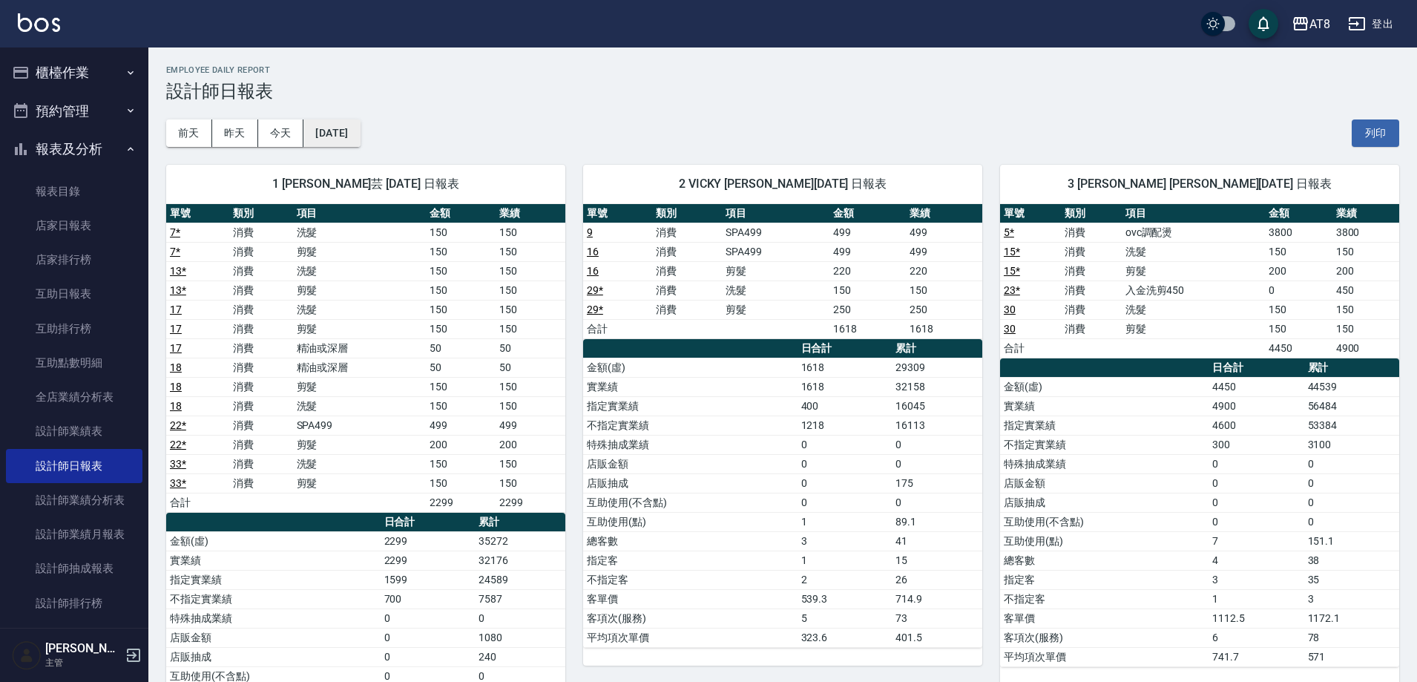
click at [360, 139] on button "[DATE]" at bounding box center [331, 132] width 56 height 27
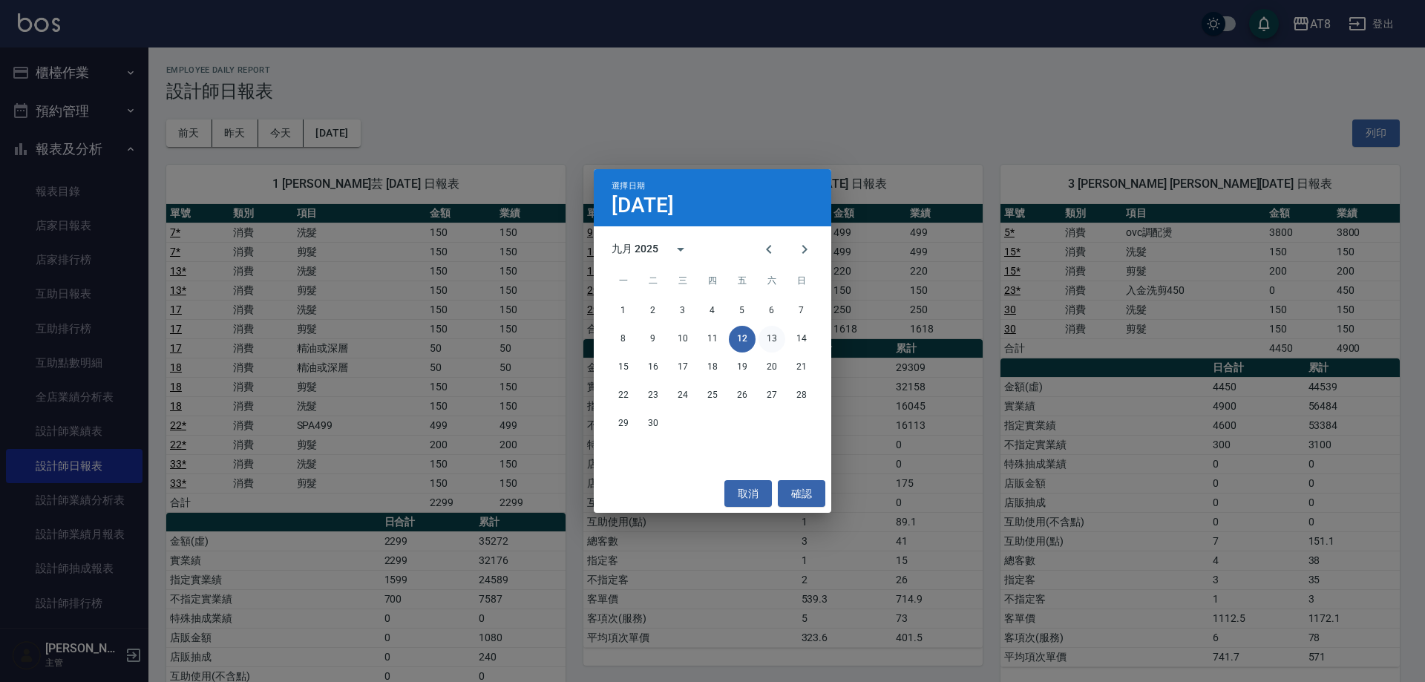
click at [773, 331] on button "13" at bounding box center [771, 339] width 27 height 27
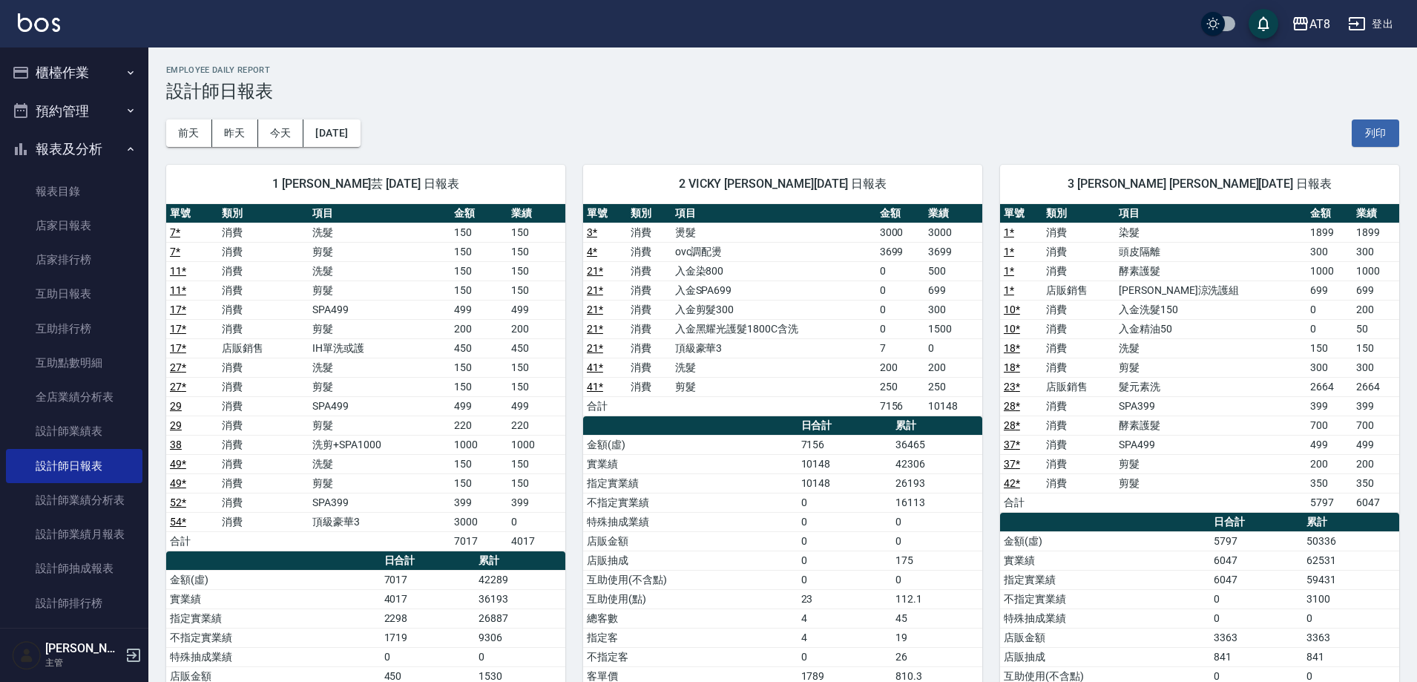
click at [336, 114] on div "[DATE] [DATE] [DATE] [DATE] 列印" at bounding box center [782, 133] width 1233 height 63
click at [346, 133] on button "[DATE]" at bounding box center [331, 132] width 56 height 27
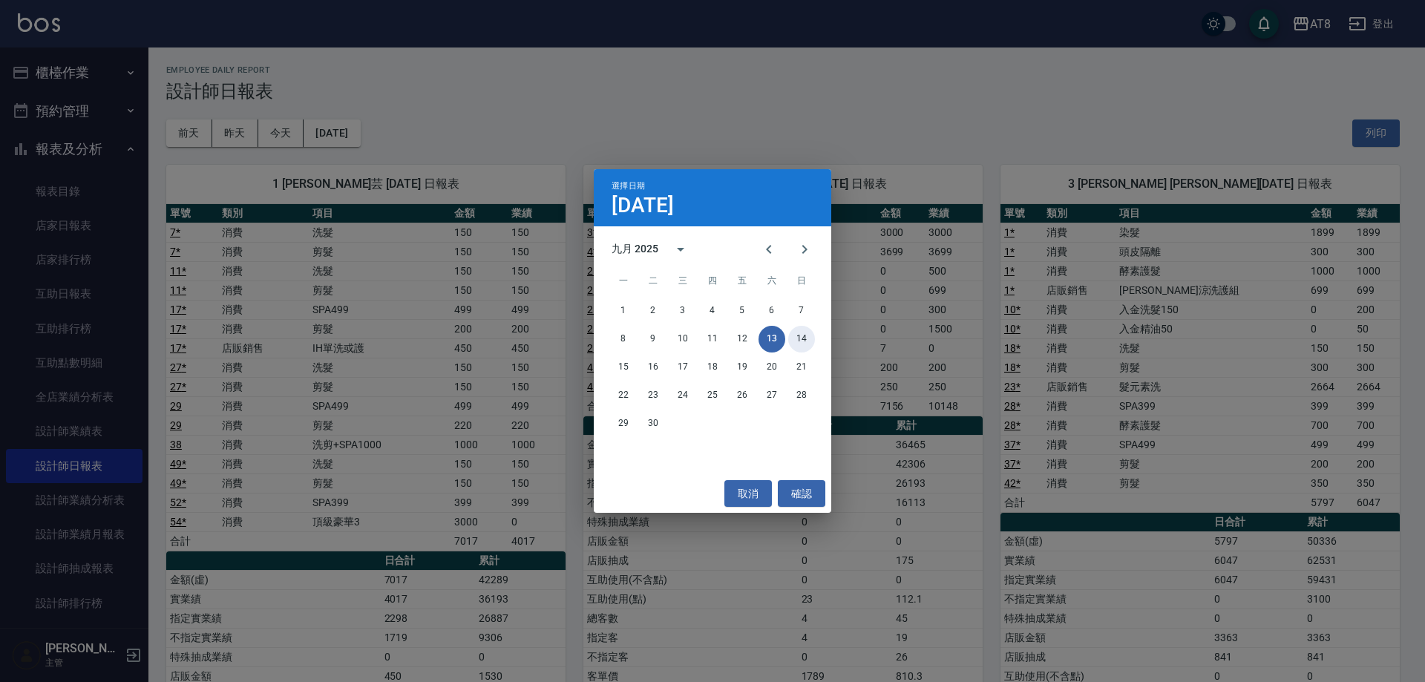
click at [790, 329] on div "8 9 10 11 12 13 14" at bounding box center [712, 339] width 237 height 27
click at [805, 341] on button "14" at bounding box center [801, 339] width 27 height 27
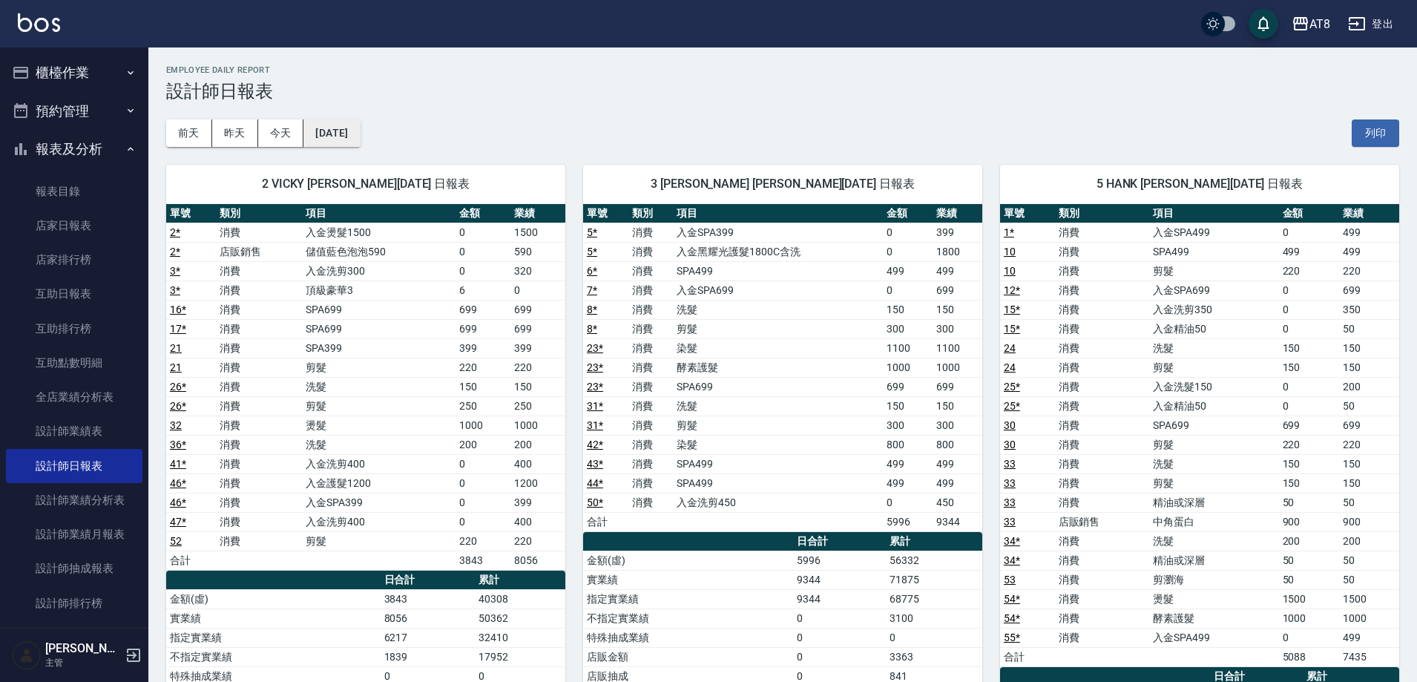
click at [360, 133] on button "[DATE]" at bounding box center [331, 132] width 56 height 27
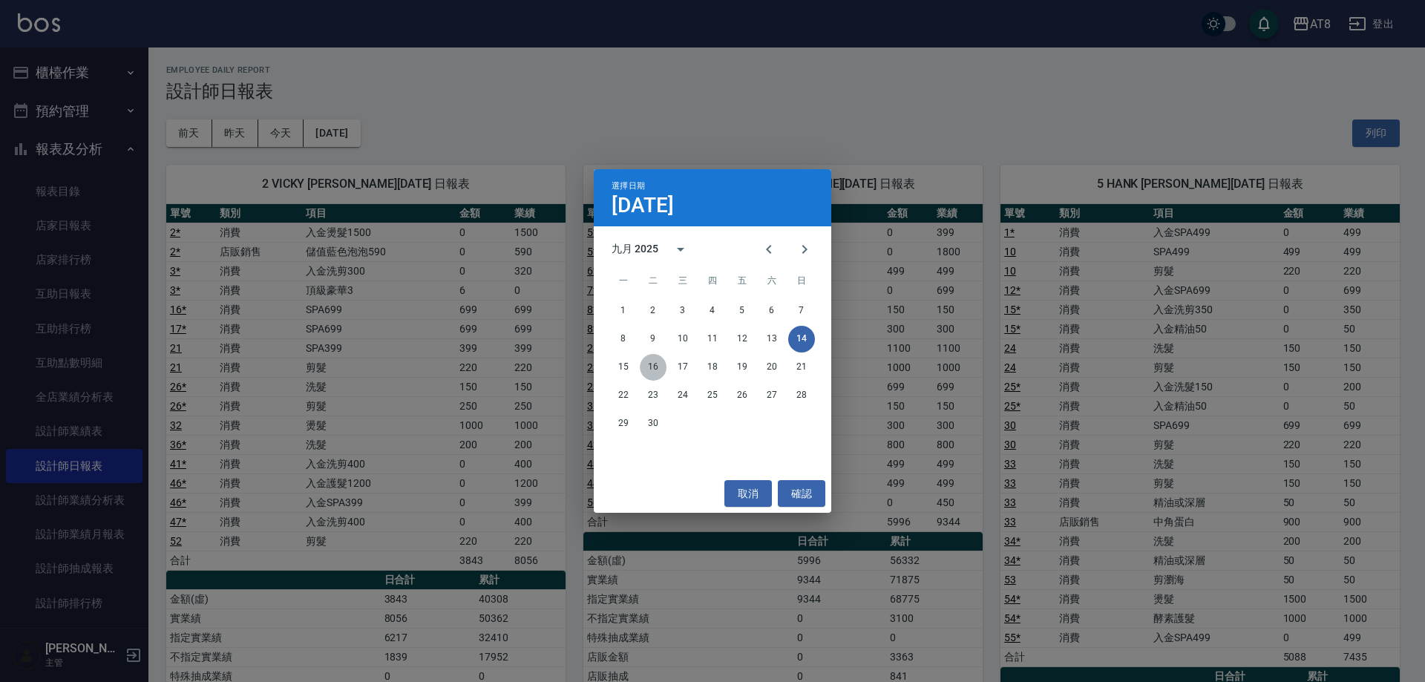
click at [654, 367] on button "16" at bounding box center [653, 367] width 27 height 27
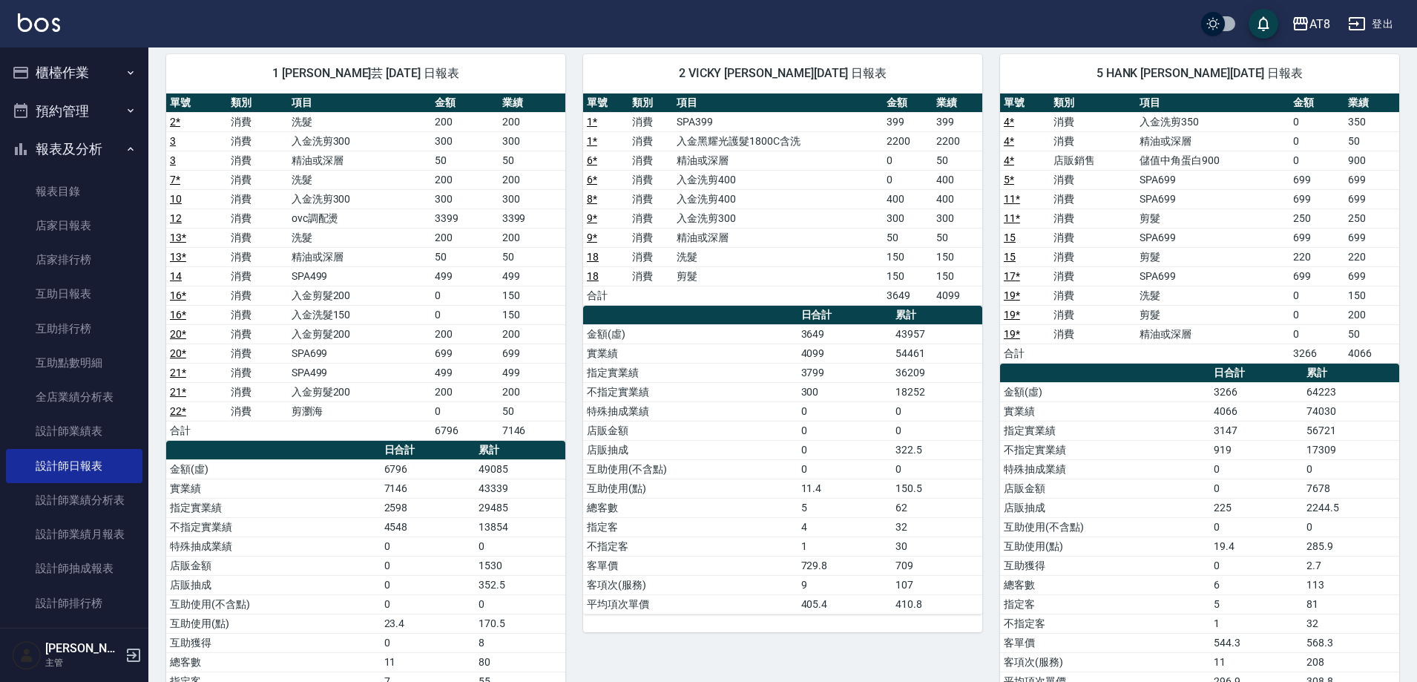
scroll to position [111, 0]
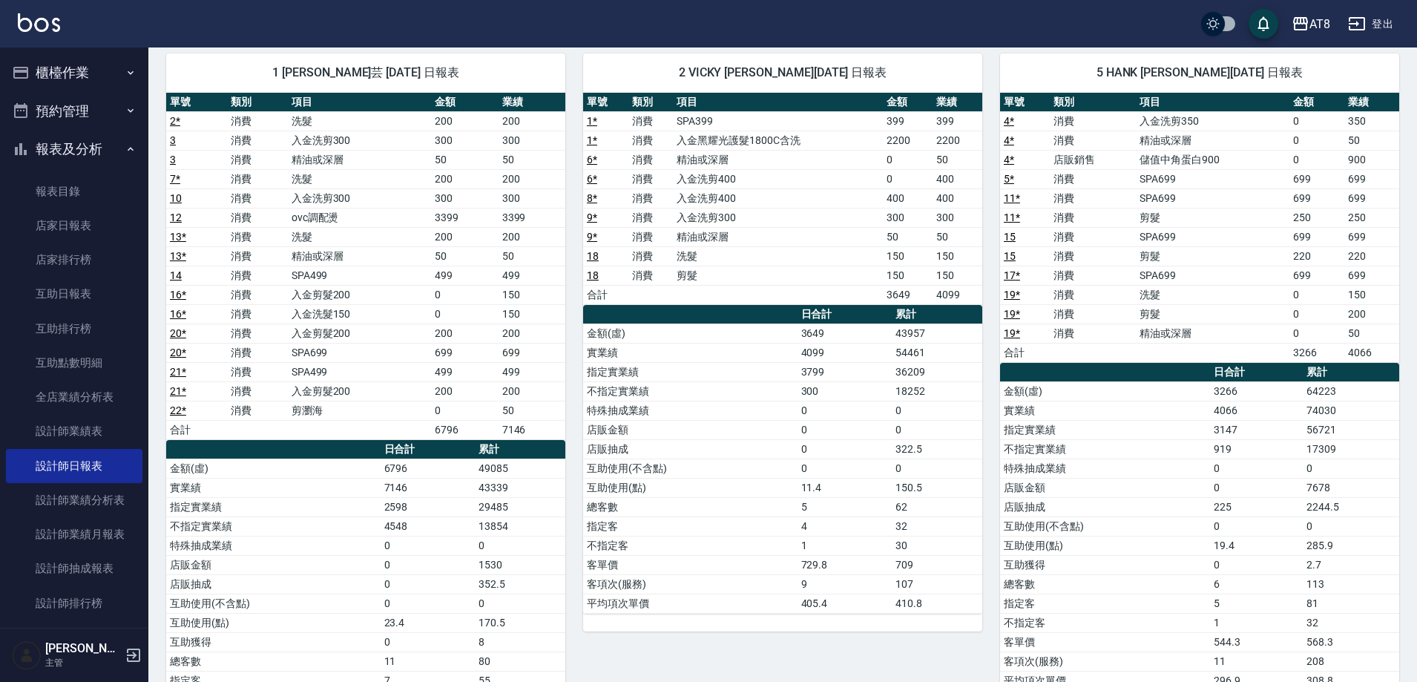
drag, startPoint x: 1416, startPoint y: 198, endPoint x: 1412, endPoint y: 122, distance: 75.8
click at [1412, 122] on div "AT8 [DATE] 設計師日報表 列印時間： [DATE][PHONE_NUMBER]:38 Employee Daily Report 設計師日報表 [D…" at bounding box center [782, 369] width 1269 height 867
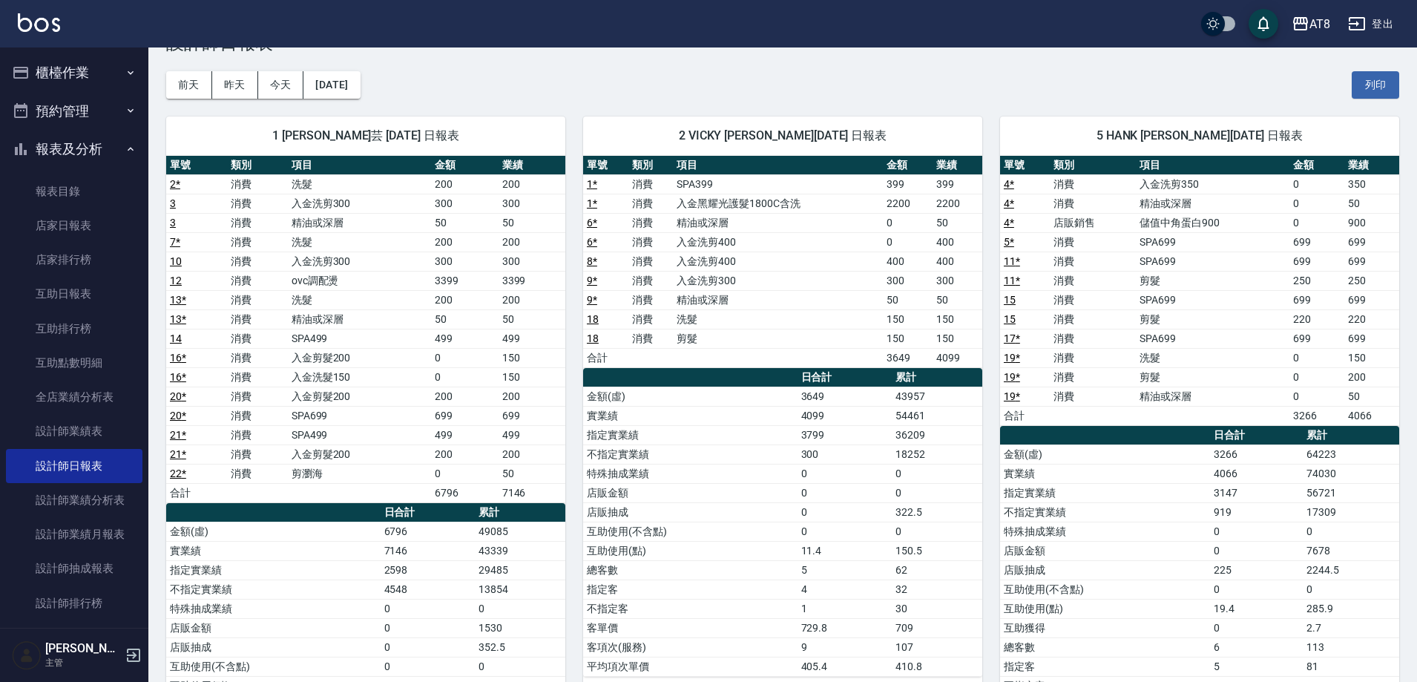
scroll to position [0, 0]
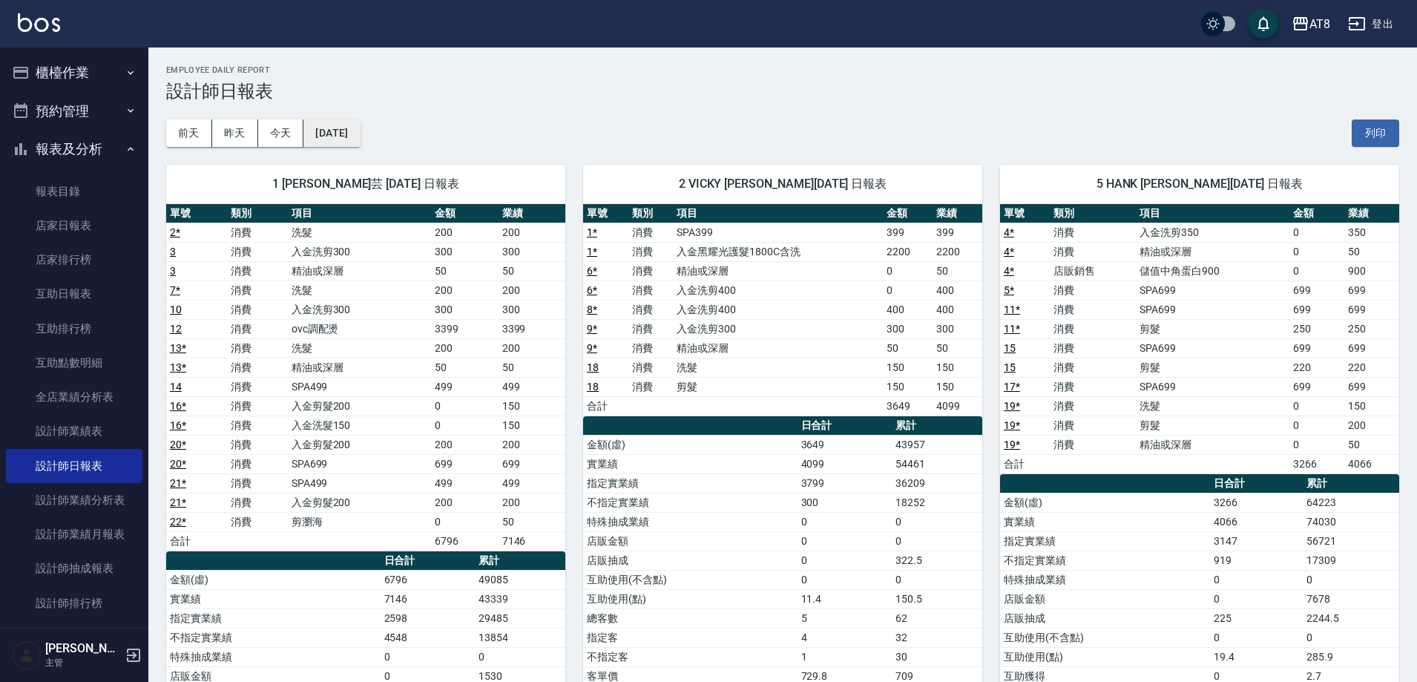
click at [360, 131] on button "[DATE]" at bounding box center [331, 132] width 56 height 27
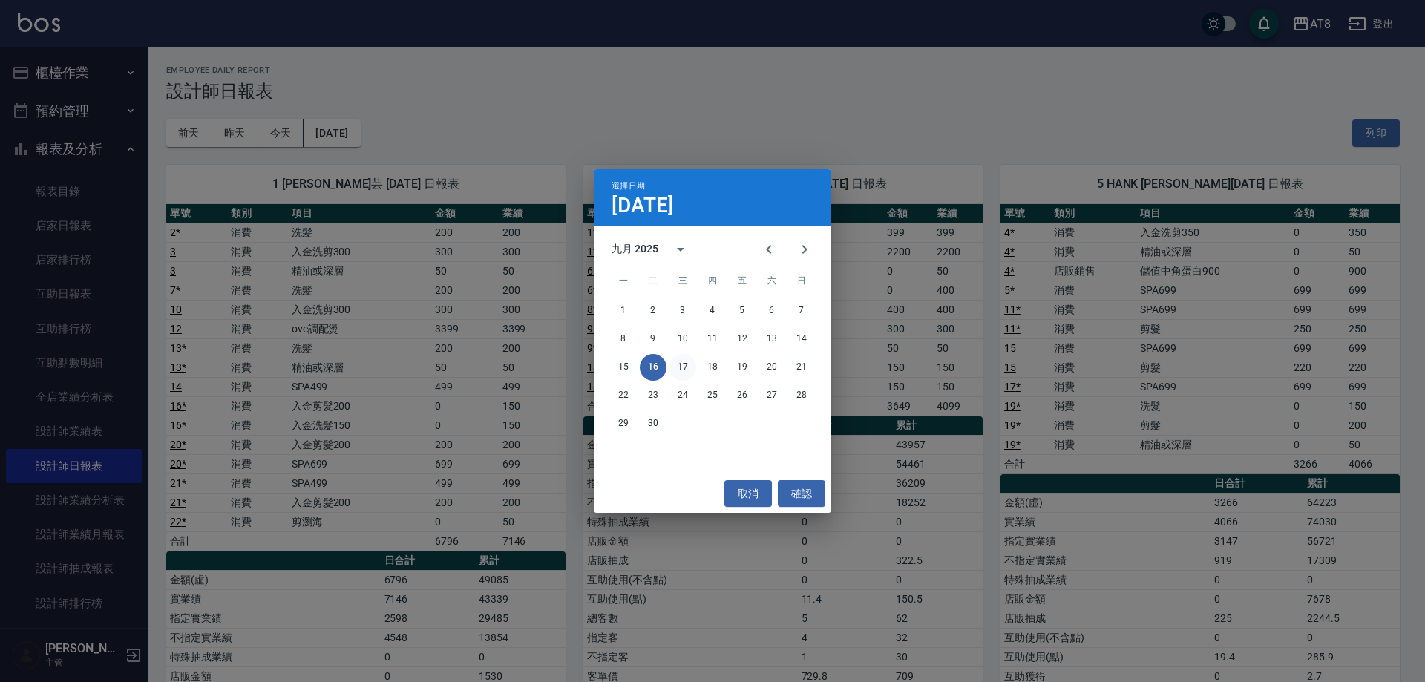
click at [691, 363] on button "17" at bounding box center [682, 367] width 27 height 27
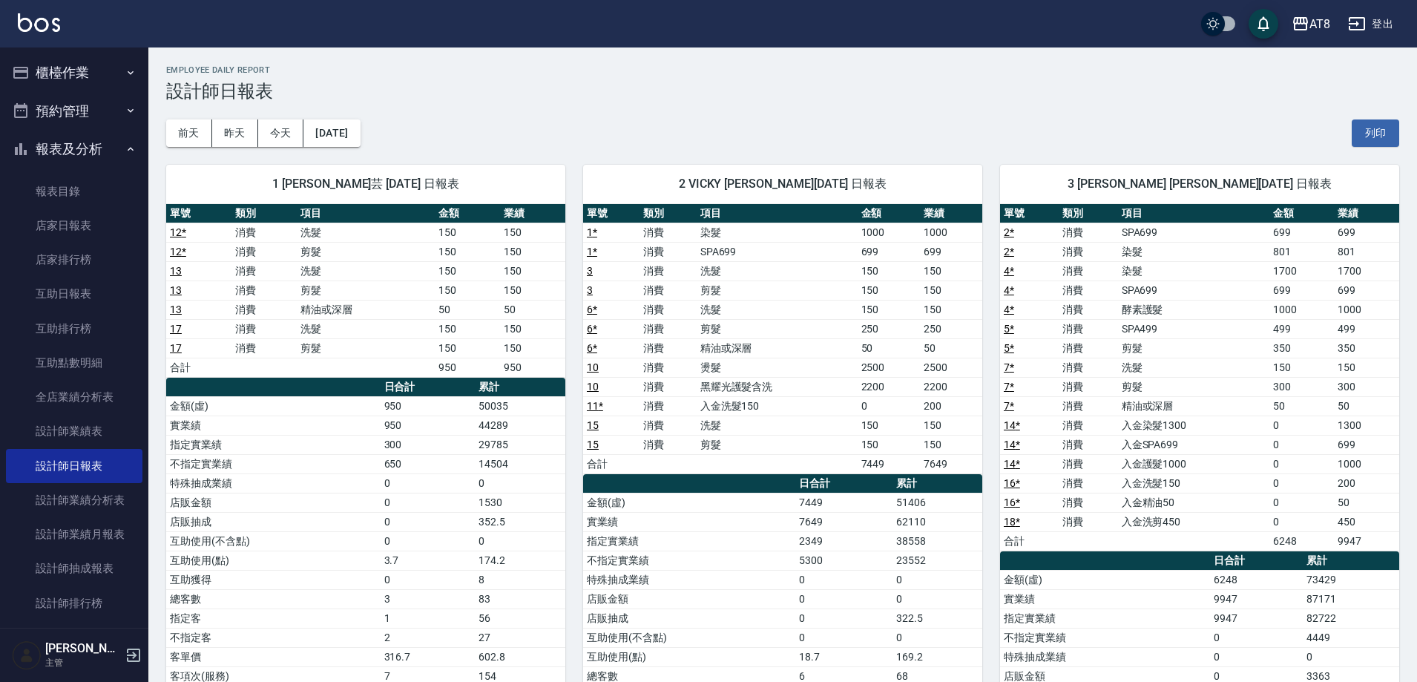
click at [357, 108] on div "[DATE] [DATE] [DATE] [DATE] 列印" at bounding box center [782, 133] width 1233 height 63
click at [360, 132] on button "[DATE]" at bounding box center [331, 132] width 56 height 27
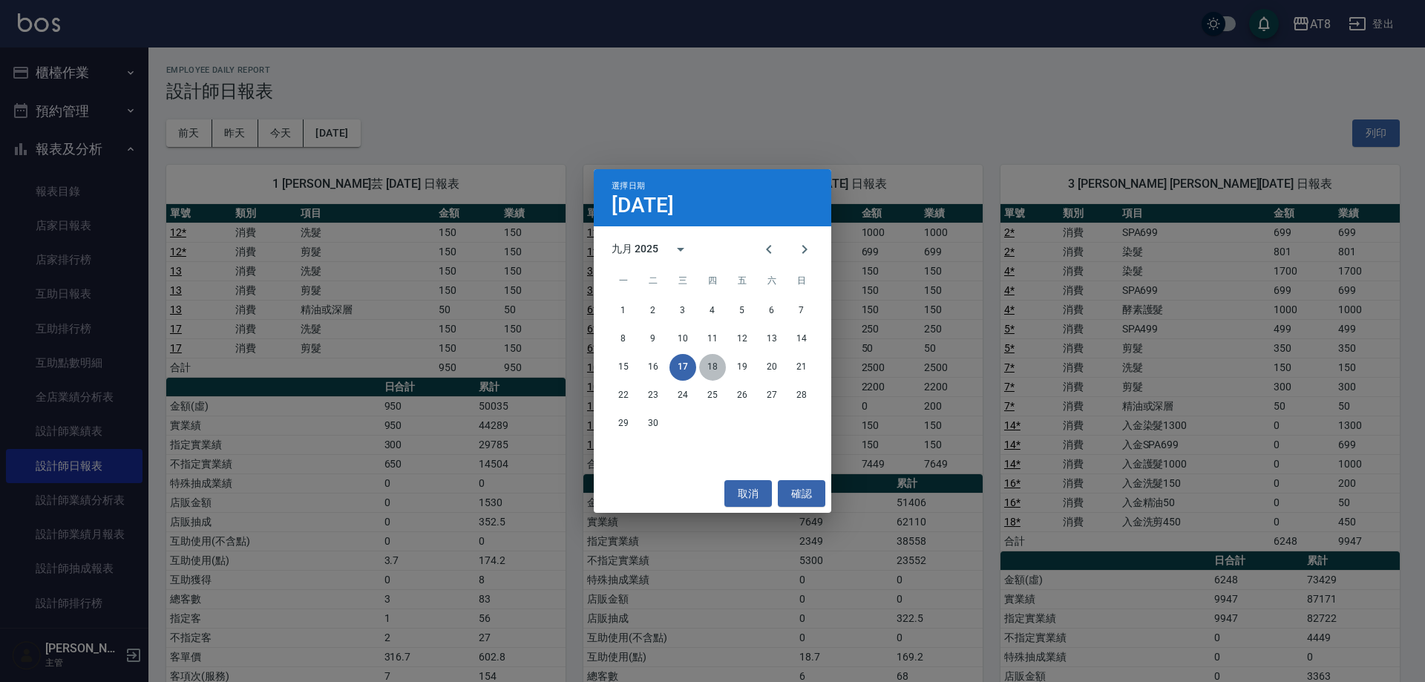
click at [709, 367] on button "18" at bounding box center [712, 367] width 27 height 27
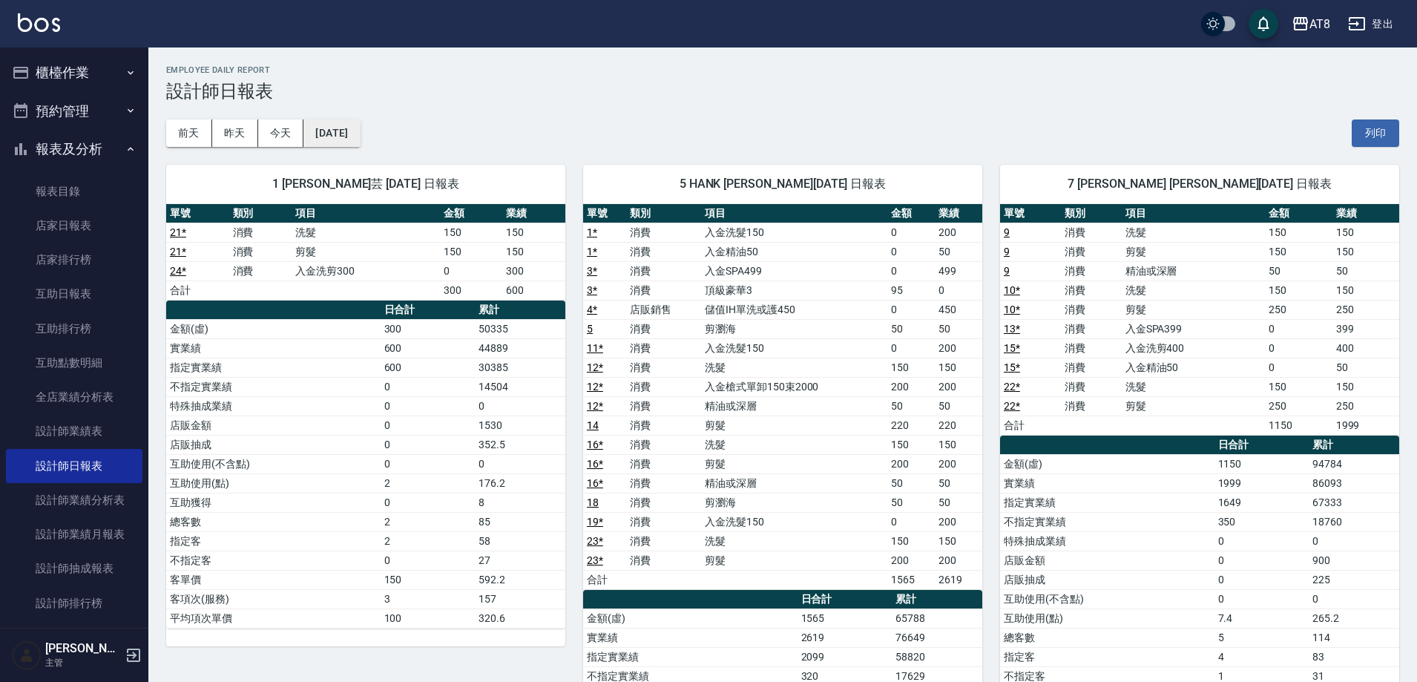
click at [360, 143] on button "[DATE]" at bounding box center [331, 132] width 56 height 27
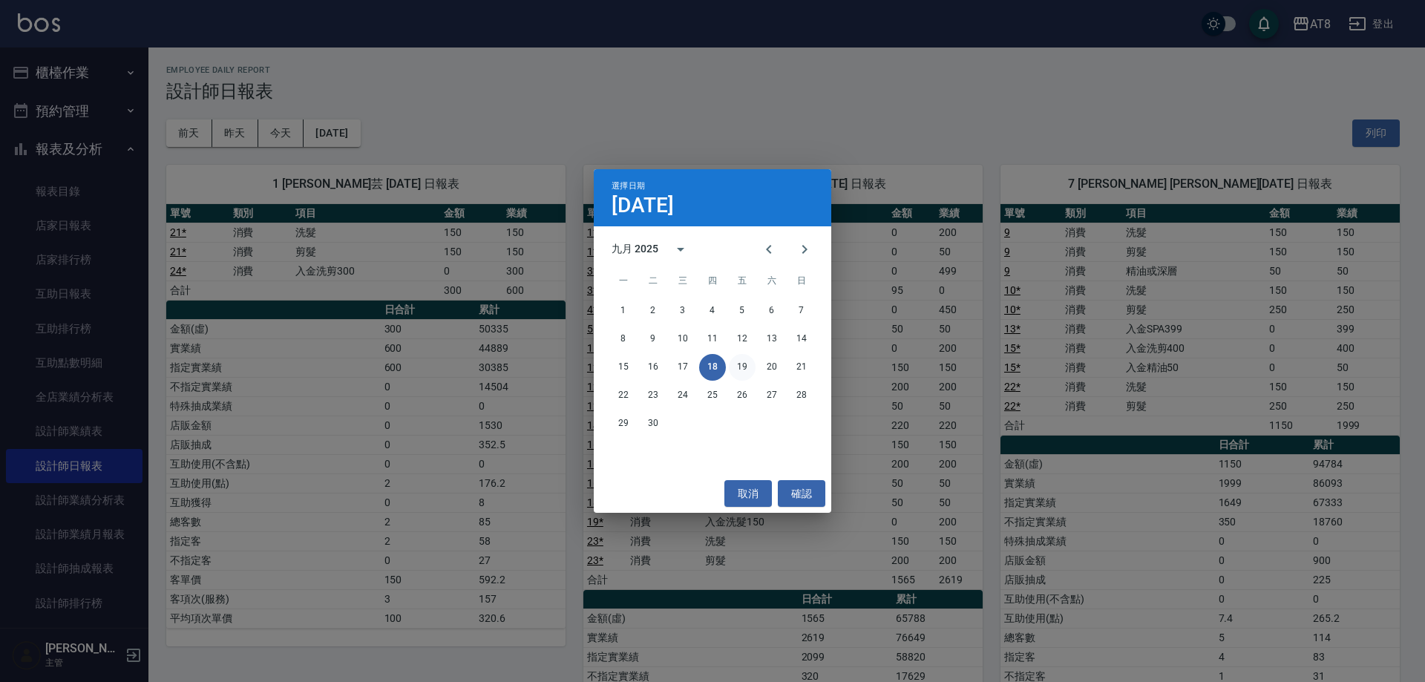
click at [736, 363] on button "19" at bounding box center [742, 367] width 27 height 27
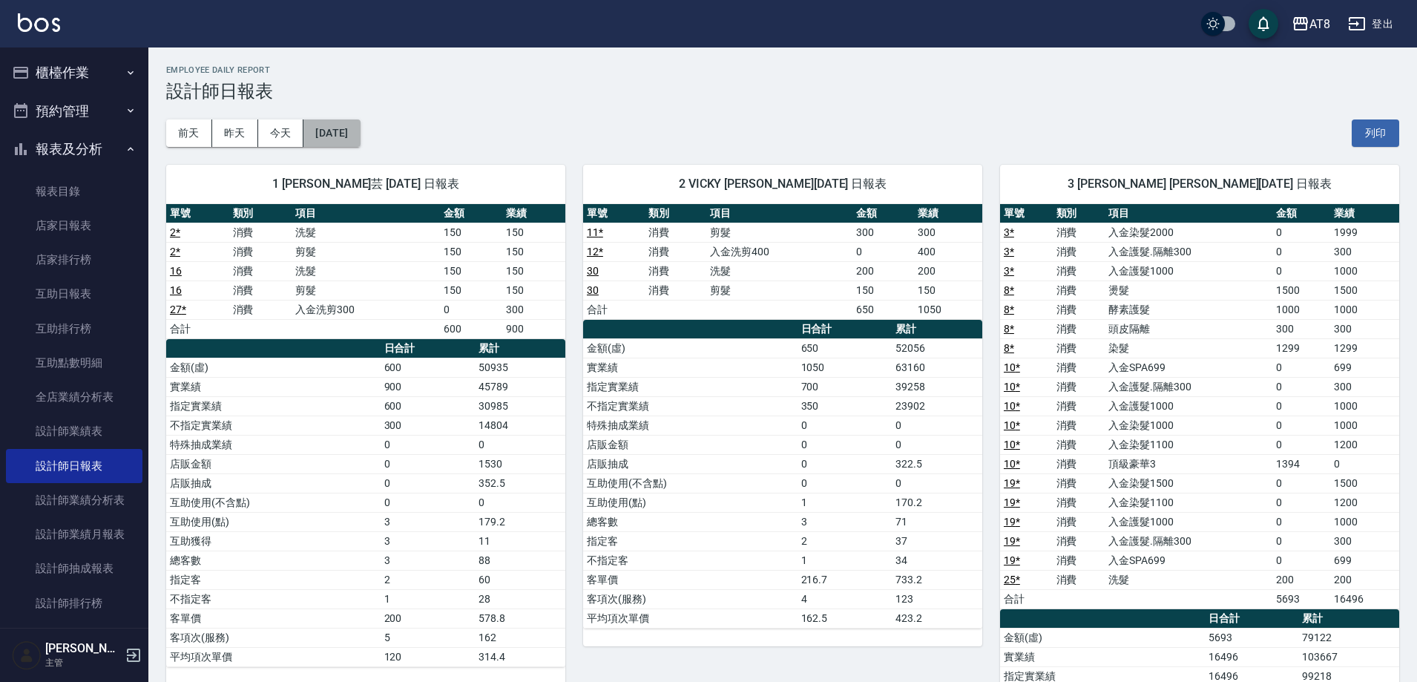
click at [360, 136] on button "[DATE]" at bounding box center [331, 132] width 56 height 27
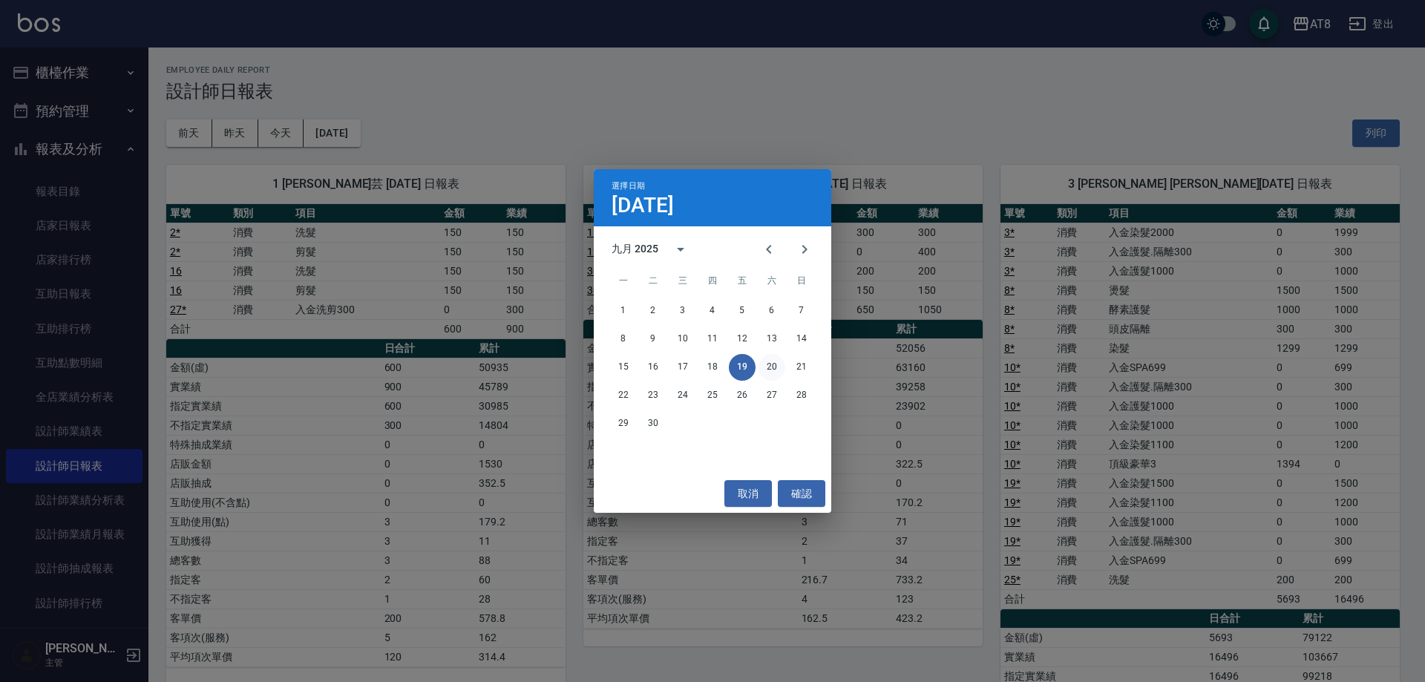
click at [776, 356] on button "20" at bounding box center [771, 367] width 27 height 27
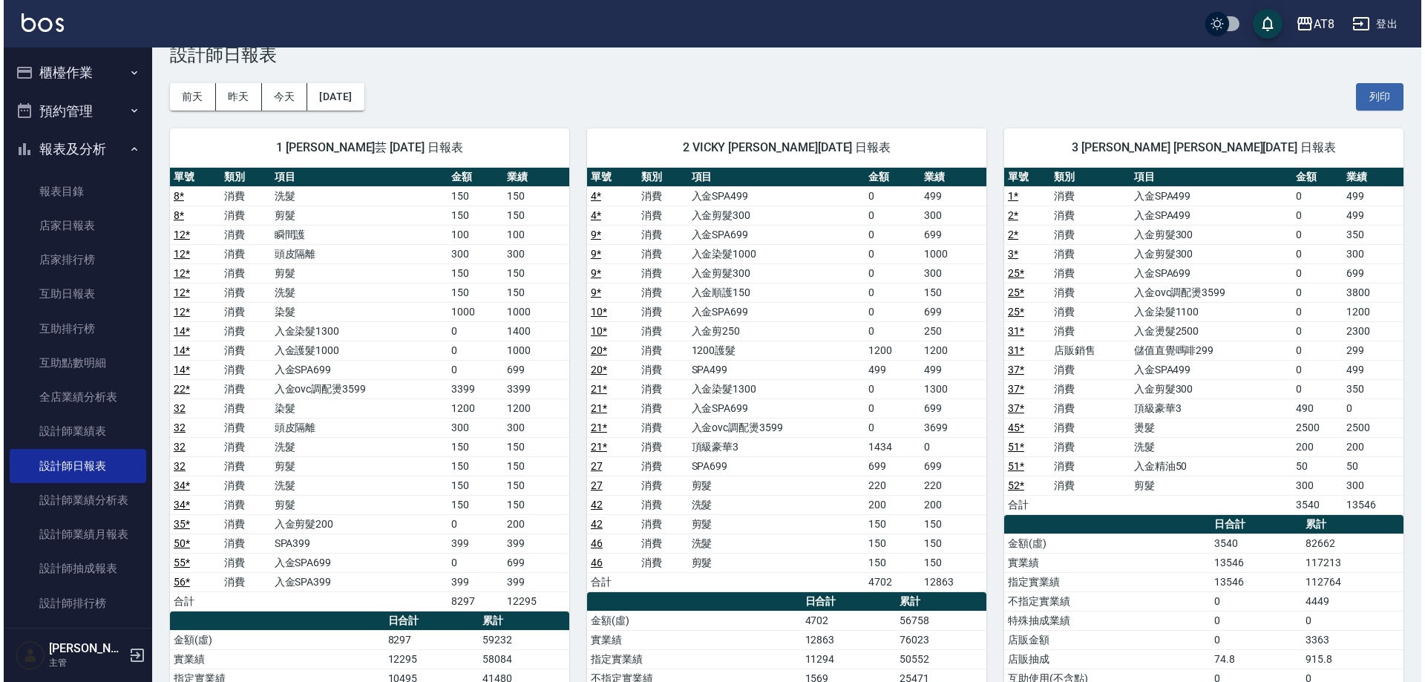
scroll to position [28, 0]
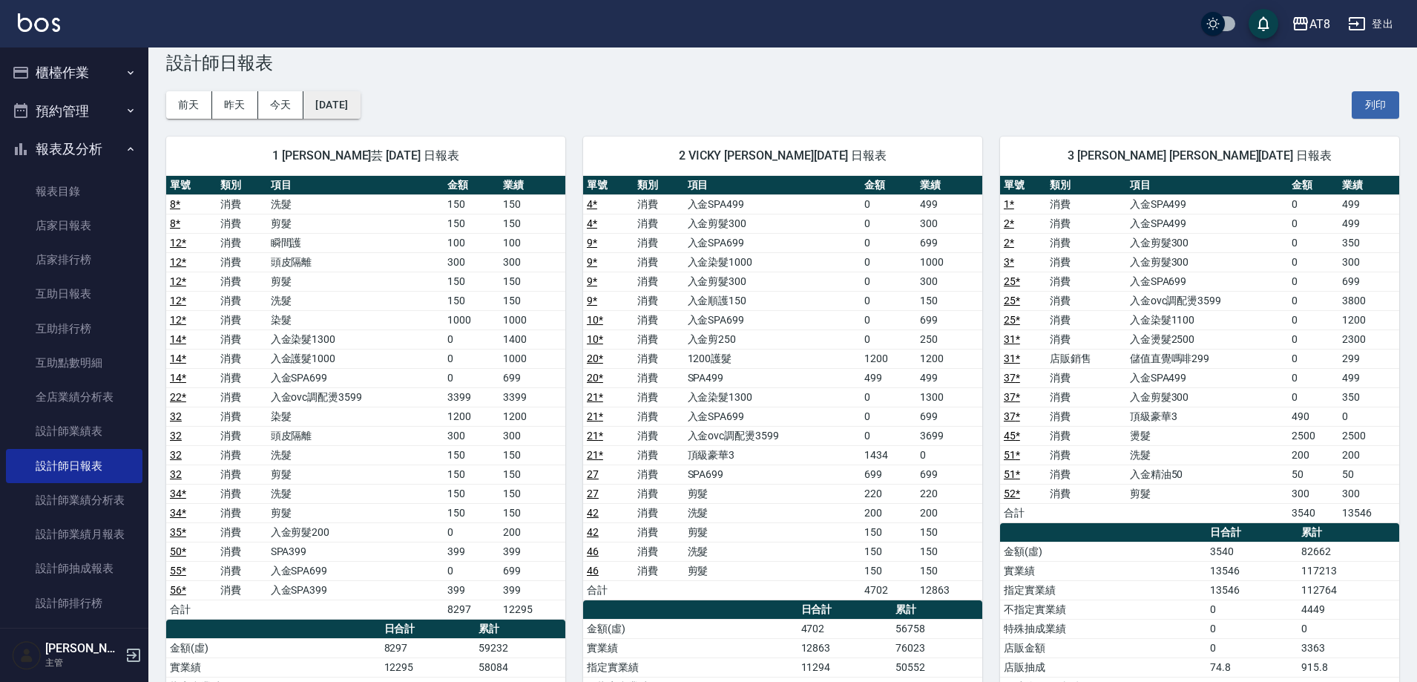
click at [356, 103] on button "[DATE]" at bounding box center [331, 104] width 56 height 27
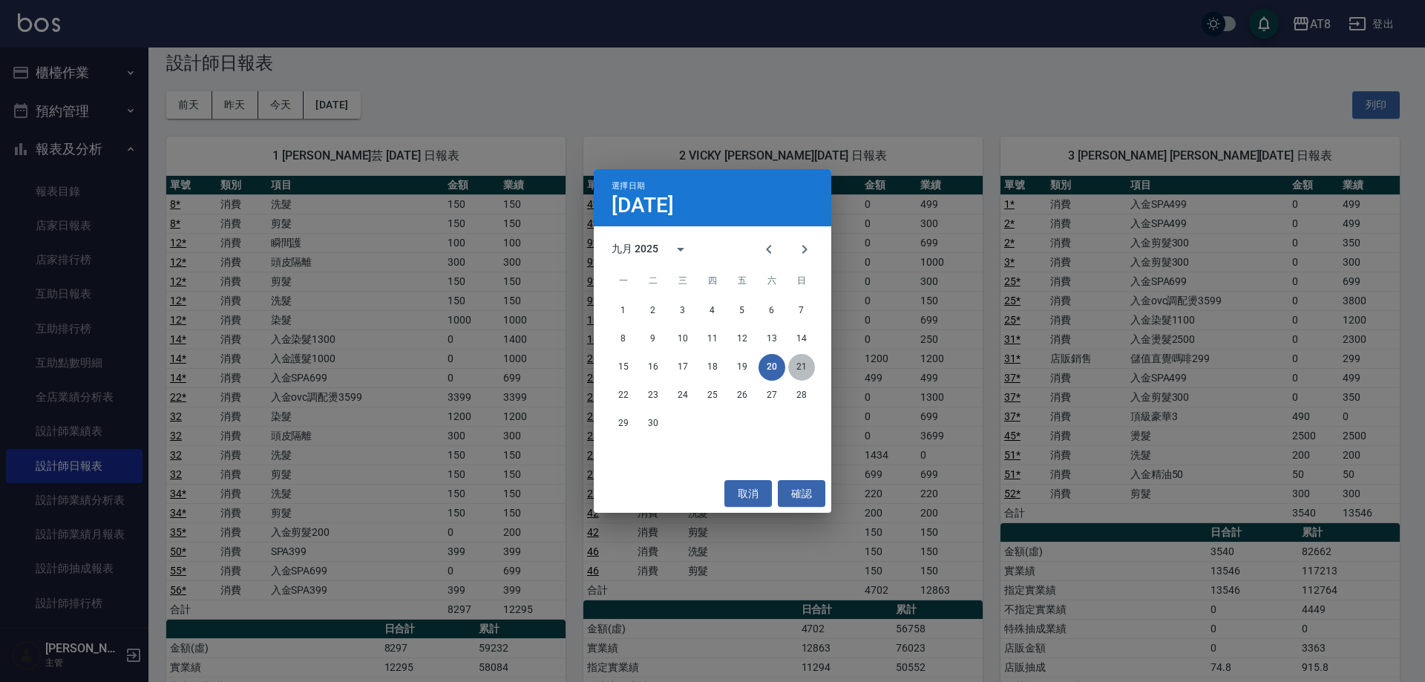
click at [799, 362] on button "21" at bounding box center [801, 367] width 27 height 27
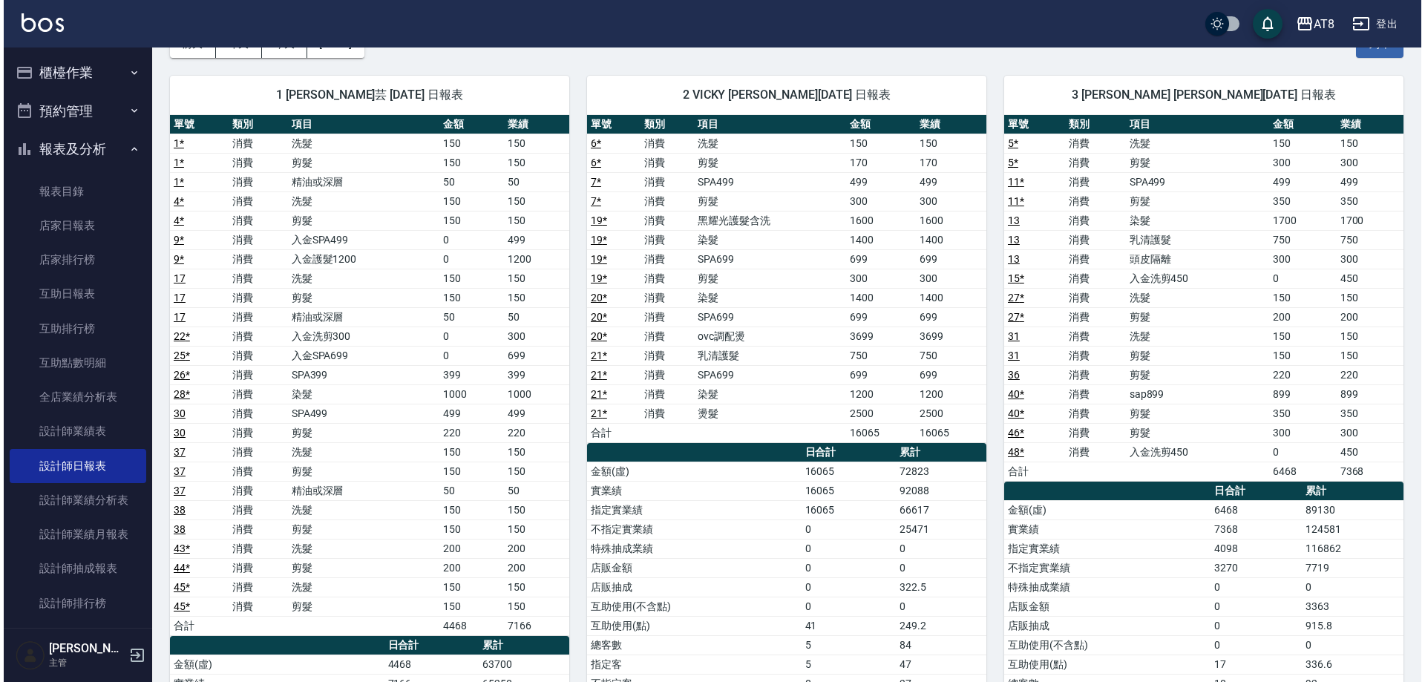
scroll to position [61, 0]
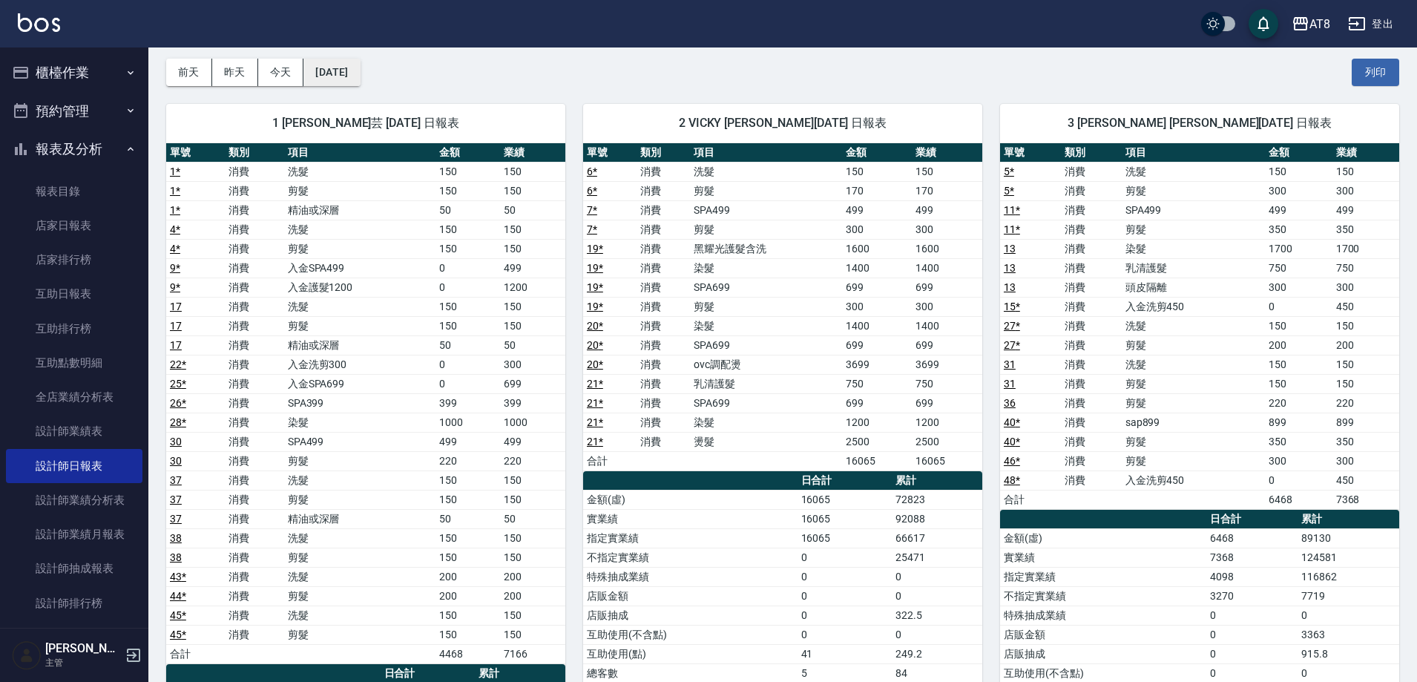
click at [360, 73] on button "[DATE]" at bounding box center [331, 72] width 56 height 27
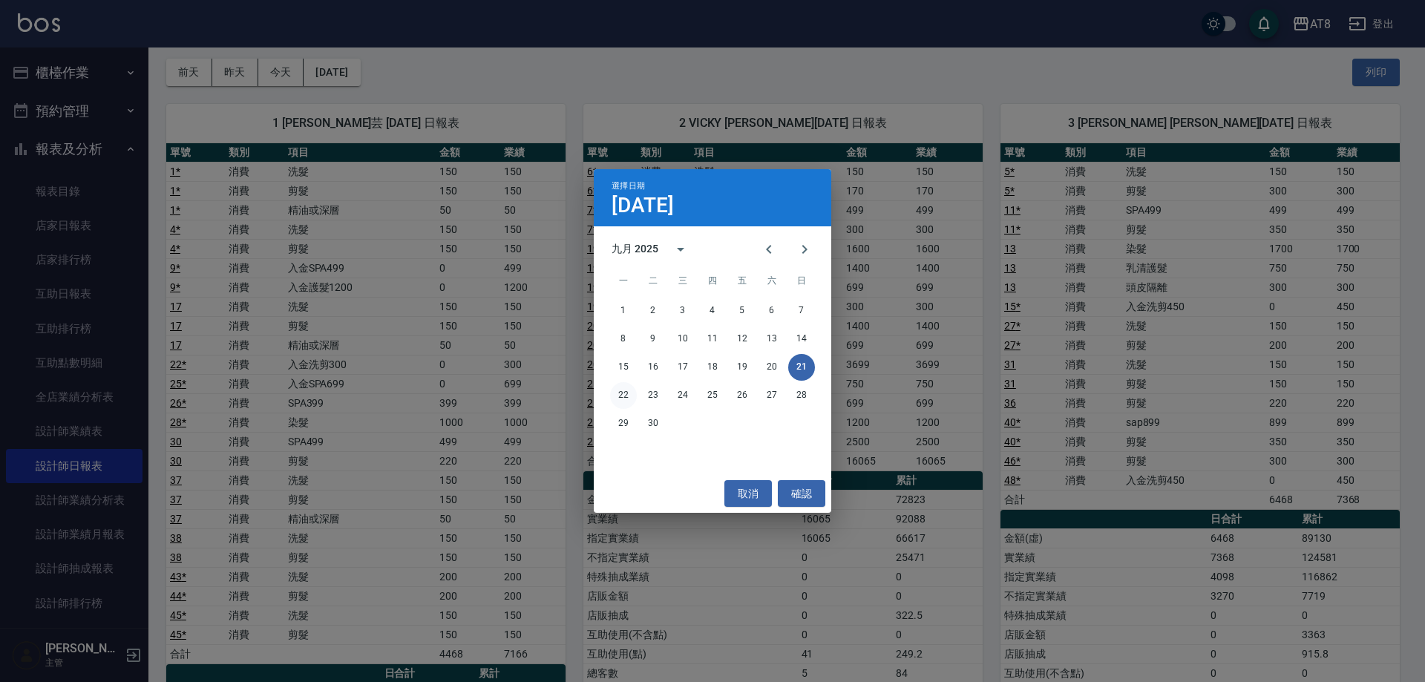
click at [630, 392] on button "22" at bounding box center [623, 395] width 27 height 27
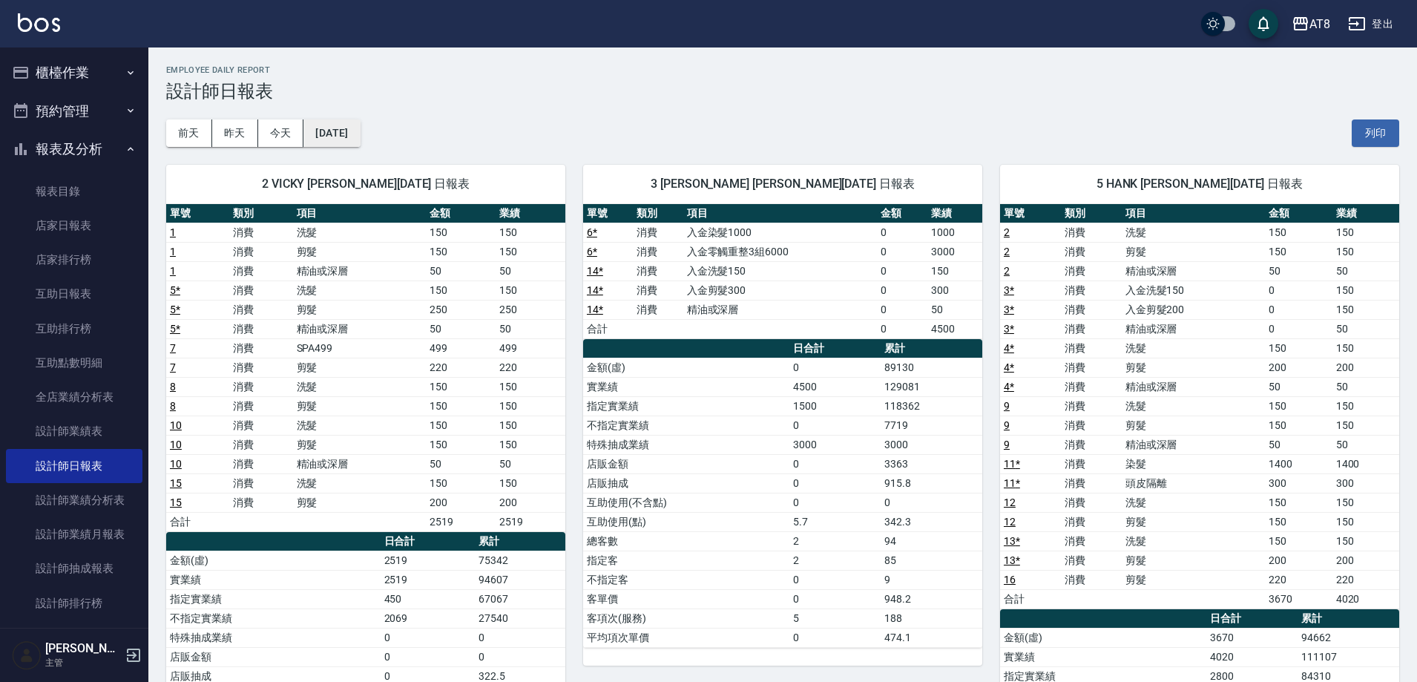
click at [336, 131] on button "[DATE]" at bounding box center [331, 132] width 56 height 27
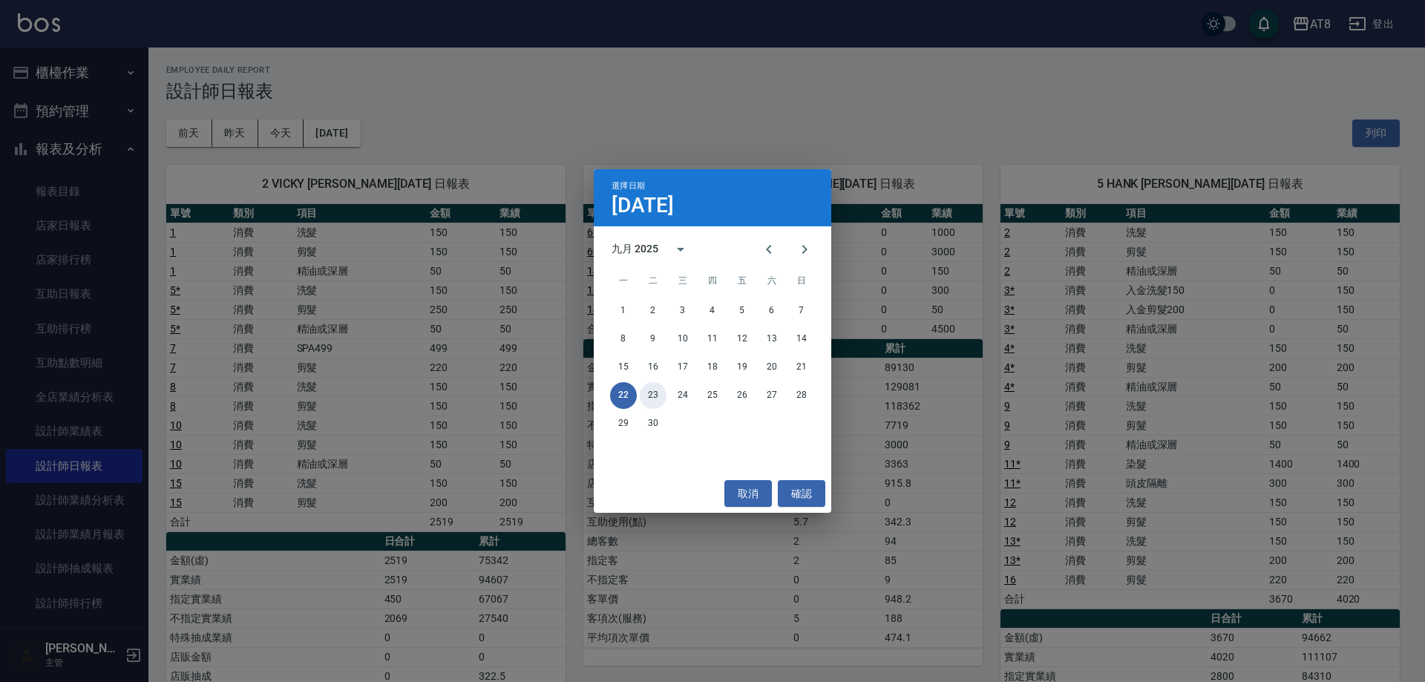
click at [655, 396] on button "23" at bounding box center [653, 395] width 27 height 27
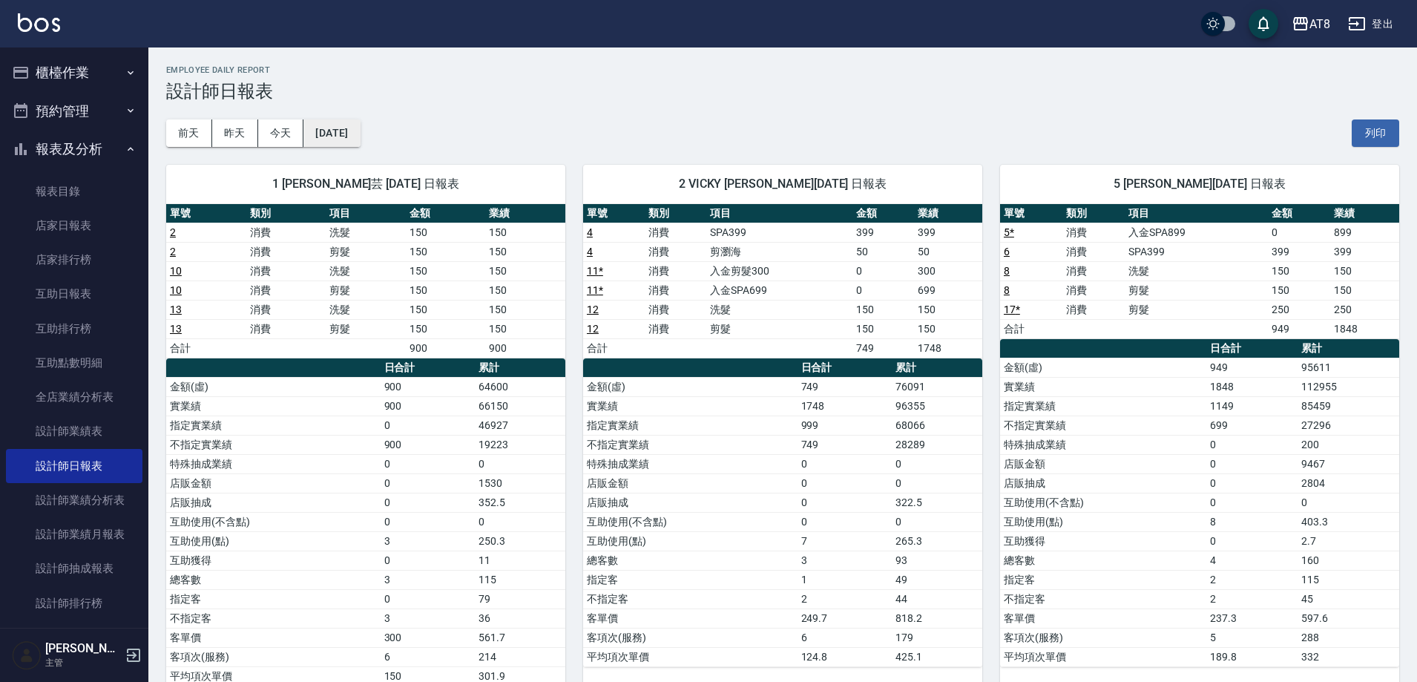
click at [360, 139] on button "[DATE]" at bounding box center [331, 132] width 56 height 27
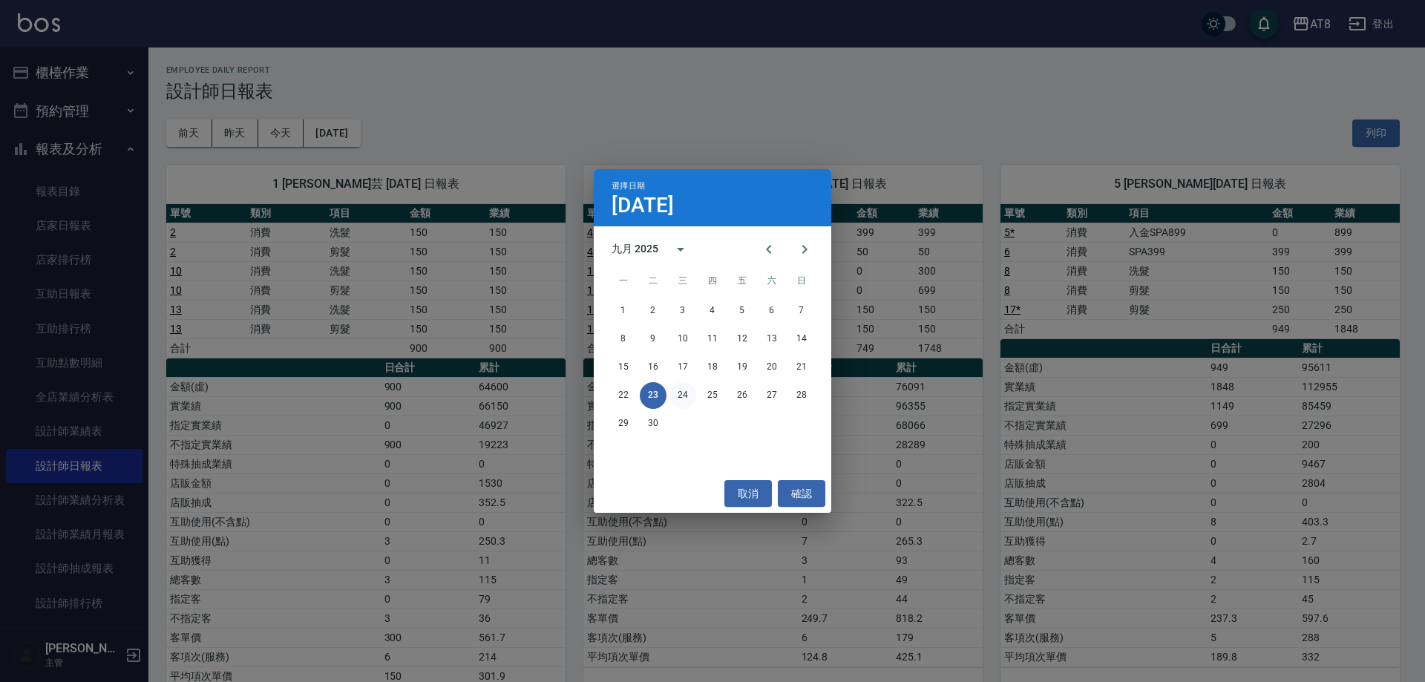
click at [689, 392] on button "24" at bounding box center [682, 395] width 27 height 27
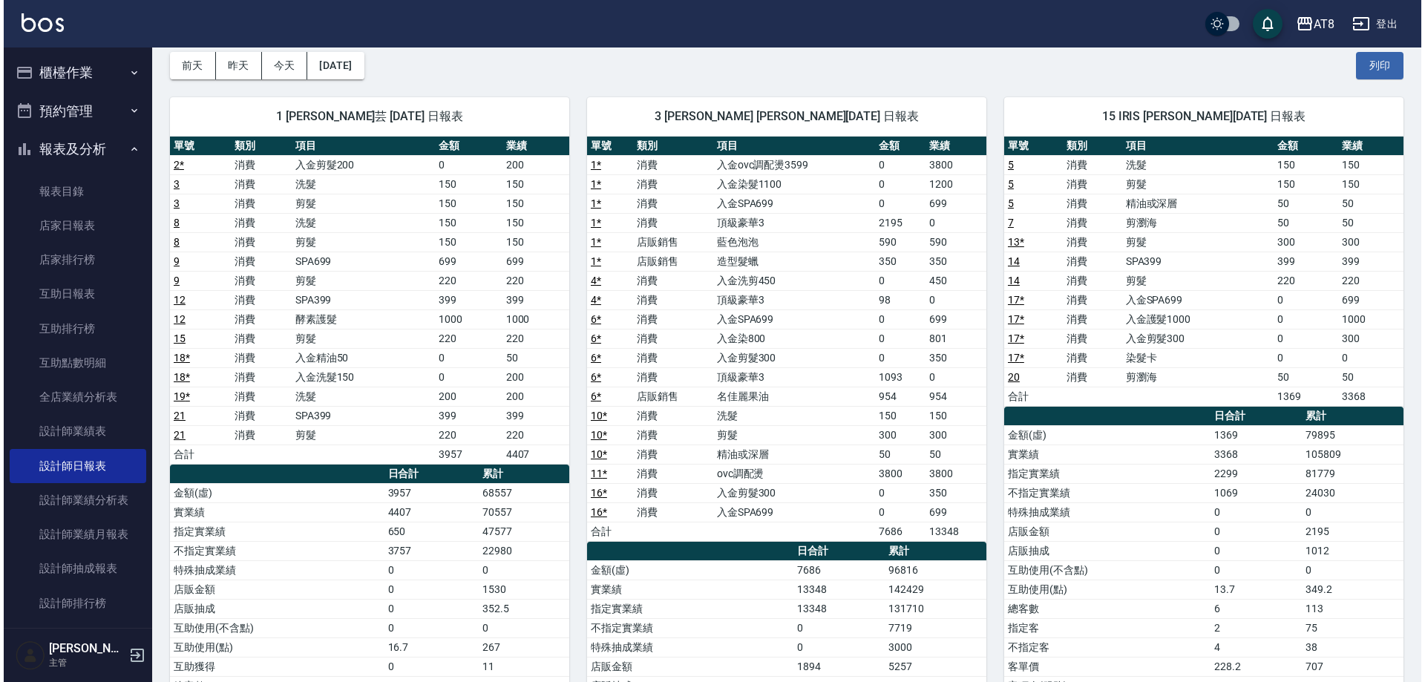
scroll to position [61, 0]
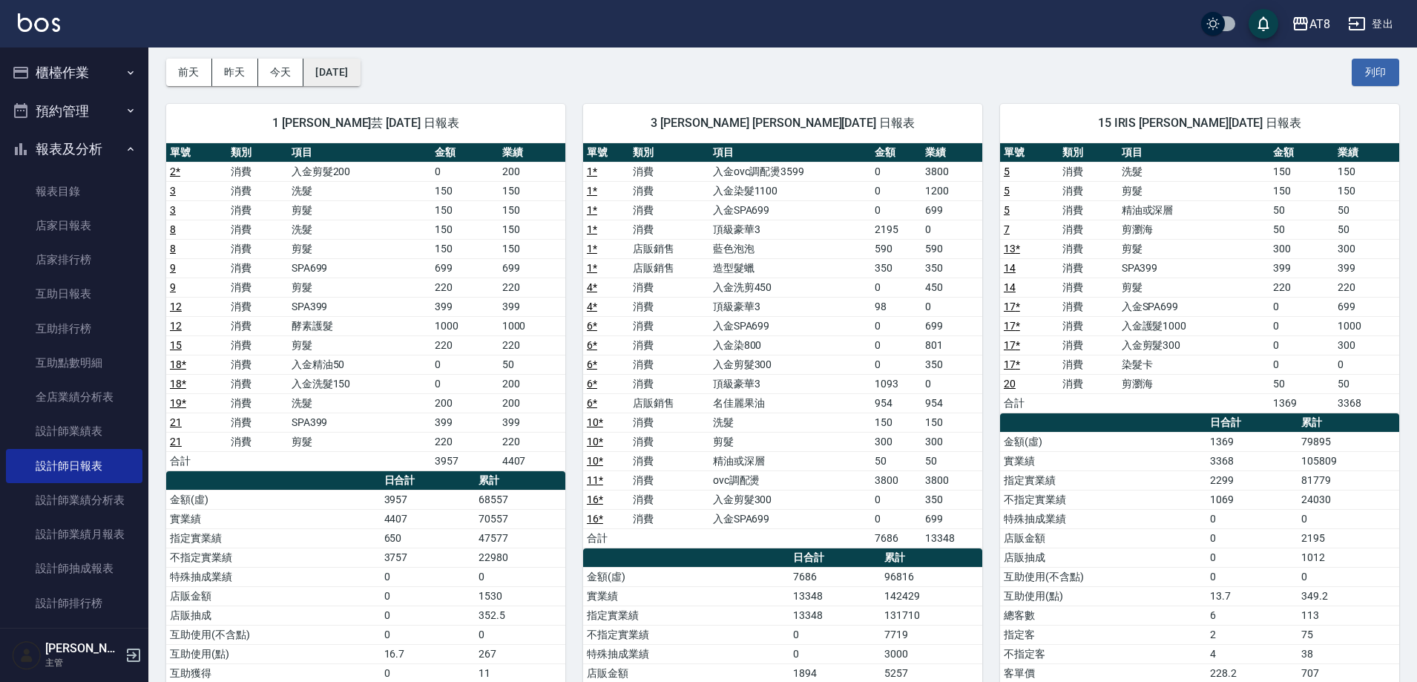
click at [360, 77] on button "[DATE]" at bounding box center [331, 72] width 56 height 27
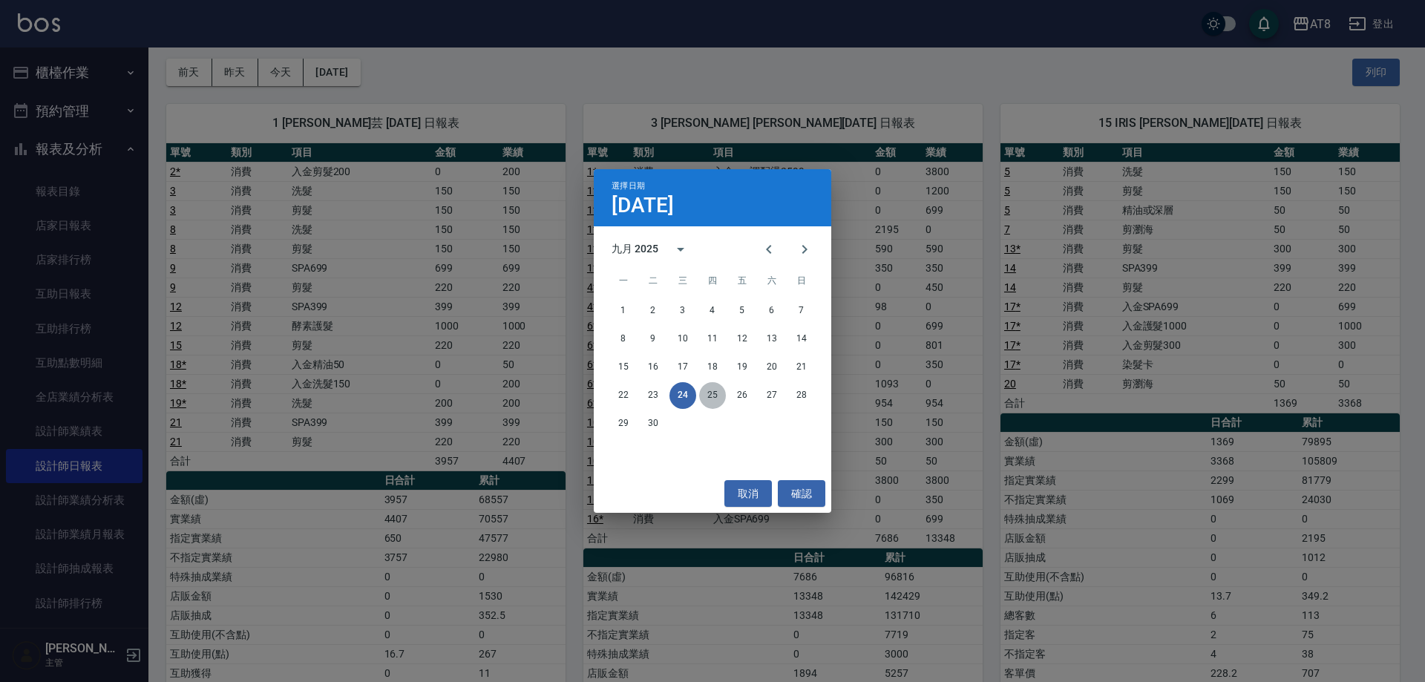
click at [702, 396] on button "25" at bounding box center [712, 395] width 27 height 27
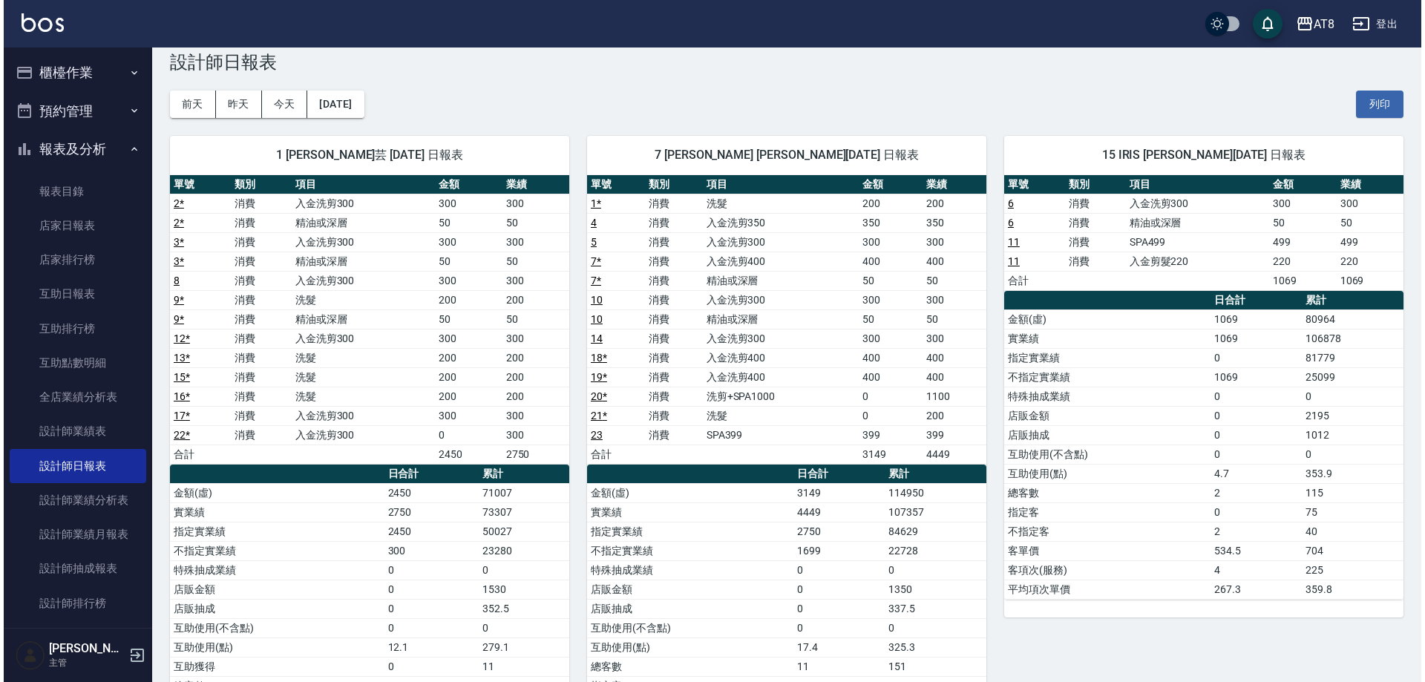
scroll to position [28, 0]
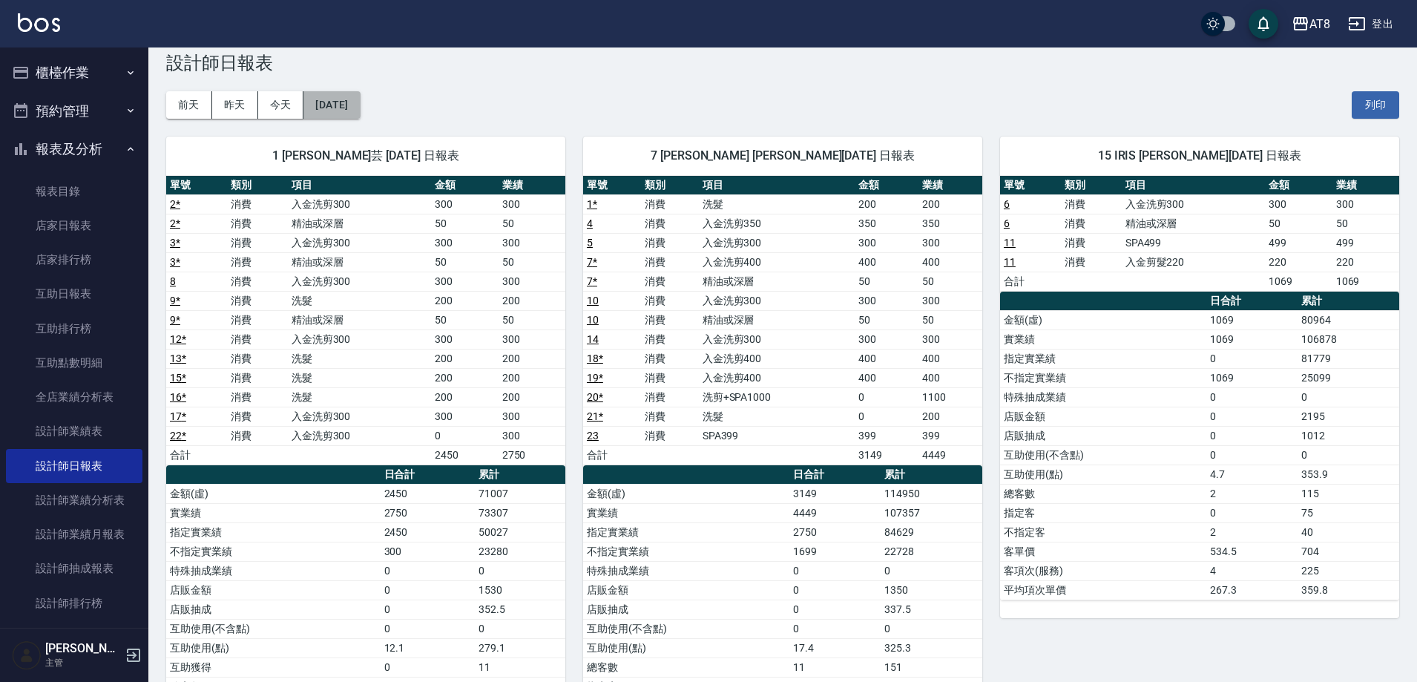
click at [350, 109] on button "[DATE]" at bounding box center [331, 104] width 56 height 27
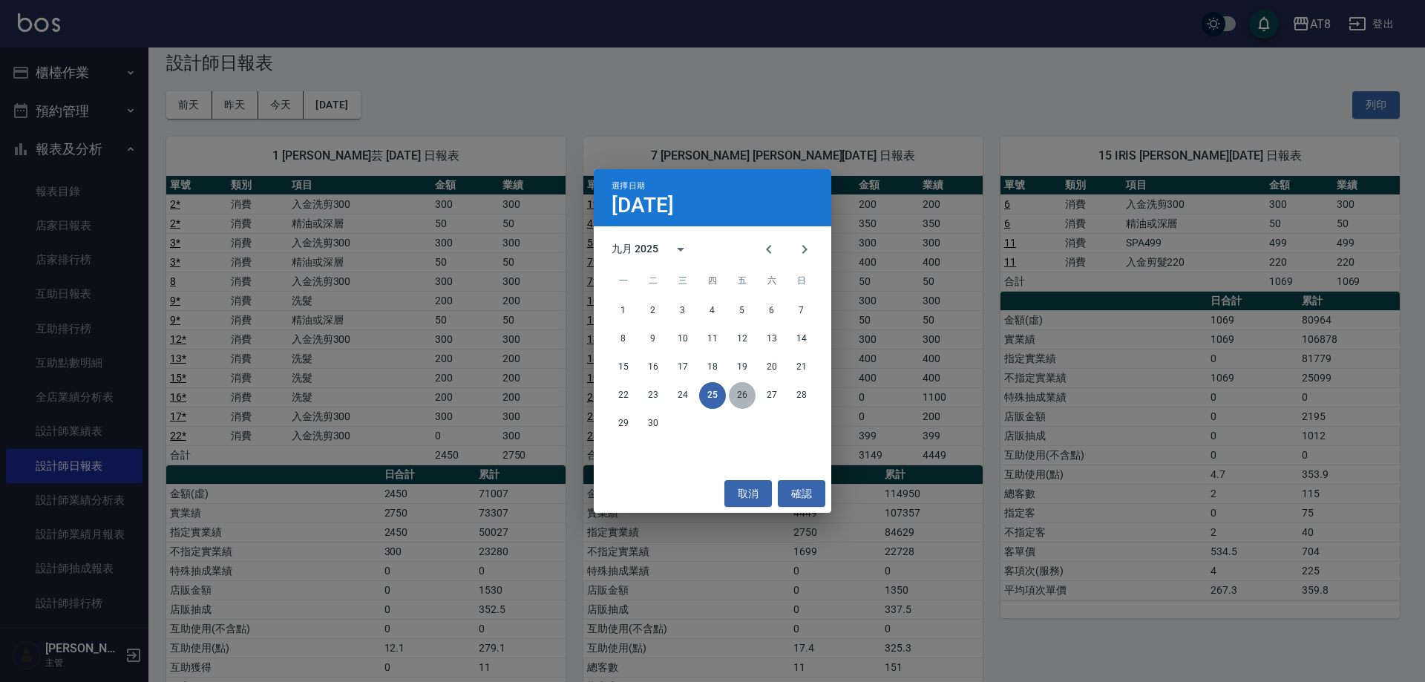
click at [749, 398] on button "26" at bounding box center [742, 395] width 27 height 27
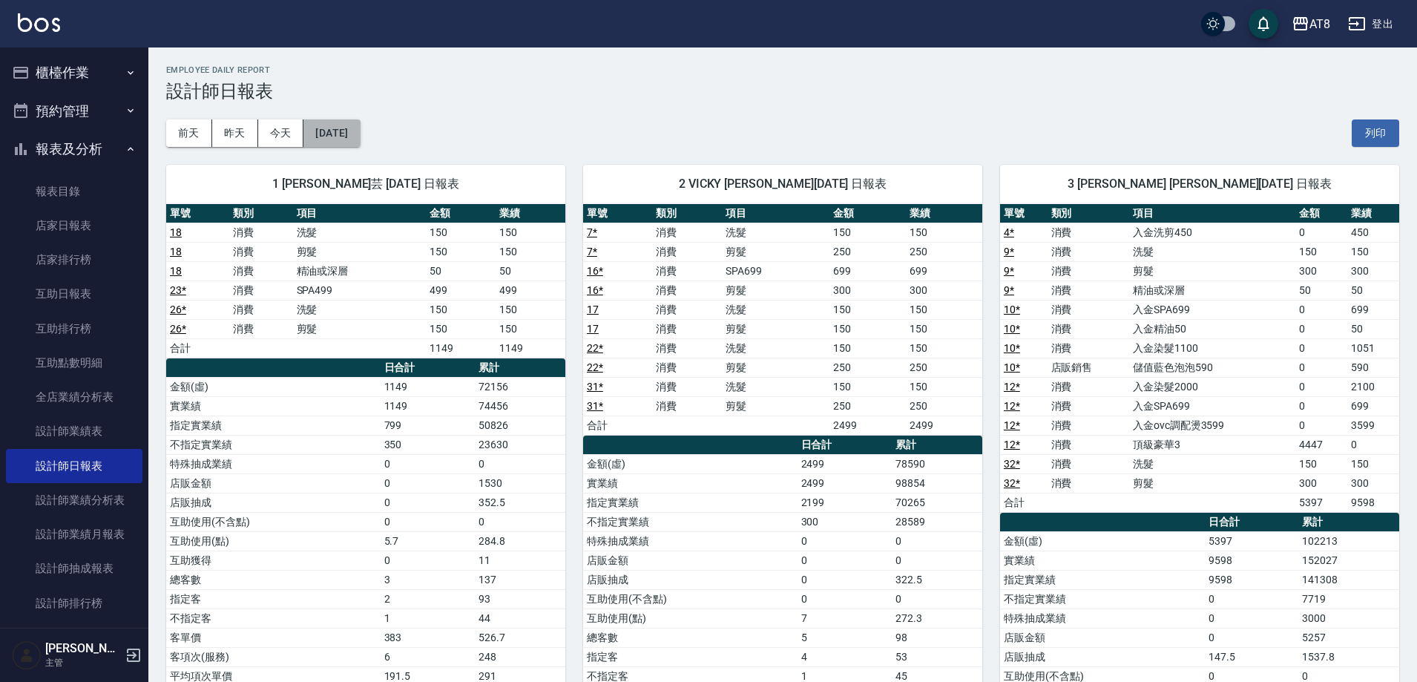
click at [360, 134] on button "[DATE]" at bounding box center [331, 132] width 56 height 27
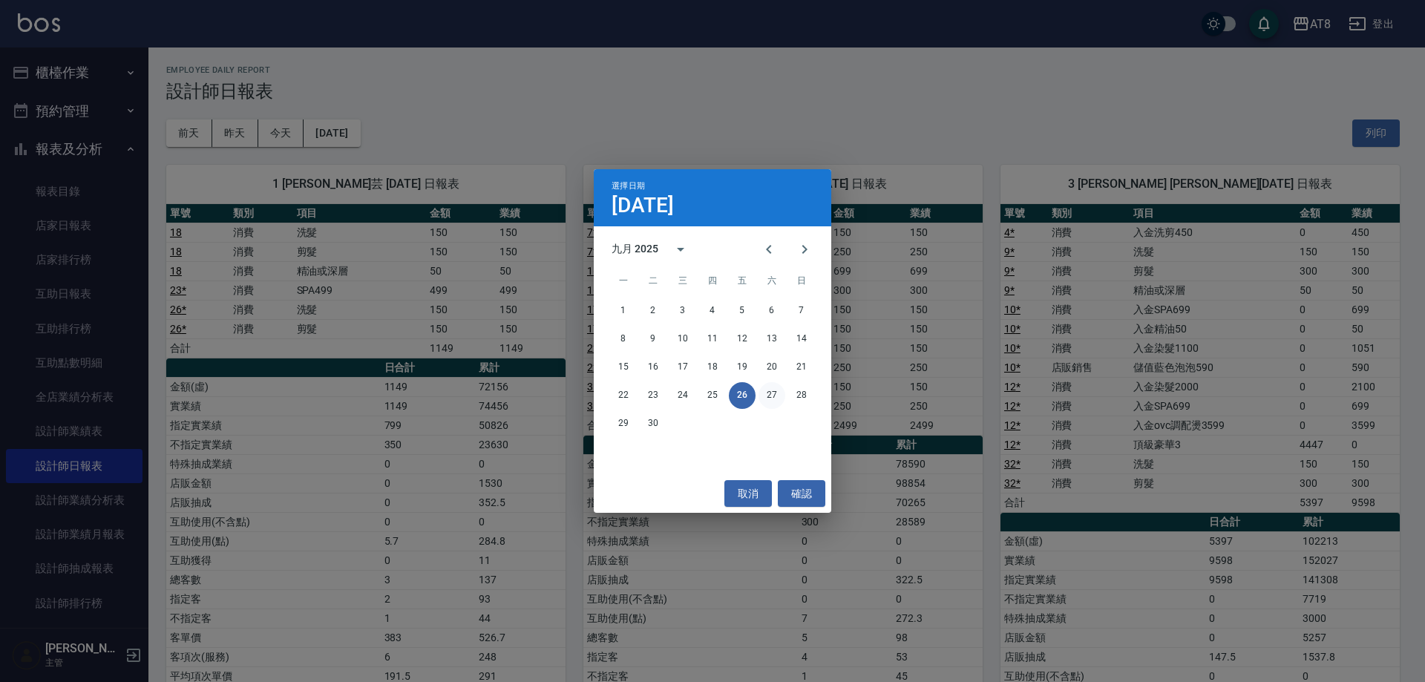
click at [773, 393] on button "27" at bounding box center [771, 395] width 27 height 27
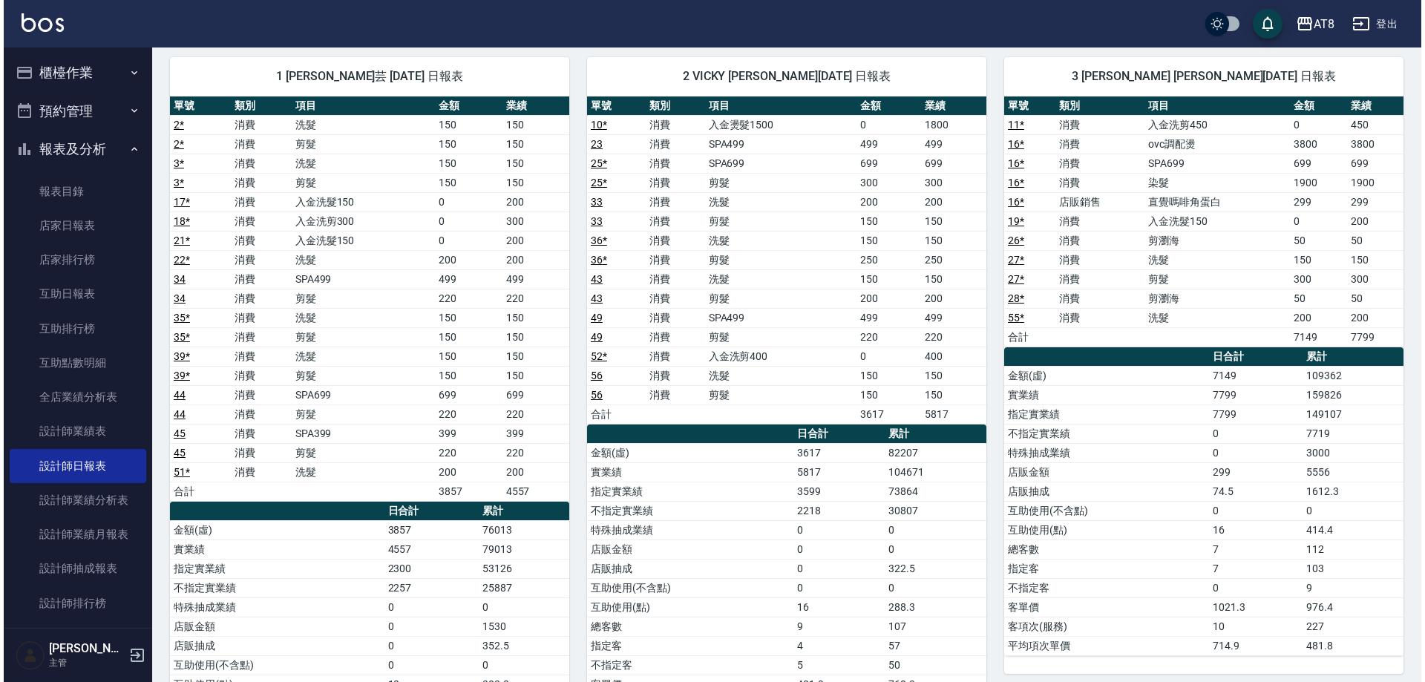
scroll to position [28, 0]
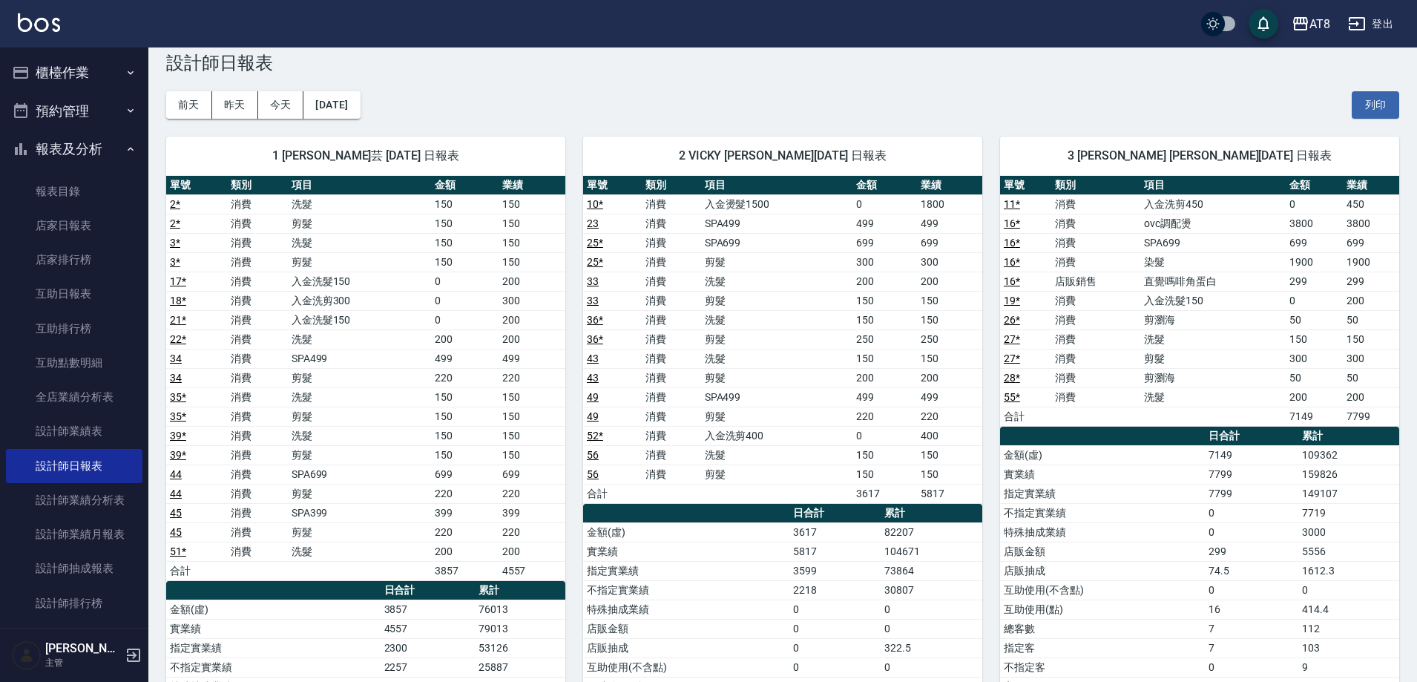
click at [361, 90] on div "[DATE] [DATE] [DATE] [DATE] 列印" at bounding box center [782, 104] width 1233 height 63
click at [360, 96] on button "[DATE]" at bounding box center [331, 104] width 56 height 27
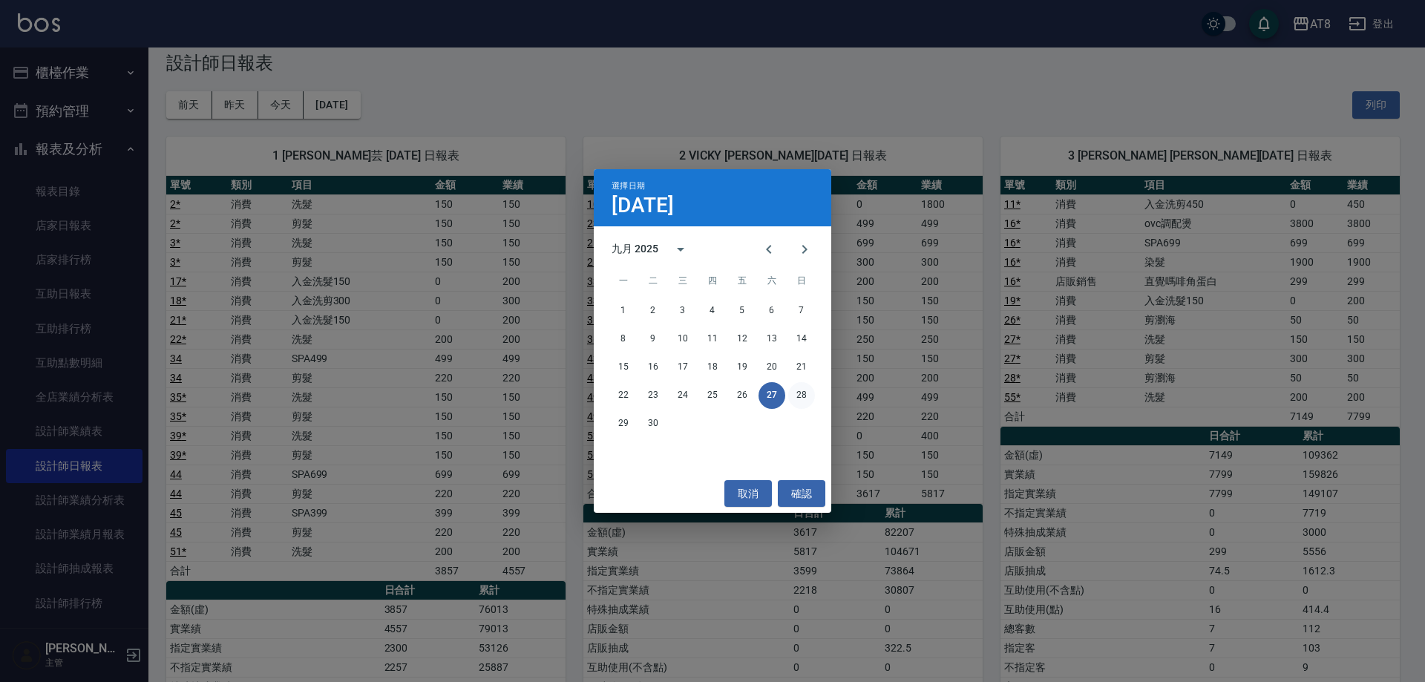
click at [792, 393] on button "28" at bounding box center [801, 395] width 27 height 27
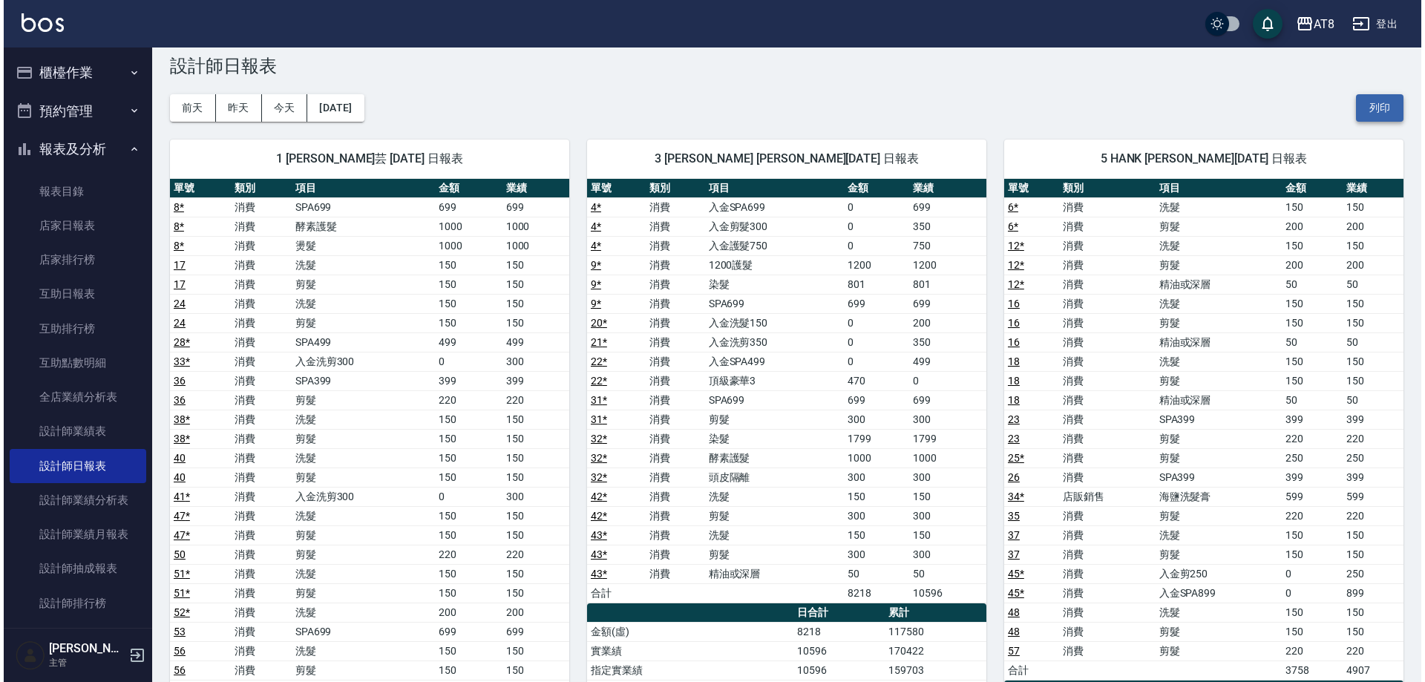
scroll to position [22, 0]
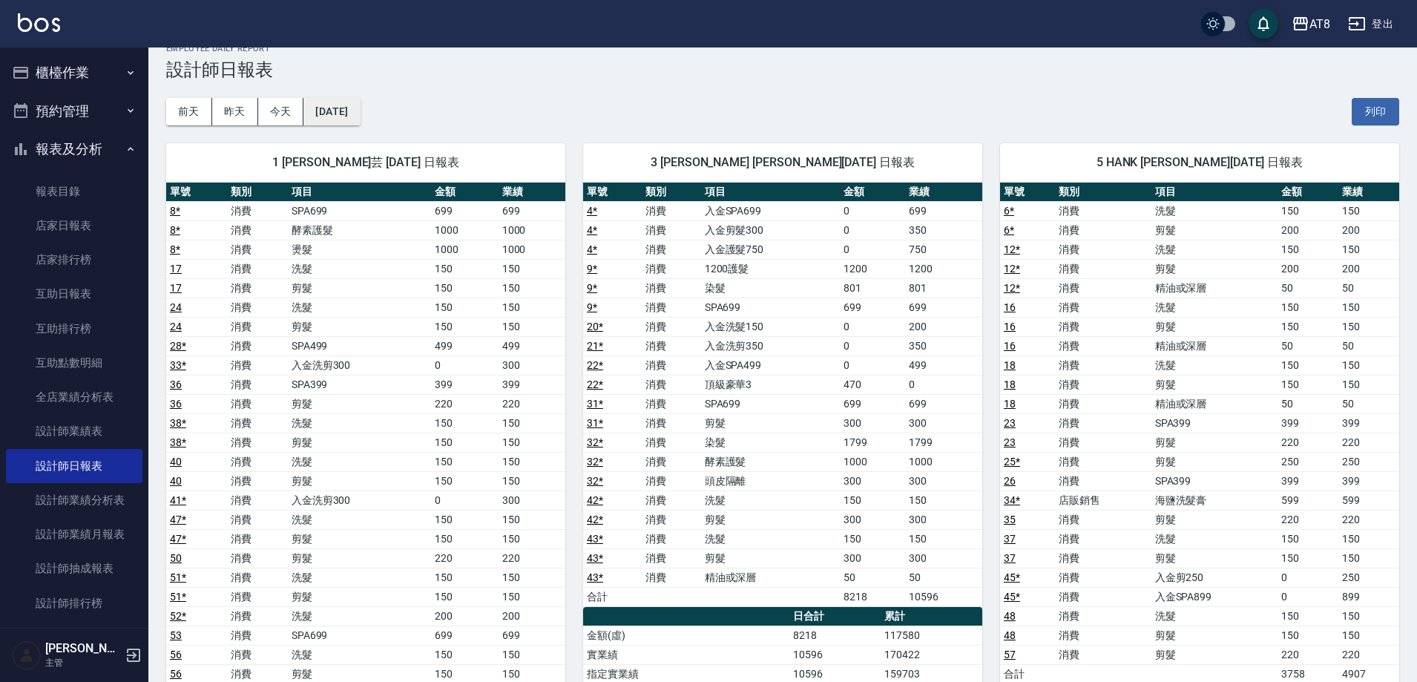
click at [349, 103] on button "[DATE]" at bounding box center [331, 111] width 56 height 27
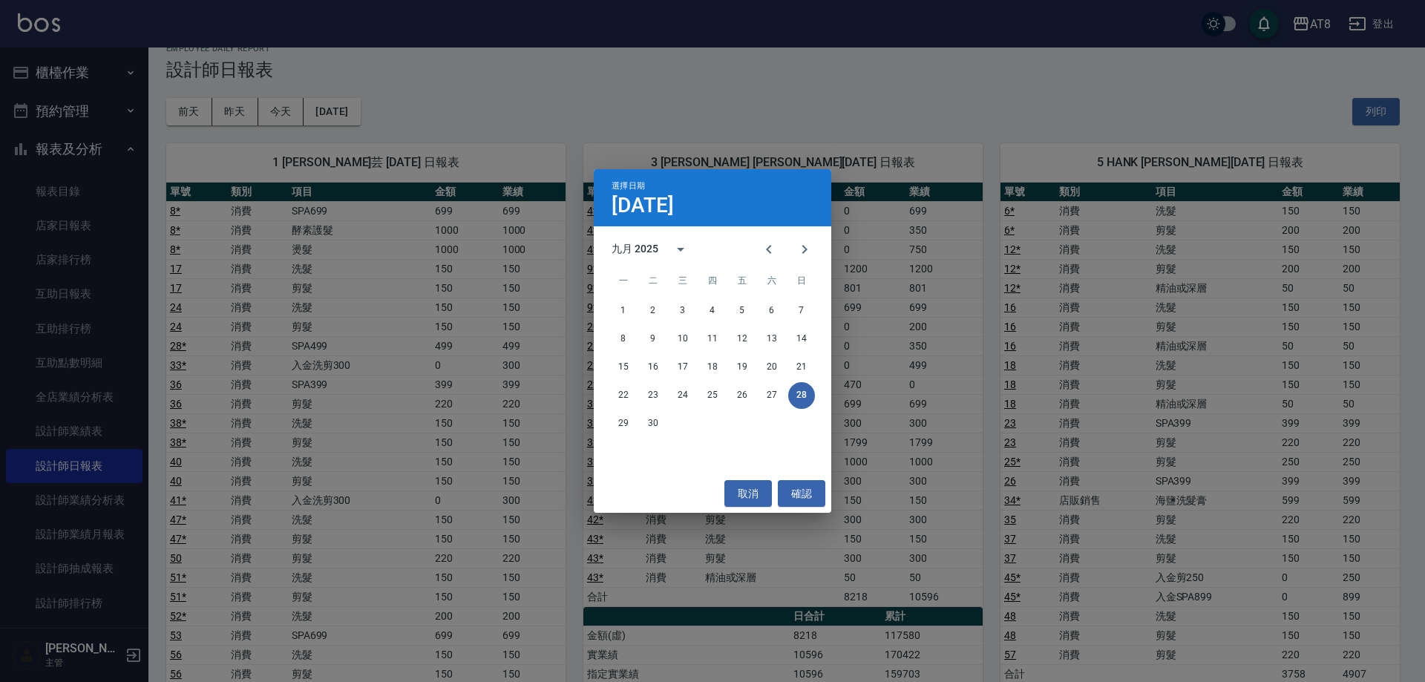
click at [645, 410] on div "29 30" at bounding box center [712, 423] width 237 height 27
click at [659, 434] on button "30" at bounding box center [653, 423] width 27 height 27
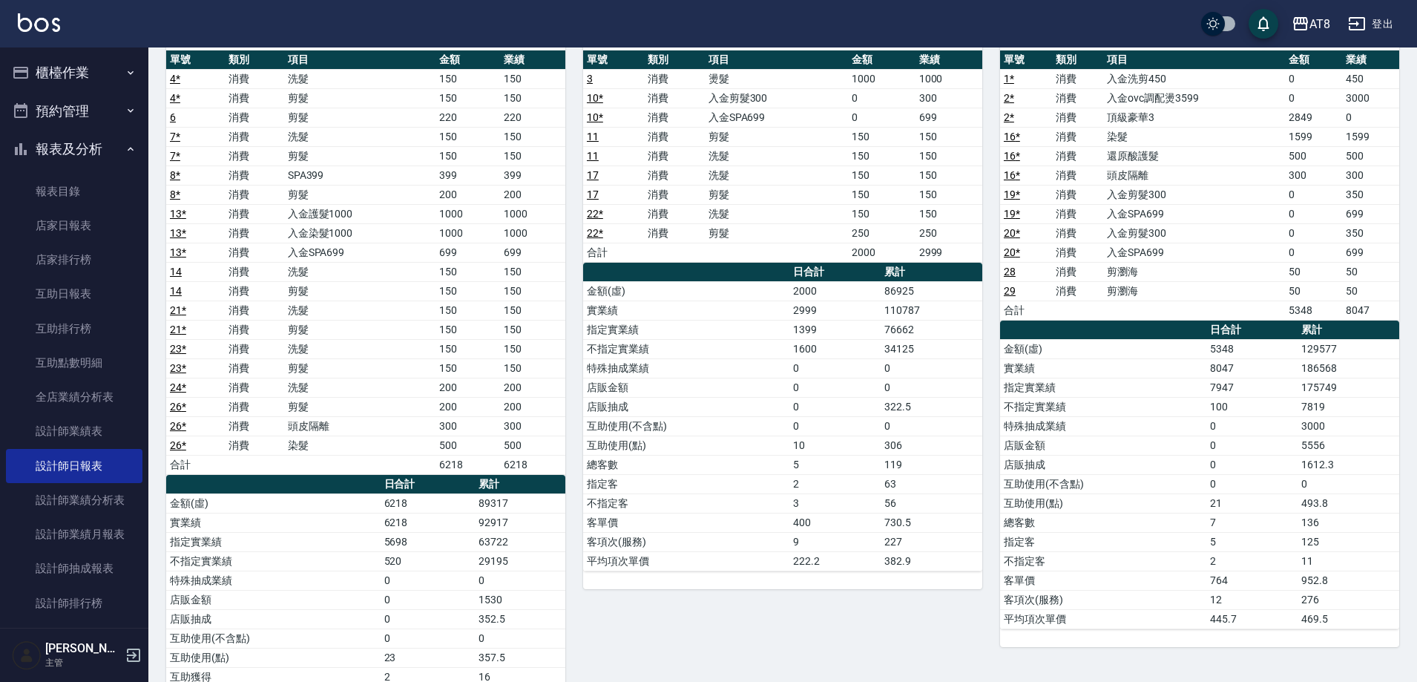
scroll to position [148, 0]
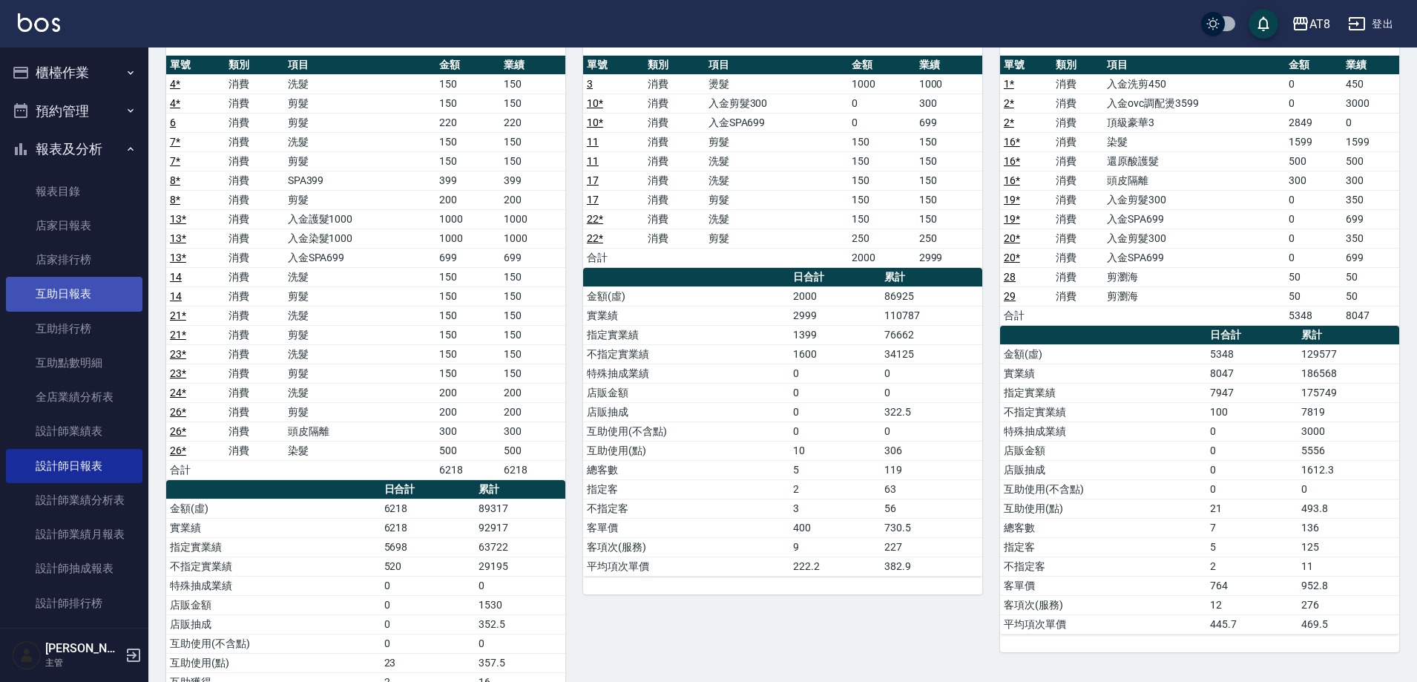
click at [66, 293] on link "互助日報表" at bounding box center [74, 294] width 137 height 34
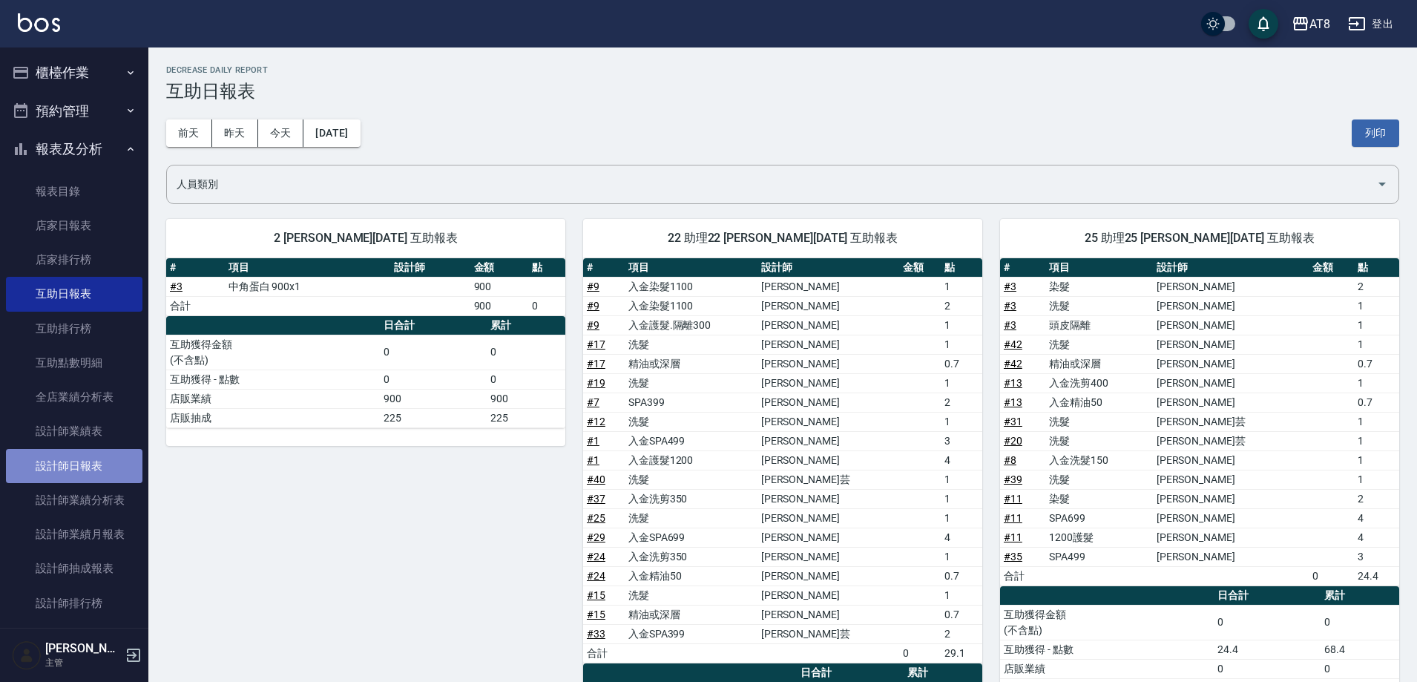
click at [87, 468] on link "設計師日報表" at bounding box center [74, 466] width 137 height 34
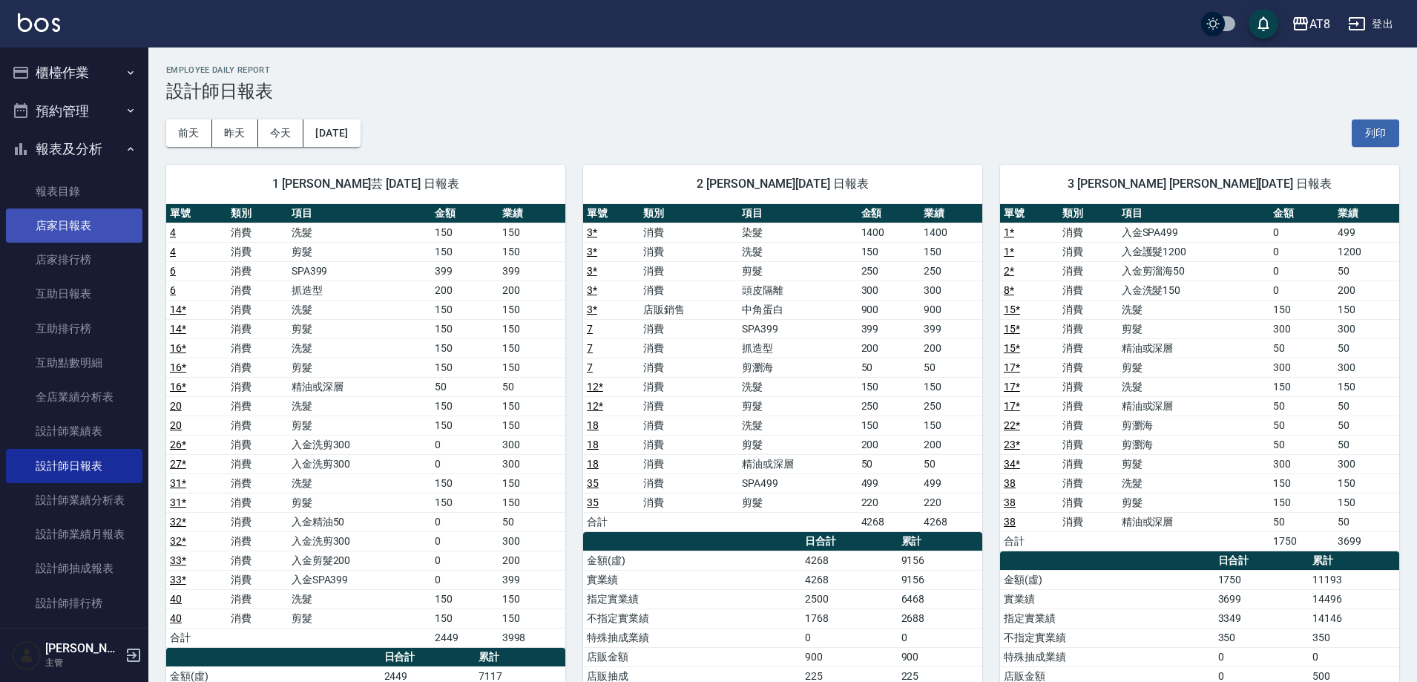
click at [79, 231] on link "店家日報表" at bounding box center [74, 225] width 137 height 34
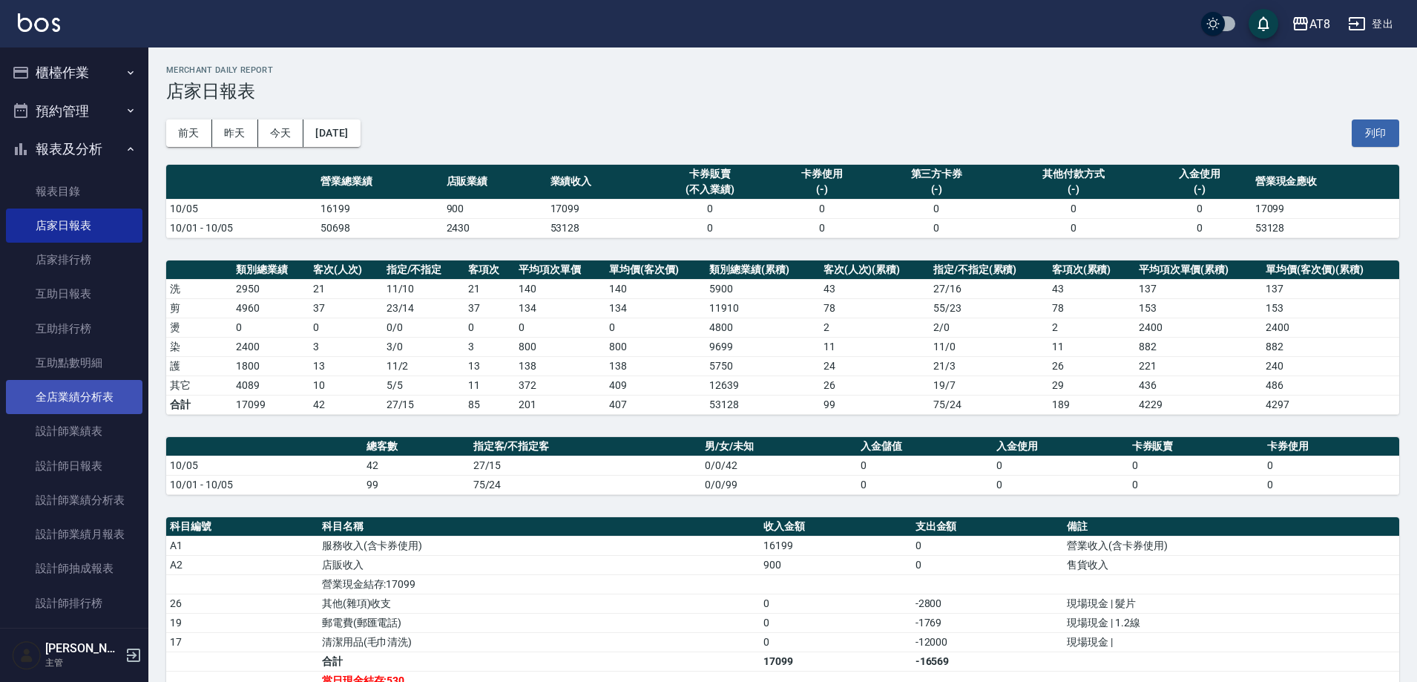
click at [50, 393] on link "全店業績分析表" at bounding box center [74, 397] width 137 height 34
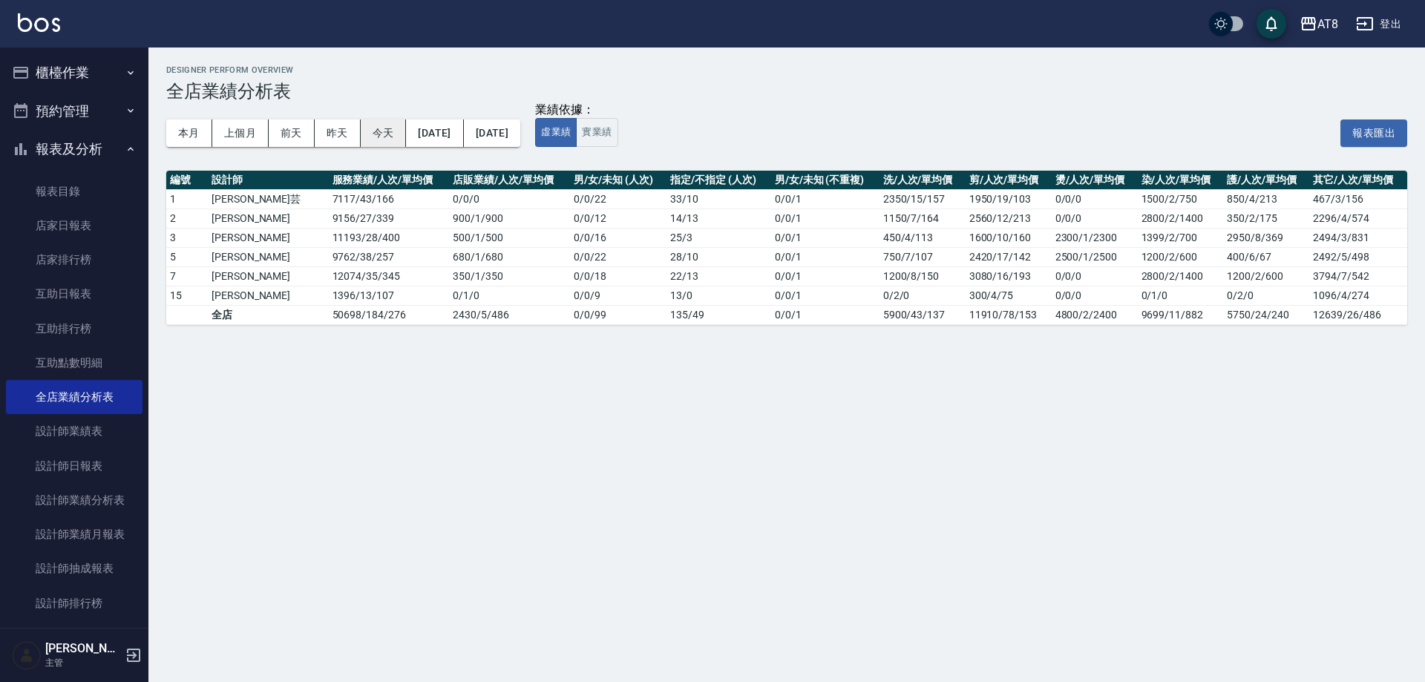
click at [372, 133] on button "今天" at bounding box center [384, 132] width 46 height 27
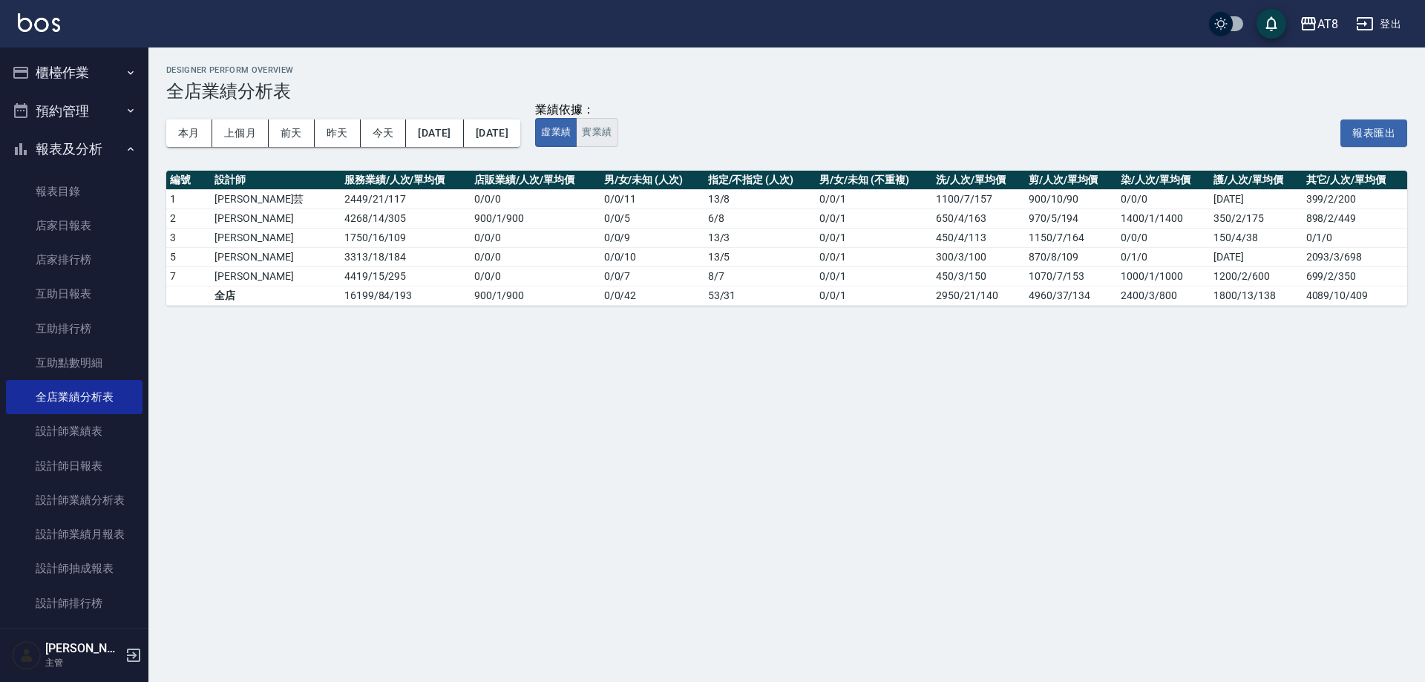
click at [617, 125] on button "實業績" at bounding box center [597, 132] width 42 height 29
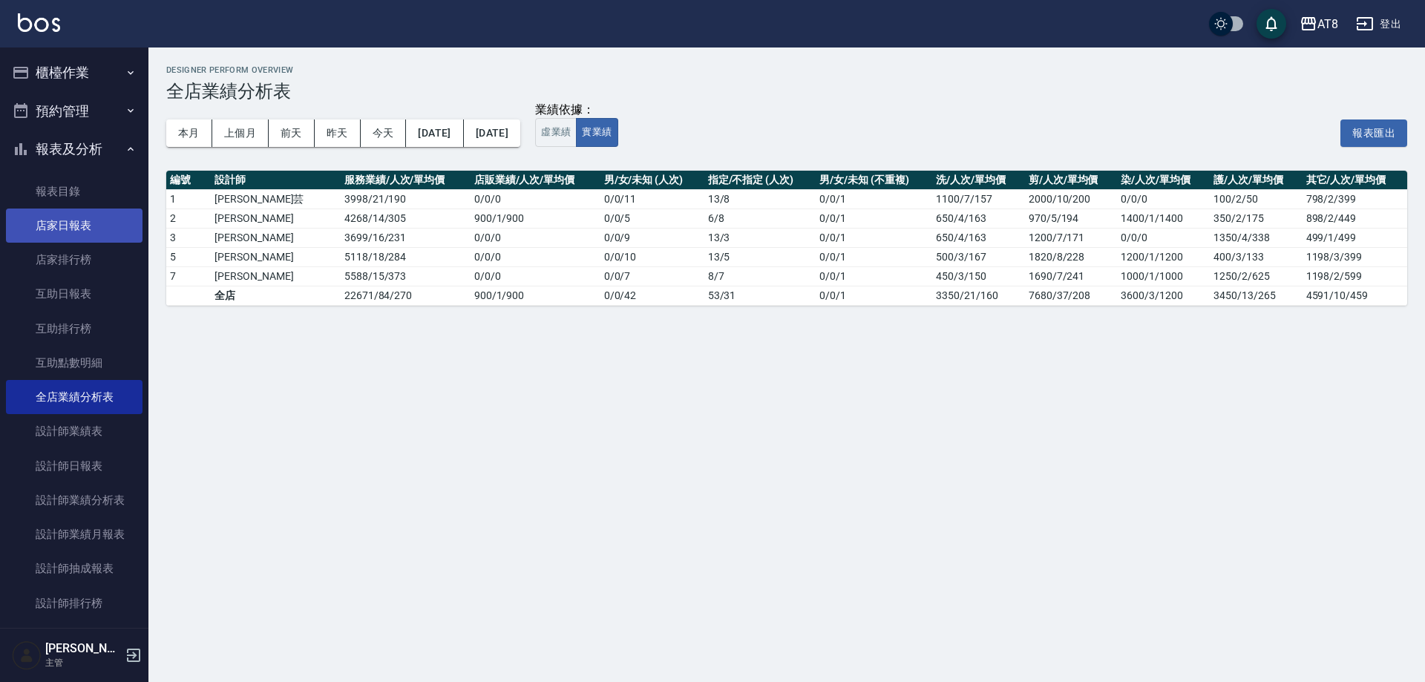
click at [51, 220] on link "店家日報表" at bounding box center [74, 225] width 137 height 34
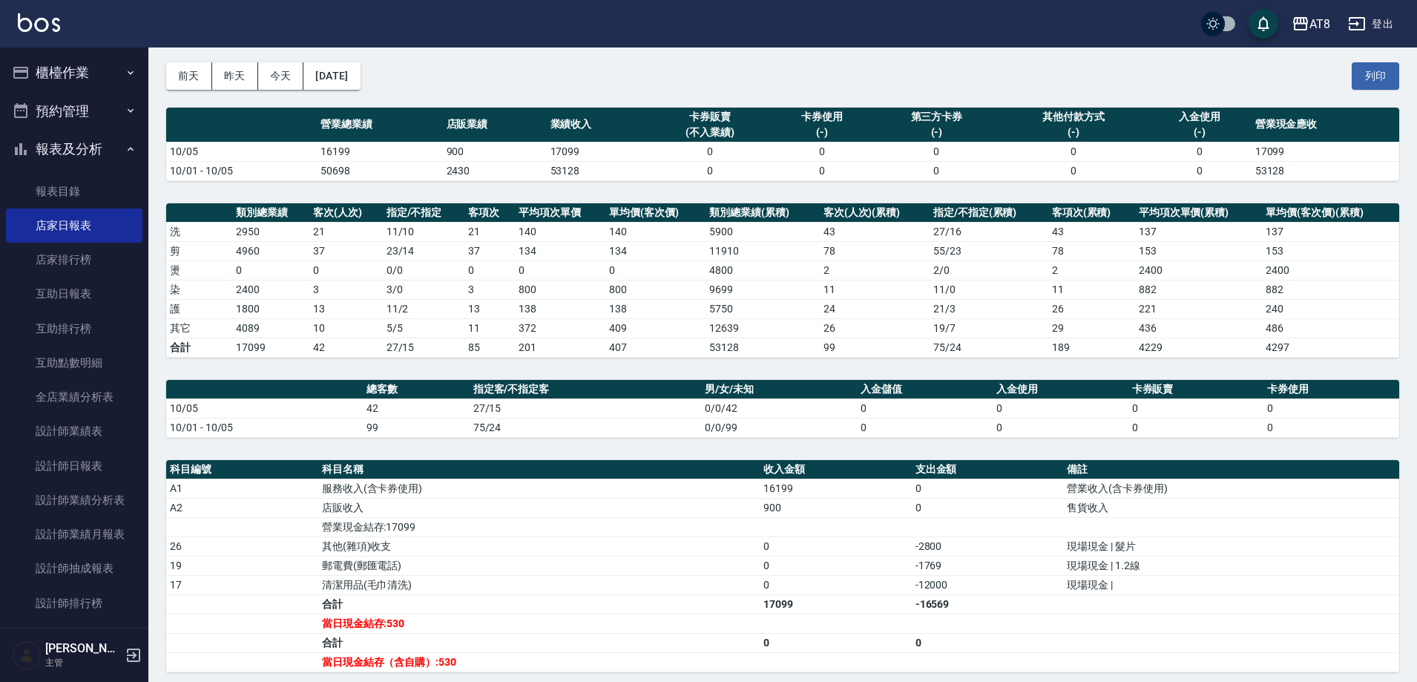
scroll to position [59, 0]
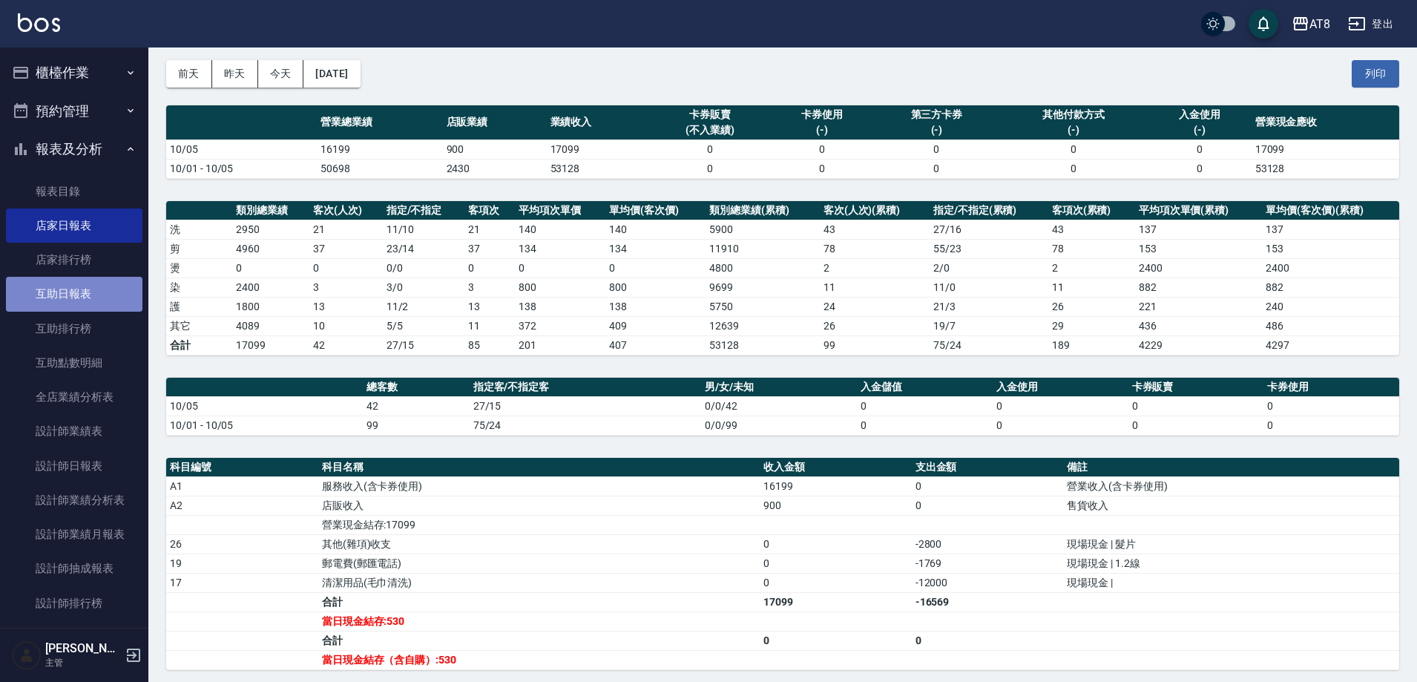
click at [88, 289] on link "互助日報表" at bounding box center [74, 294] width 137 height 34
